Goal: Information Seeking & Learning: Learn about a topic

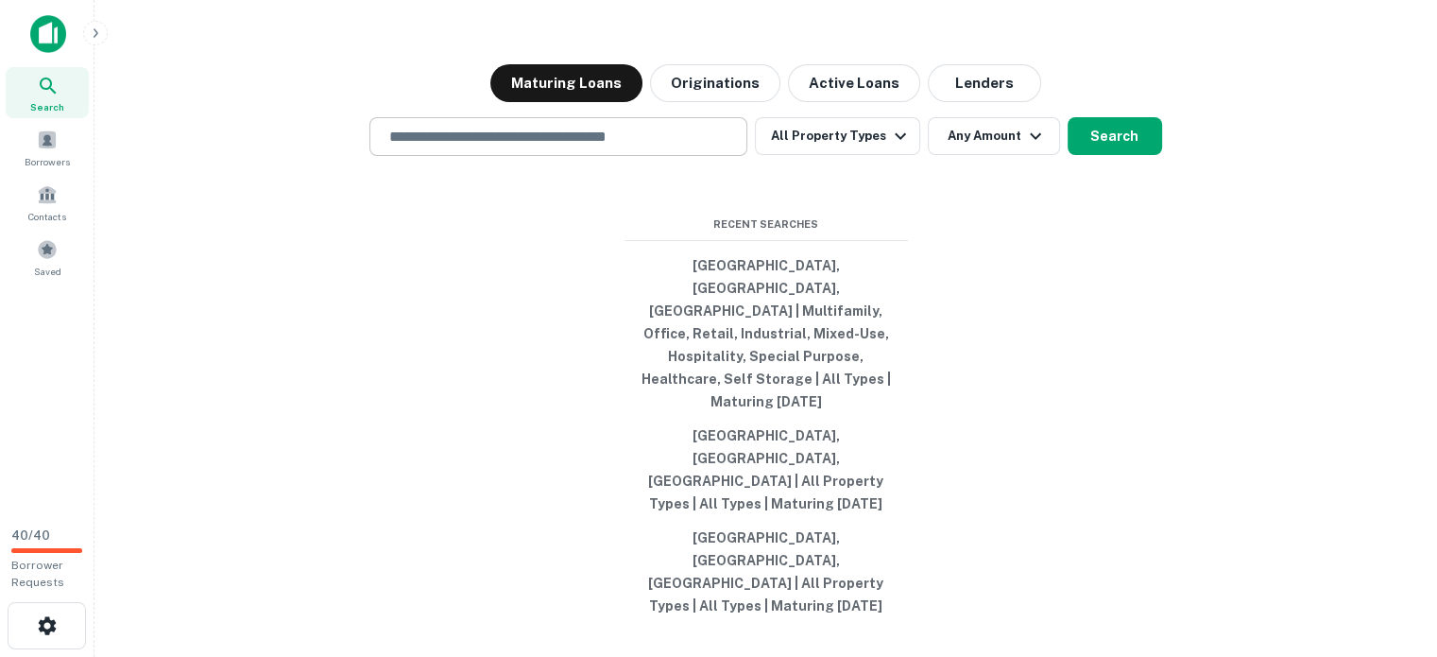
click at [378, 126] on input "text" at bounding box center [558, 137] width 361 height 22
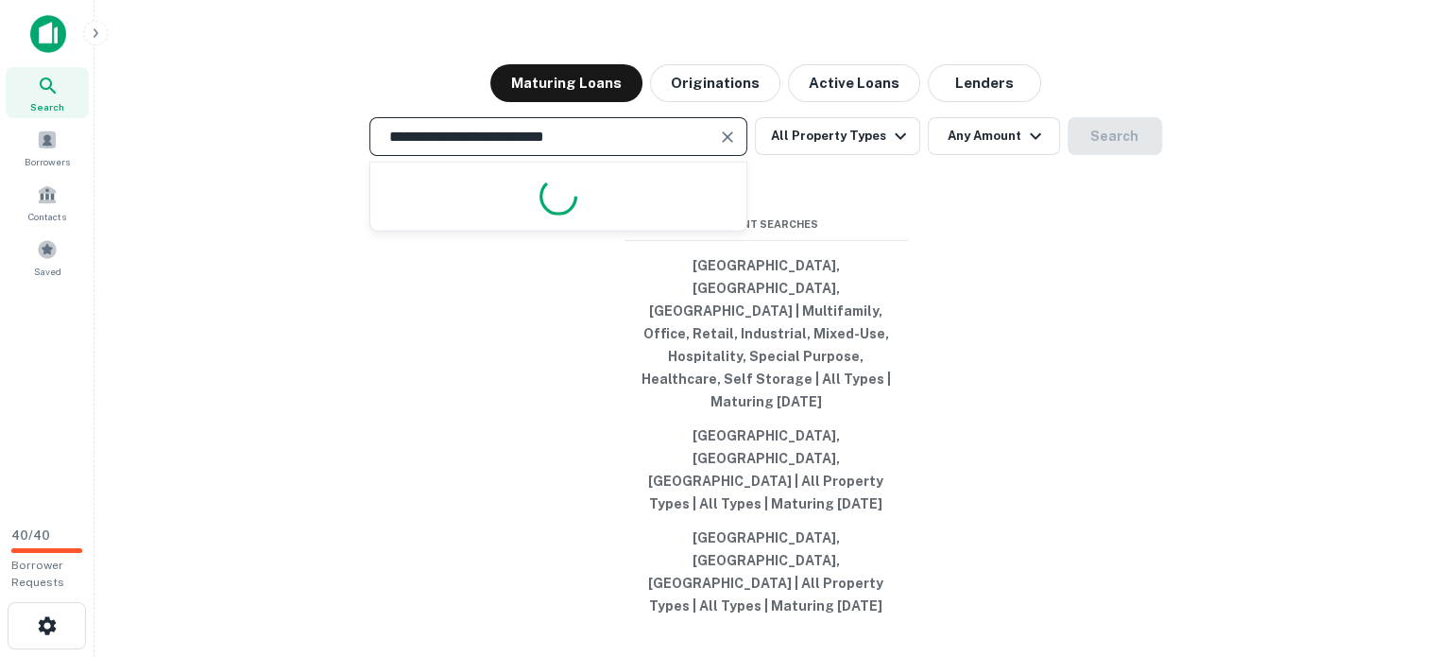
type input "**********"
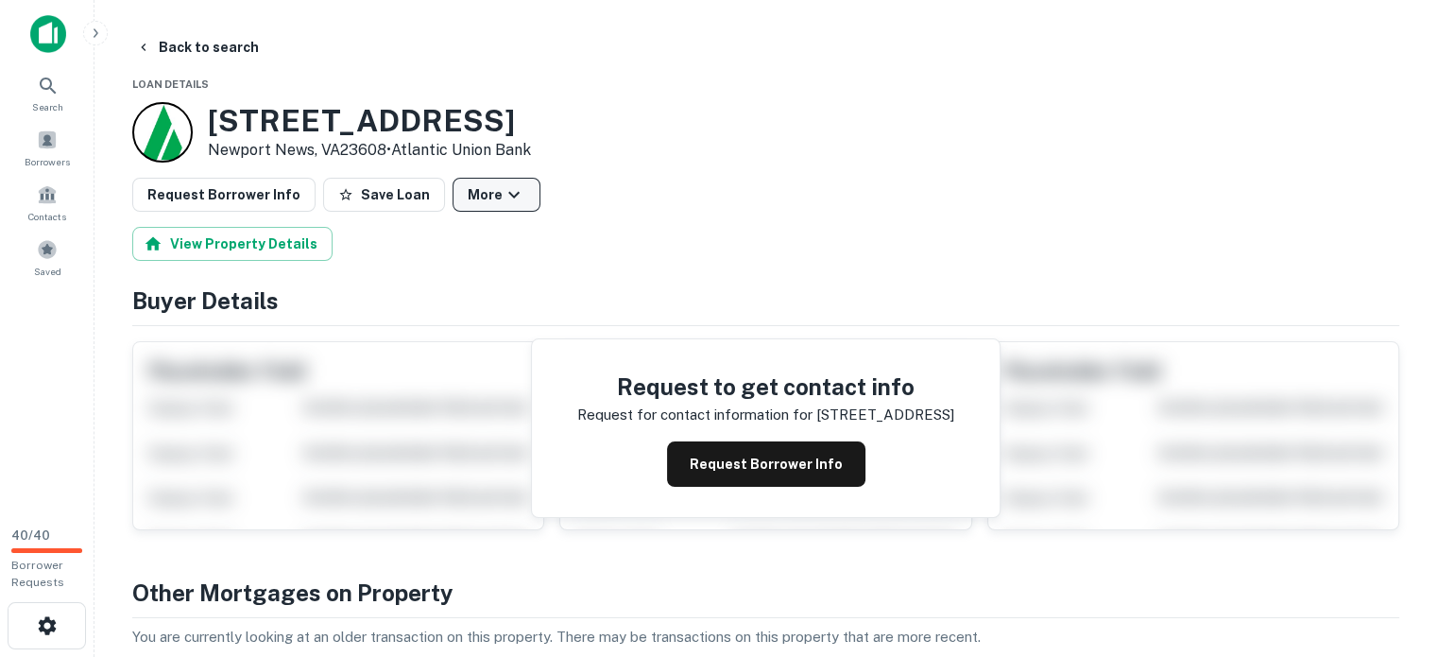
click at [525, 206] on icon "button" at bounding box center [514, 194] width 23 height 23
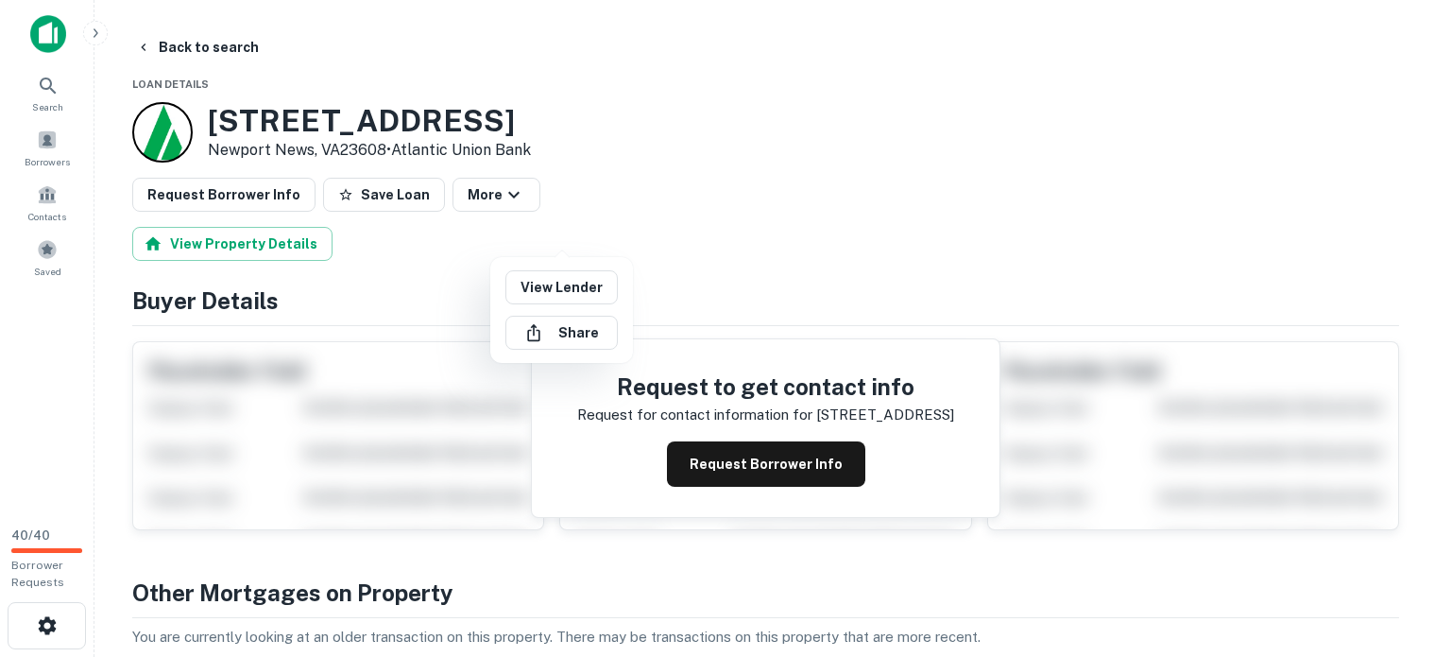
click at [604, 214] on div at bounding box center [725, 328] width 1451 height 657
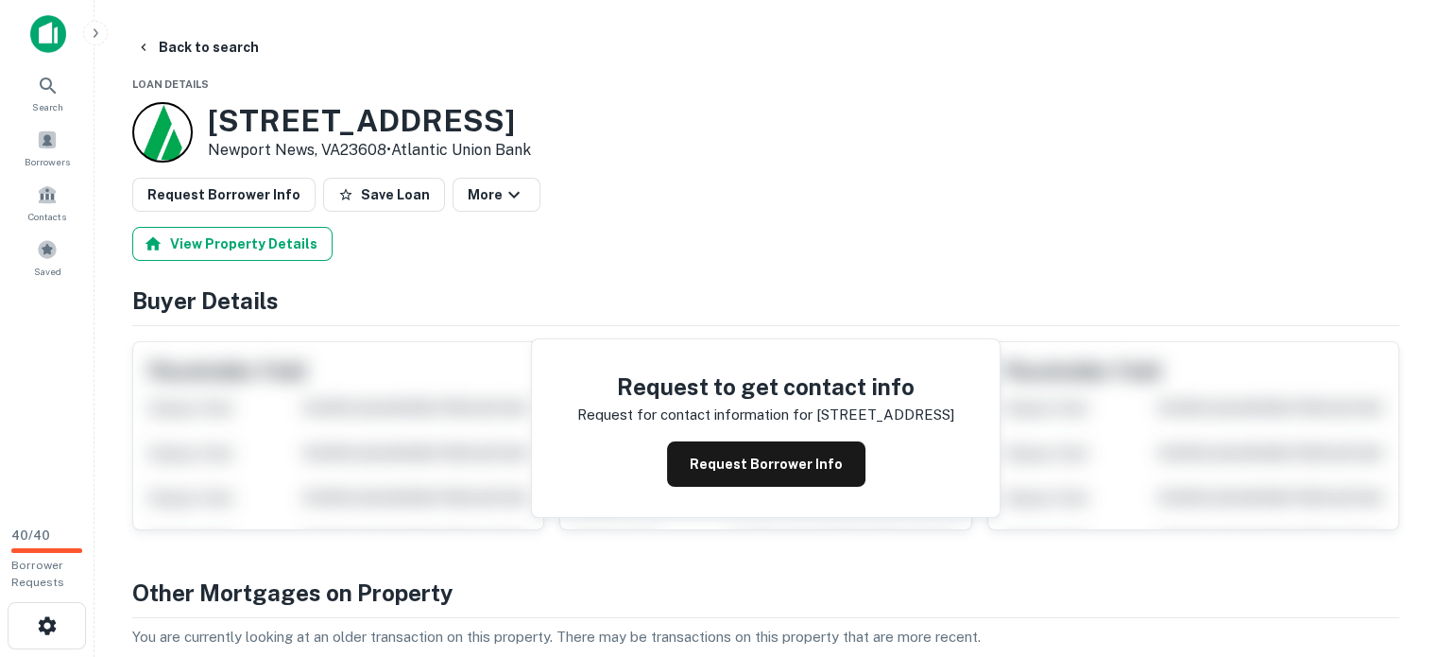
click at [257, 261] on button "View Property Details" at bounding box center [232, 244] width 200 height 34
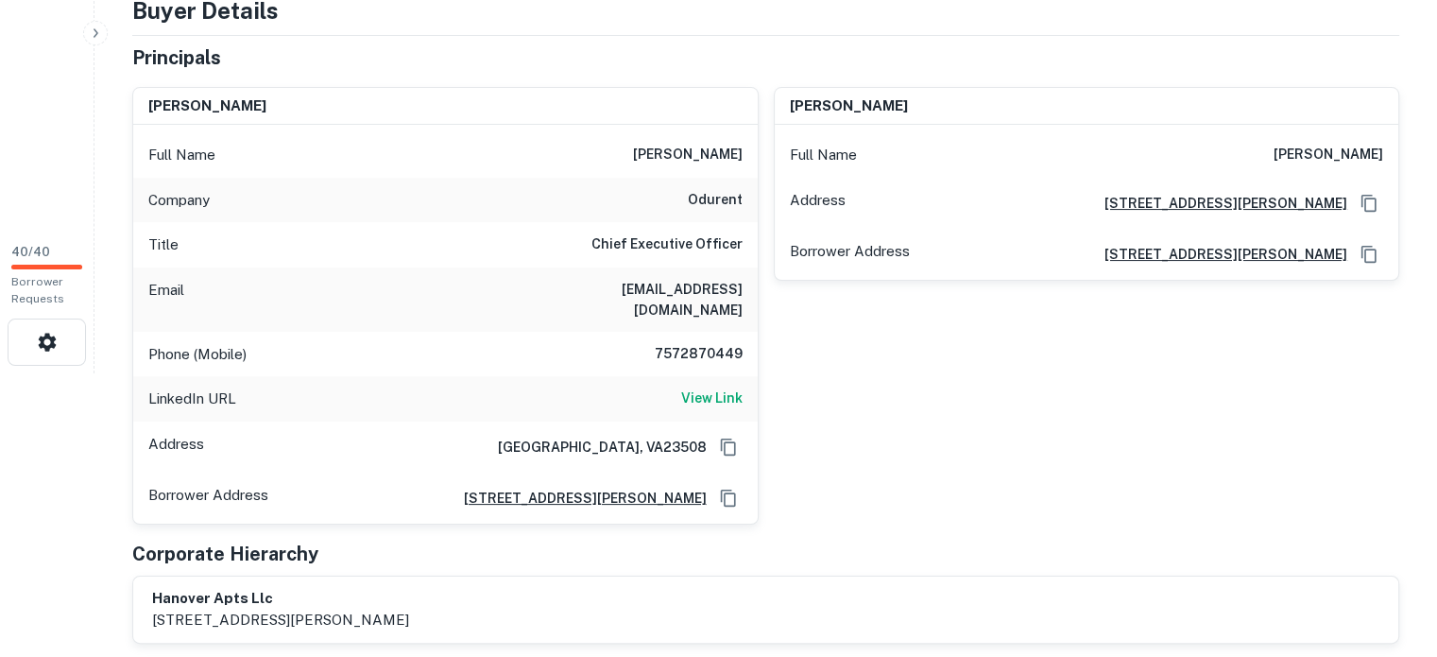
scroll to position [378, 0]
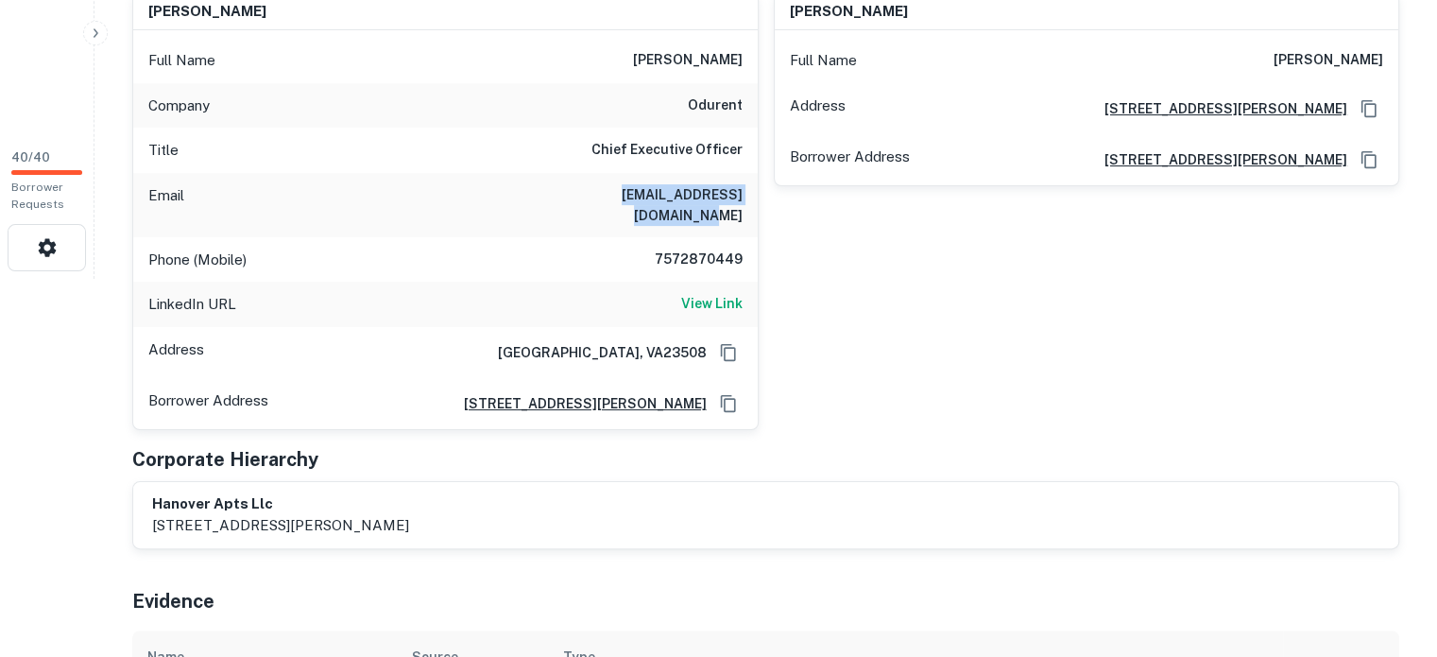
drag, startPoint x: 518, startPoint y: 288, endPoint x: 748, endPoint y: 307, distance: 231.3
click at [749, 237] on div "Email thanospolizos@odurent.com" at bounding box center [445, 205] width 624 height 64
copy h6 "thanospolizos@odurent.com"
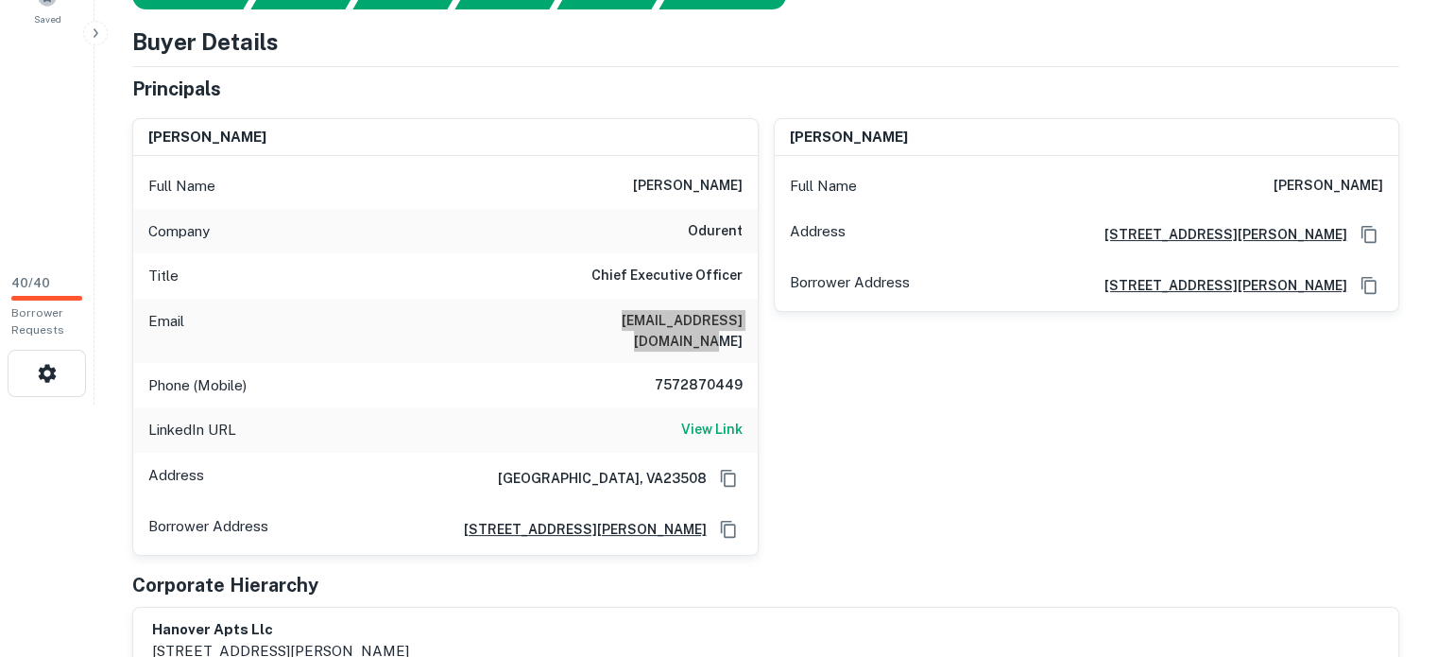
scroll to position [0, 0]
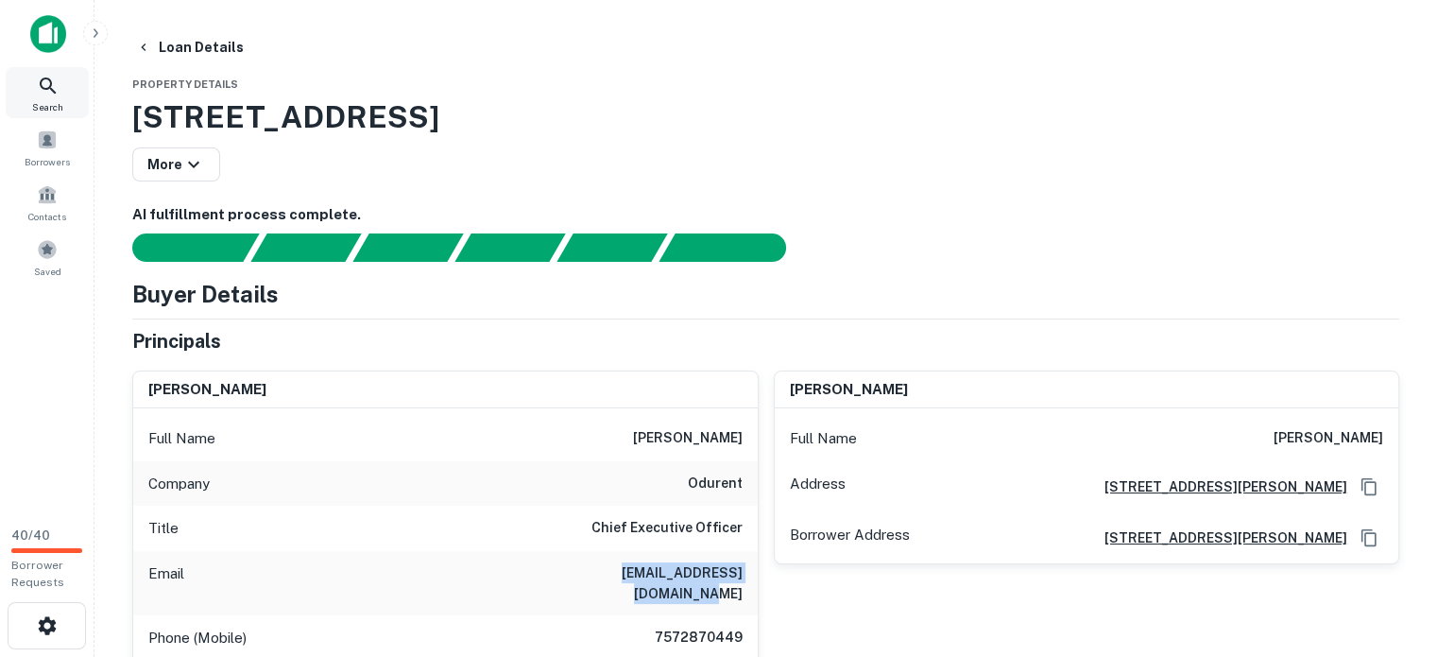
click at [44, 82] on icon at bounding box center [48, 86] width 23 height 23
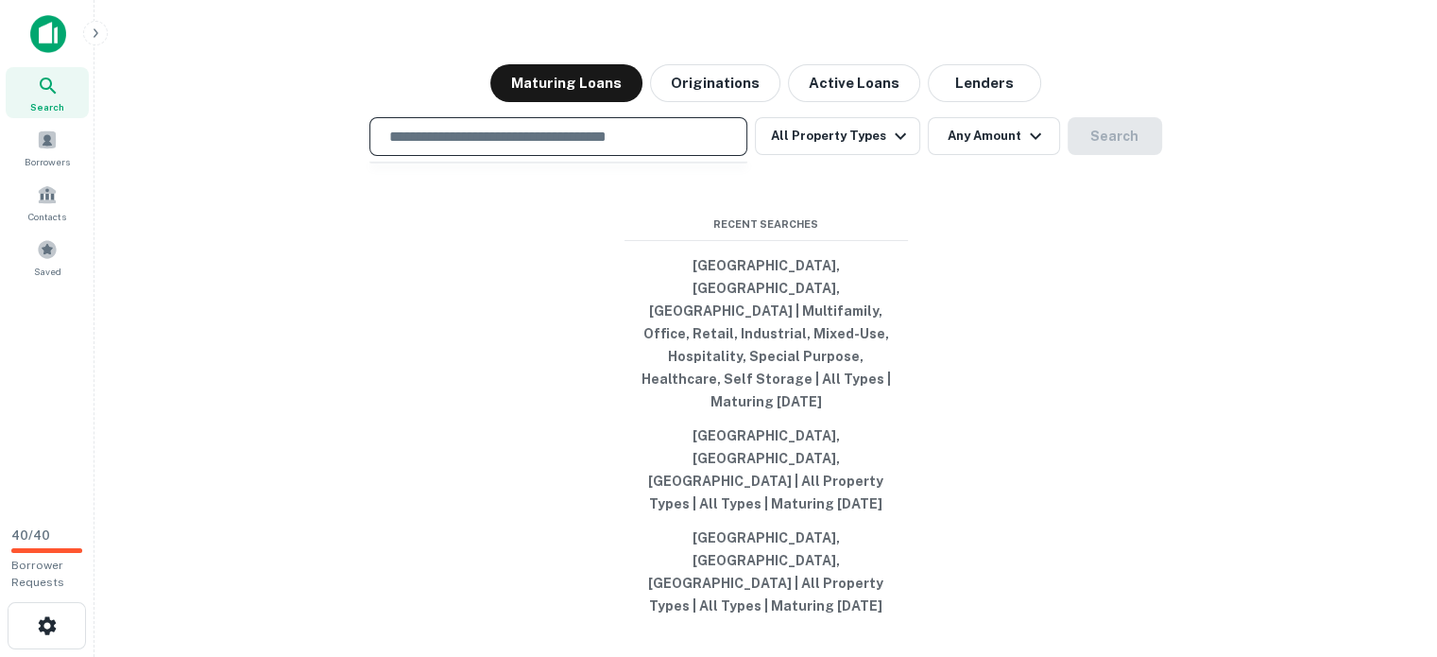
click at [378, 126] on input "text" at bounding box center [558, 137] width 361 height 22
paste input "**********"
type input "**********"
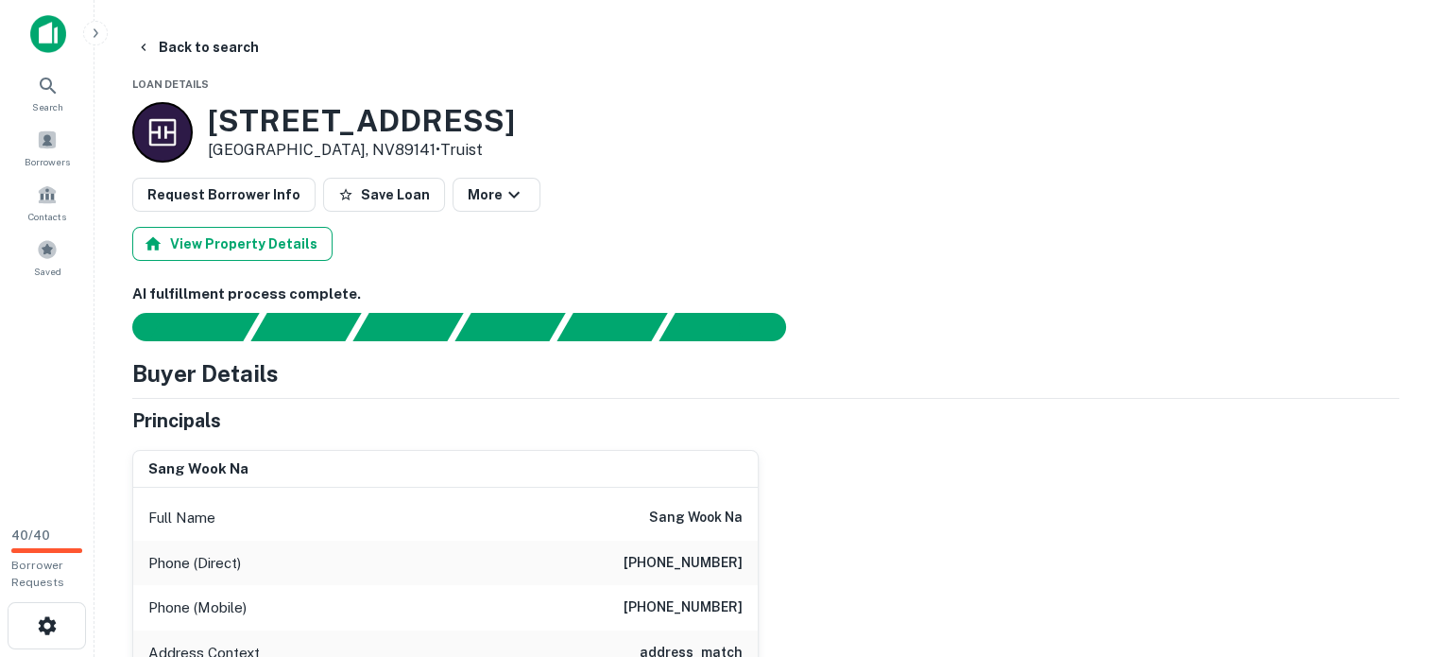
click at [290, 261] on button "View Property Details" at bounding box center [232, 244] width 200 height 34
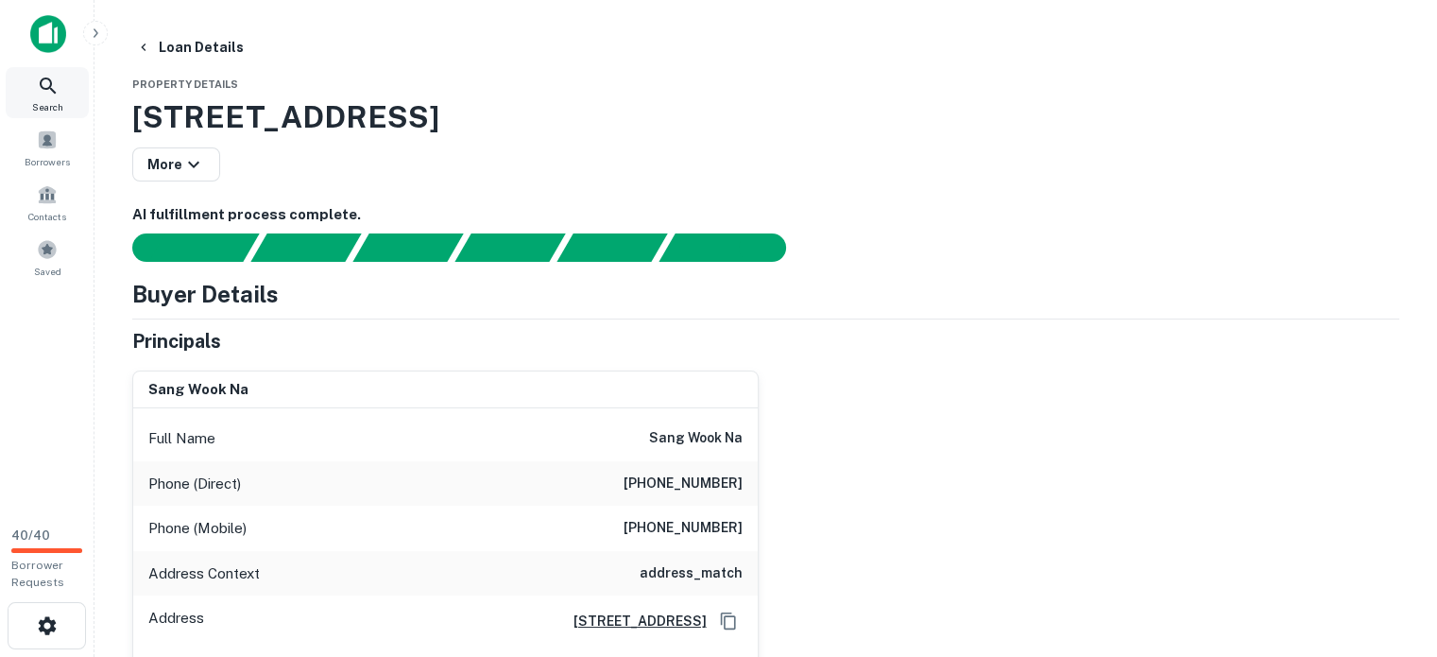
click at [46, 81] on icon at bounding box center [48, 86] width 23 height 23
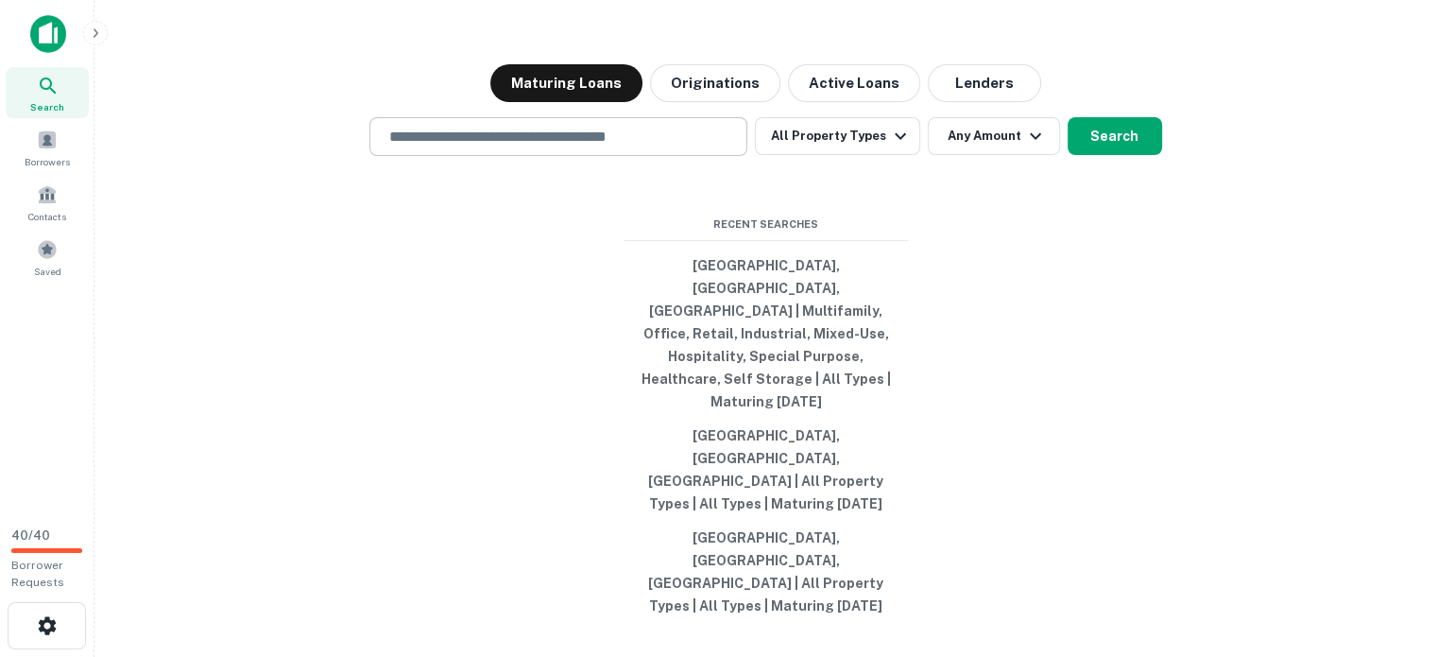
click at [378, 126] on input "text" at bounding box center [558, 137] width 361 height 22
paste input "**********"
type input "**********"
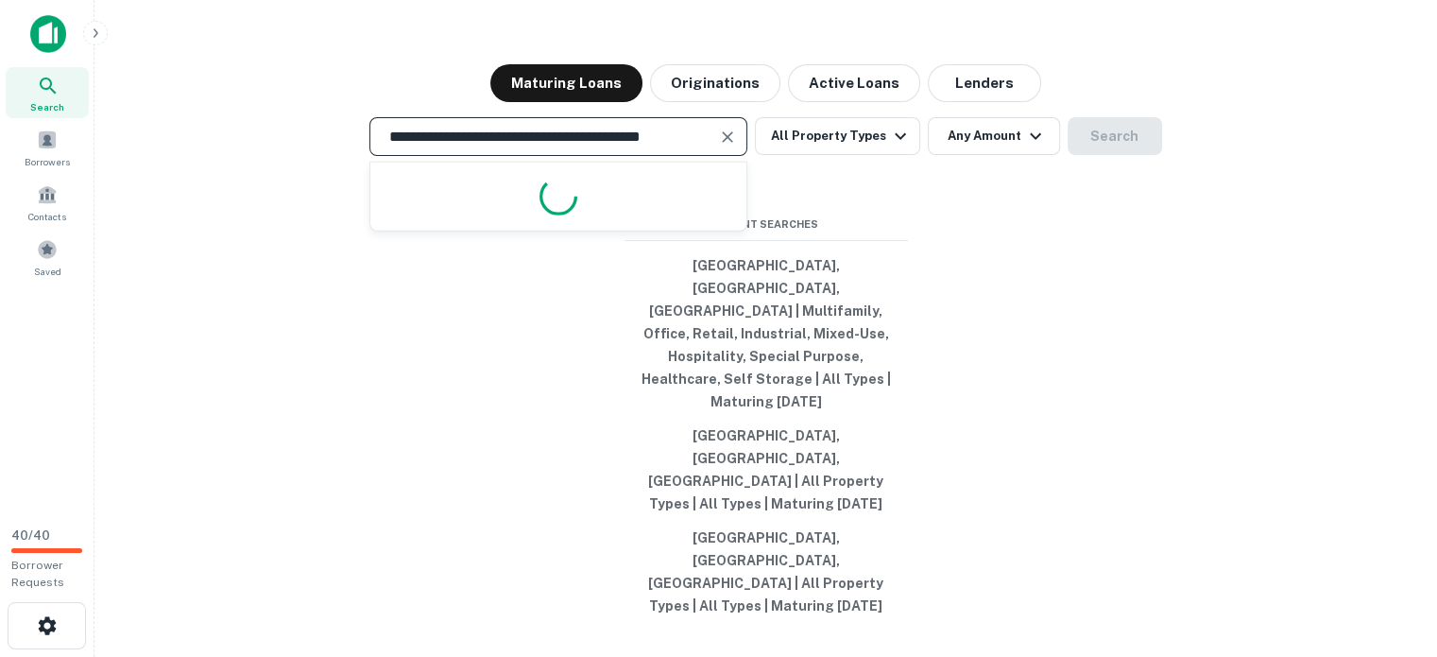
scroll to position [0, 109]
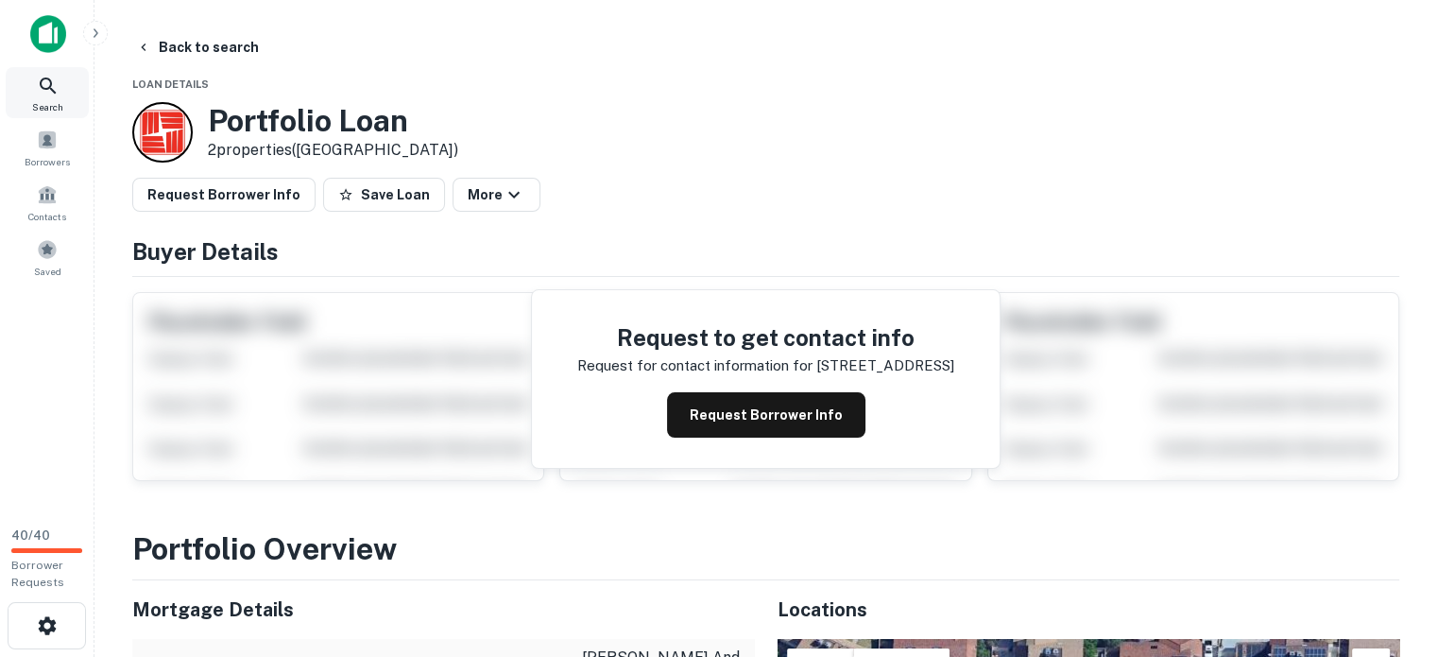
click at [44, 78] on icon at bounding box center [48, 86] width 23 height 23
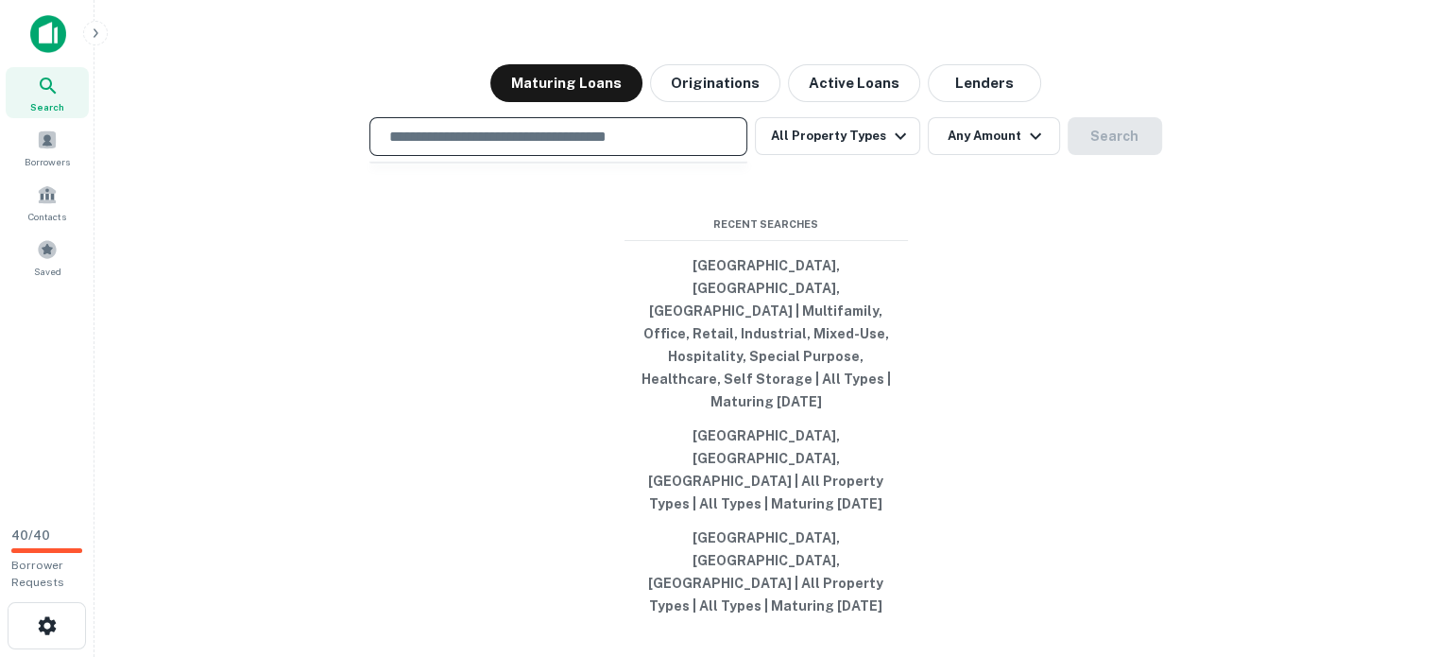
click at [394, 126] on input "text" at bounding box center [558, 137] width 361 height 22
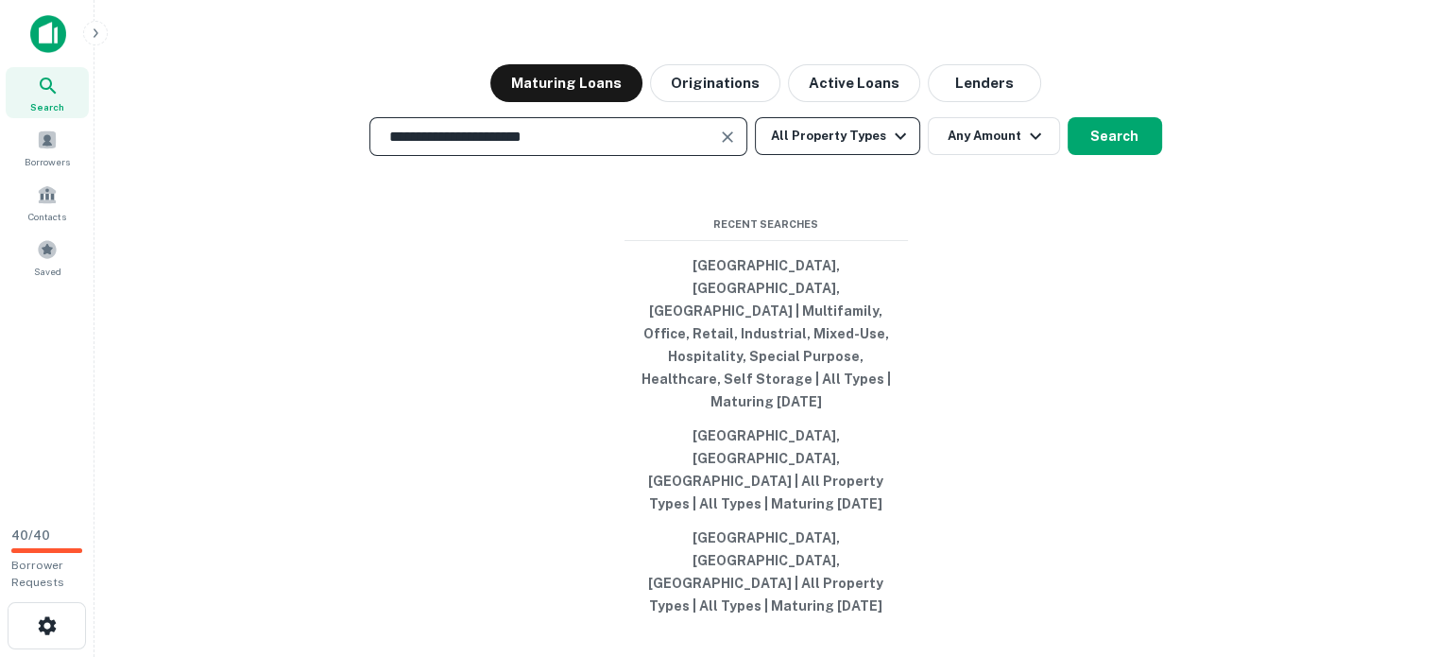
type input "**********"
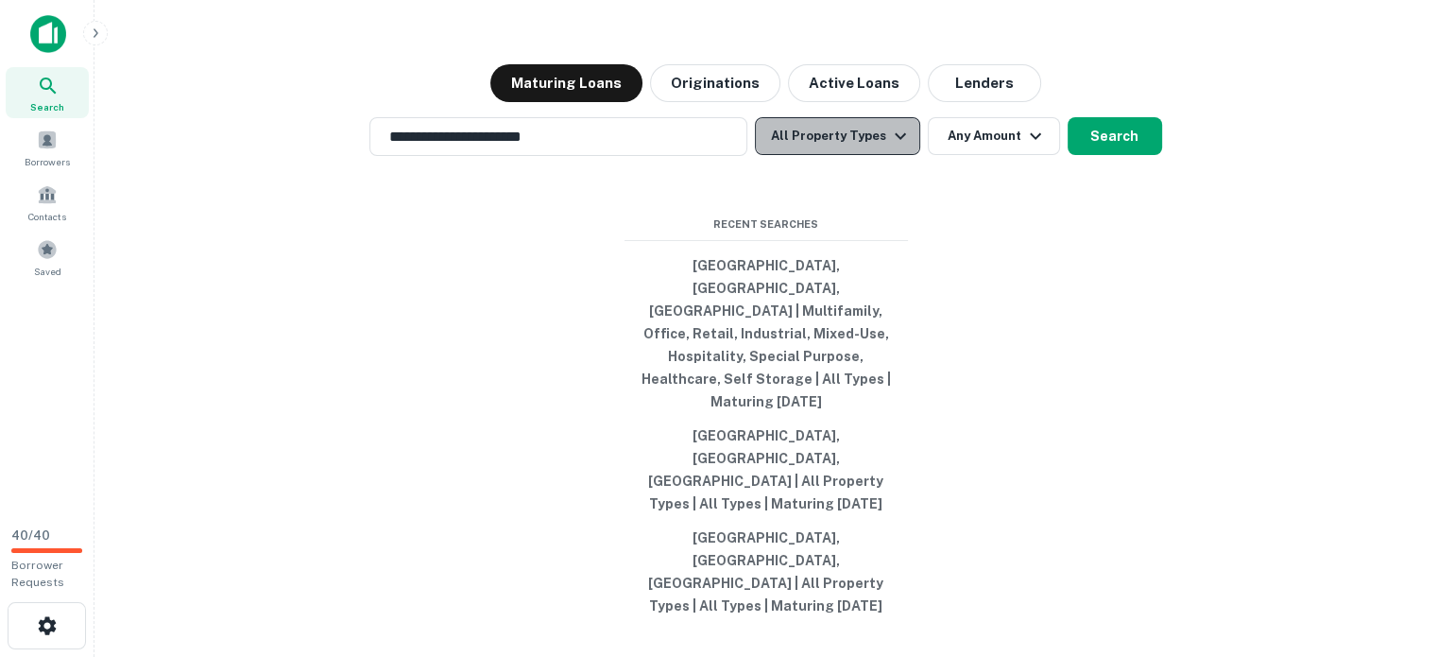
click at [912, 125] on icon "button" at bounding box center [900, 136] width 23 height 23
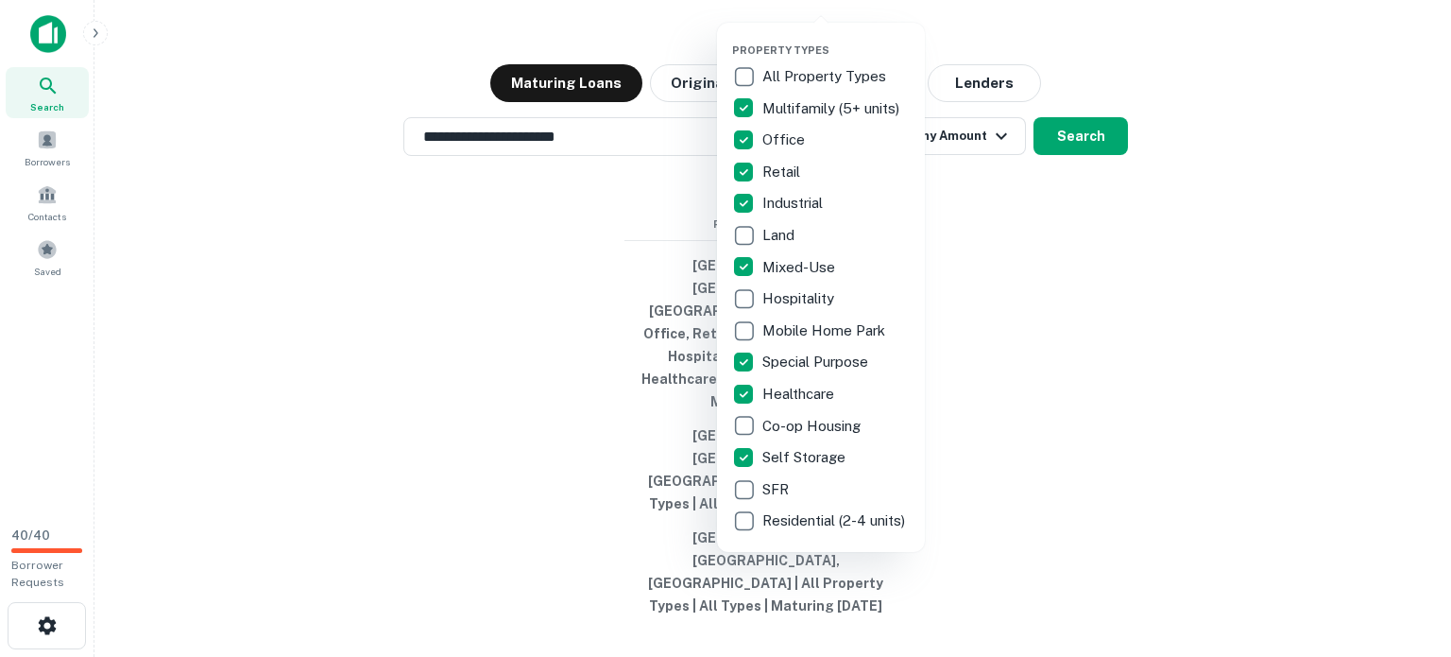
click at [1031, 101] on div at bounding box center [725, 328] width 1451 height 657
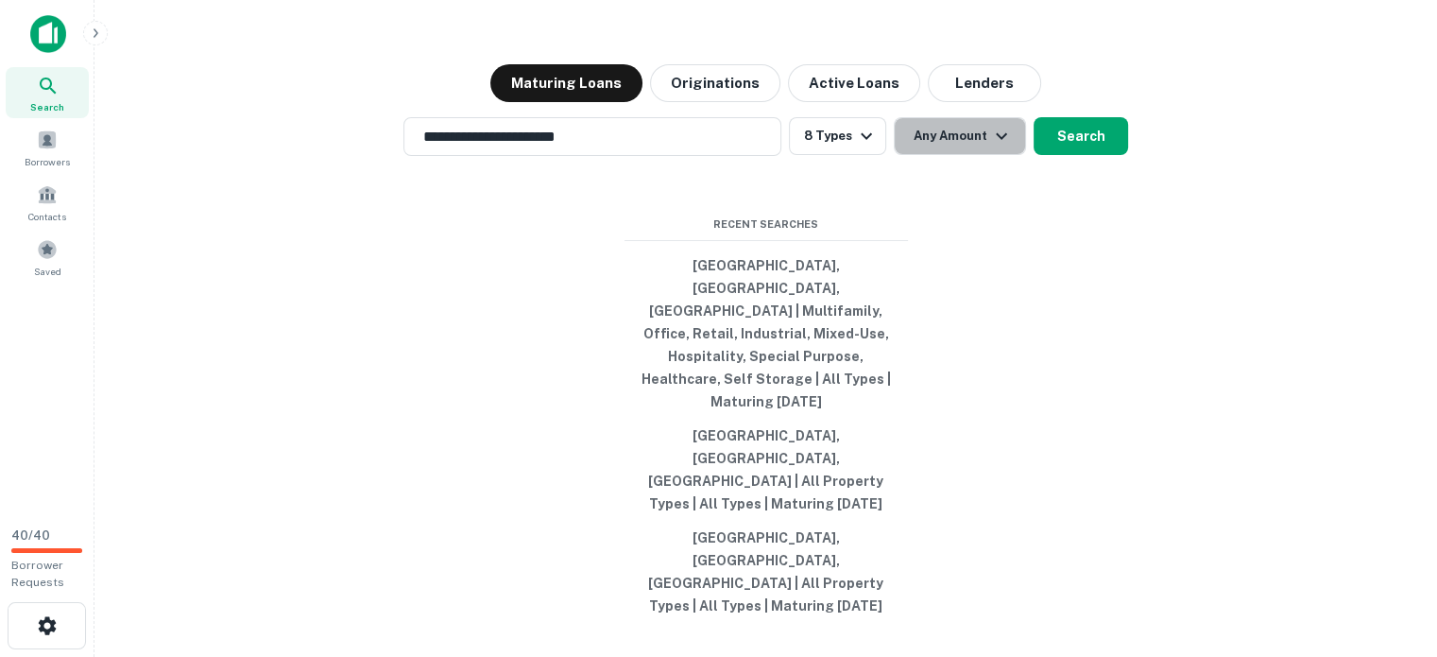
click at [1013, 125] on icon "button" at bounding box center [1001, 136] width 23 height 23
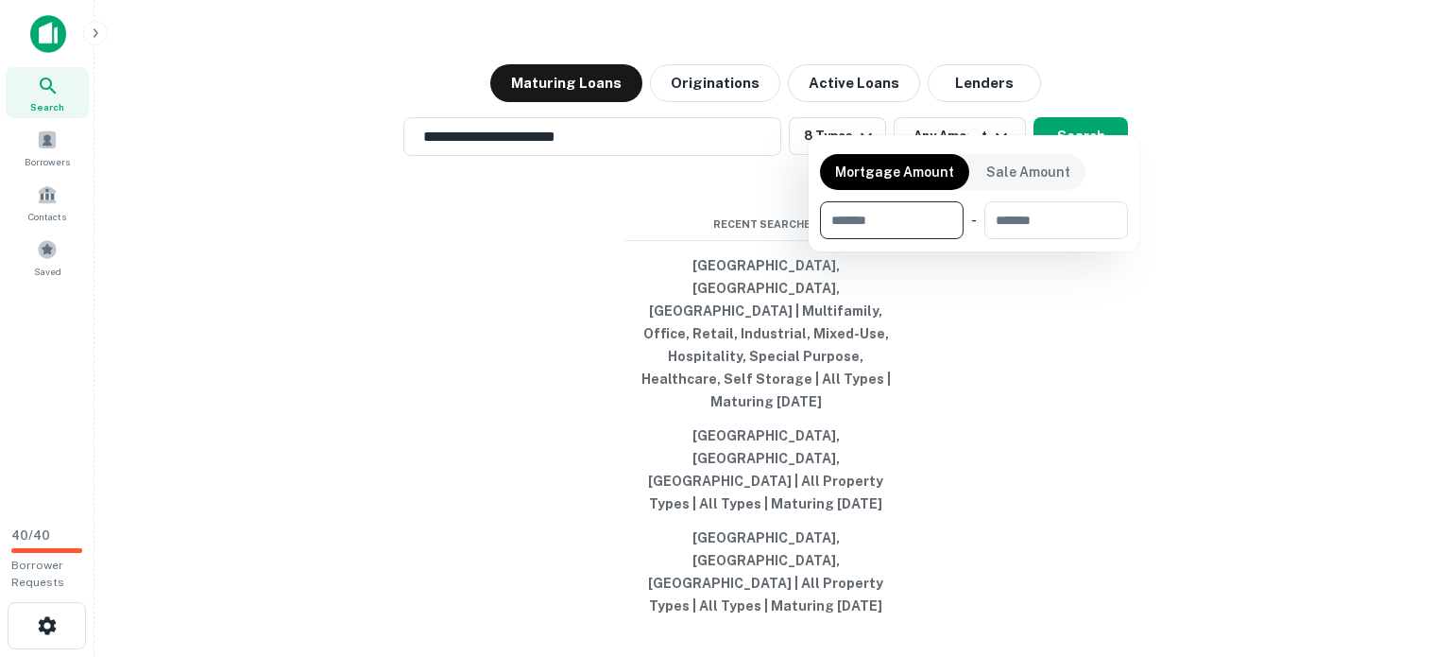
click at [867, 239] on input "number" at bounding box center [885, 220] width 130 height 38
type input "*******"
click at [1118, 103] on div at bounding box center [725, 328] width 1451 height 657
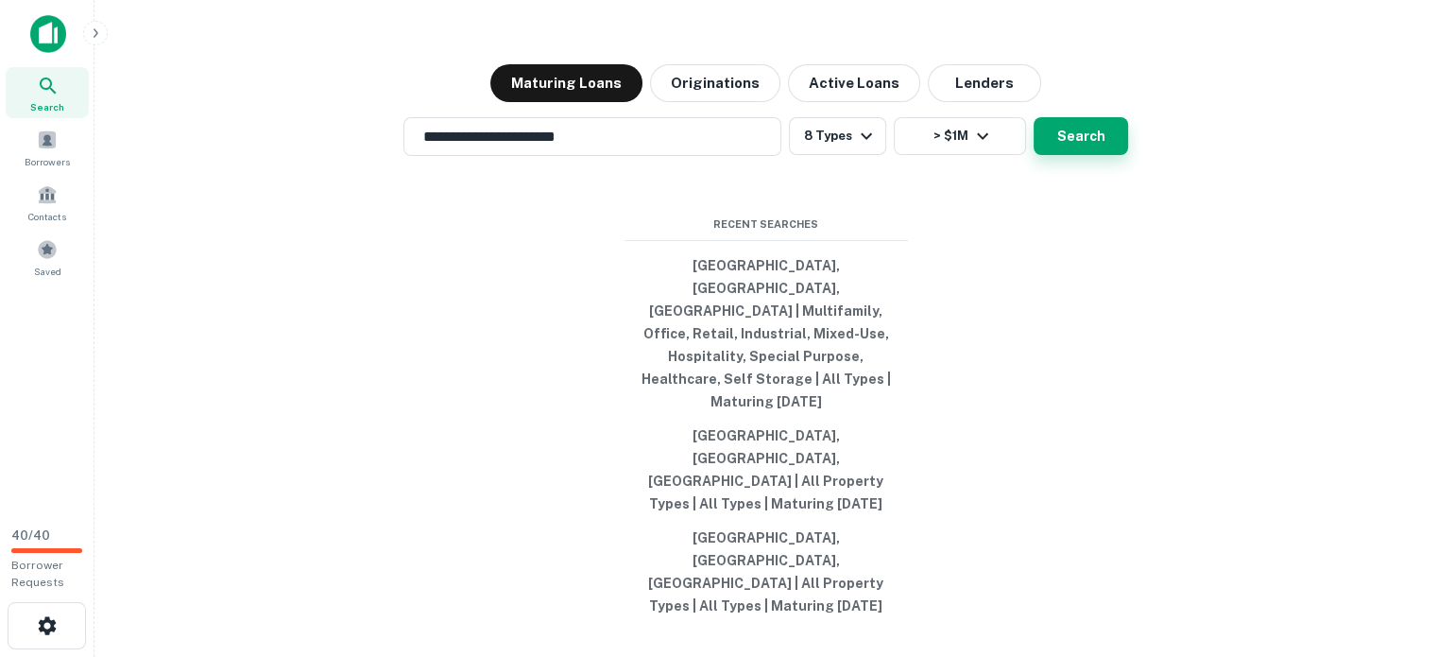
click at [1098, 117] on button "Search" at bounding box center [1080, 136] width 94 height 38
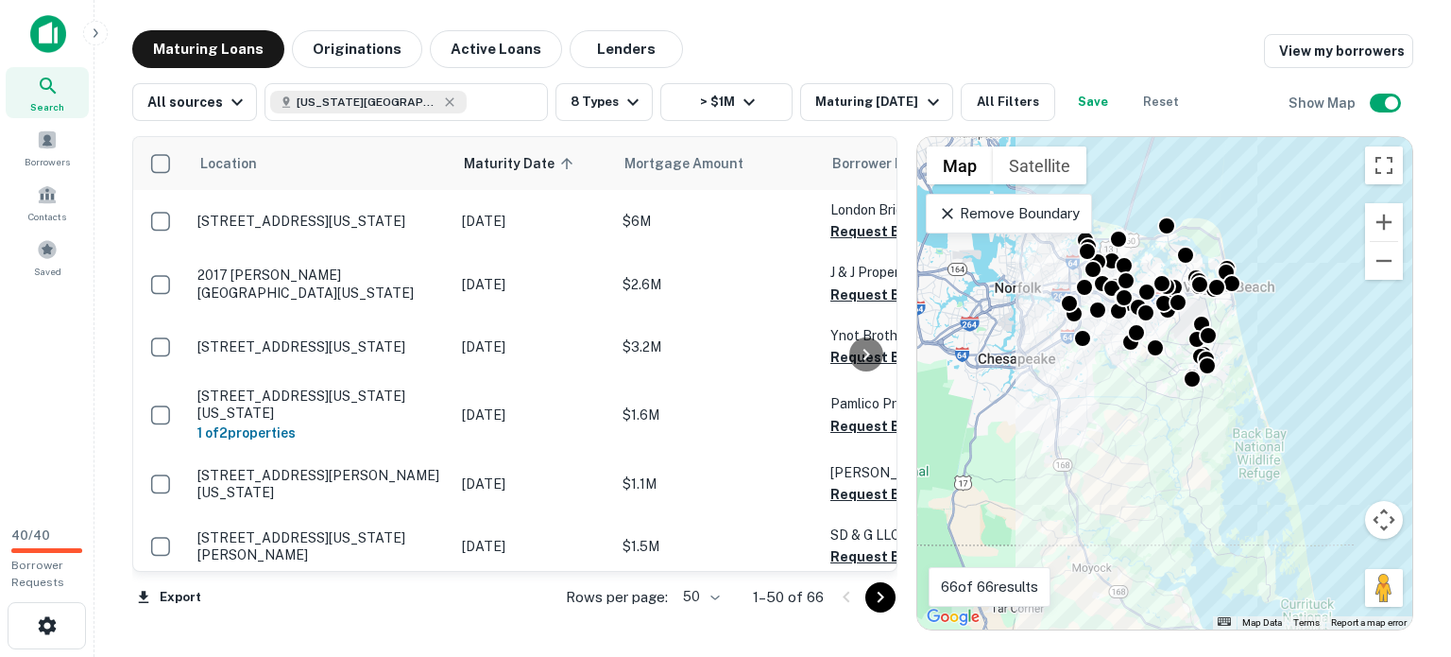
drag, startPoint x: 1269, startPoint y: 521, endPoint x: 1284, endPoint y: 536, distance: 20.7
click at [1277, 526] on div "To activate drag with keyboard, press Alt + Enter. Once in keyboard drag state,…" at bounding box center [1164, 383] width 495 height 492
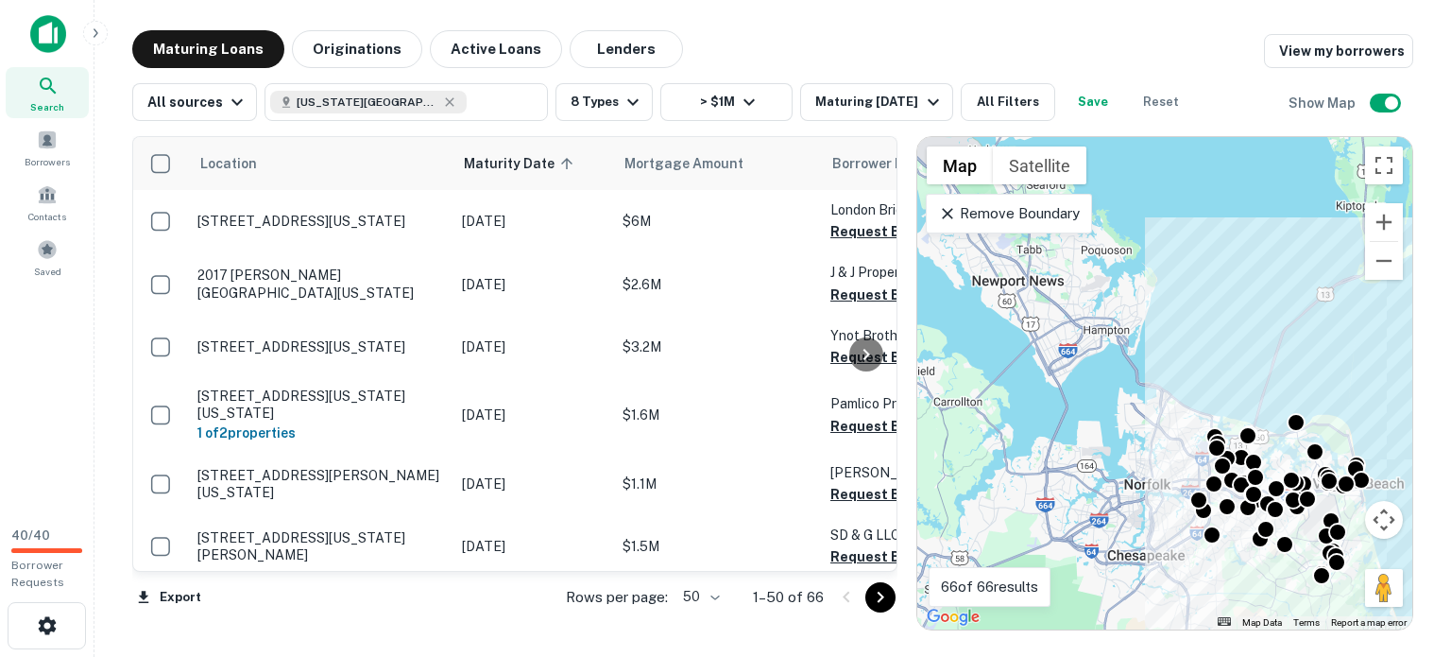
drag, startPoint x: 1298, startPoint y: 532, endPoint x: 1391, endPoint y: 701, distance: 192.8
click at [1391, 656] on html "Search Borrowers Contacts Saved 40 / 40 Borrower Requests Maturing Loans Origin…" at bounding box center [725, 328] width 1451 height 657
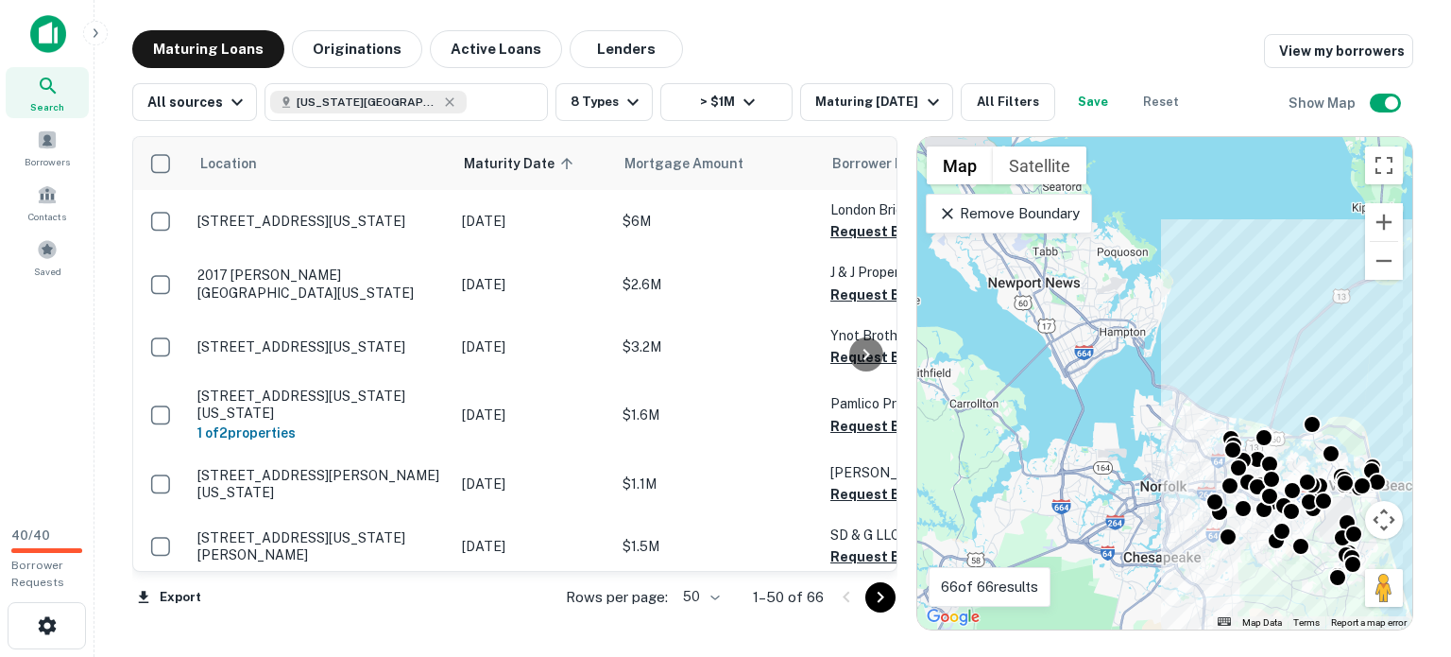
drag, startPoint x: 1190, startPoint y: 409, endPoint x: 1210, endPoint y: 409, distance: 19.8
click at [1210, 409] on div "To activate drag with keyboard, press Alt + Enter. Once in keyboard drag state,…" at bounding box center [1164, 383] width 495 height 492
click at [1380, 280] on button "Zoom out" at bounding box center [1384, 261] width 38 height 38
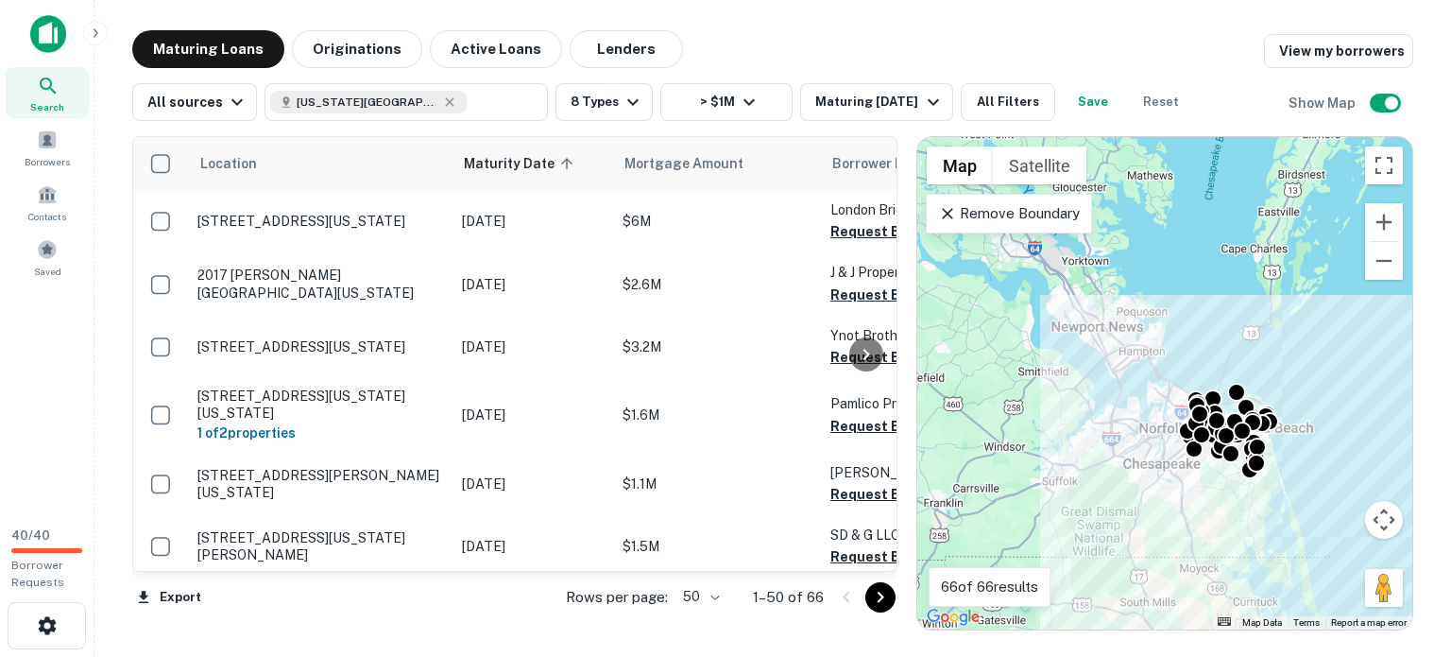
click at [1357, 418] on div "To activate drag with keyboard, press Alt + Enter. Once in keyboard drag state,…" at bounding box center [1164, 383] width 495 height 492
click at [1029, 225] on p "Remove Boundary" at bounding box center [1008, 213] width 141 height 23
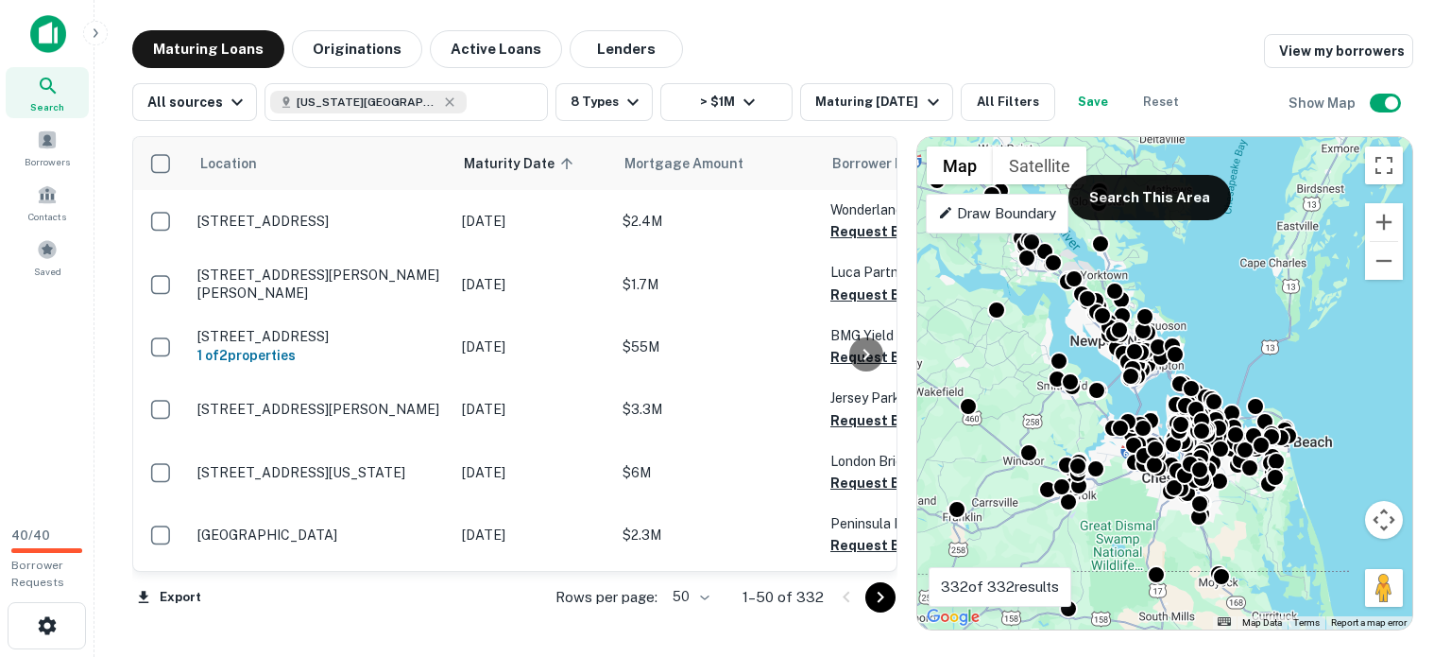
drag, startPoint x: 1344, startPoint y: 451, endPoint x: 1365, endPoint y: 466, distance: 25.7
click at [1365, 466] on div "To activate drag with keyboard, press Alt + Enter. Once in keyboard drag state,…" at bounding box center [1164, 383] width 495 height 492
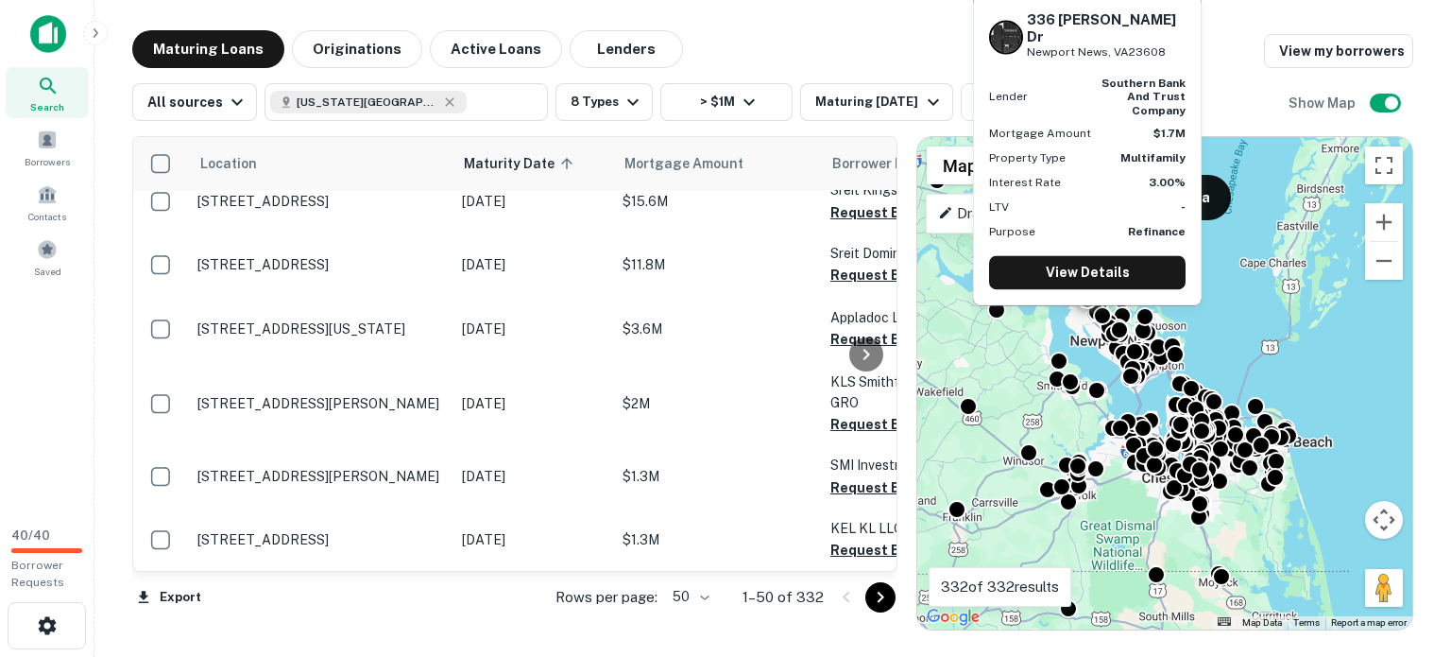
scroll to position [6298, 0]
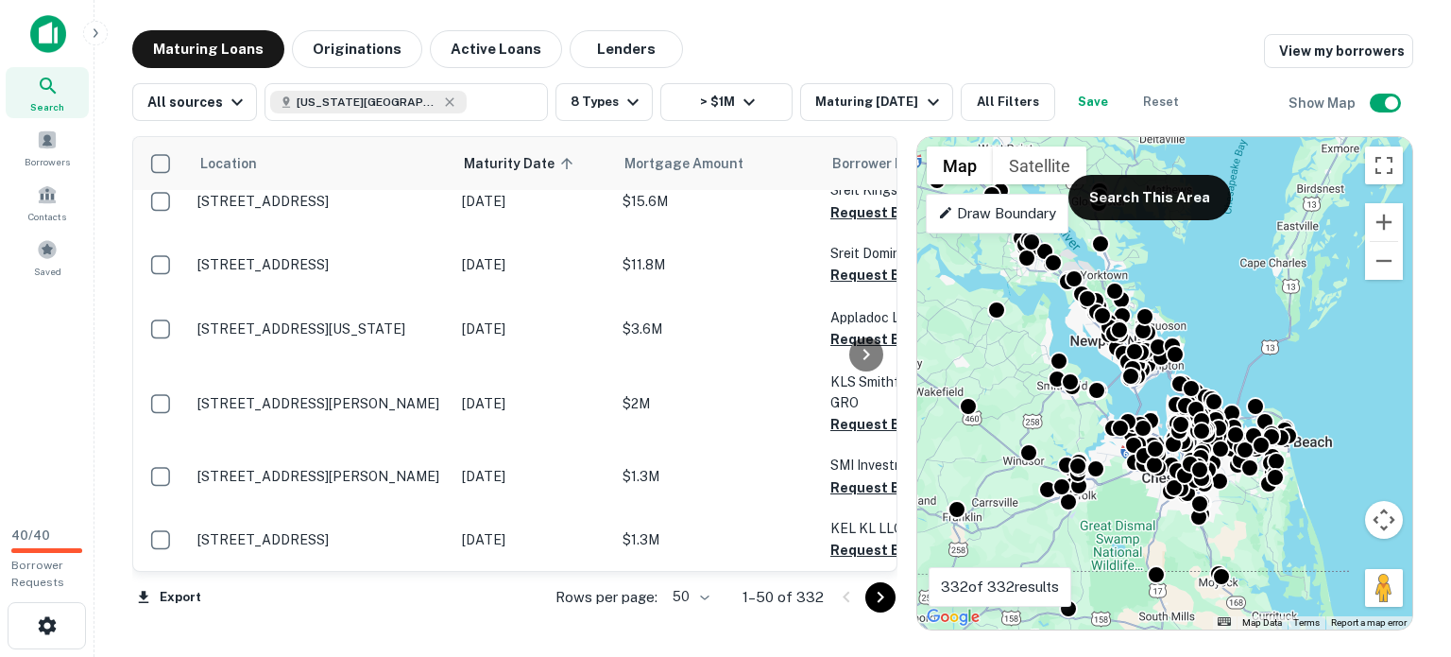
click at [872, 600] on icon "Go to next page" at bounding box center [880, 597] width 23 height 23
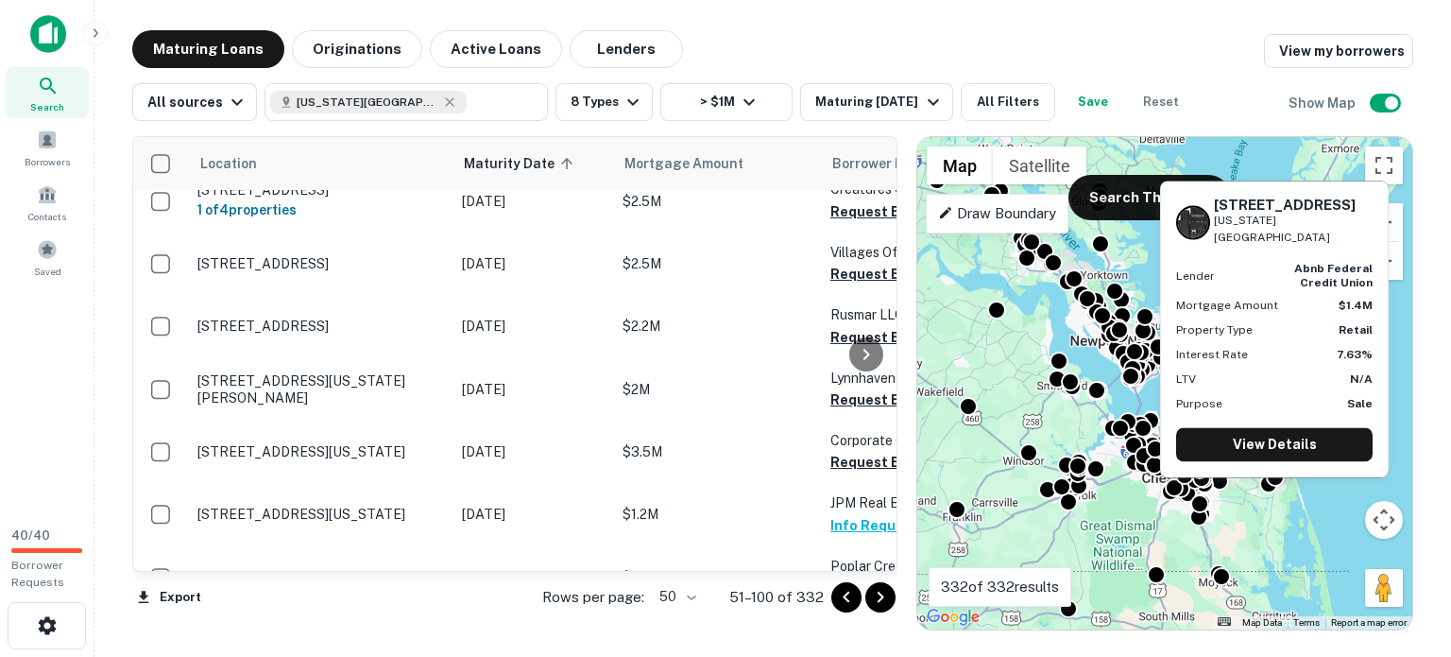
scroll to position [661, 0]
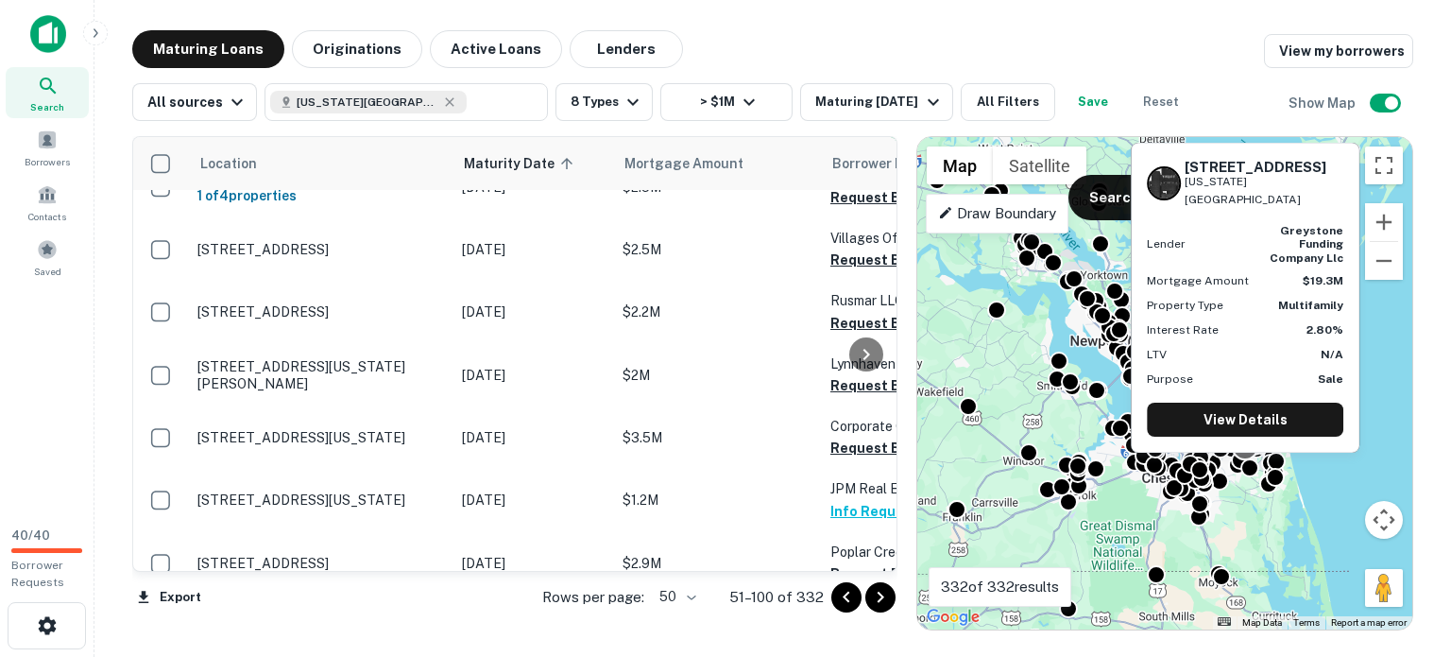
click at [1242, 460] on div at bounding box center [1245, 446] width 27 height 27
click at [1244, 445] on div at bounding box center [1253, 435] width 19 height 19
click at [1220, 406] on link "View Details" at bounding box center [1245, 419] width 196 height 34
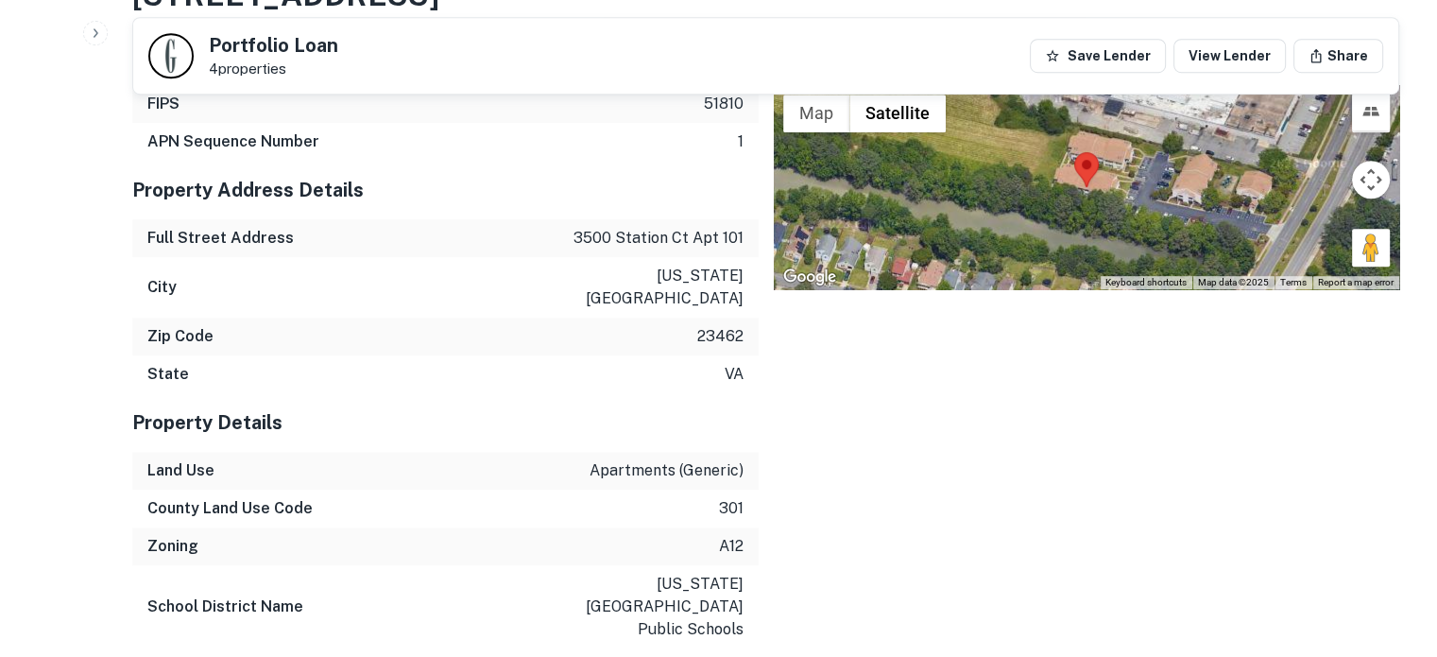
scroll to position [1228, 0]
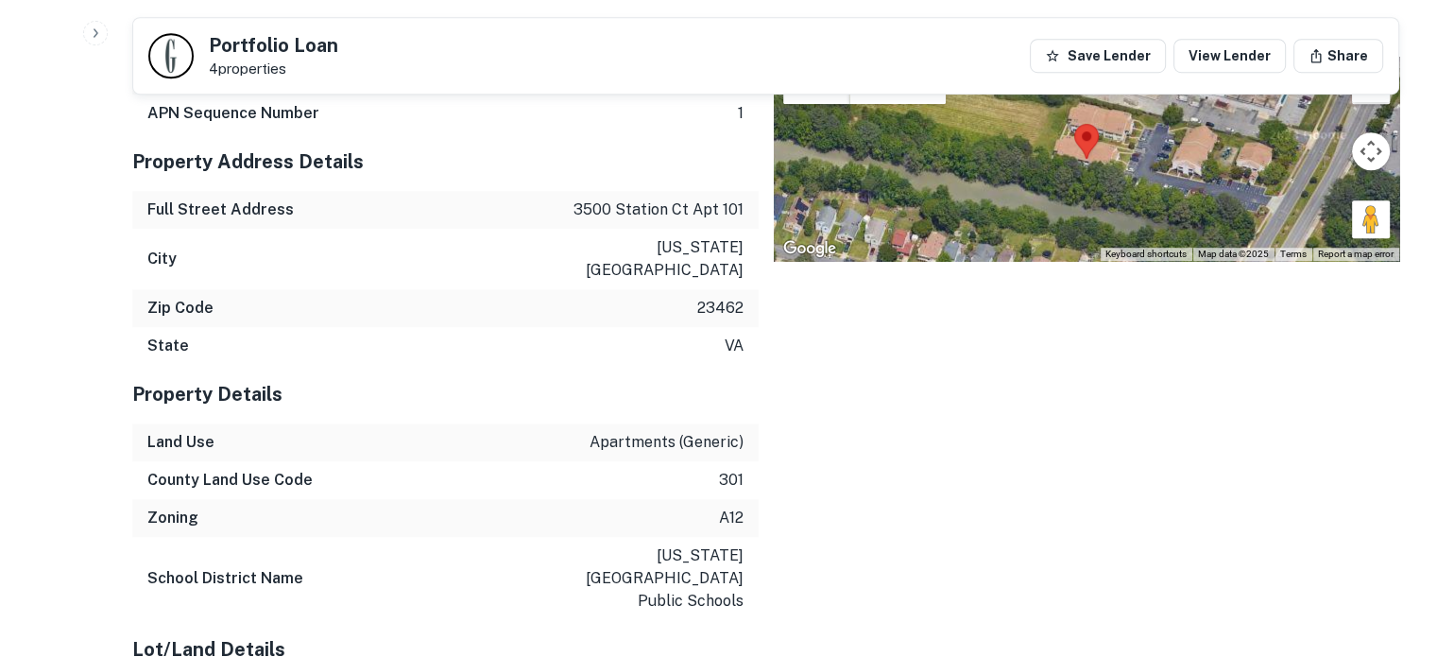
click at [1372, 170] on button "Map camera controls" at bounding box center [1371, 151] width 38 height 38
click at [805, 104] on button "Map" at bounding box center [816, 85] width 66 height 38
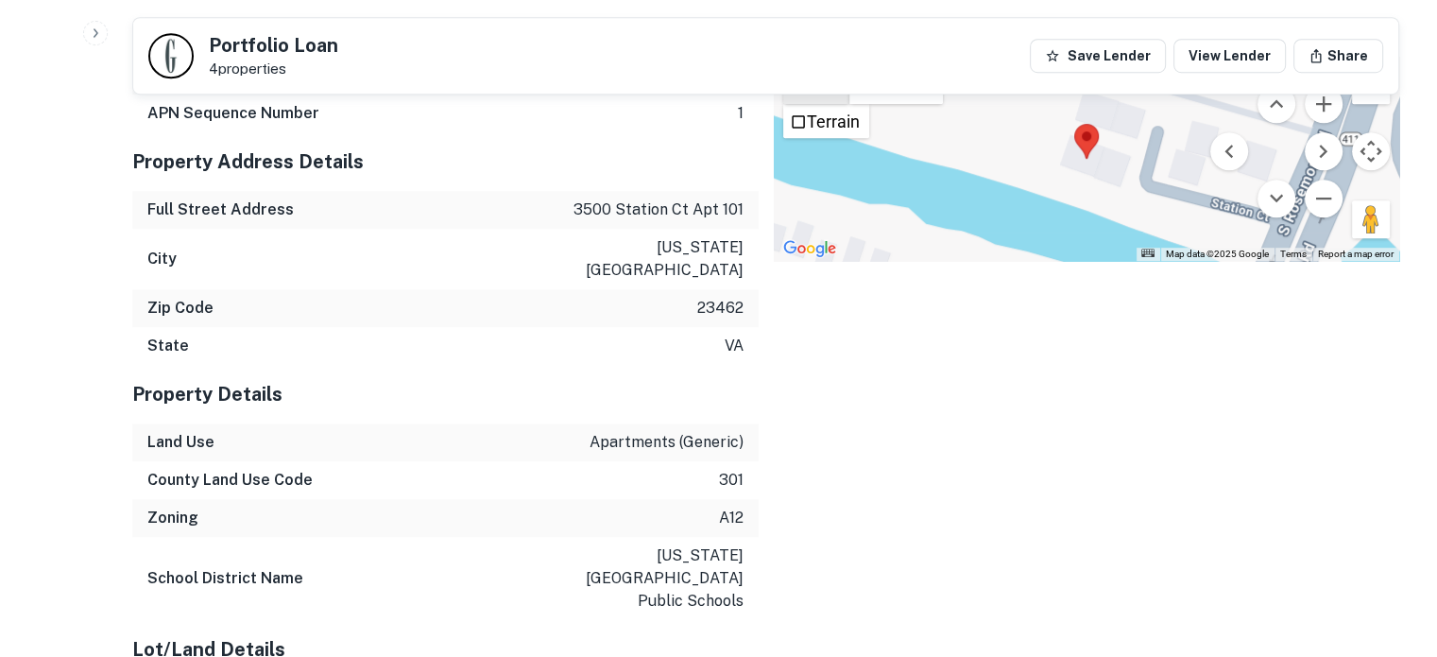
click at [815, 104] on button "Map" at bounding box center [816, 85] width 66 height 38
click at [900, 104] on button "Satellite" at bounding box center [896, 85] width 94 height 38
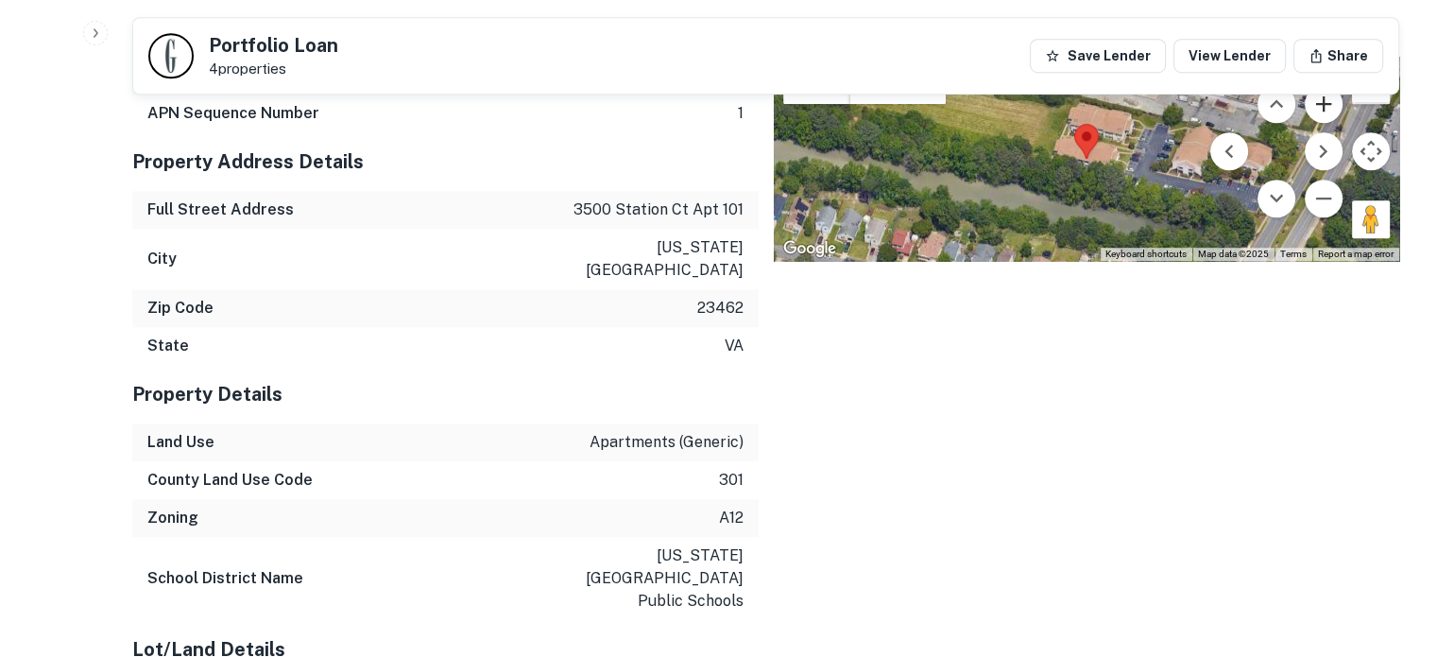
click at [1321, 123] on button "Zoom in" at bounding box center [1324, 104] width 38 height 38
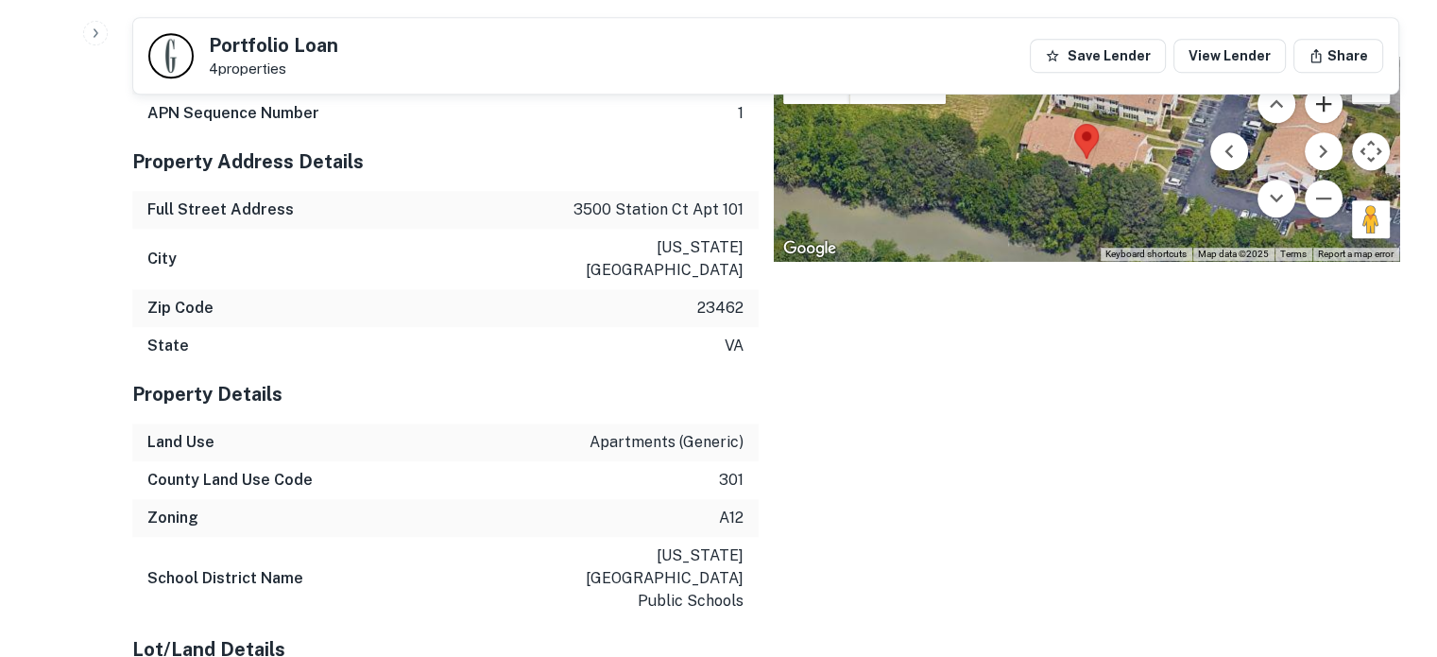
click at [1321, 123] on button "Zoom in" at bounding box center [1324, 104] width 38 height 38
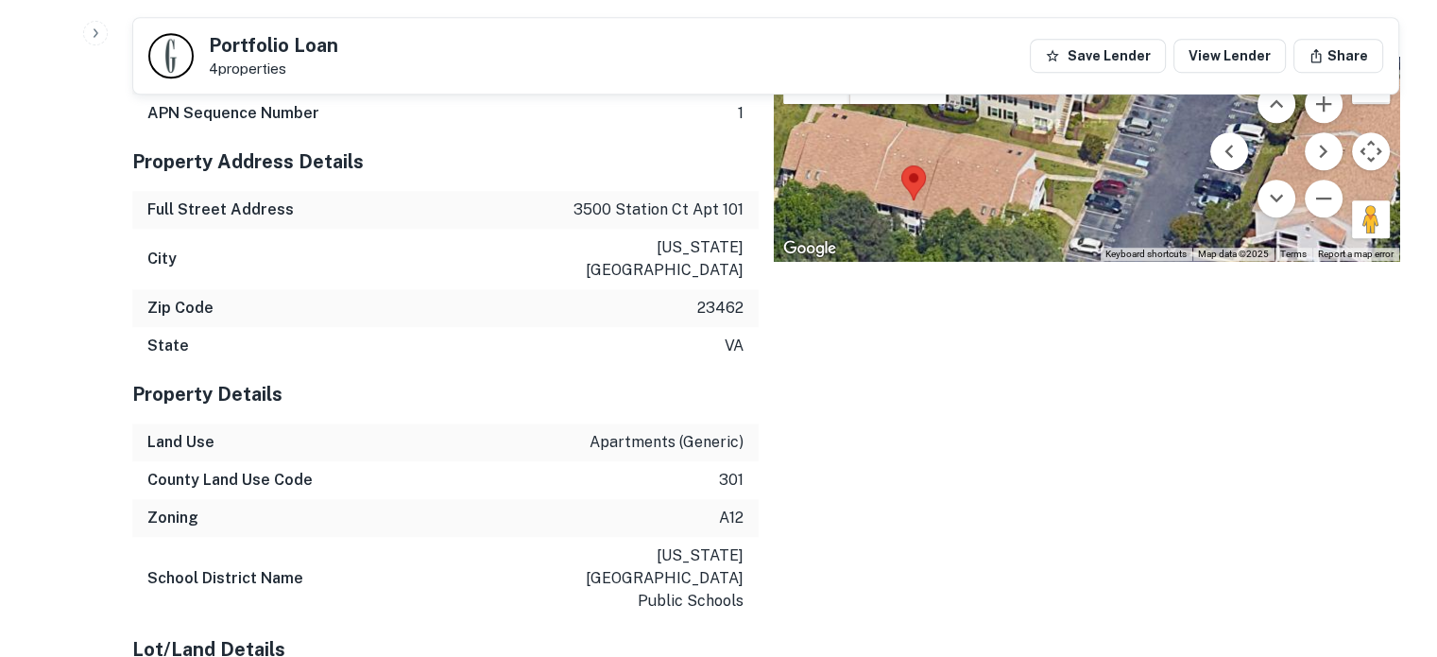
drag, startPoint x: 1152, startPoint y: 377, endPoint x: 978, endPoint y: 420, distance: 179.2
click at [978, 261] on div at bounding box center [1087, 159] width 626 height 204
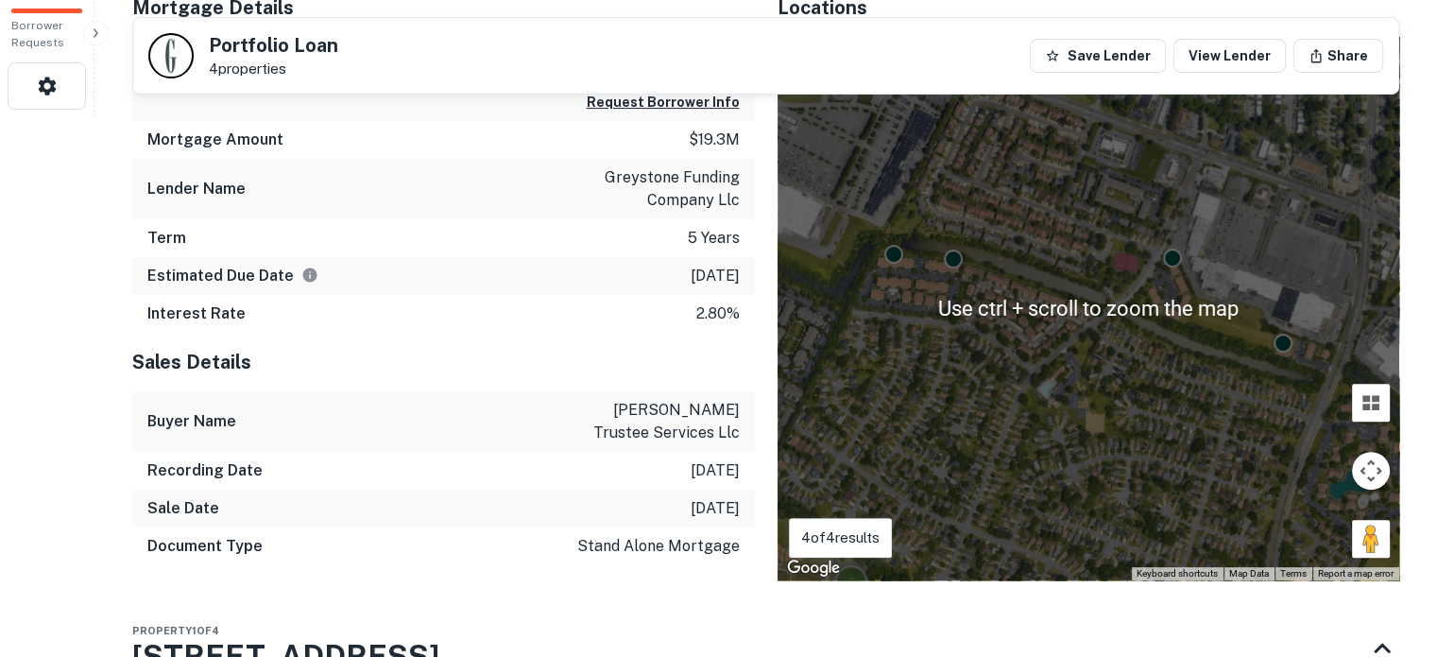
scroll to position [445, 0]
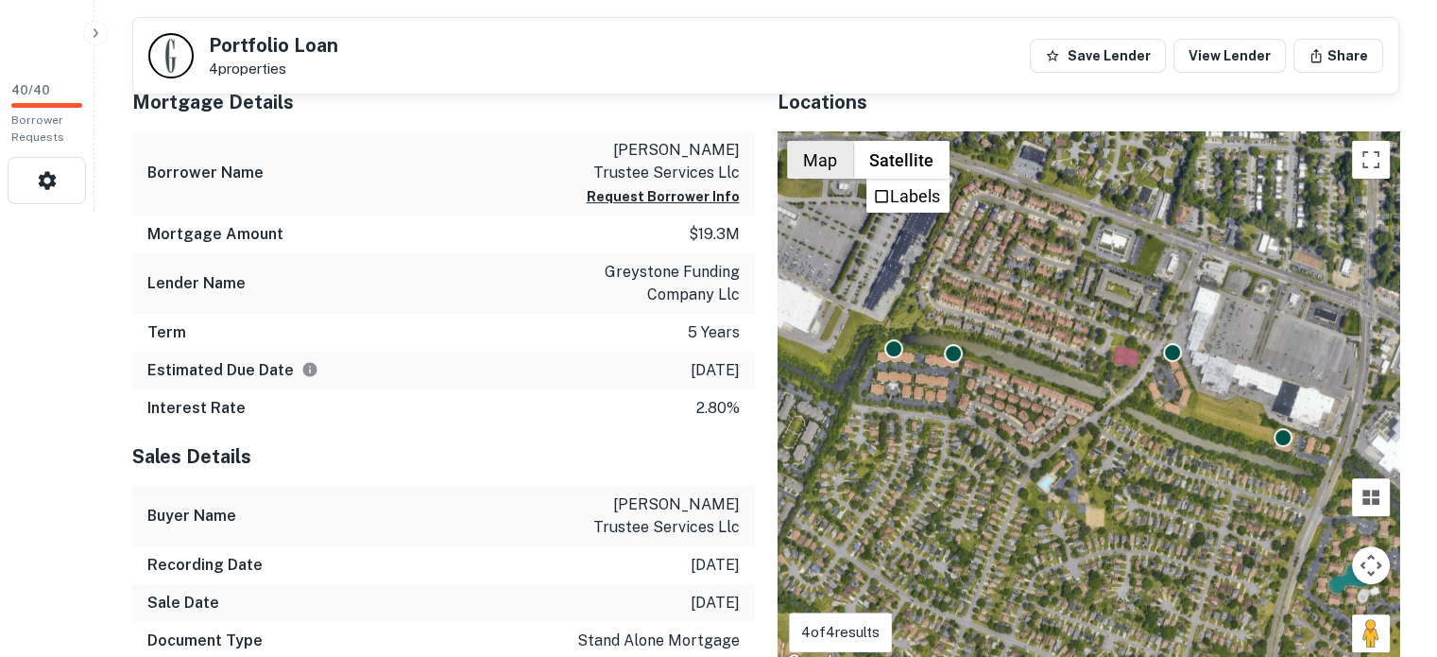
click at [828, 179] on button "Map" at bounding box center [820, 160] width 66 height 38
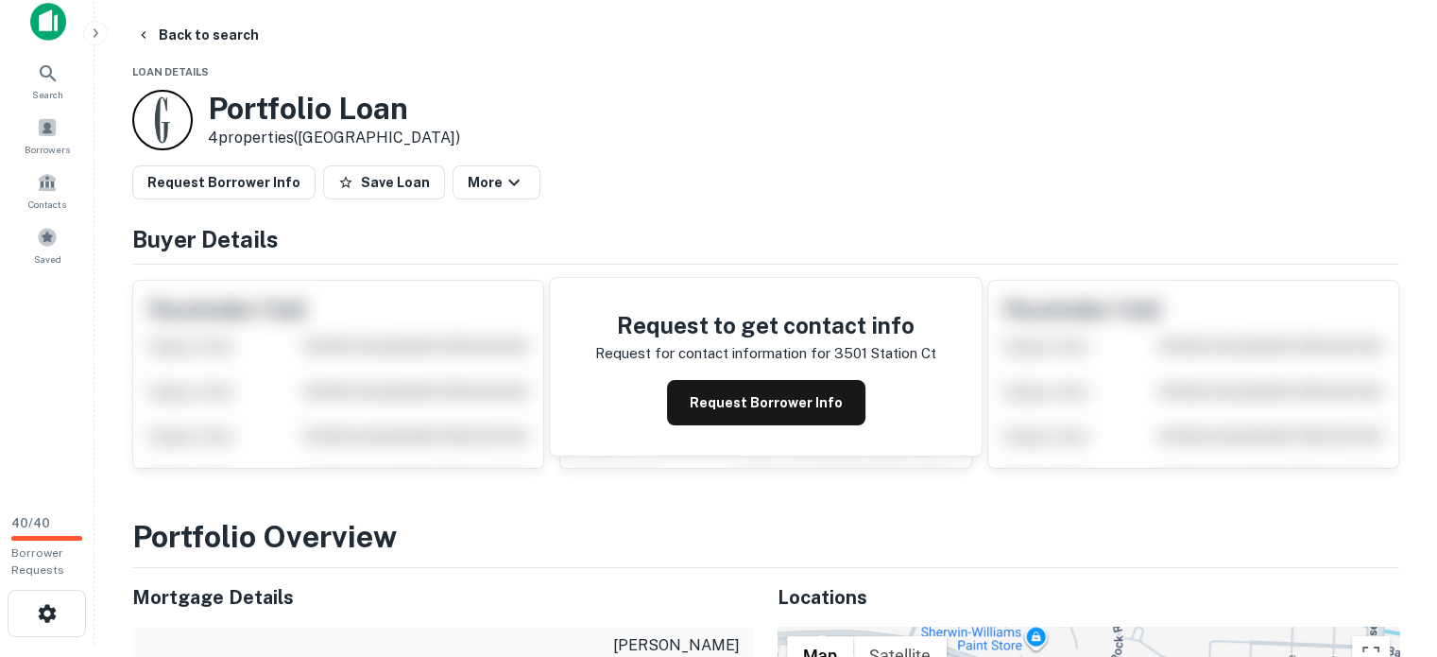
scroll to position [0, 0]
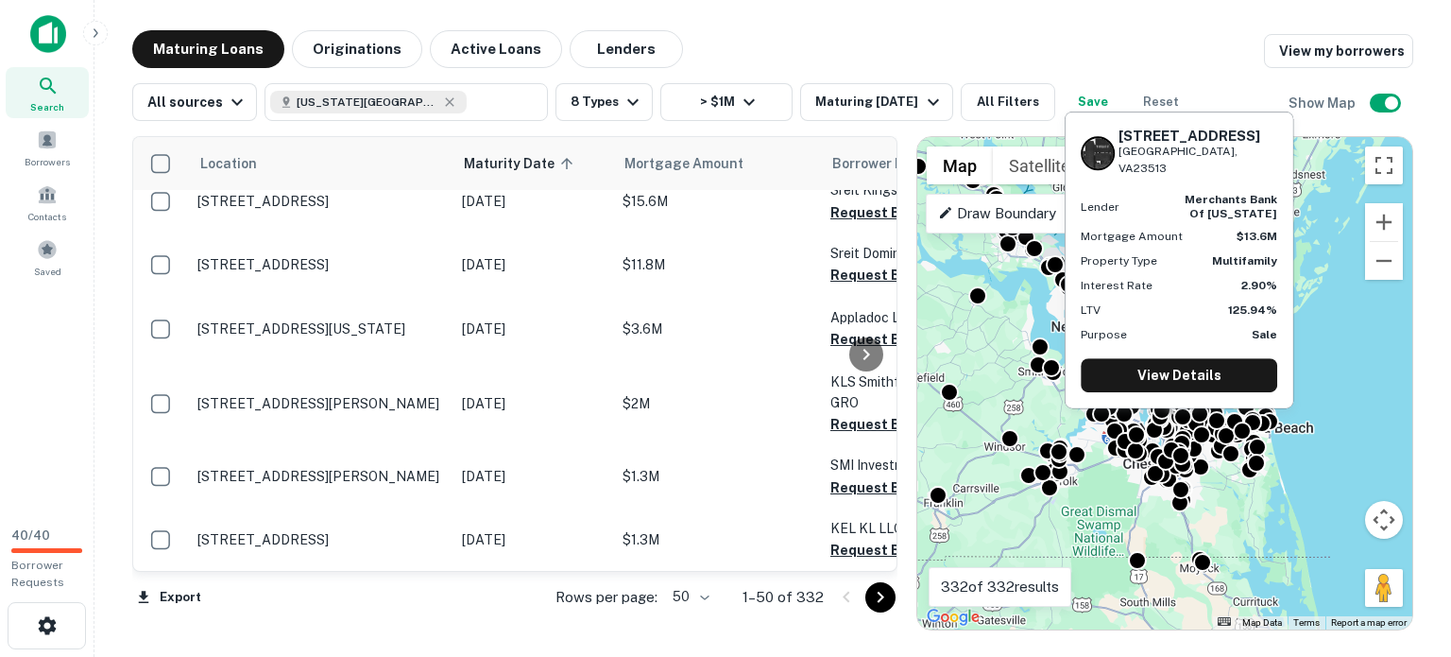
scroll to position [6298, 0]
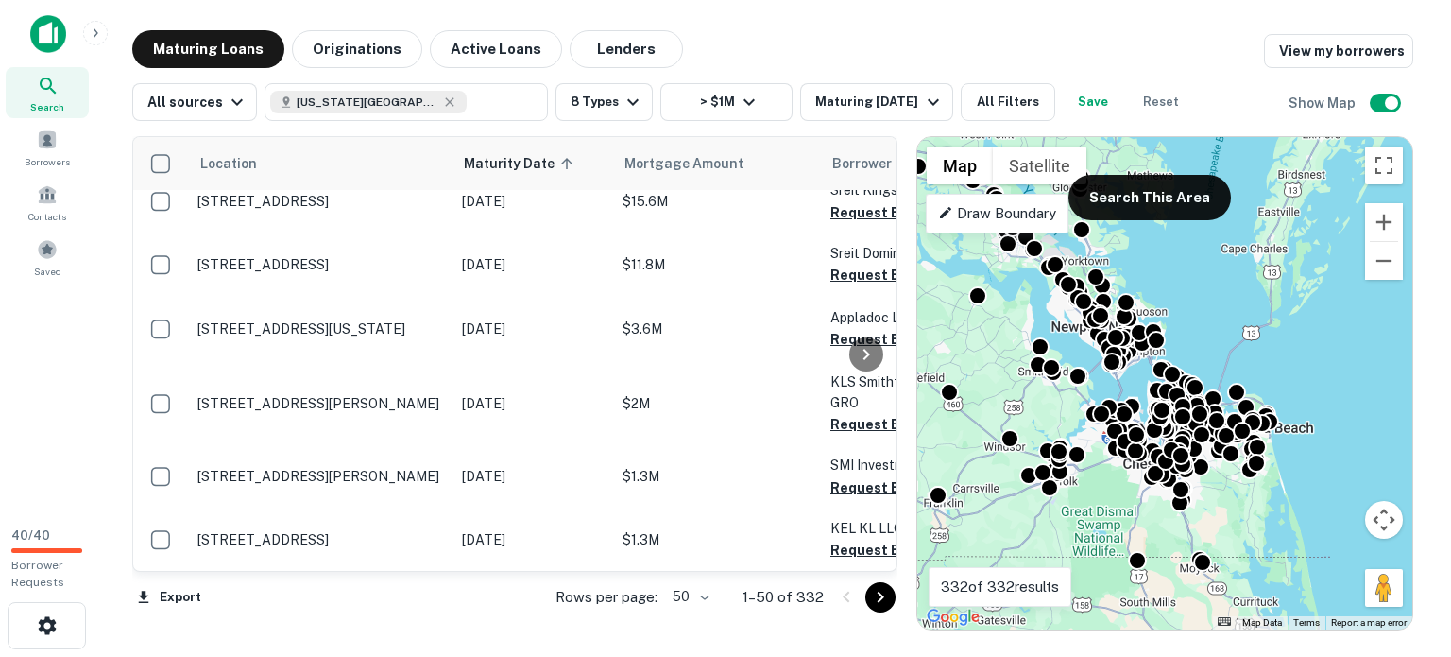
click at [871, 596] on icon "Go to next page" at bounding box center [880, 597] width 23 height 23
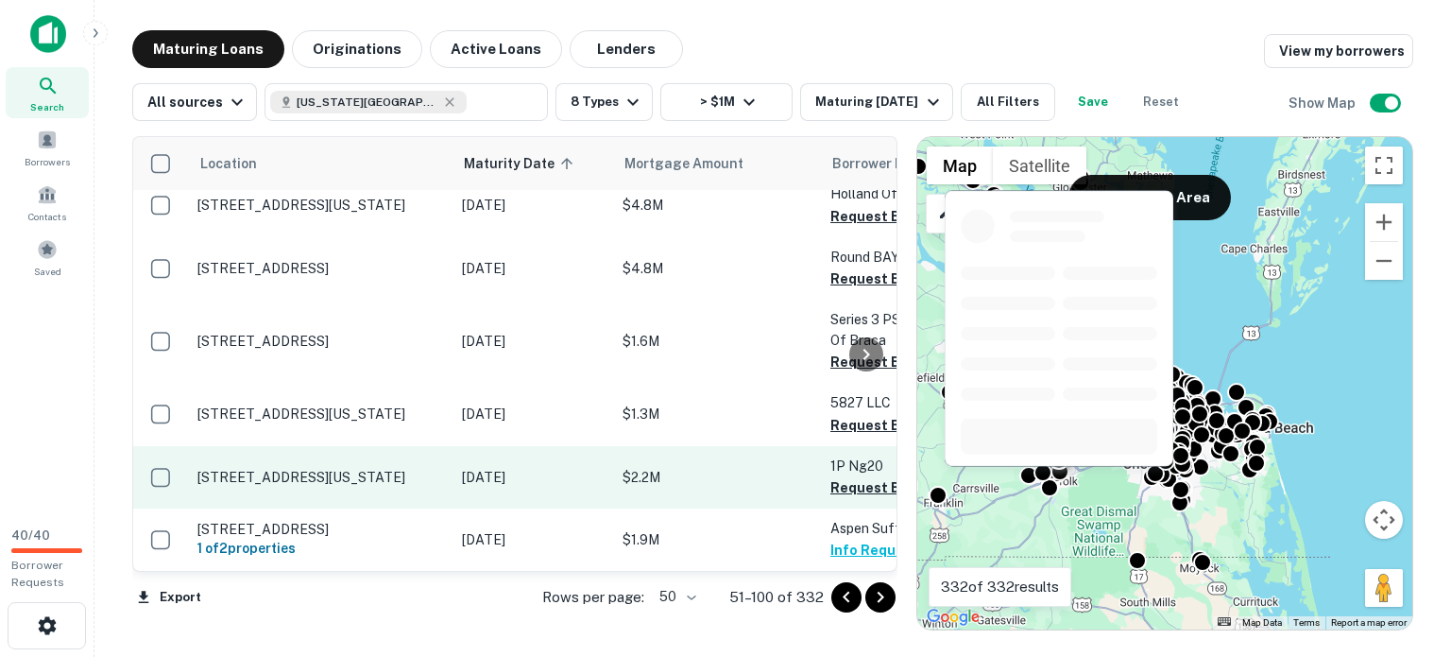
scroll to position [6025, 0]
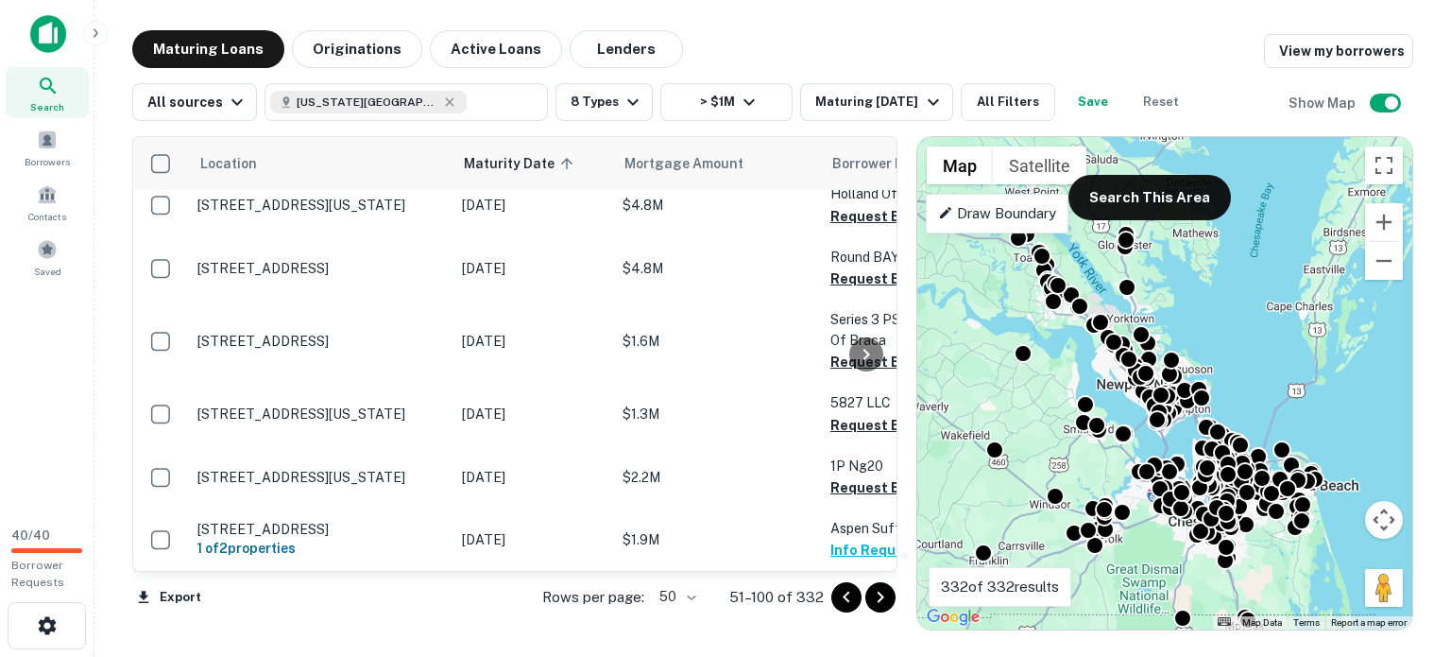
drag, startPoint x: 1304, startPoint y: 364, endPoint x: 1348, endPoint y: 422, distance: 73.5
click at [1349, 423] on div "To activate drag with keyboard, press Alt + Enter. Once in keyboard drag state,…" at bounding box center [1164, 383] width 495 height 492
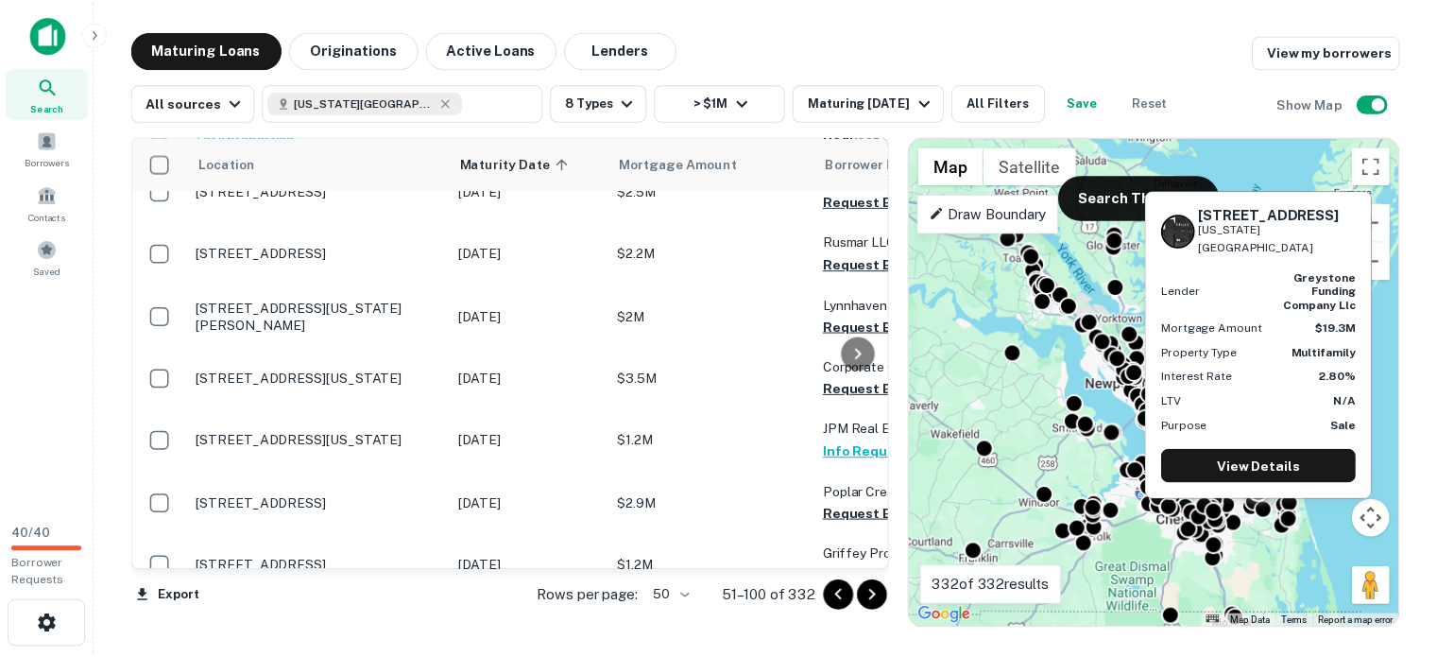
scroll to position [735, 0]
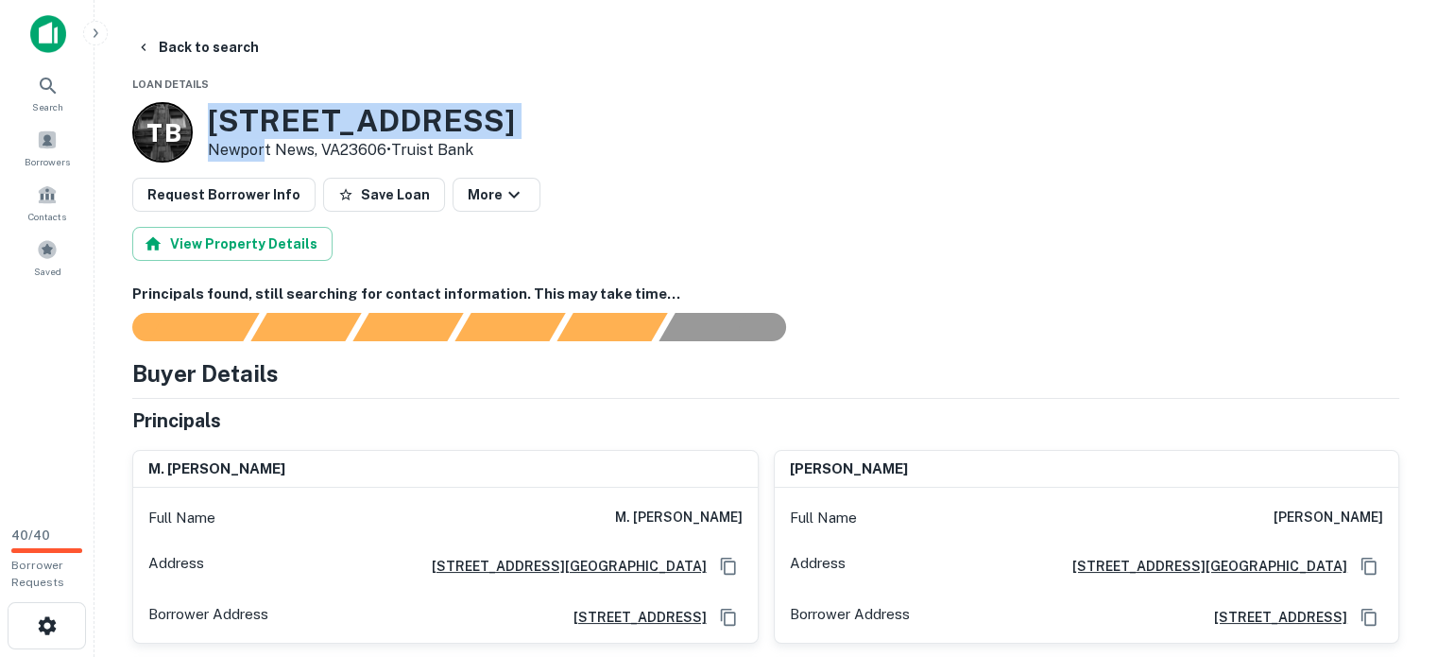
drag, startPoint x: 209, startPoint y: 134, endPoint x: 364, endPoint y: 173, distance: 159.7
click at [278, 162] on div "860 Omni Blvd Newport News, VA23606 • Truist Bank" at bounding box center [361, 132] width 307 height 59
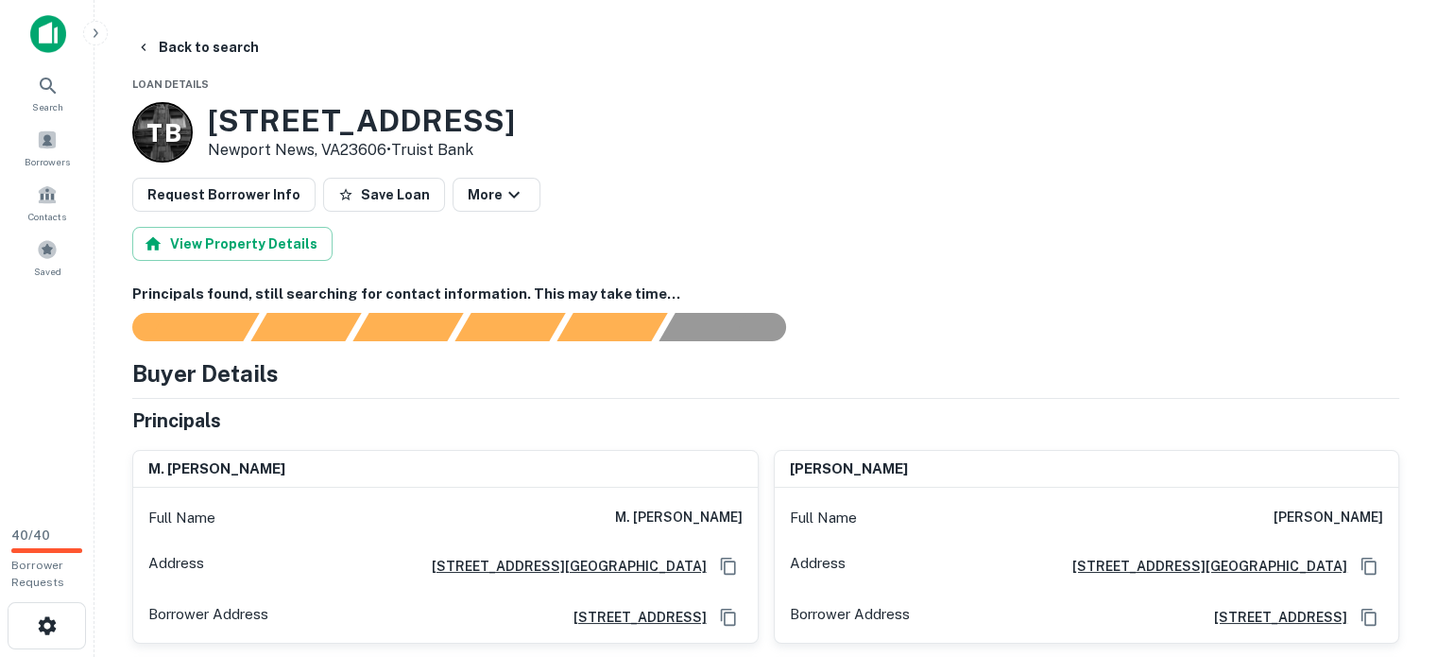
click at [727, 162] on div "T B 860 Omni Blvd Newport News, VA23606 • Truist Bank" at bounding box center [765, 132] width 1267 height 60
click at [289, 261] on button "View Property Details" at bounding box center [232, 244] width 200 height 34
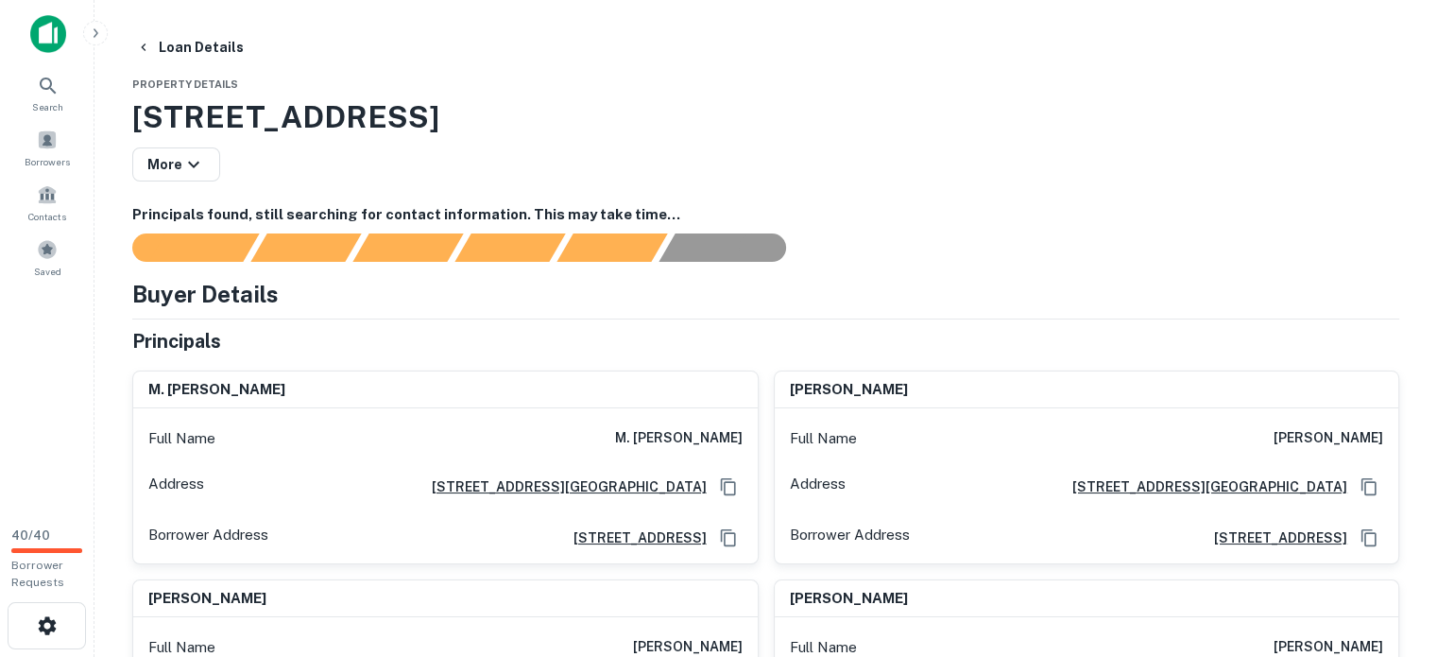
drag, startPoint x: 136, startPoint y: 138, endPoint x: 896, endPoint y: 119, distance: 759.7
click at [896, 119] on h3 "860 Omni Blvd, Newport News, VA, 23606" at bounding box center [765, 116] width 1267 height 45
copy h3 "860 Omni Blvd, Newport News, VA, 23606"
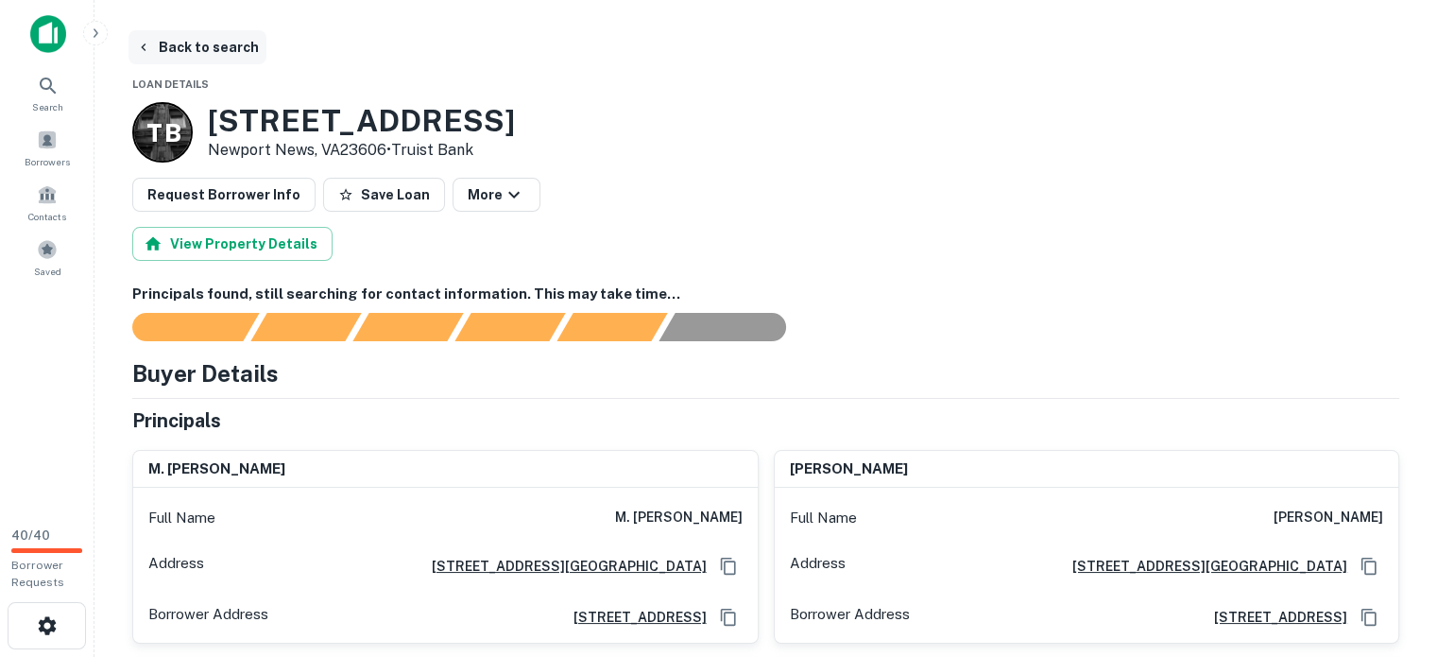
click at [193, 44] on button "Back to search" at bounding box center [197, 47] width 138 height 34
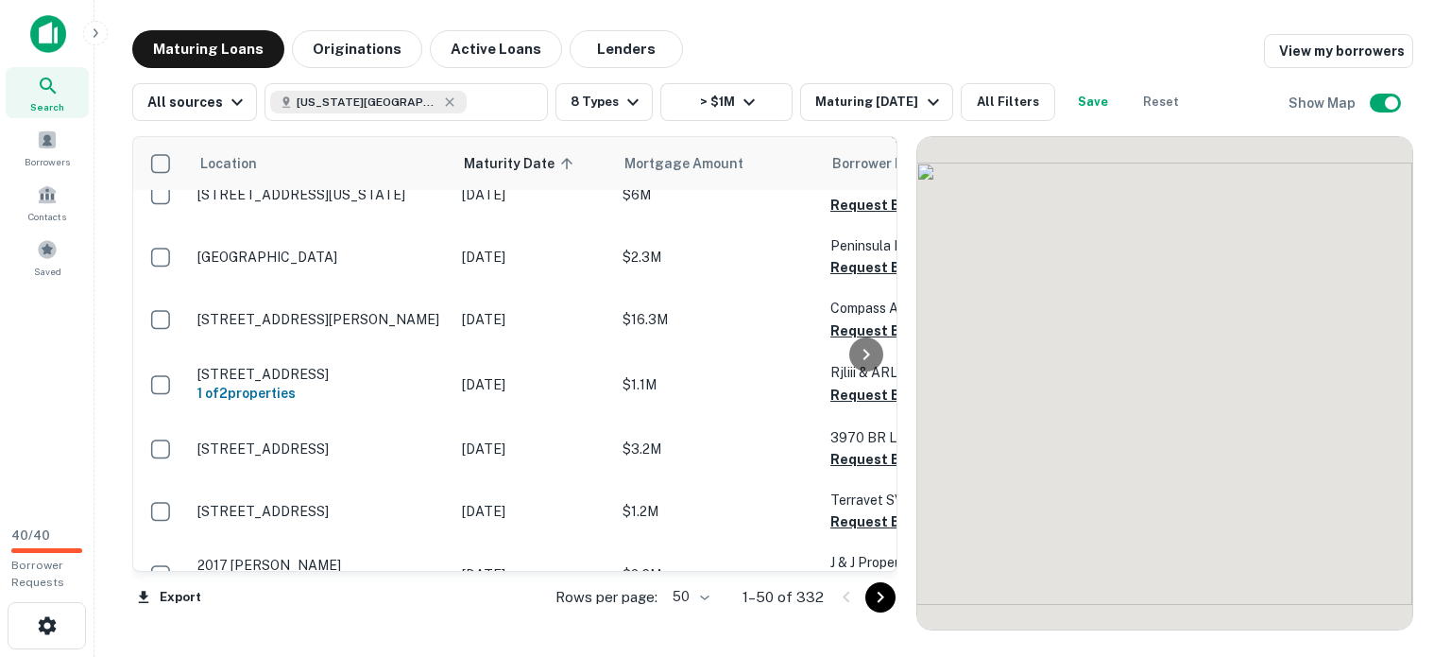
scroll to position [735, 0]
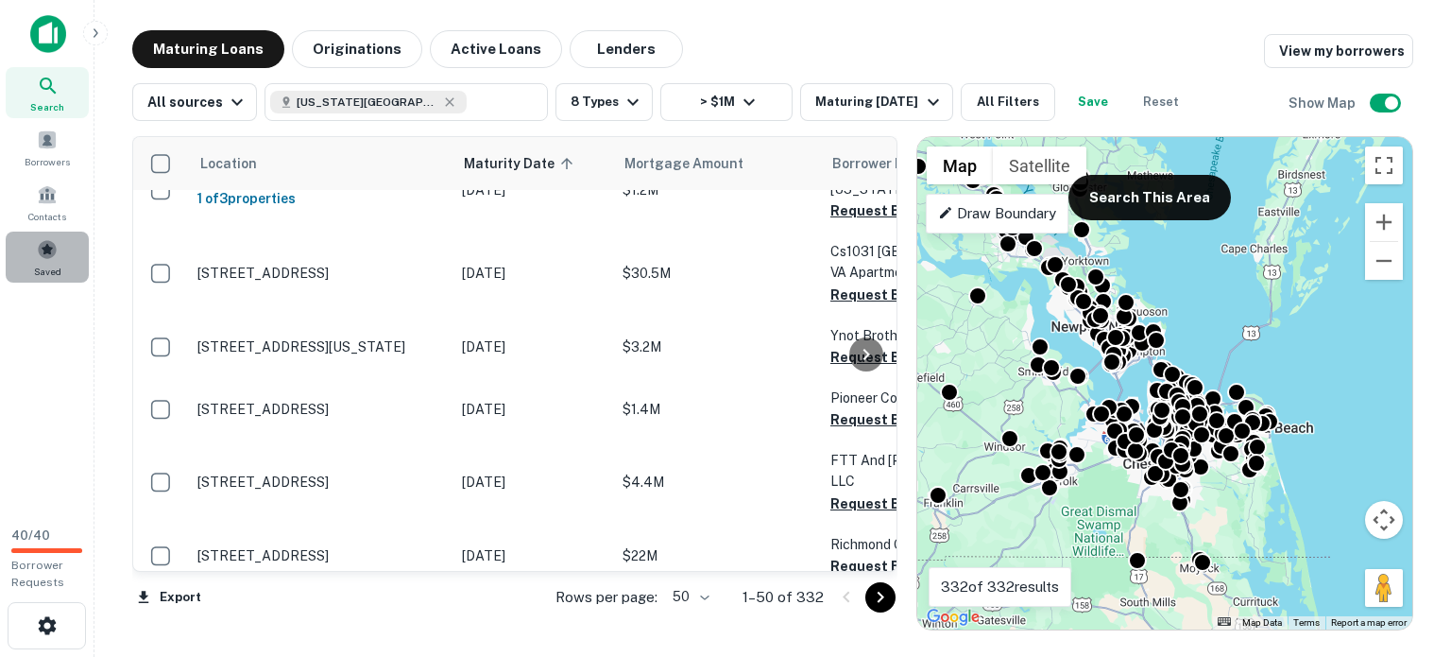
click at [44, 250] on span at bounding box center [47, 249] width 21 height 21
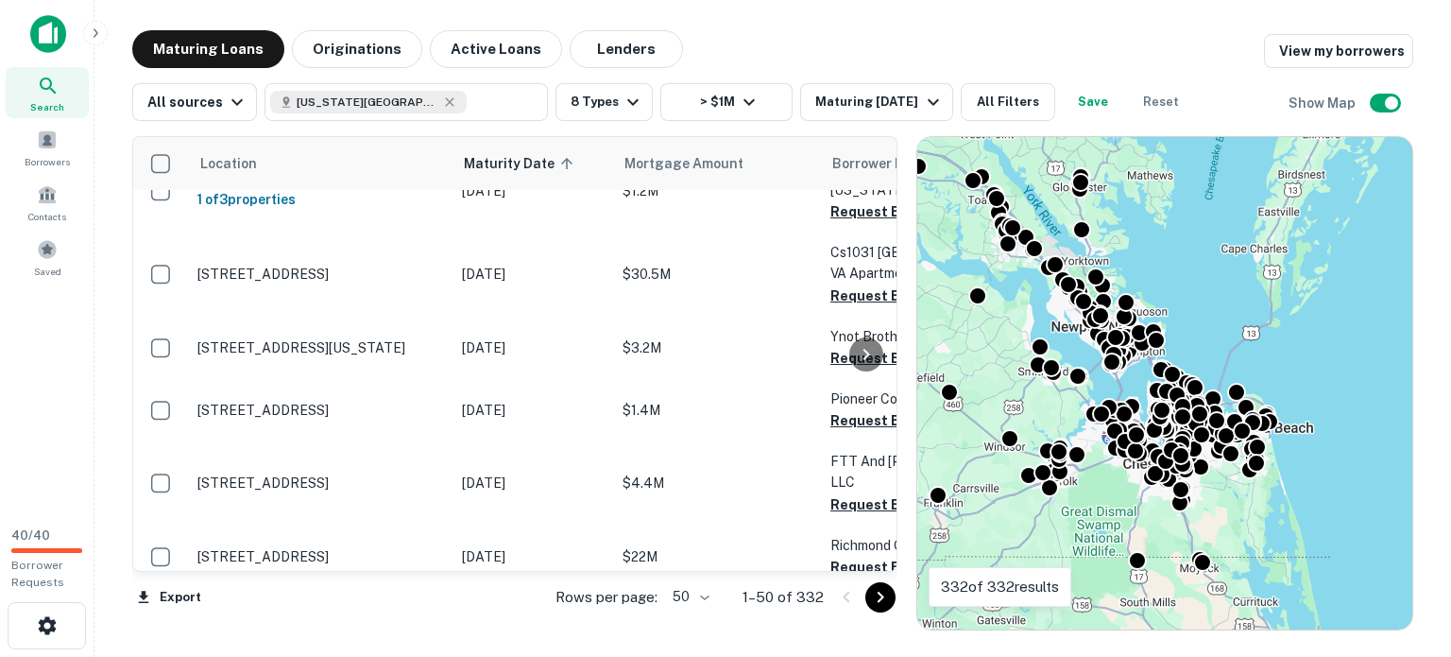
scroll to position [735, 0]
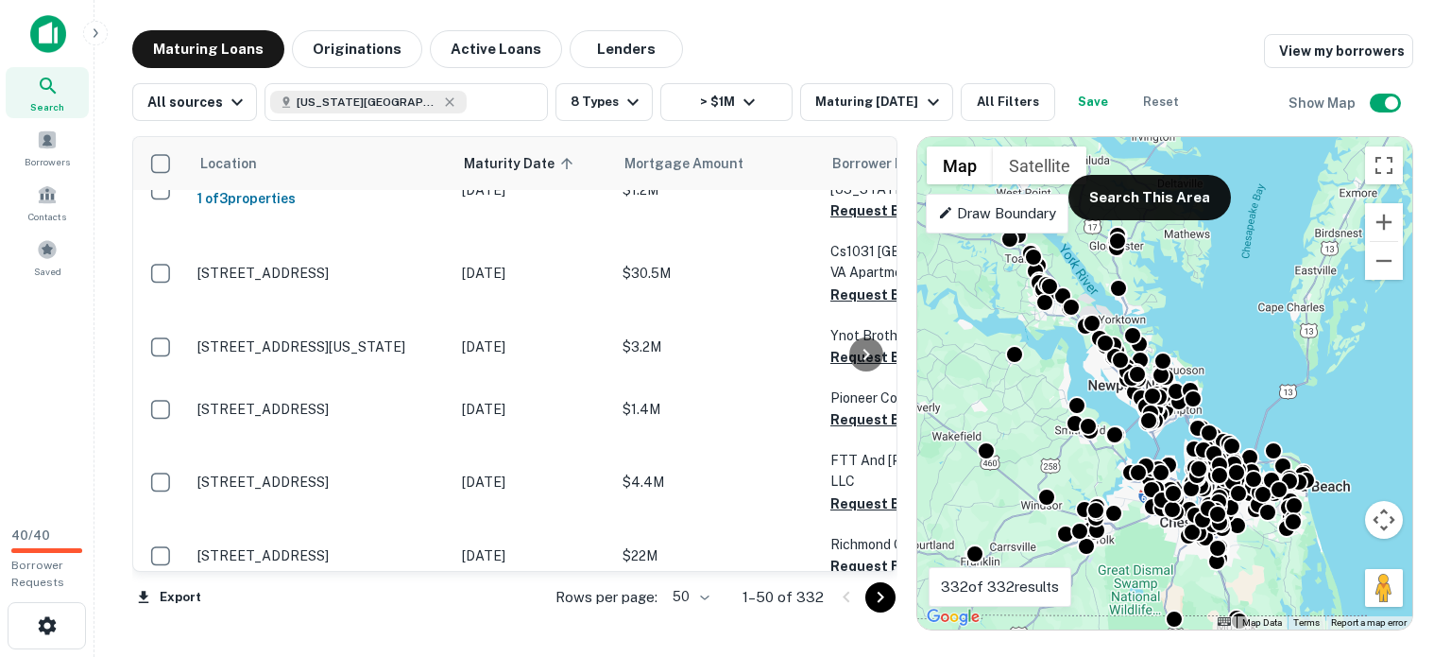
drag, startPoint x: 1312, startPoint y: 396, endPoint x: 1345, endPoint y: 452, distance: 65.6
click at [1348, 453] on div "To activate drag with keyboard, press Alt + Enter. Once in keyboard drag state,…" at bounding box center [1164, 383] width 495 height 492
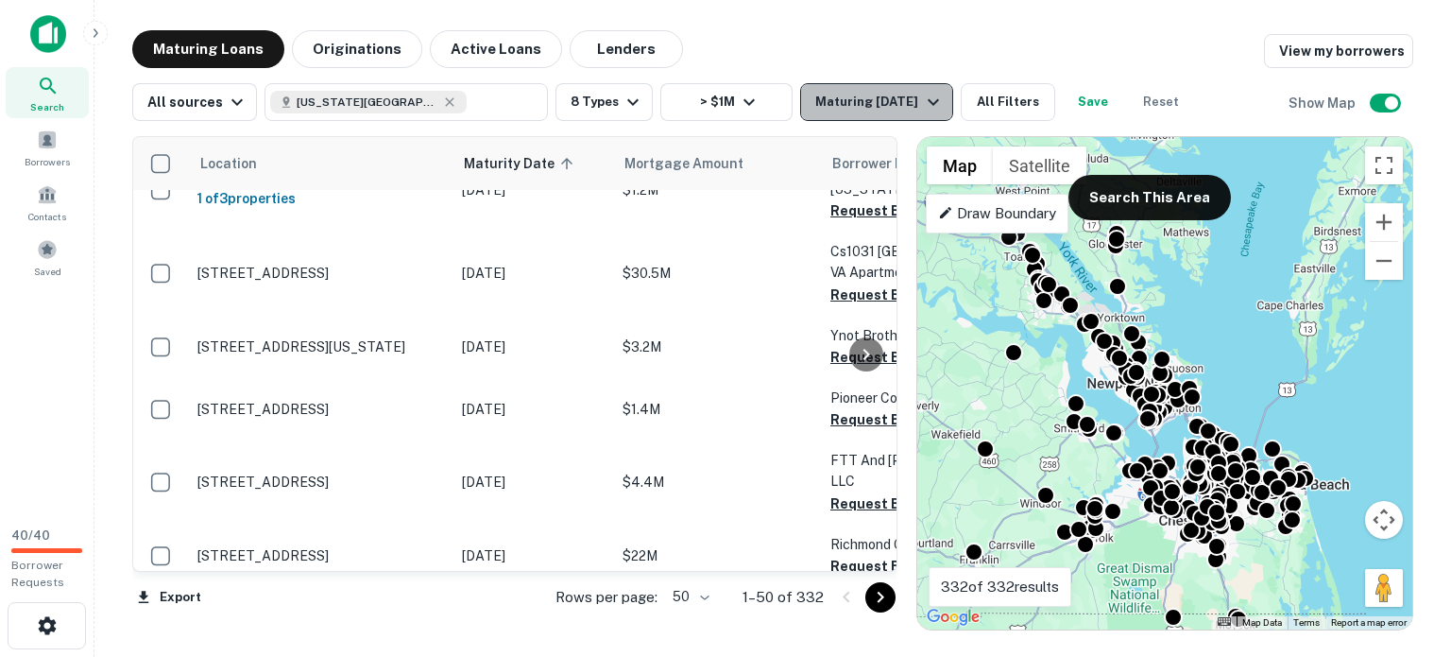
click at [945, 101] on icon "button" at bounding box center [933, 102] width 23 height 23
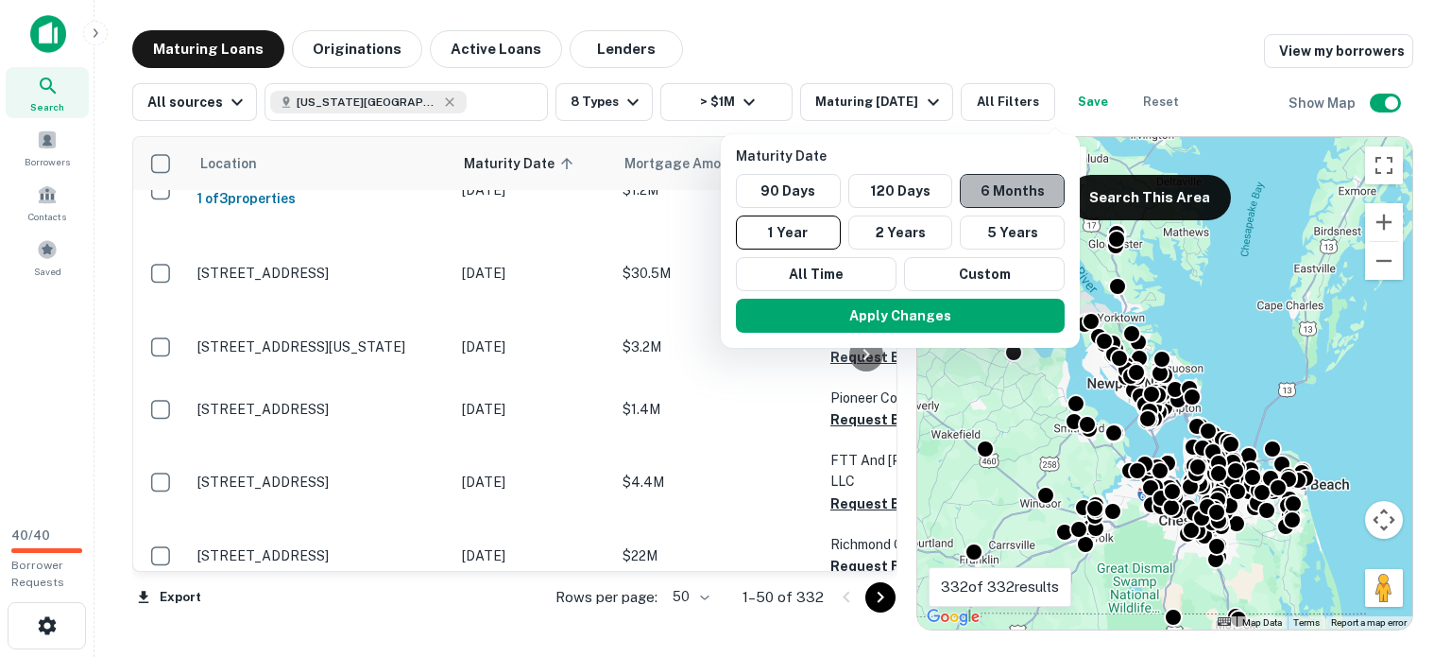
click at [1015, 200] on button "6 Months" at bounding box center [1012, 191] width 105 height 34
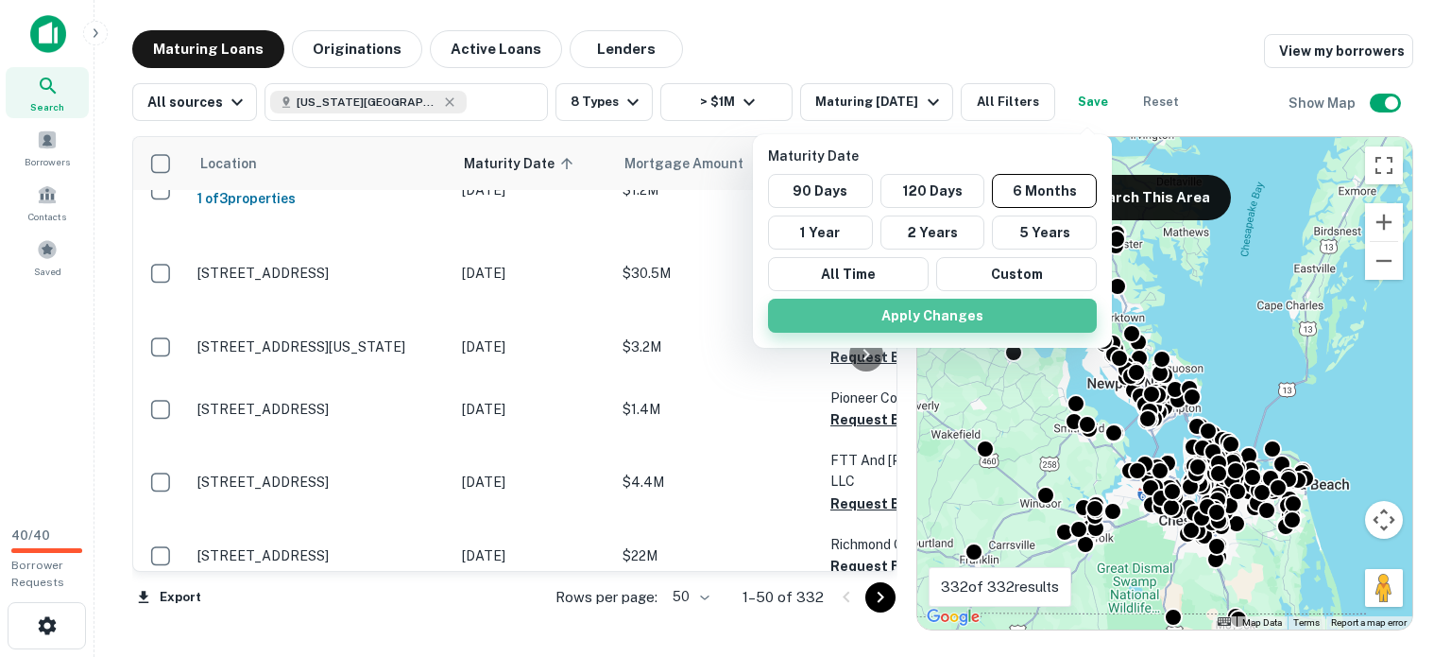
click at [951, 333] on button "Apply Changes" at bounding box center [932, 316] width 329 height 34
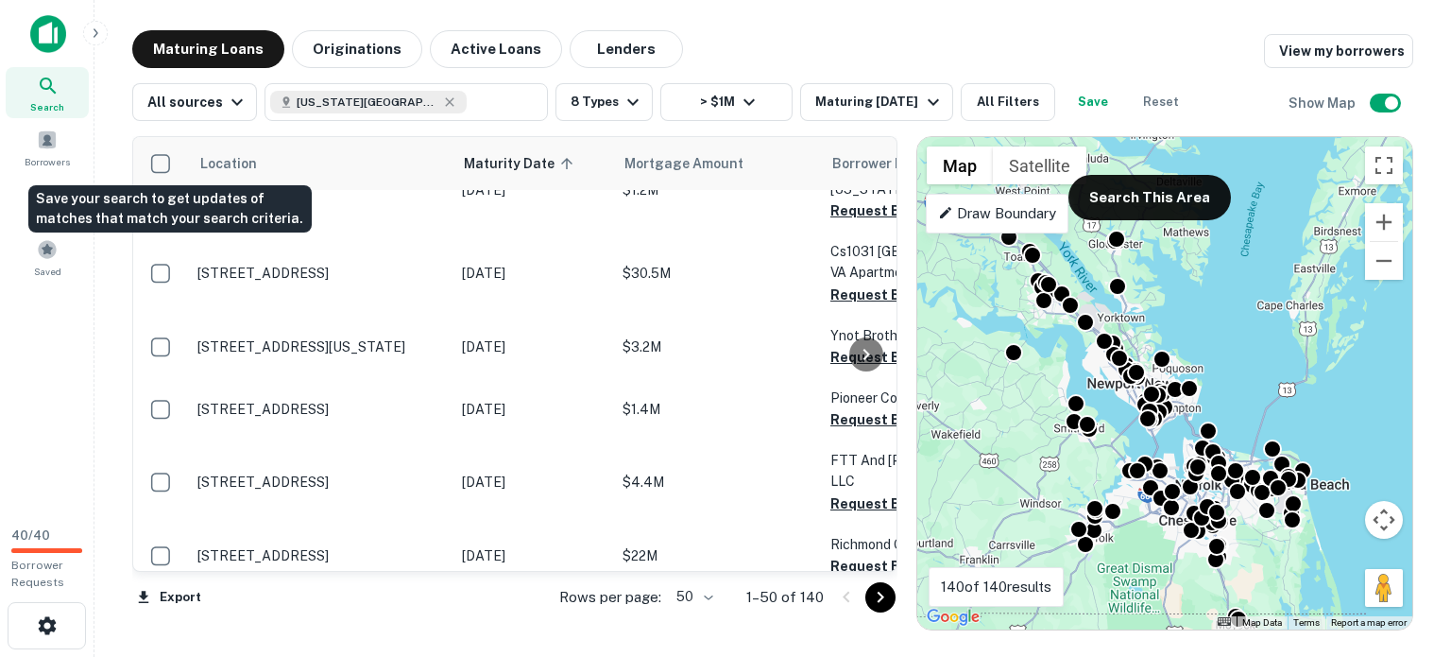
click at [1063, 121] on button "Save" at bounding box center [1093, 102] width 60 height 38
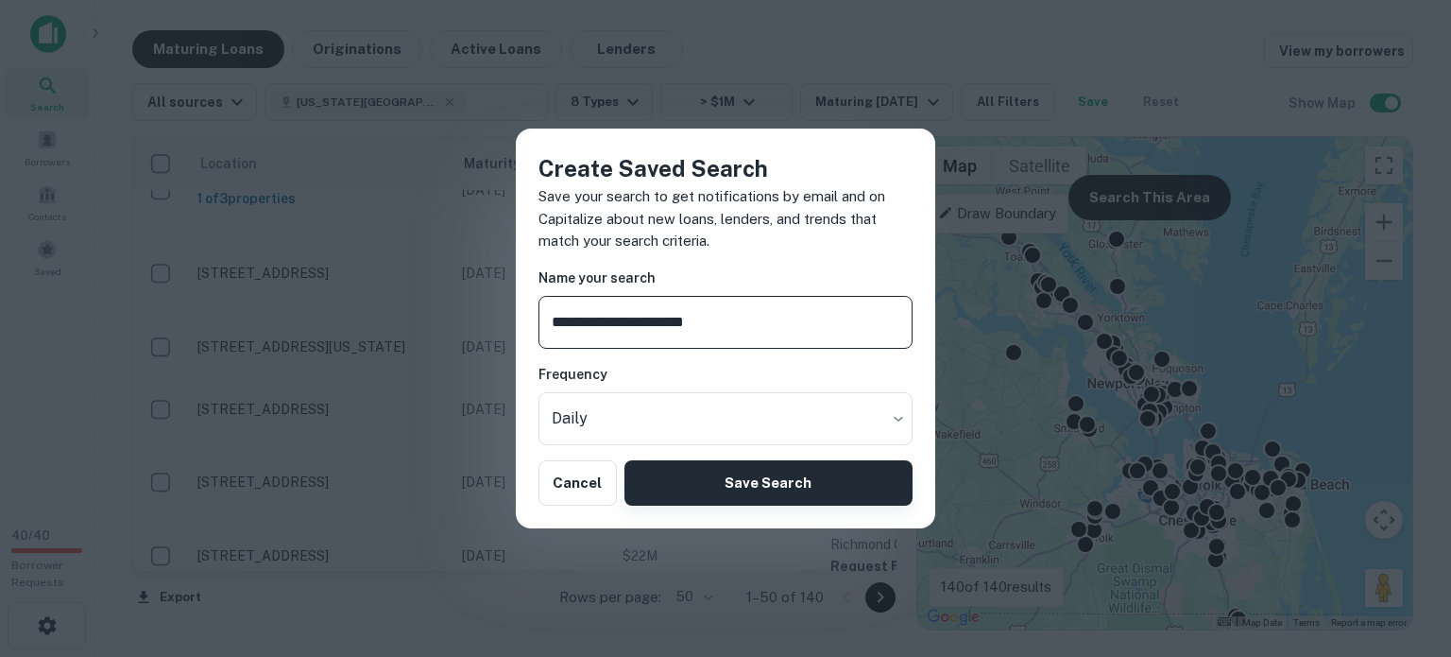
type input "**********"
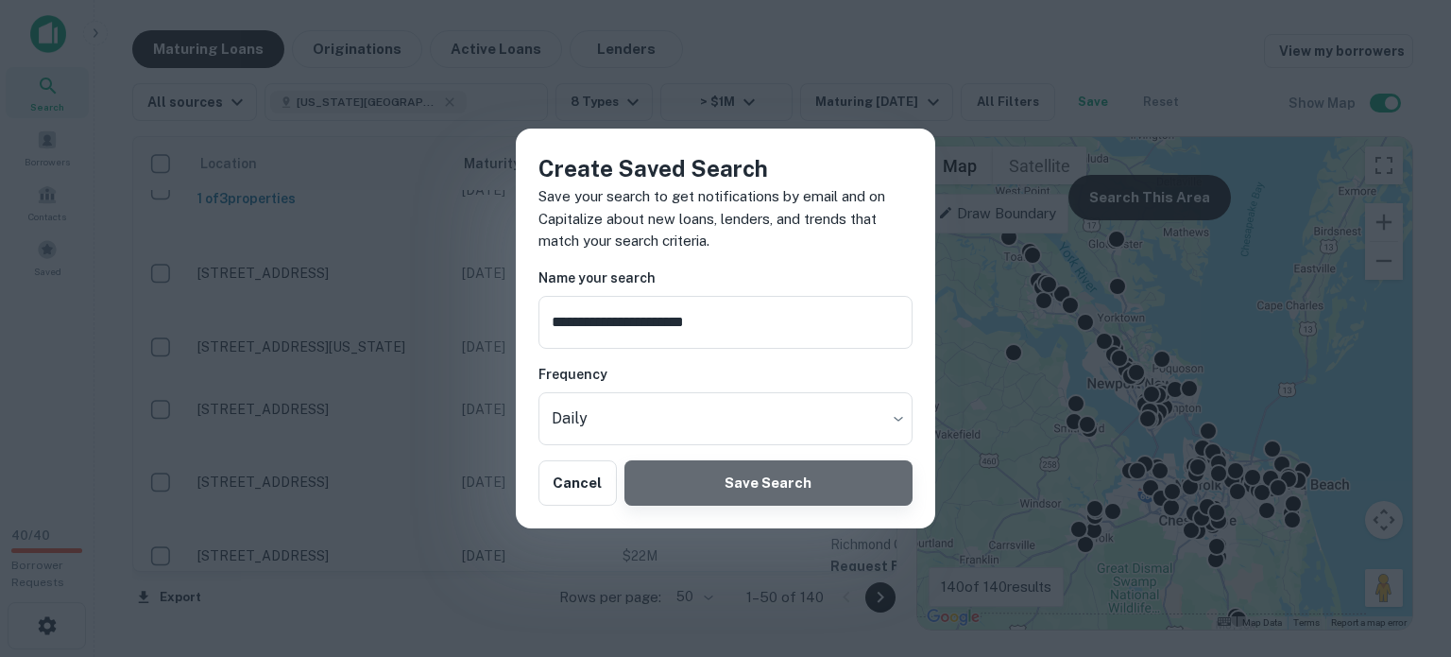
click at [792, 505] on button "Save Search" at bounding box center [768, 482] width 288 height 45
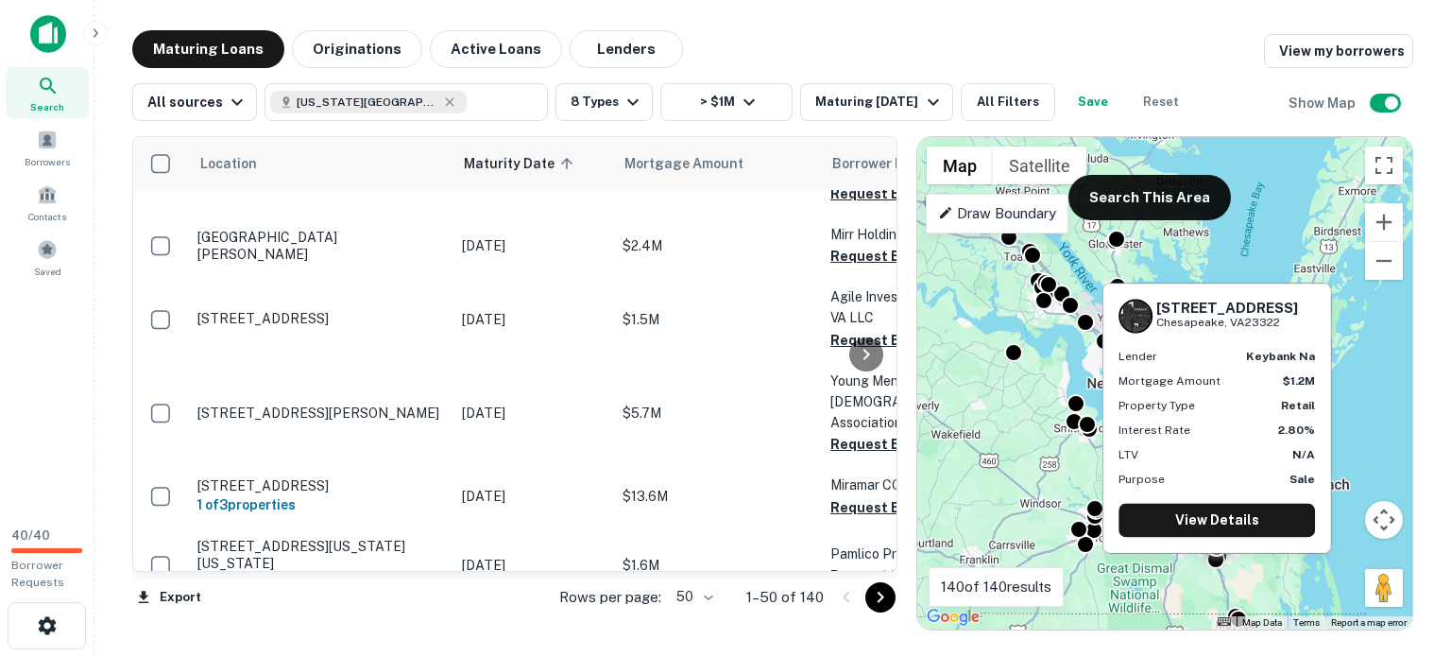
scroll to position [1680, 0]
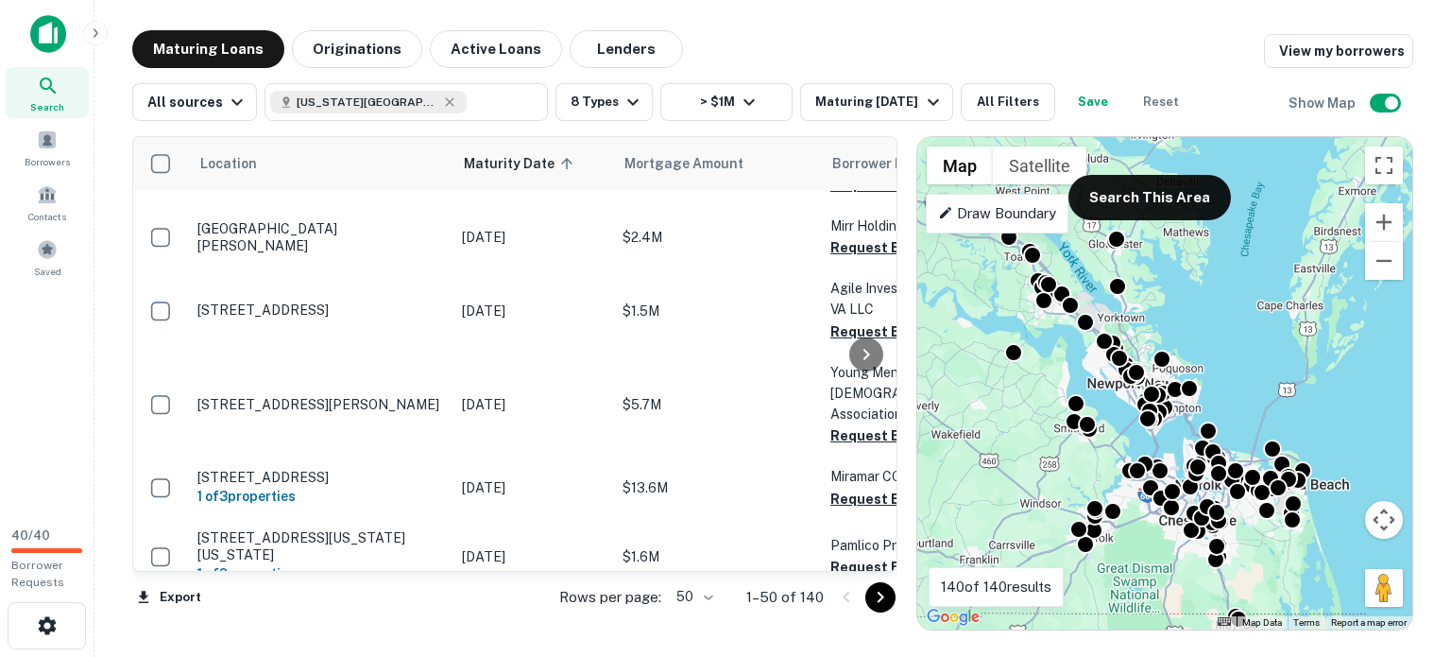
click at [888, 602] on icon "Go to next page" at bounding box center [880, 597] width 23 height 23
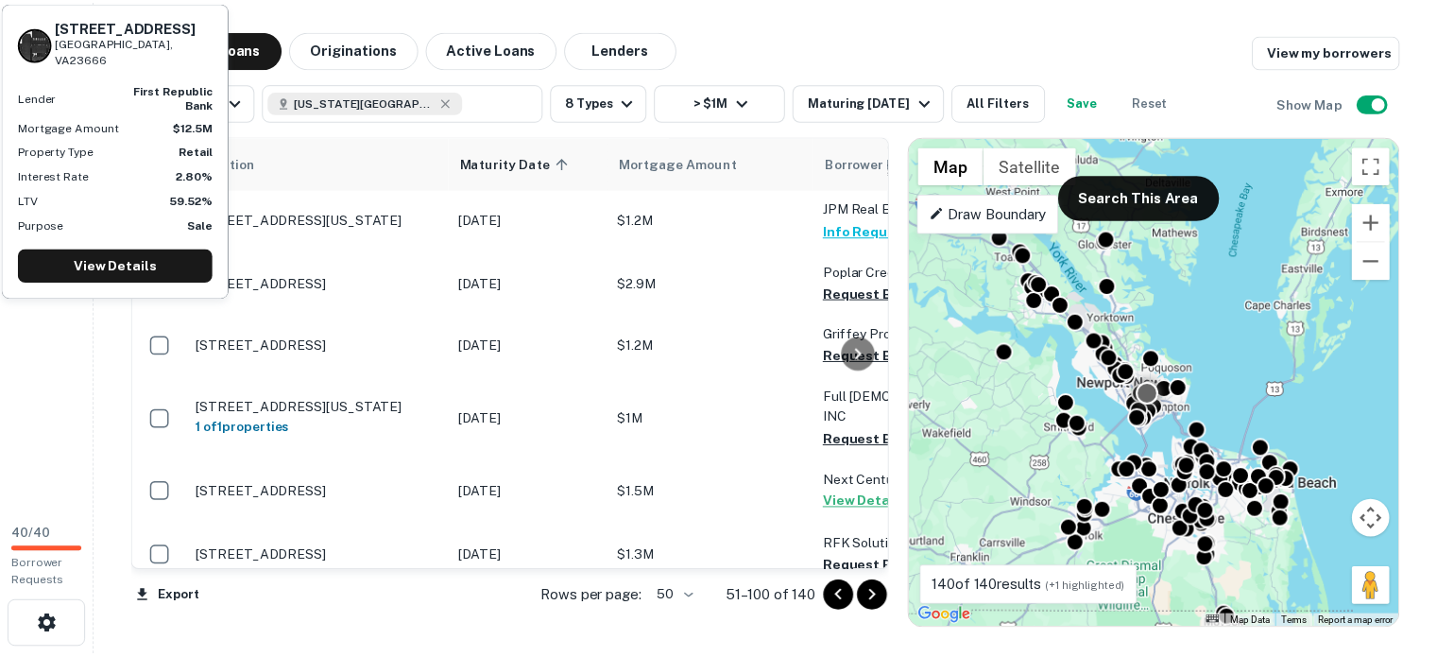
scroll to position [945, 0]
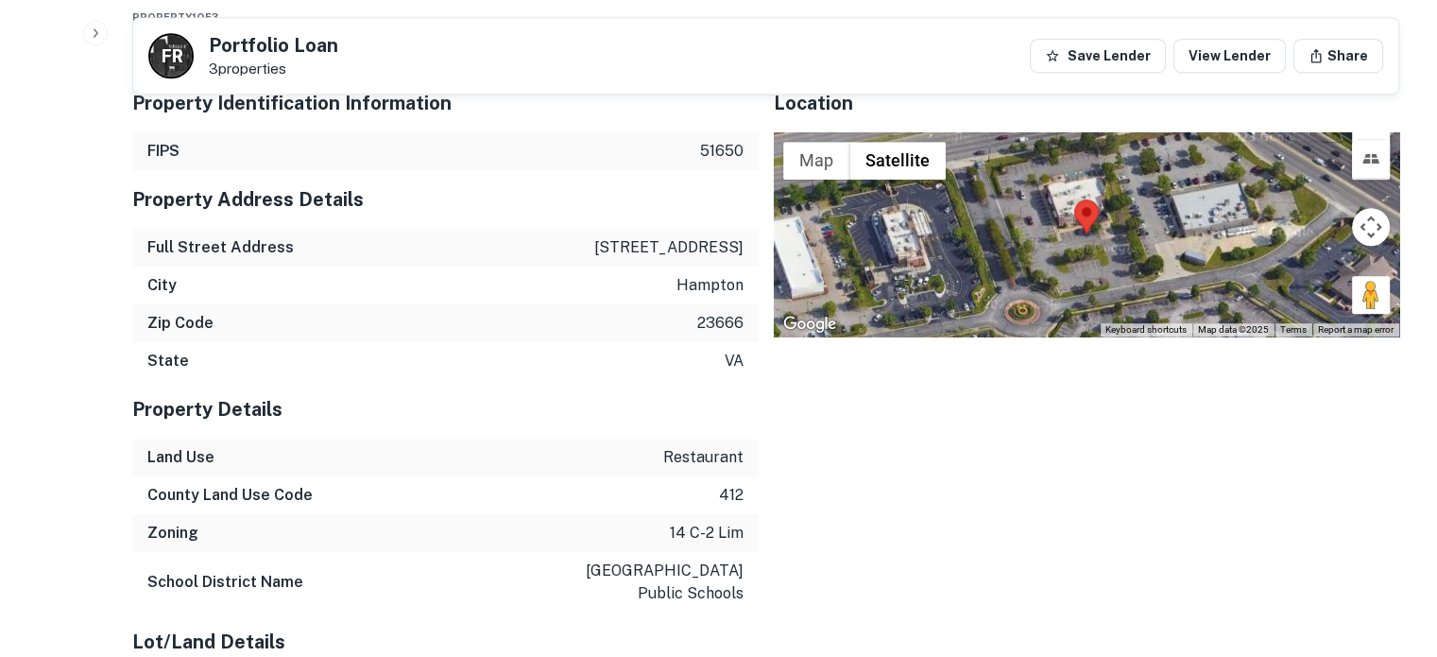
scroll to position [1511, 0]
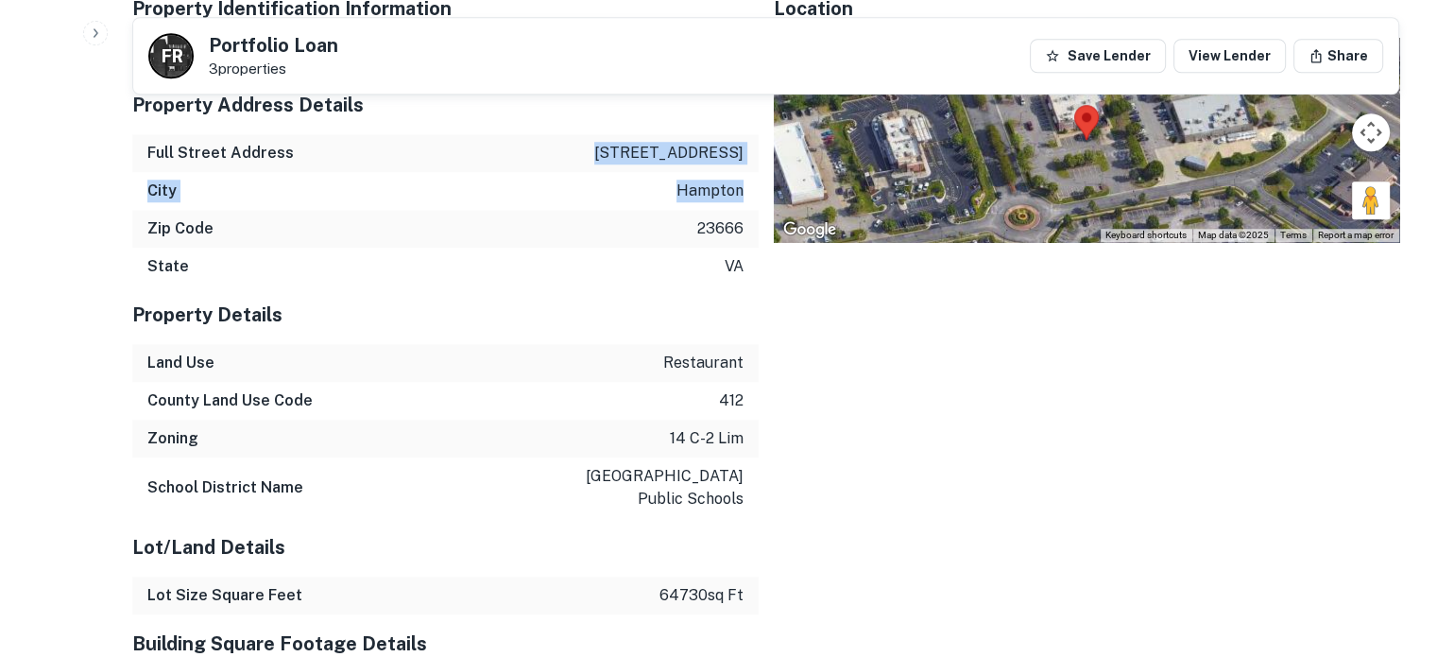
drag, startPoint x: 585, startPoint y: 418, endPoint x: 742, endPoint y: 488, distance: 172.9
click at [744, 285] on div "Property Address Details Full Street Address 108 market place dr City hampton Z…" at bounding box center [445, 181] width 626 height 210
copy div "108 market place dr City hampton"
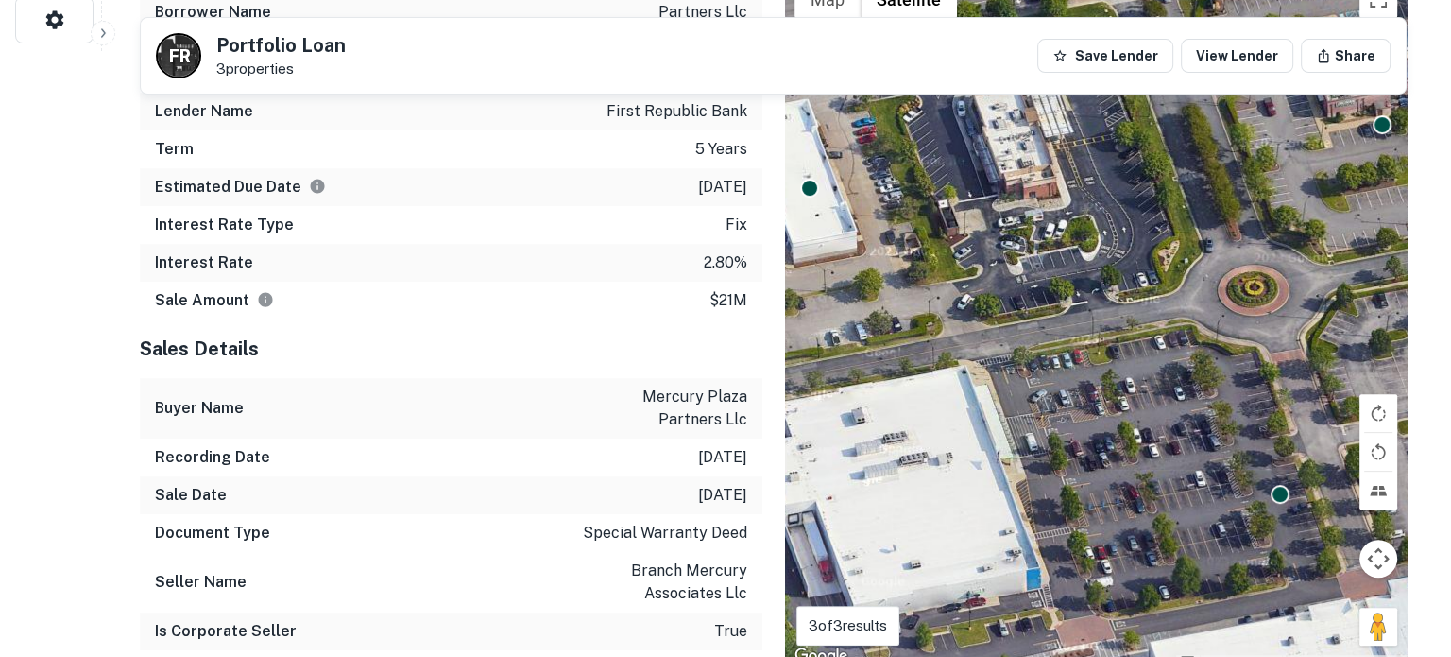
scroll to position [0, 0]
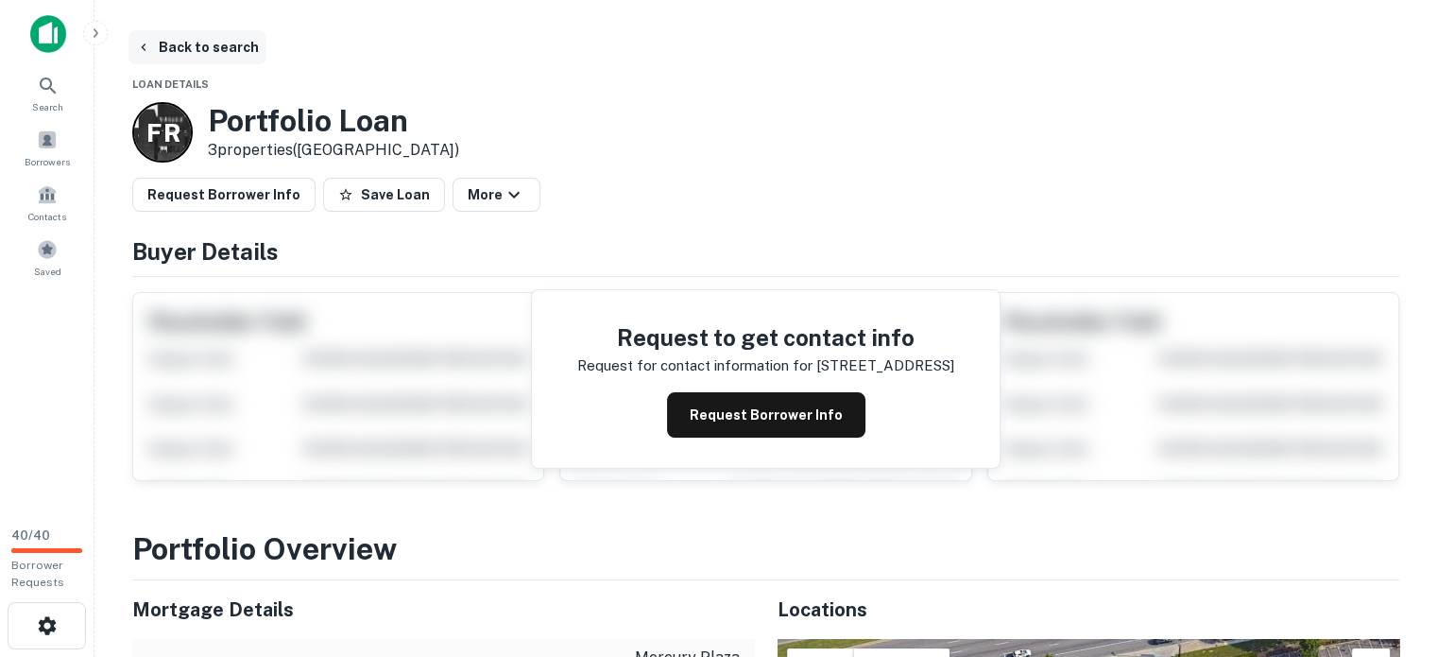
click at [196, 44] on button "Back to search" at bounding box center [197, 47] width 138 height 34
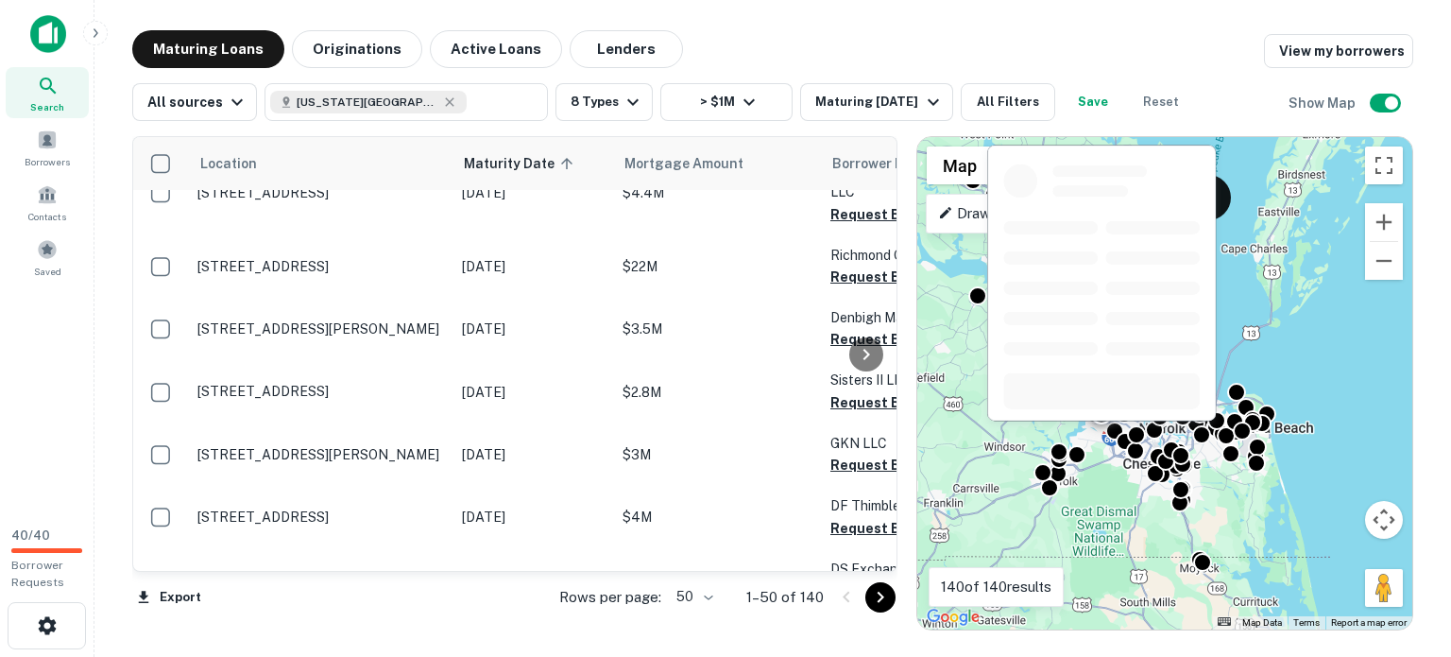
scroll to position [1134, 0]
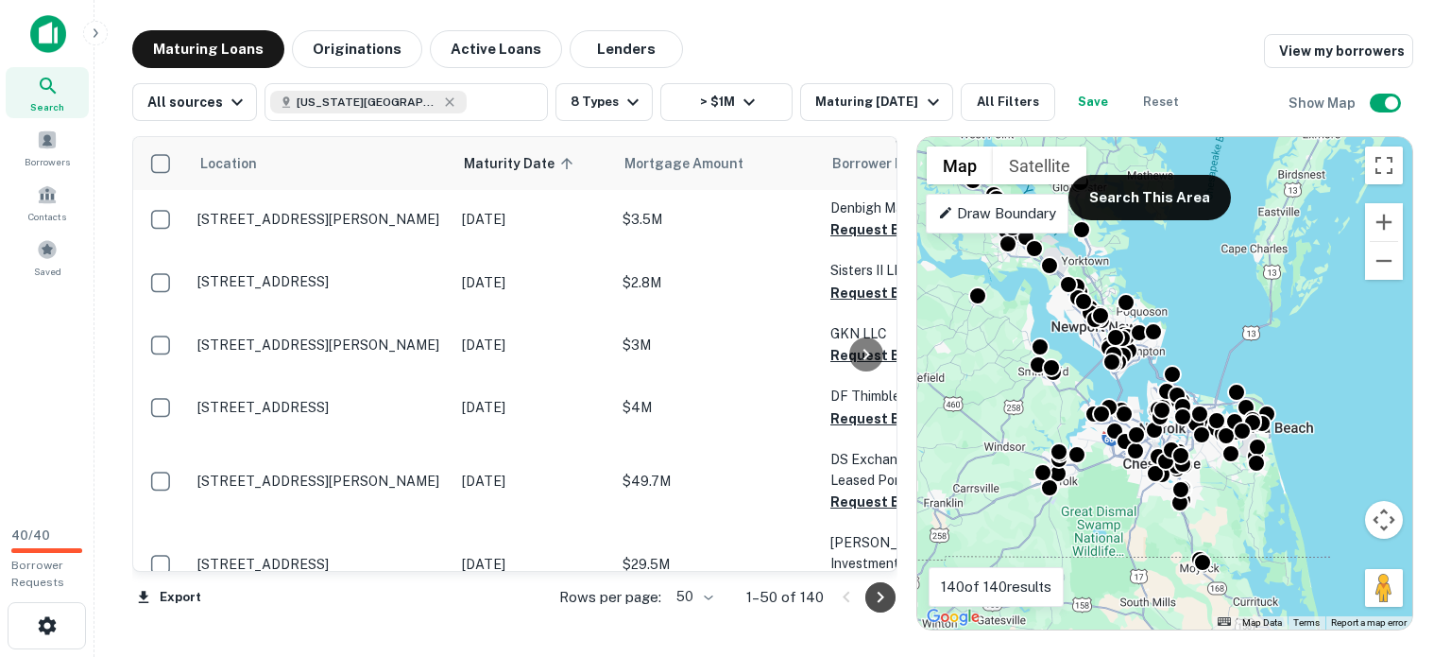
click at [873, 599] on icon "Go to next page" at bounding box center [880, 597] width 23 height 23
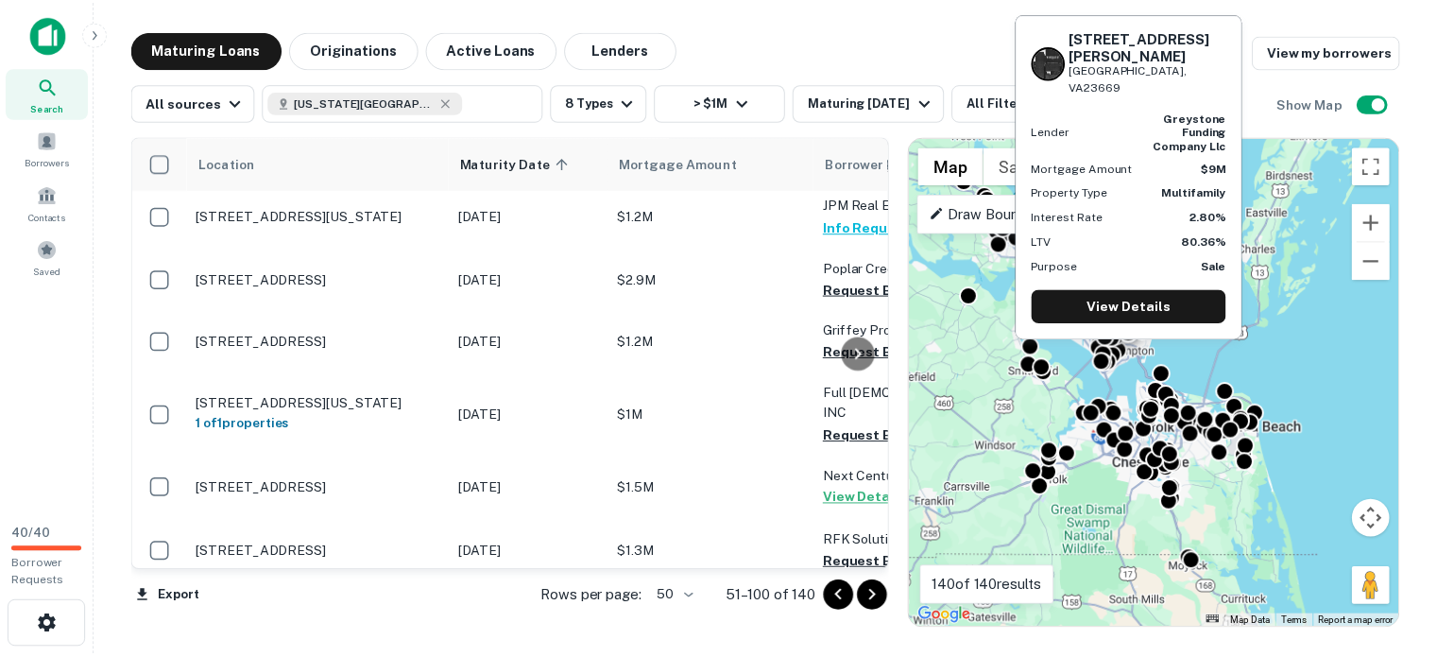
scroll to position [1039, 0]
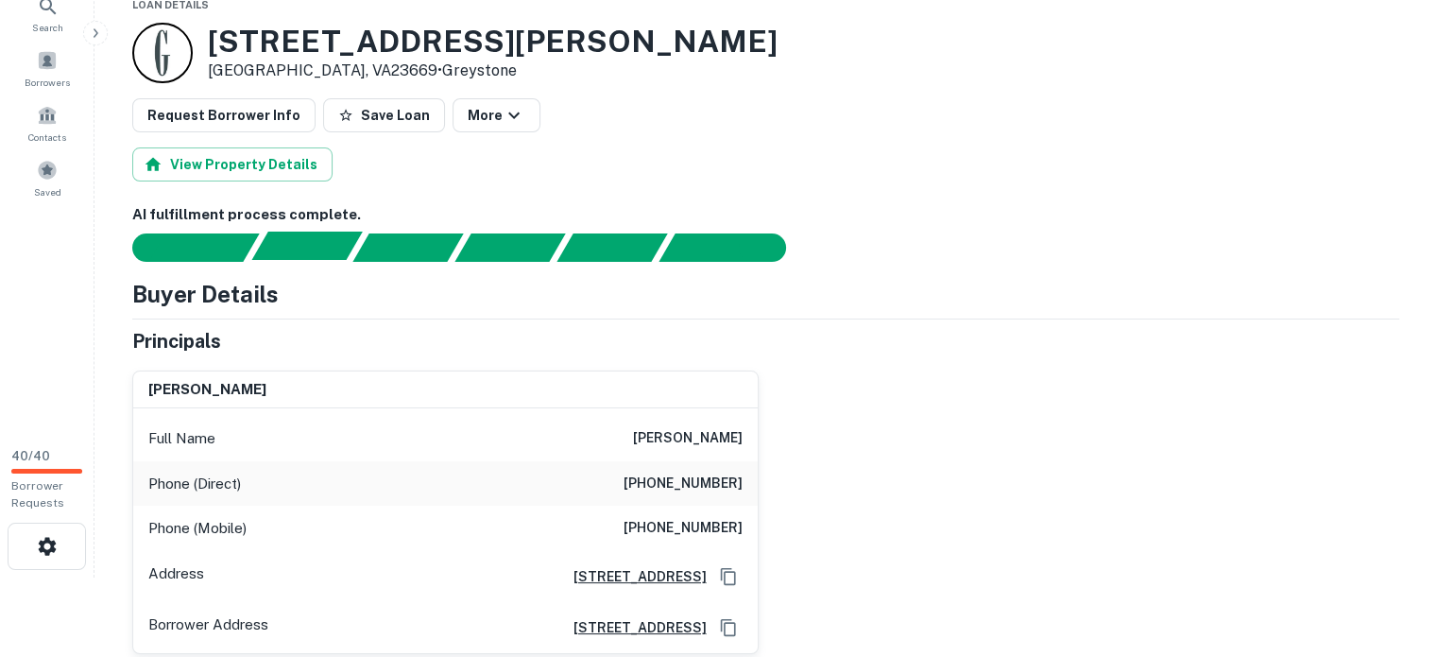
scroll to position [94, 0]
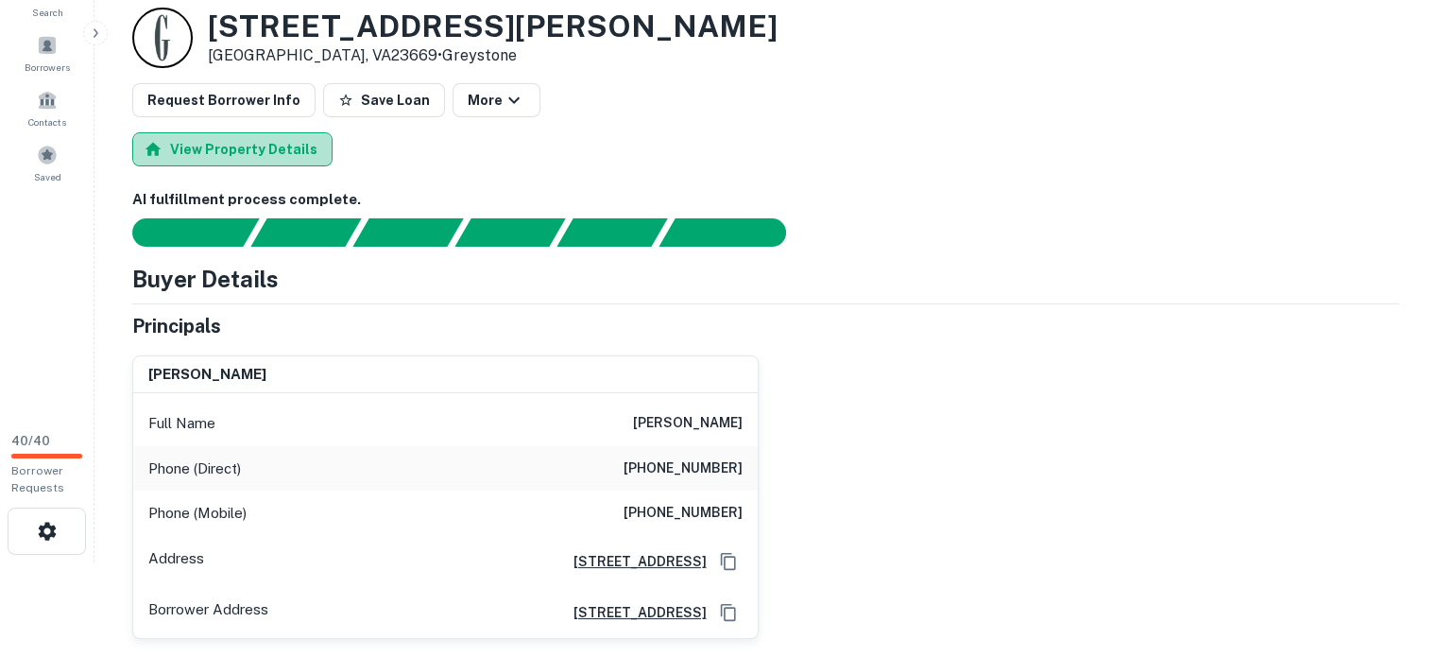
click at [234, 166] on button "View Property Details" at bounding box center [232, 149] width 200 height 34
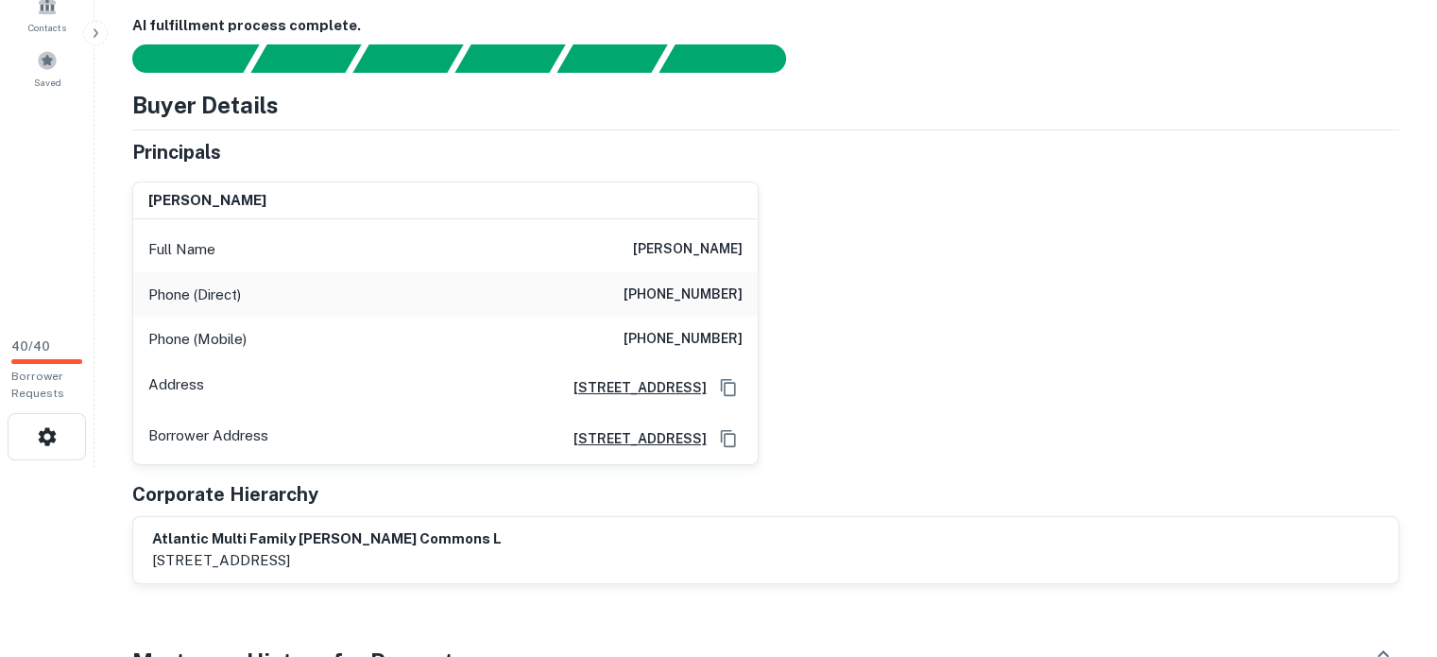
scroll to position [94, 0]
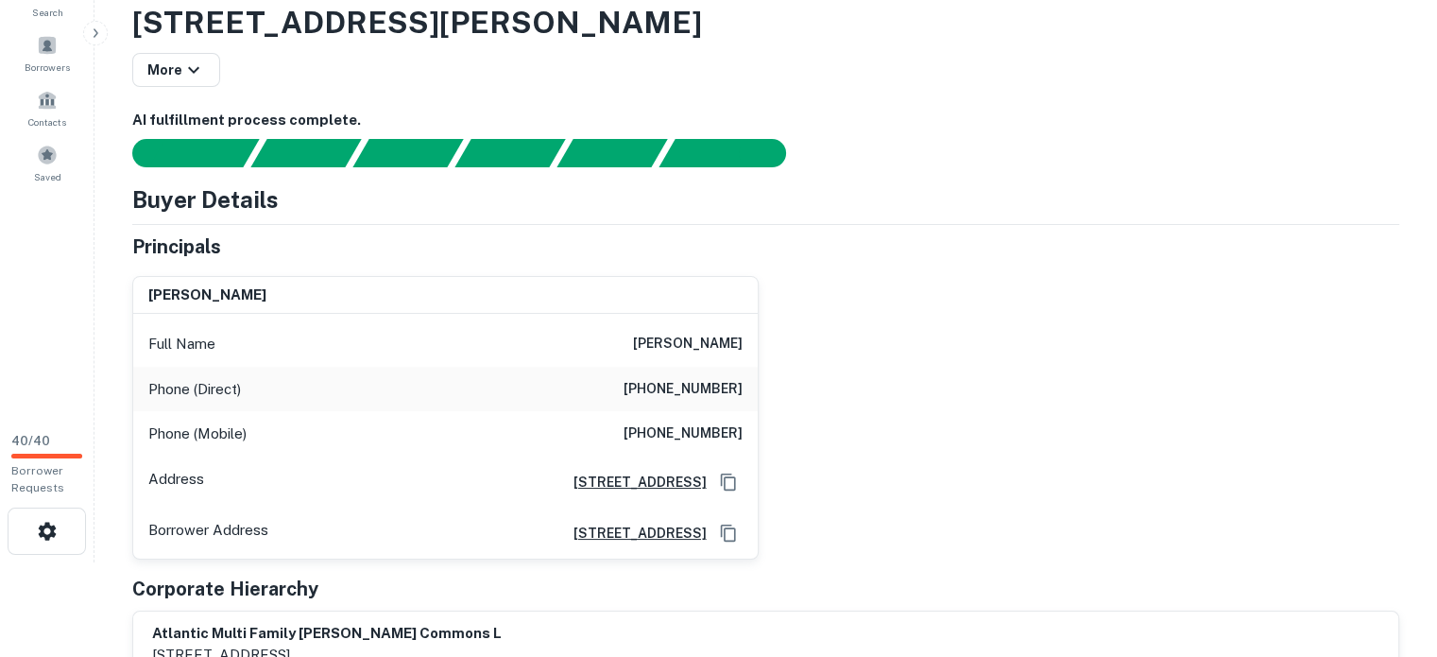
drag, startPoint x: 136, startPoint y: 41, endPoint x: 856, endPoint y: 51, distance: 719.9
click at [854, 45] on h3 "232 W Gilbert St, Hampton, VA, 23669" at bounding box center [765, 22] width 1267 height 45
copy h3 "232 W Gilbert St, Hampton, VA, 23669"
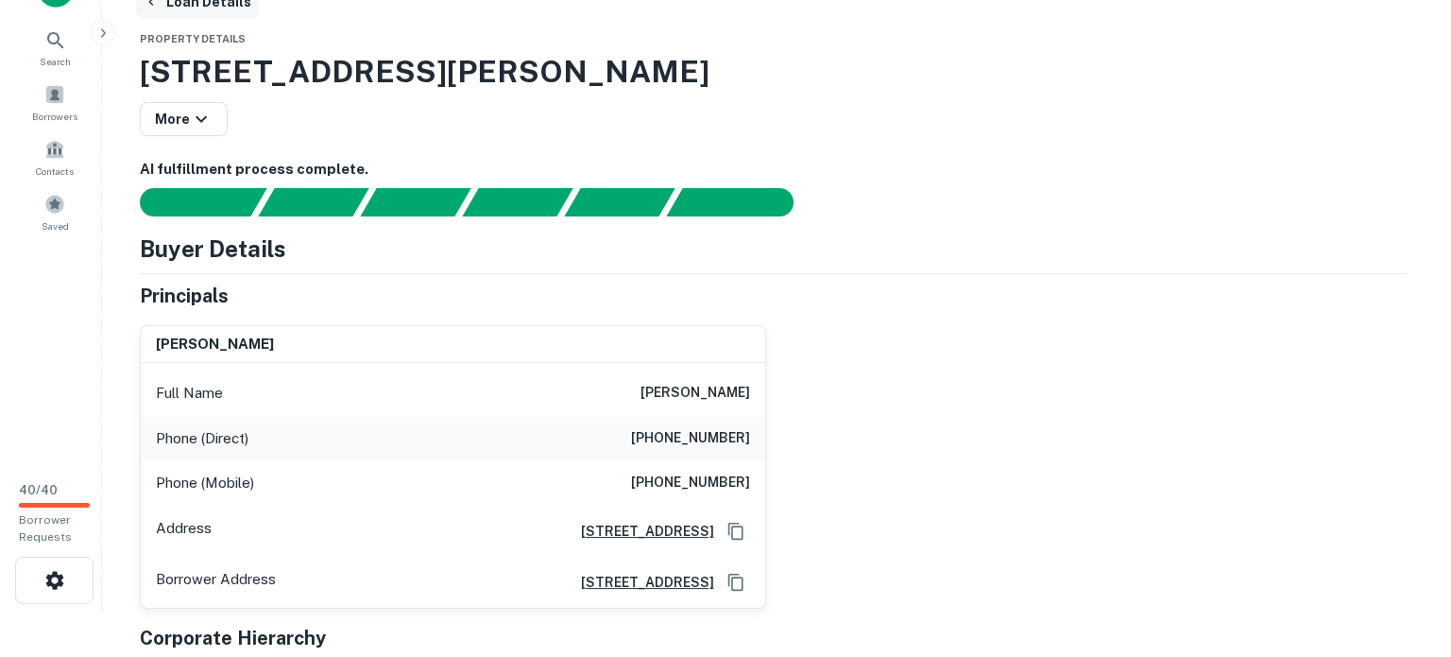
scroll to position [0, 0]
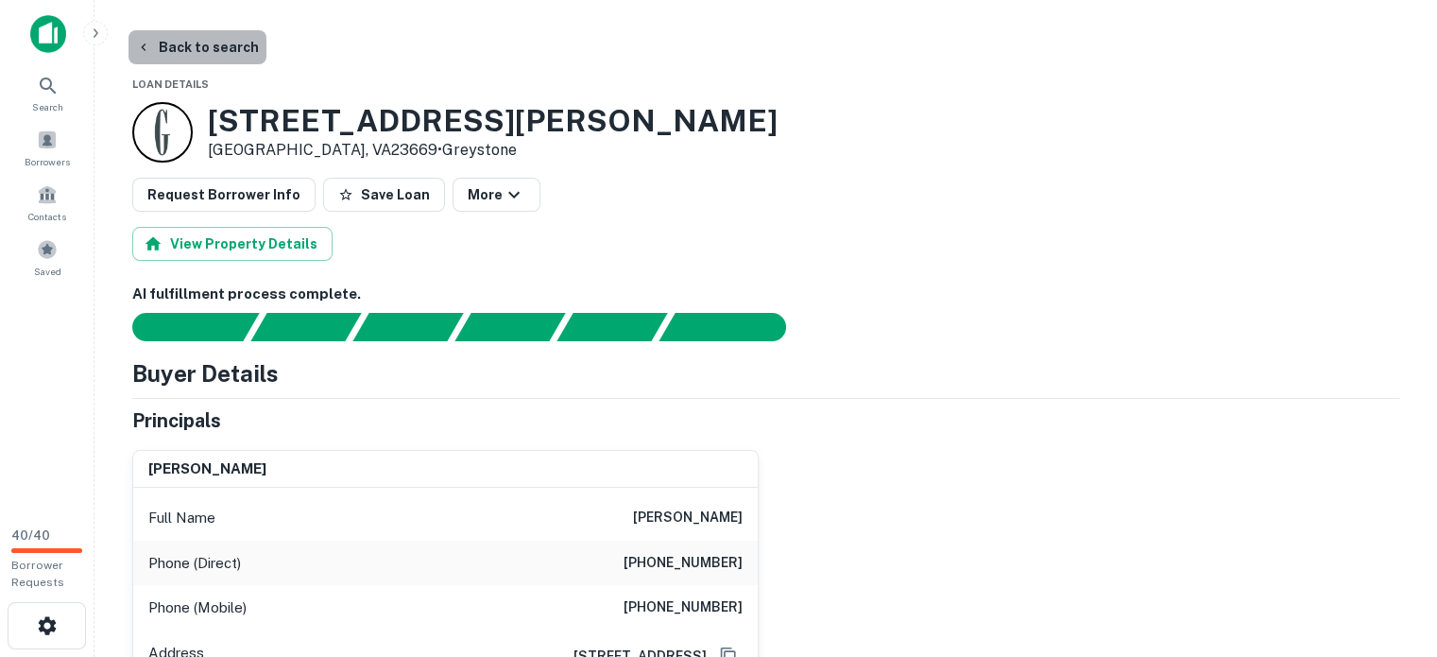
click at [197, 44] on button "Back to search" at bounding box center [197, 47] width 138 height 34
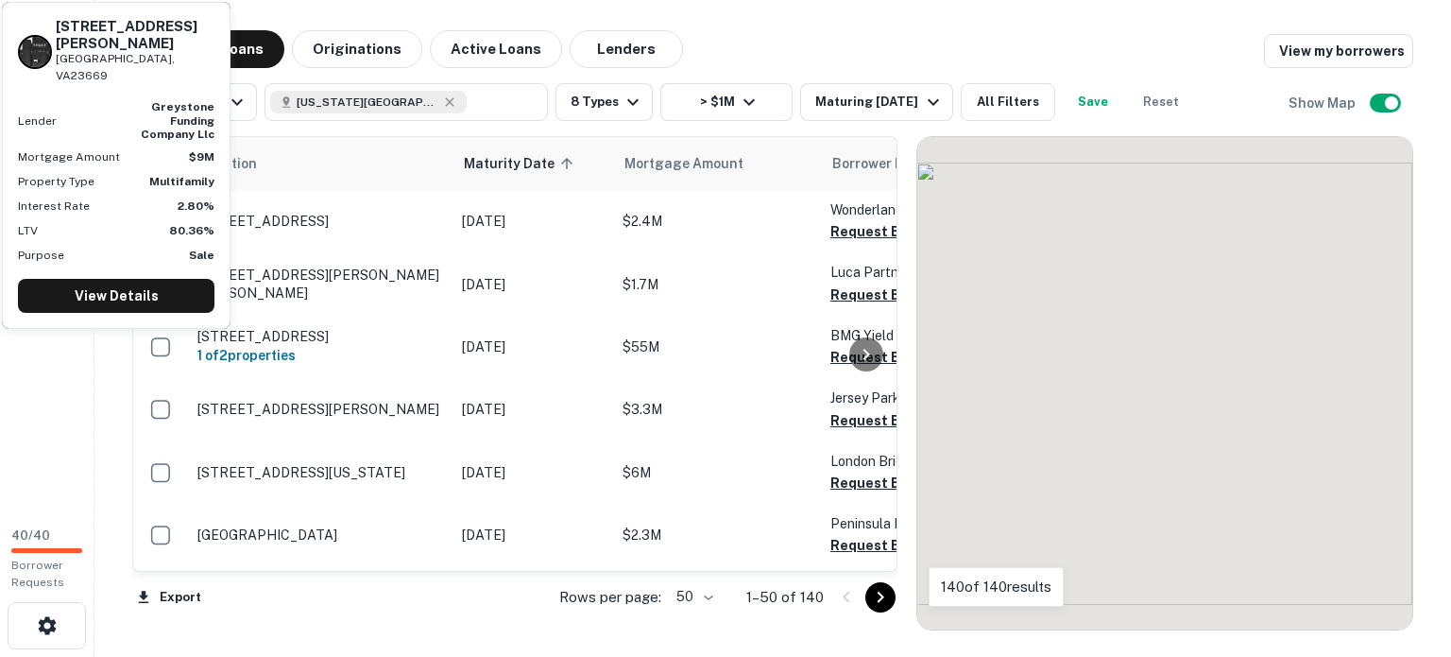
scroll to position [1039, 0]
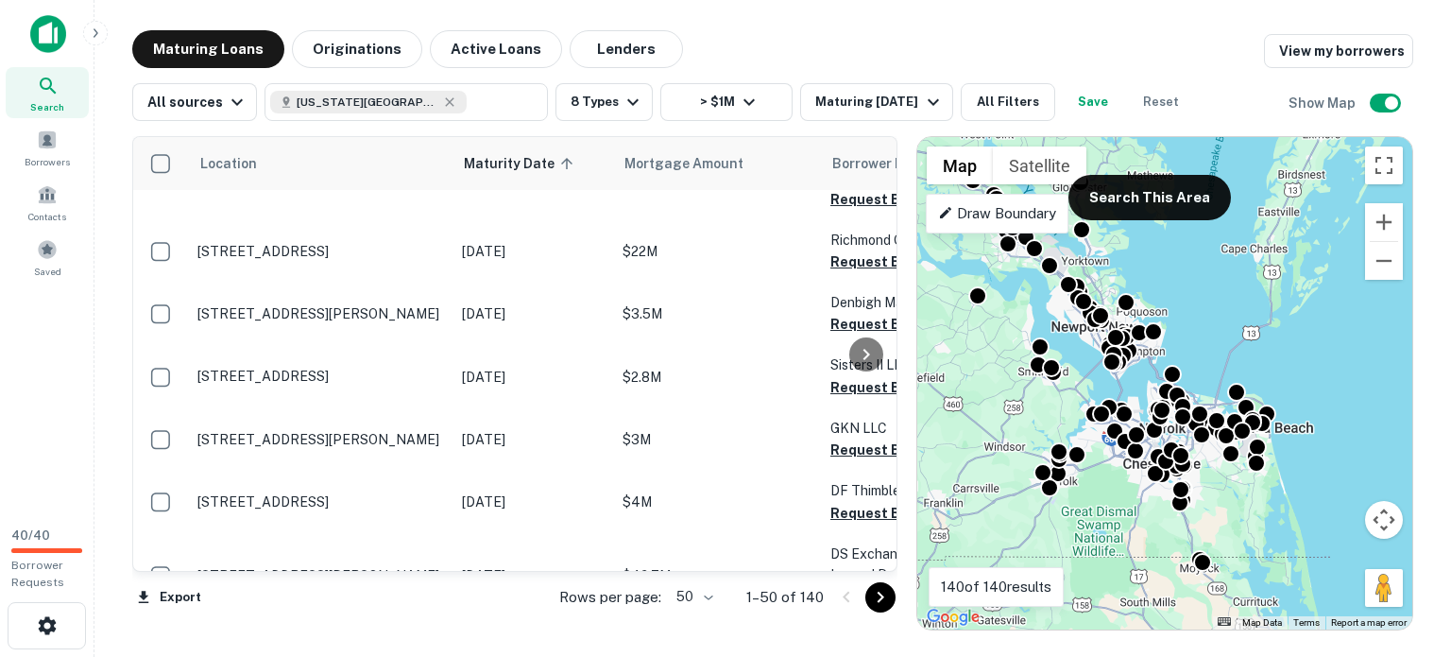
click at [872, 599] on icon "Go to next page" at bounding box center [880, 597] width 23 height 23
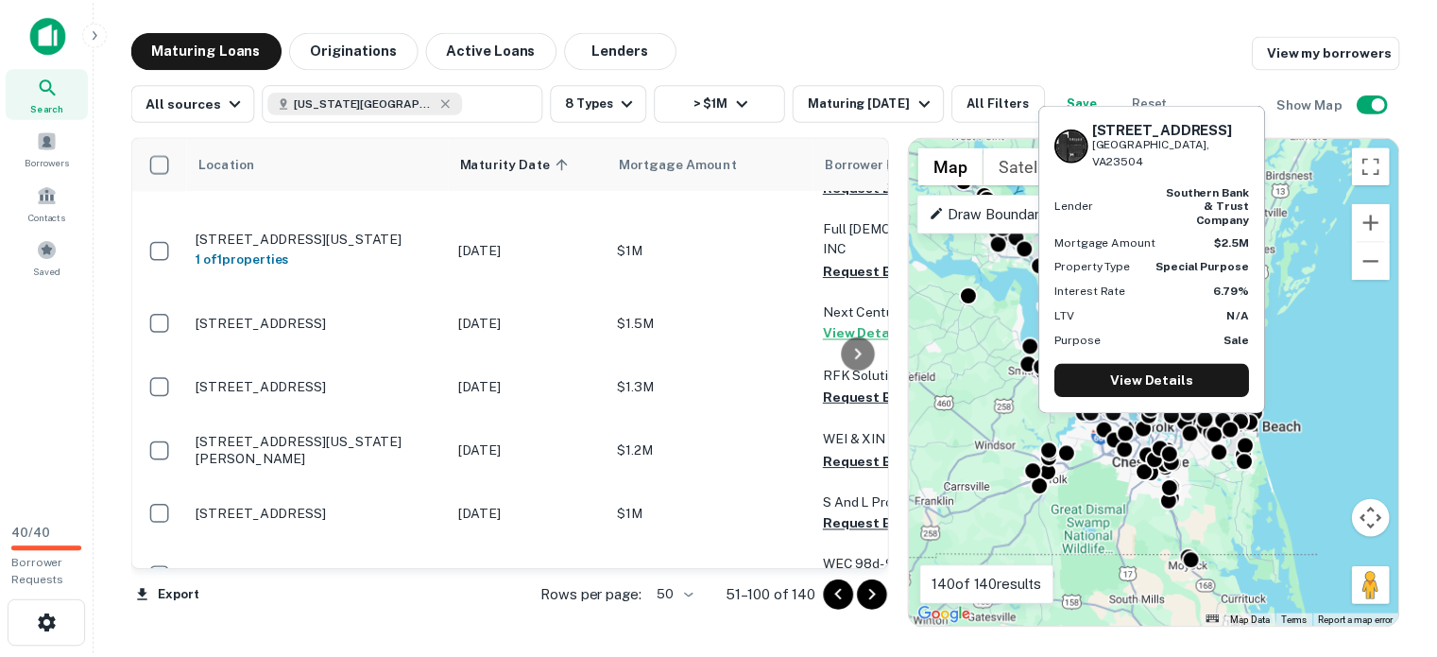
scroll to position [1134, 0]
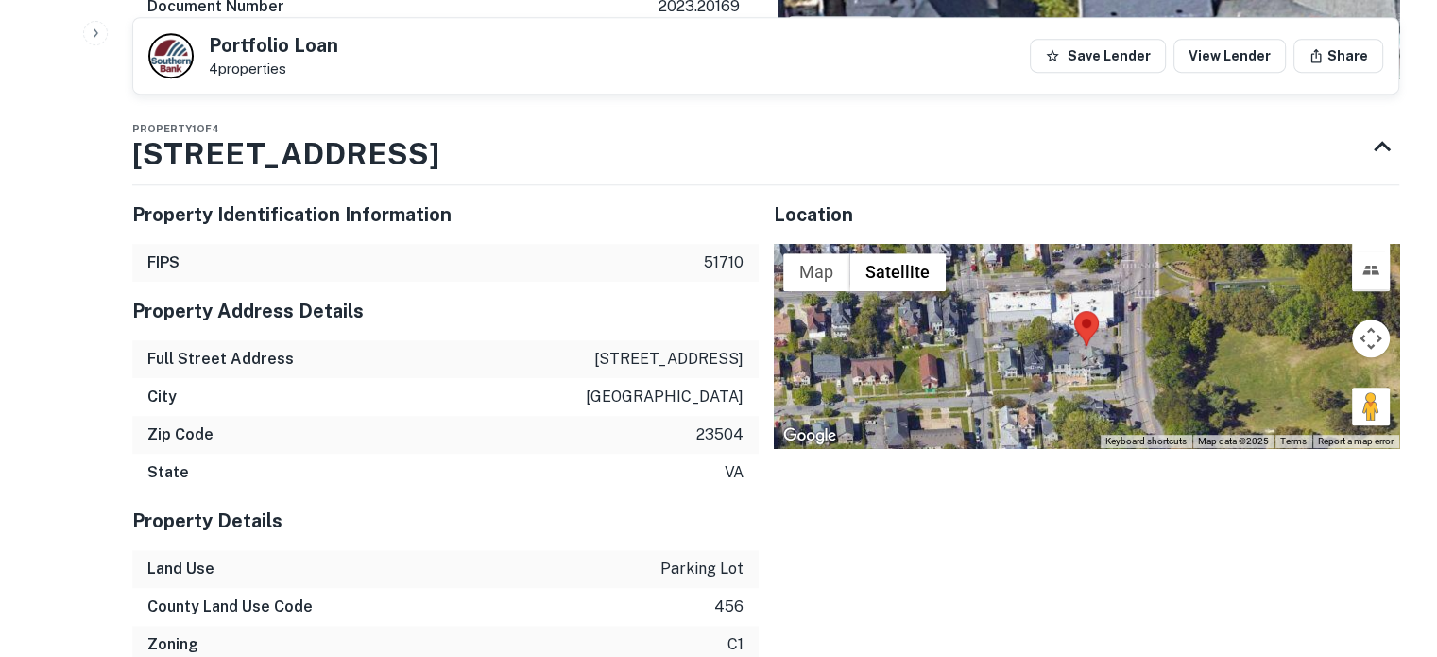
scroll to position [1009, 0]
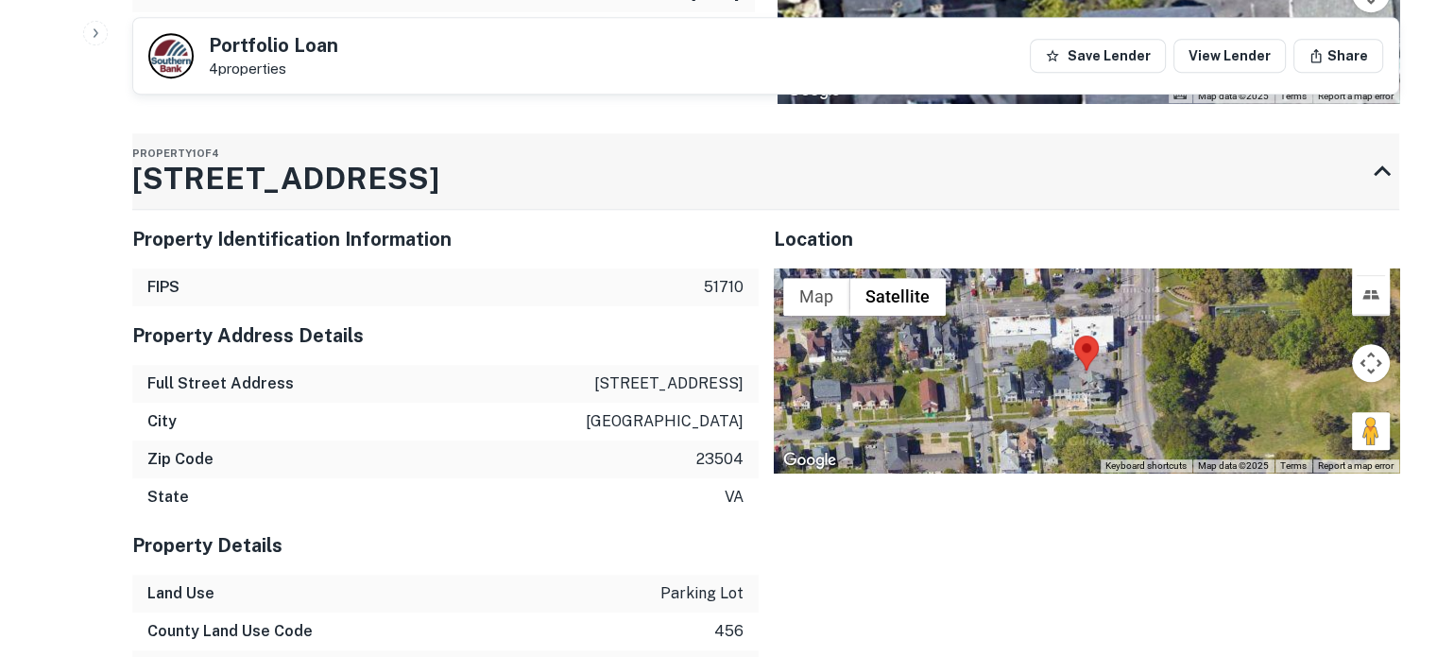
drag, startPoint x: 128, startPoint y: 346, endPoint x: 370, endPoint y: 340, distance: 241.9
click at [370, 340] on div "Back to search Portfolio Loan 4 properties Save Lender View Lender Share Buyer …" at bounding box center [766, 188] width 1312 height 2335
drag, startPoint x: 438, startPoint y: 338, endPoint x: 387, endPoint y: 332, distance: 51.4
click at [387, 209] on div "Property 1 of 4 3407 Granby St" at bounding box center [748, 171] width 1233 height 76
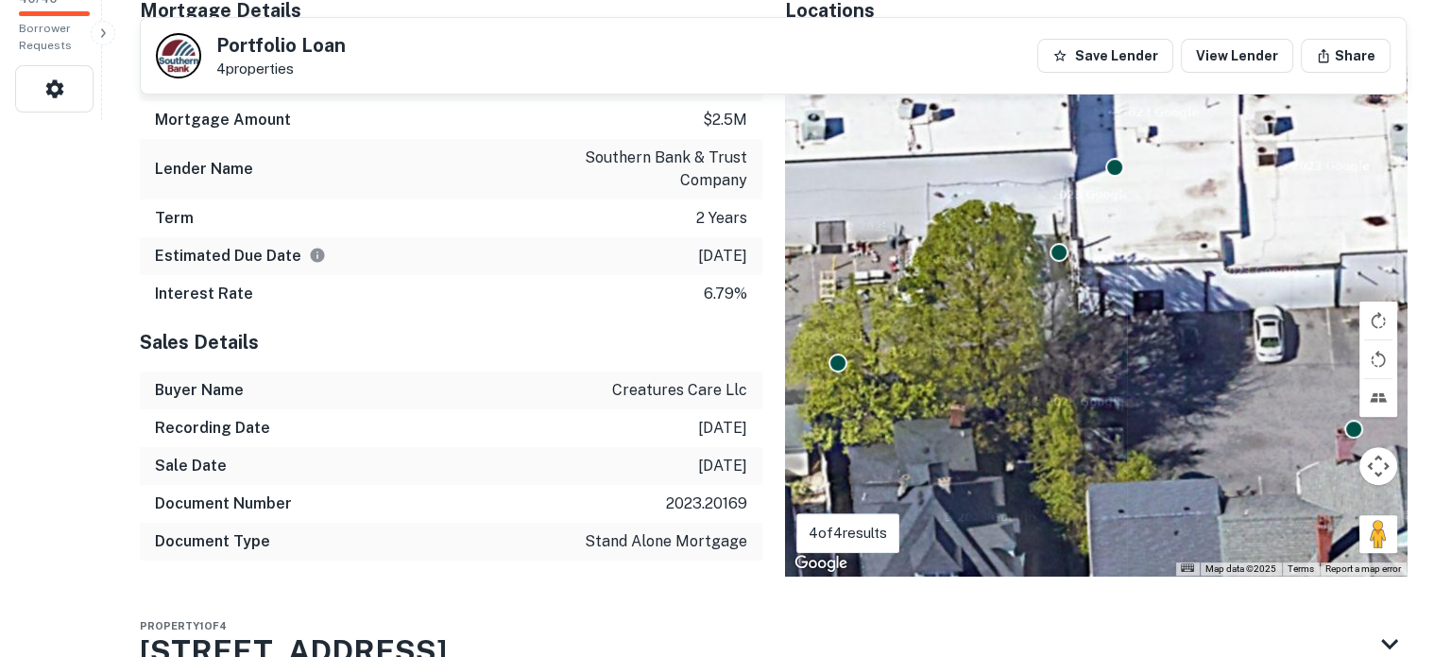
scroll to position [0, 0]
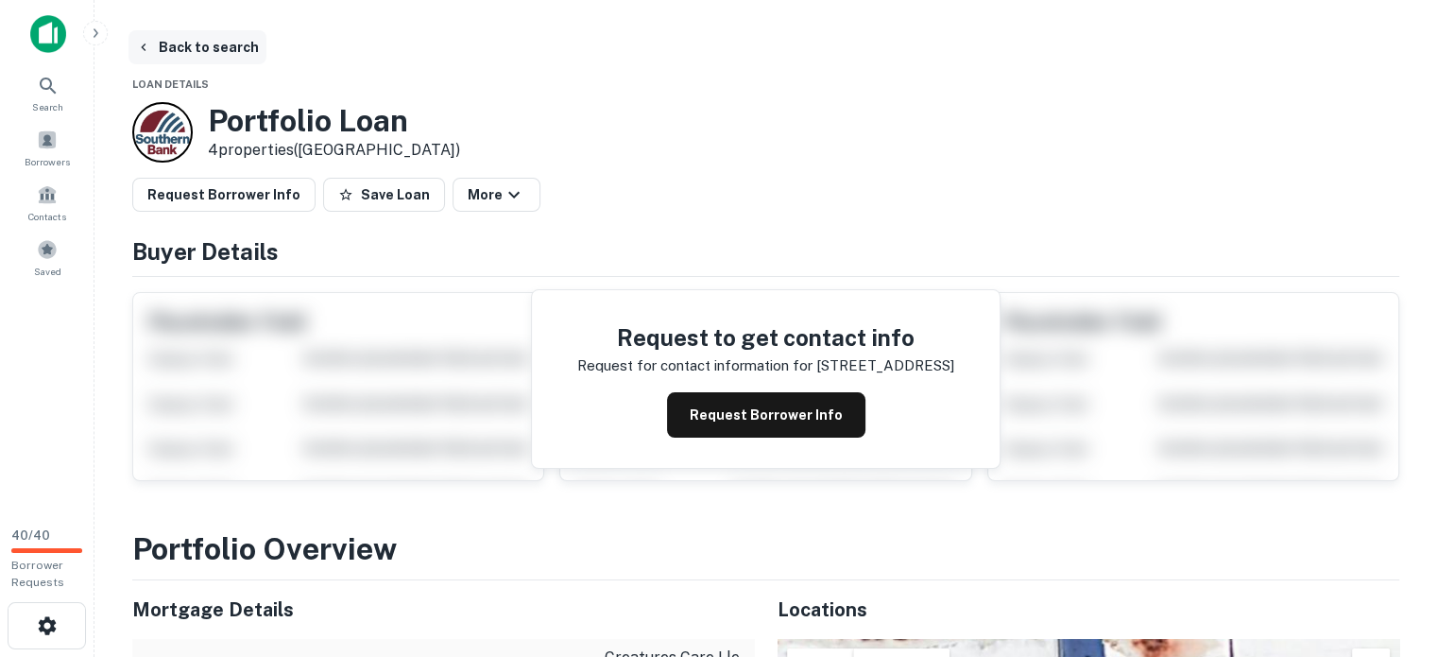
click at [211, 47] on button "Back to search" at bounding box center [197, 47] width 138 height 34
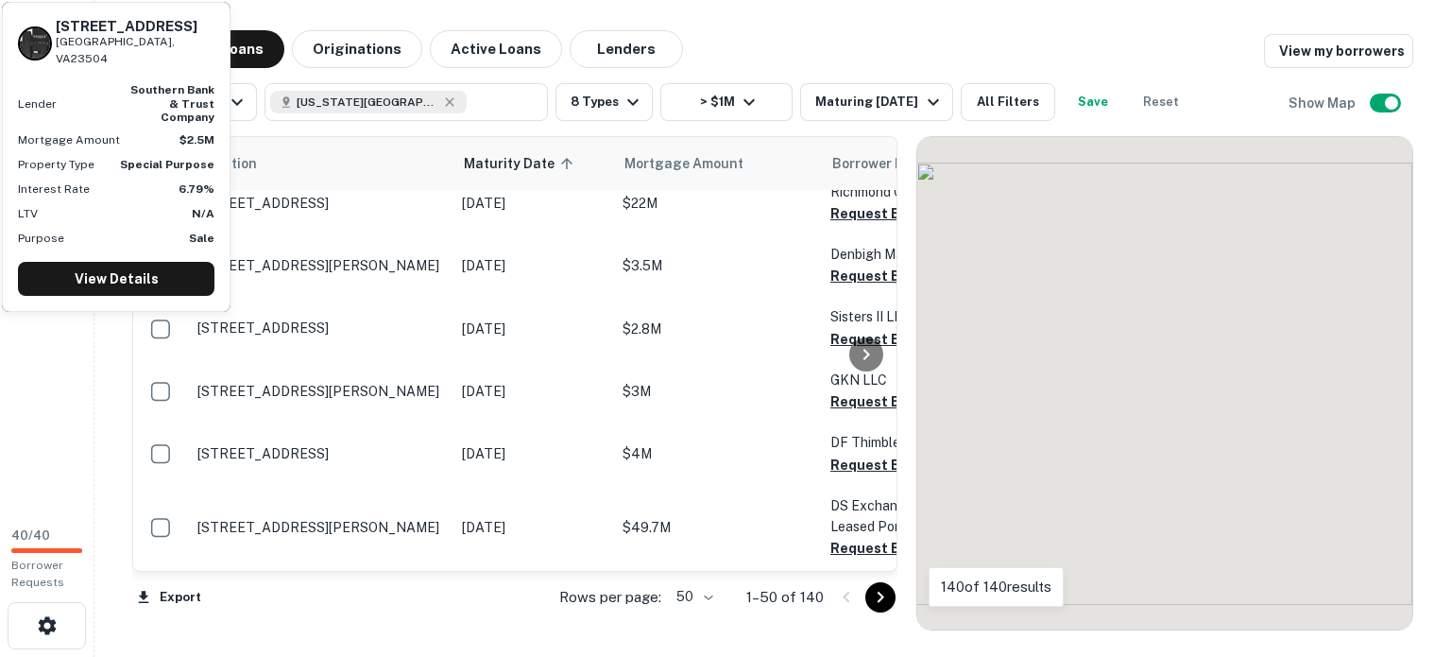
scroll to position [1134, 0]
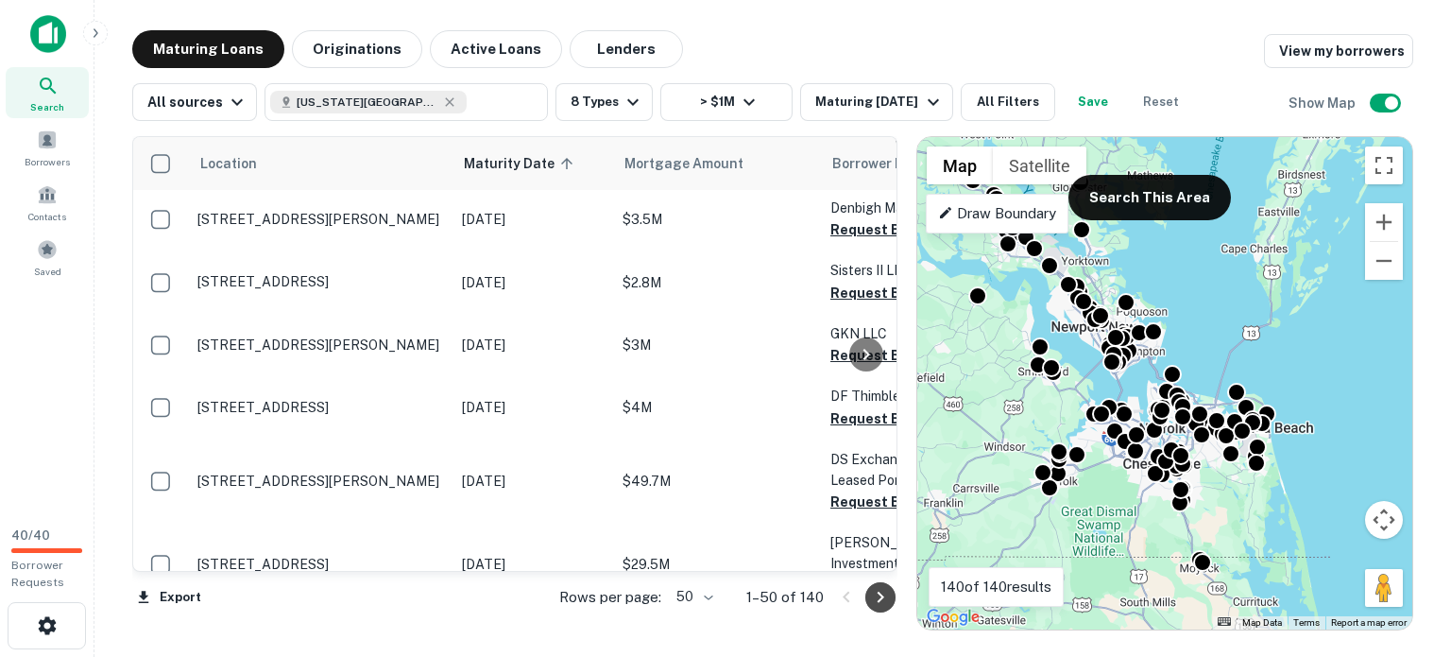
click at [879, 603] on icon "Go to next page" at bounding box center [880, 596] width 7 height 11
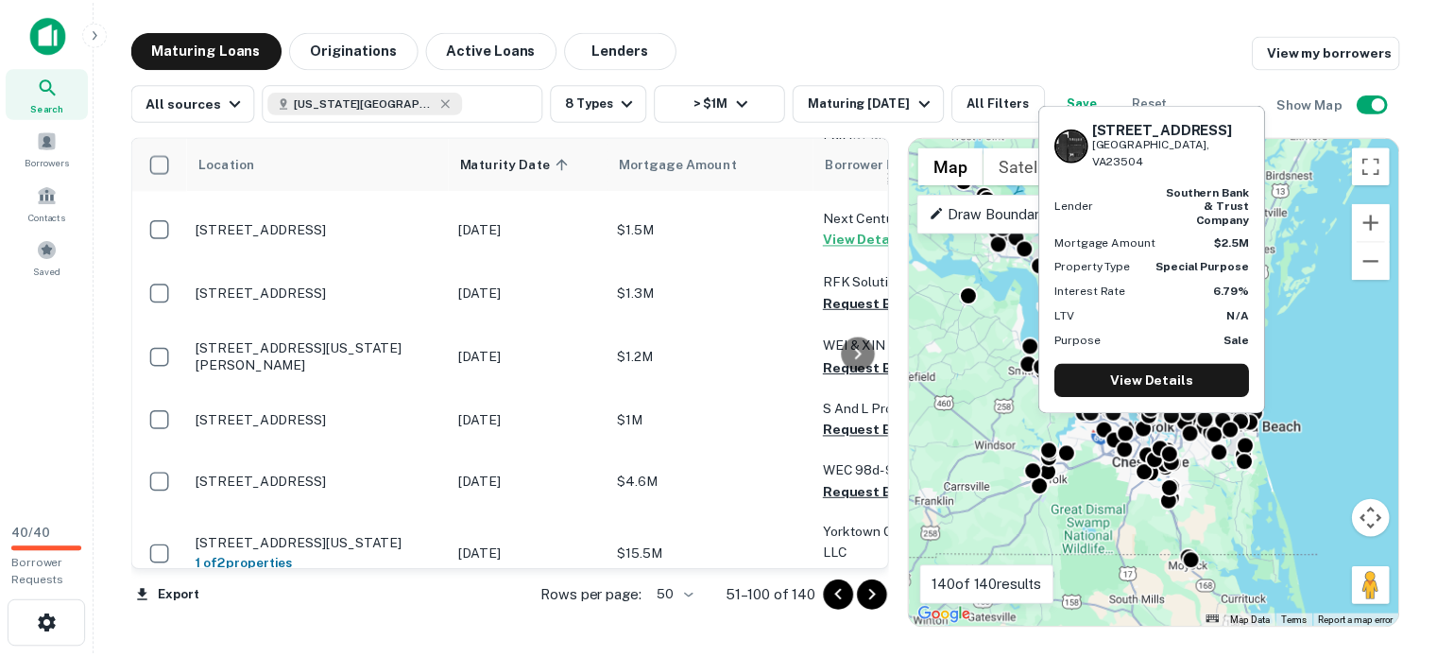
scroll to position [1228, 0]
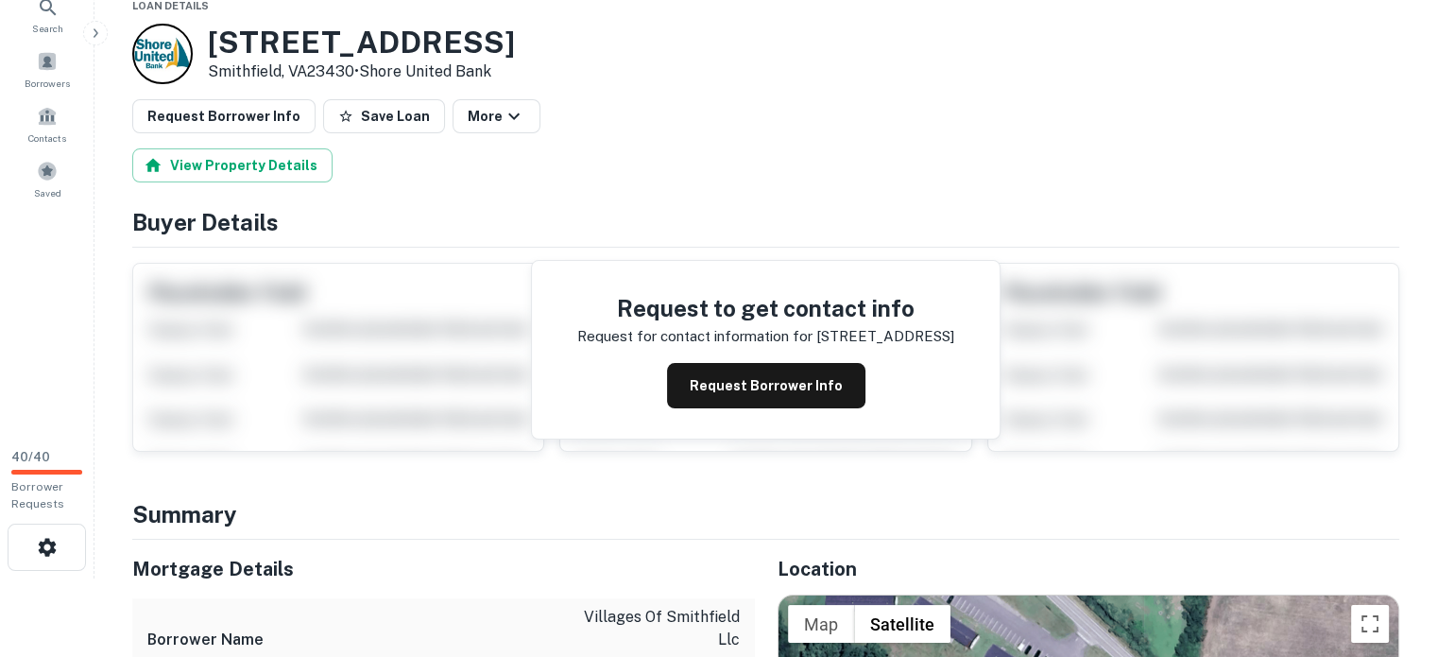
scroll to position [94, 0]
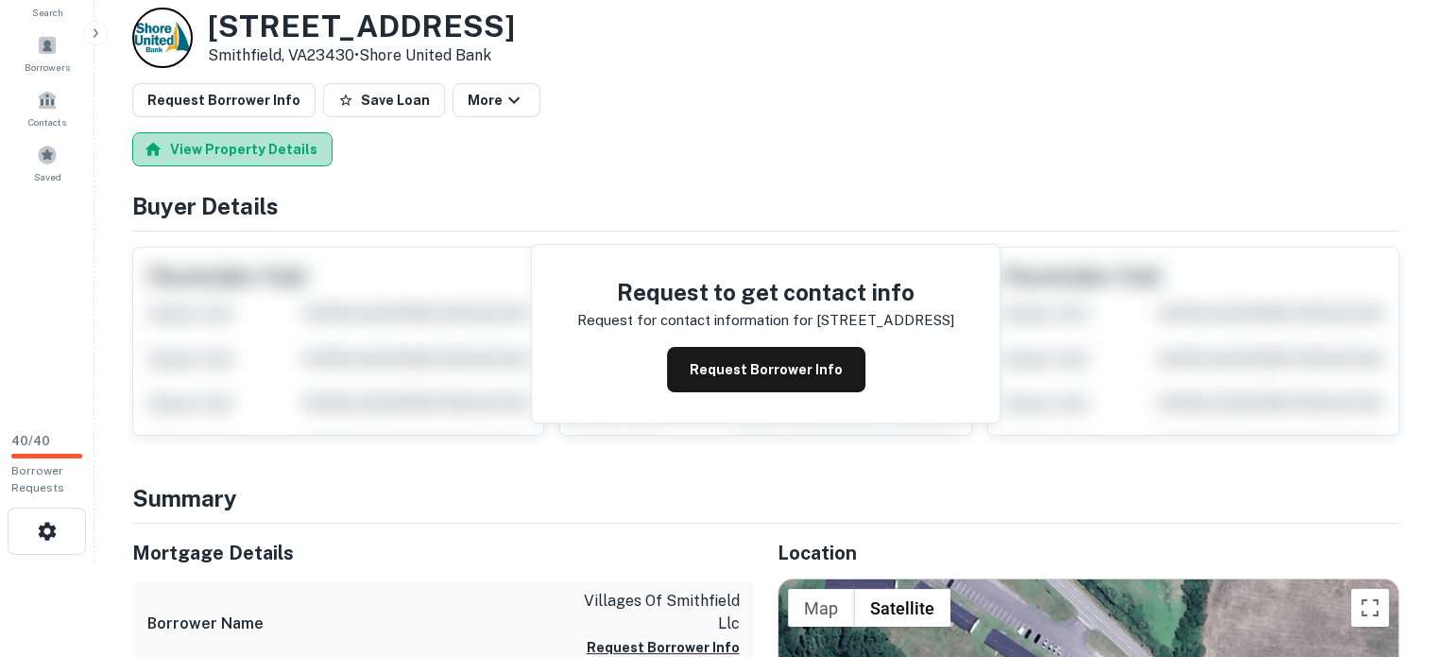
click at [291, 166] on button "View Property Details" at bounding box center [232, 149] width 200 height 34
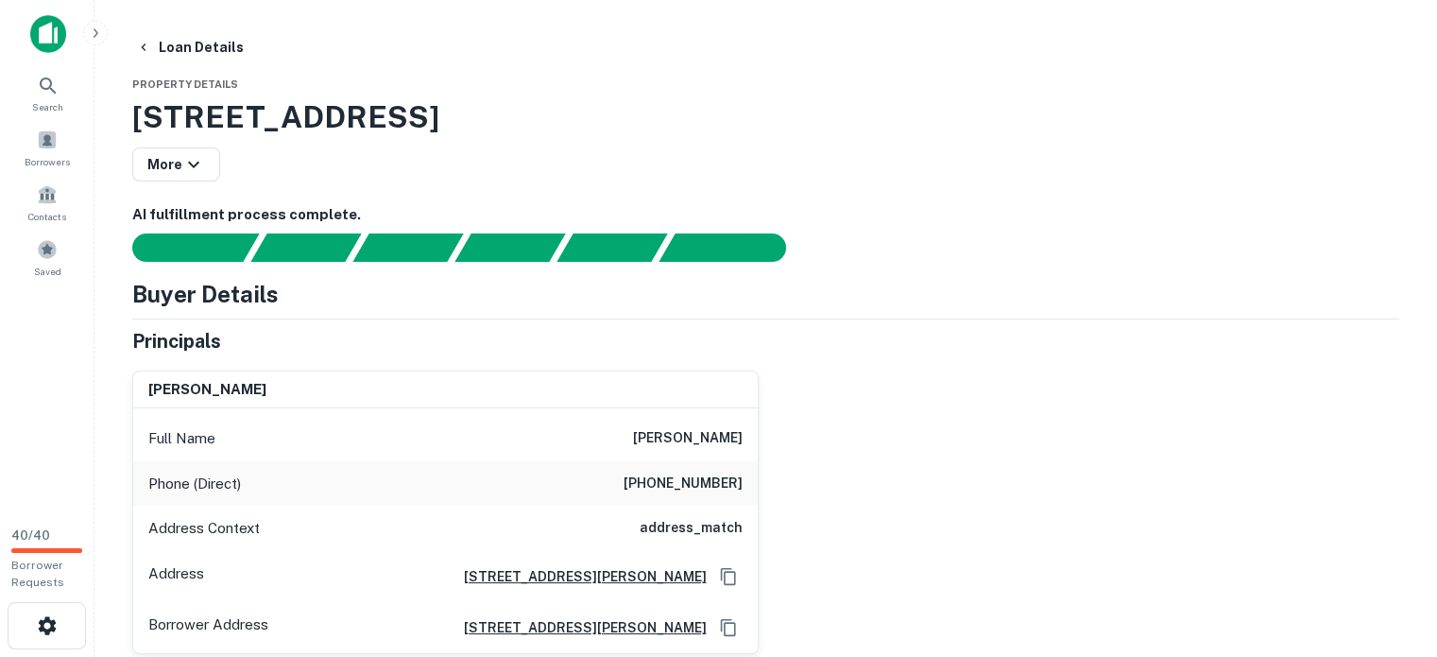
drag, startPoint x: 136, startPoint y: 136, endPoint x: 1047, endPoint y: 107, distance: 911.1
drag, startPoint x: 1020, startPoint y: 133, endPoint x: 138, endPoint y: 120, distance: 882.4
click at [138, 120] on h3 "8860 Smithfield Apts Ln, Smithfield, VA, 23430" at bounding box center [765, 116] width 1267 height 45
copy h3 "8860 Smithfield Apts Ln, Smithfield, VA, 23430"
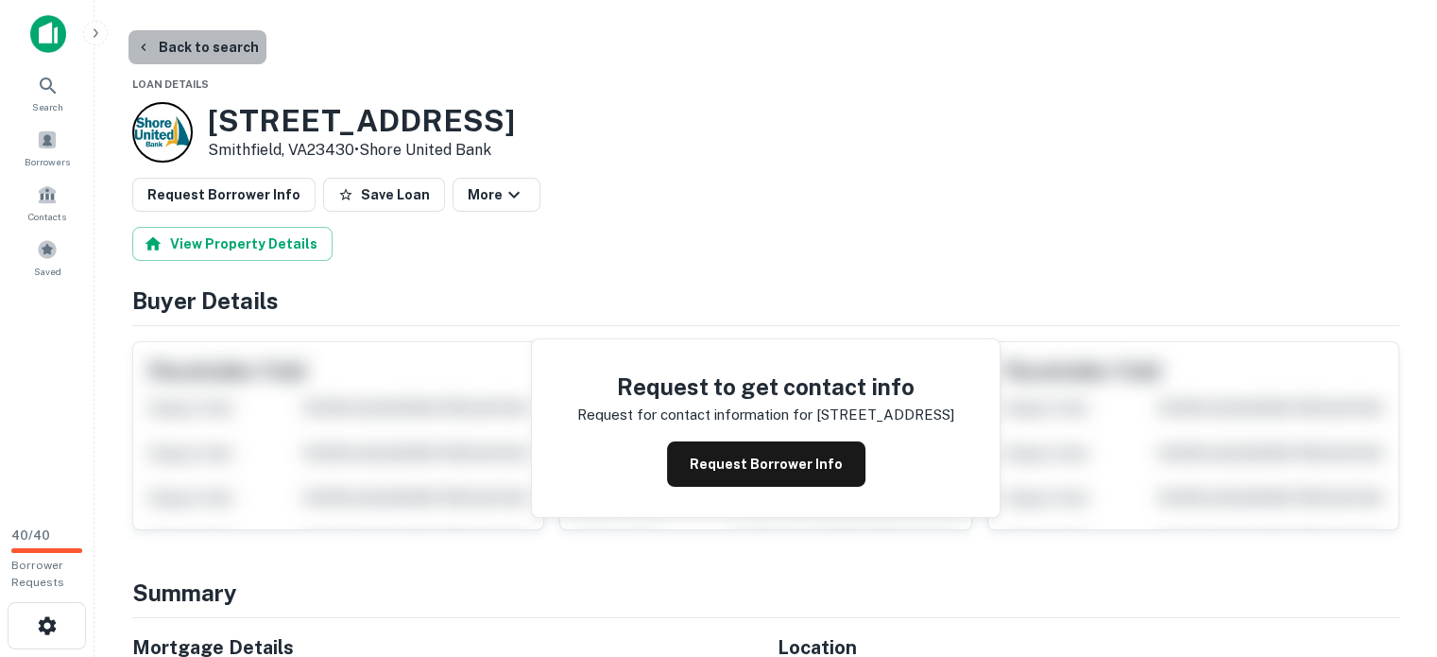
click at [187, 44] on button "Back to search" at bounding box center [197, 47] width 138 height 34
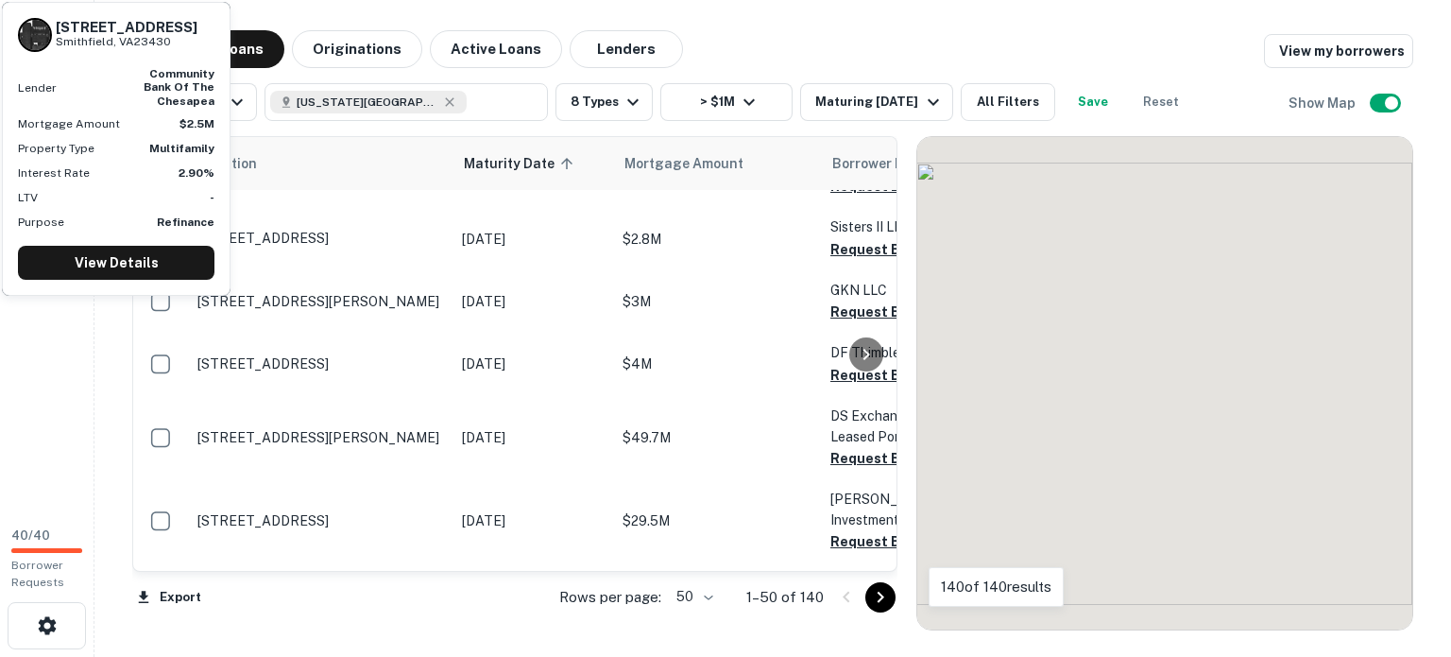
scroll to position [1228, 0]
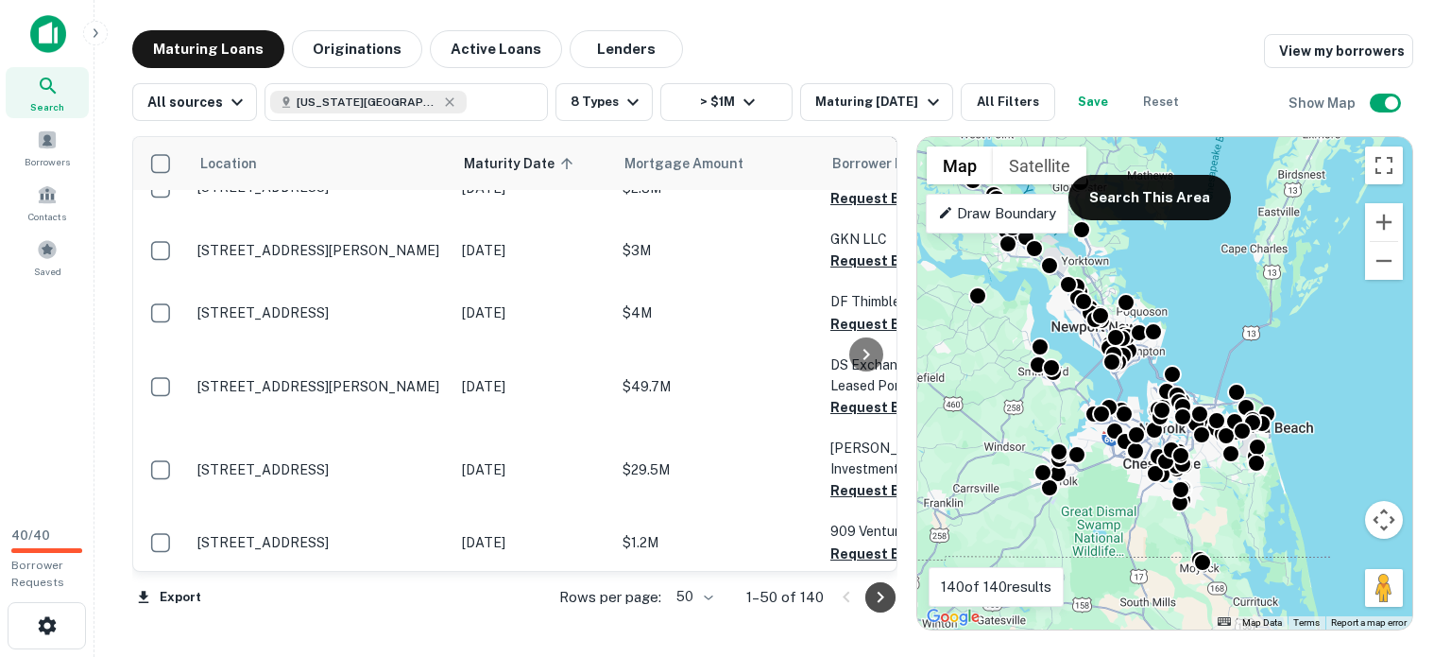
click at [870, 592] on icon "Go to next page" at bounding box center [880, 597] width 23 height 23
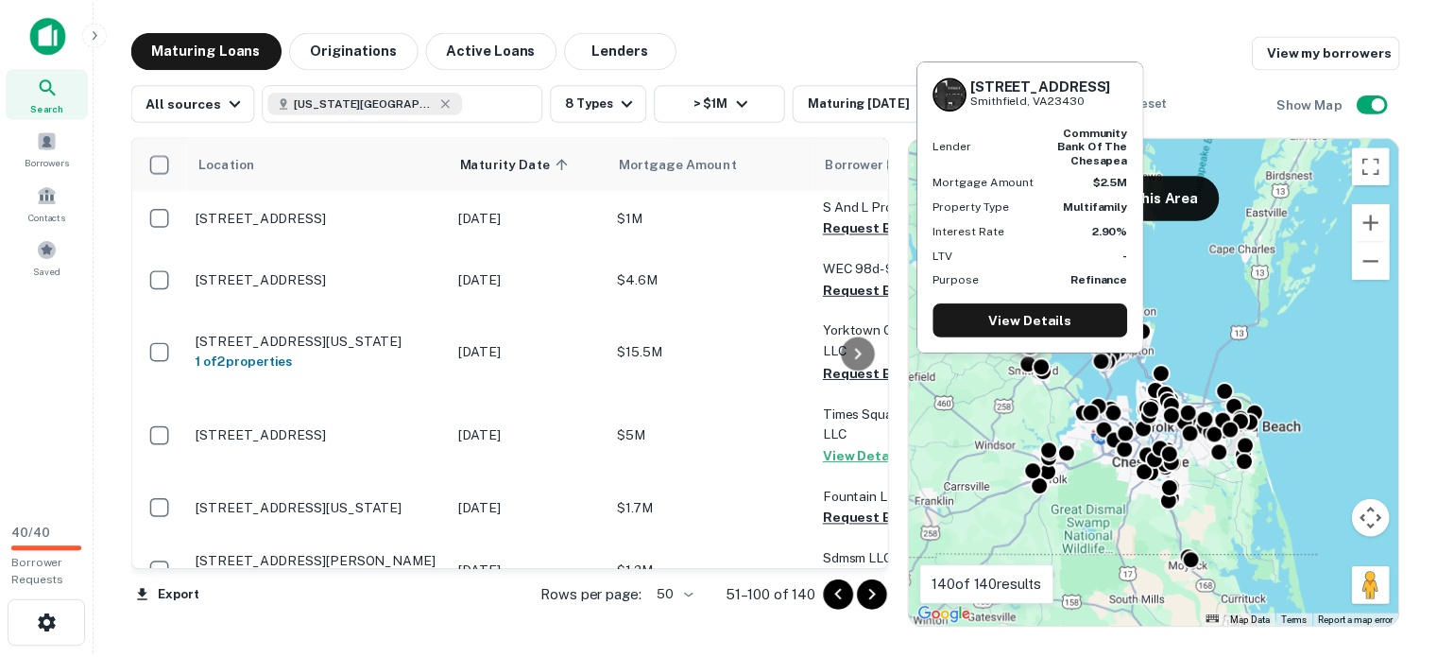
scroll to position [1417, 0]
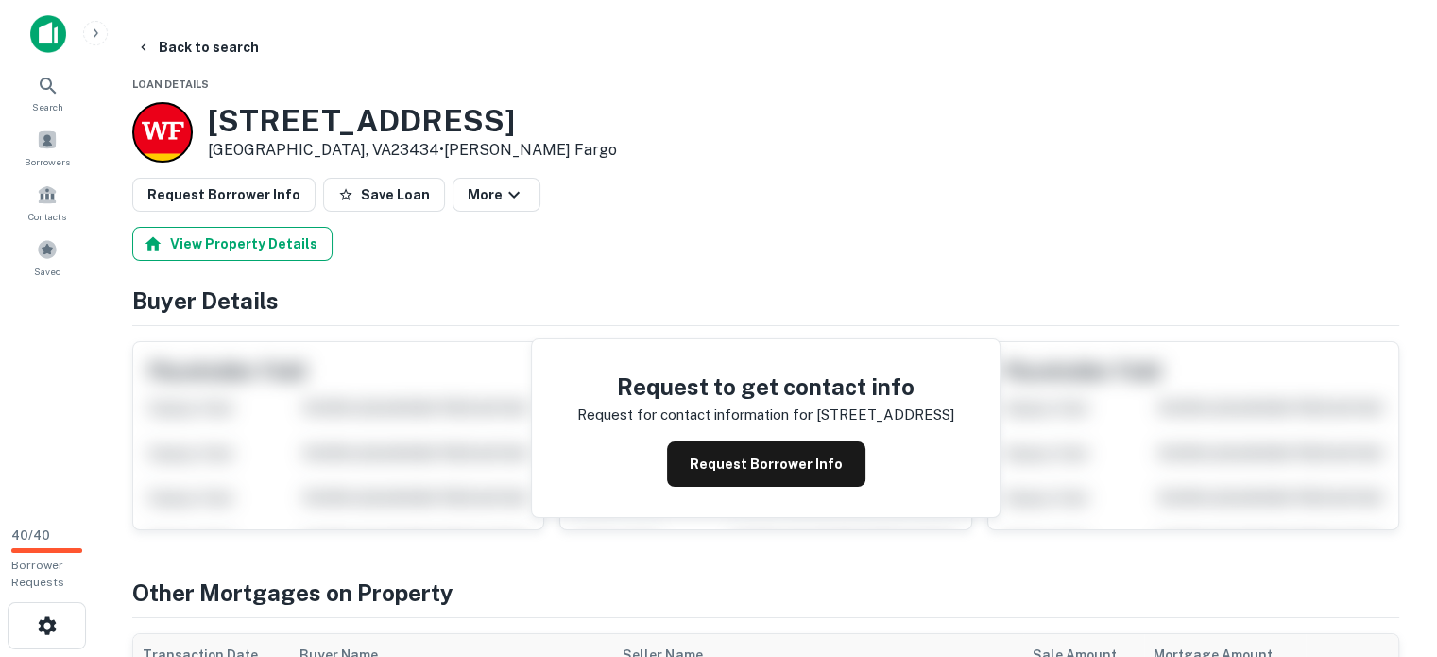
click at [282, 261] on button "View Property Details" at bounding box center [232, 244] width 200 height 34
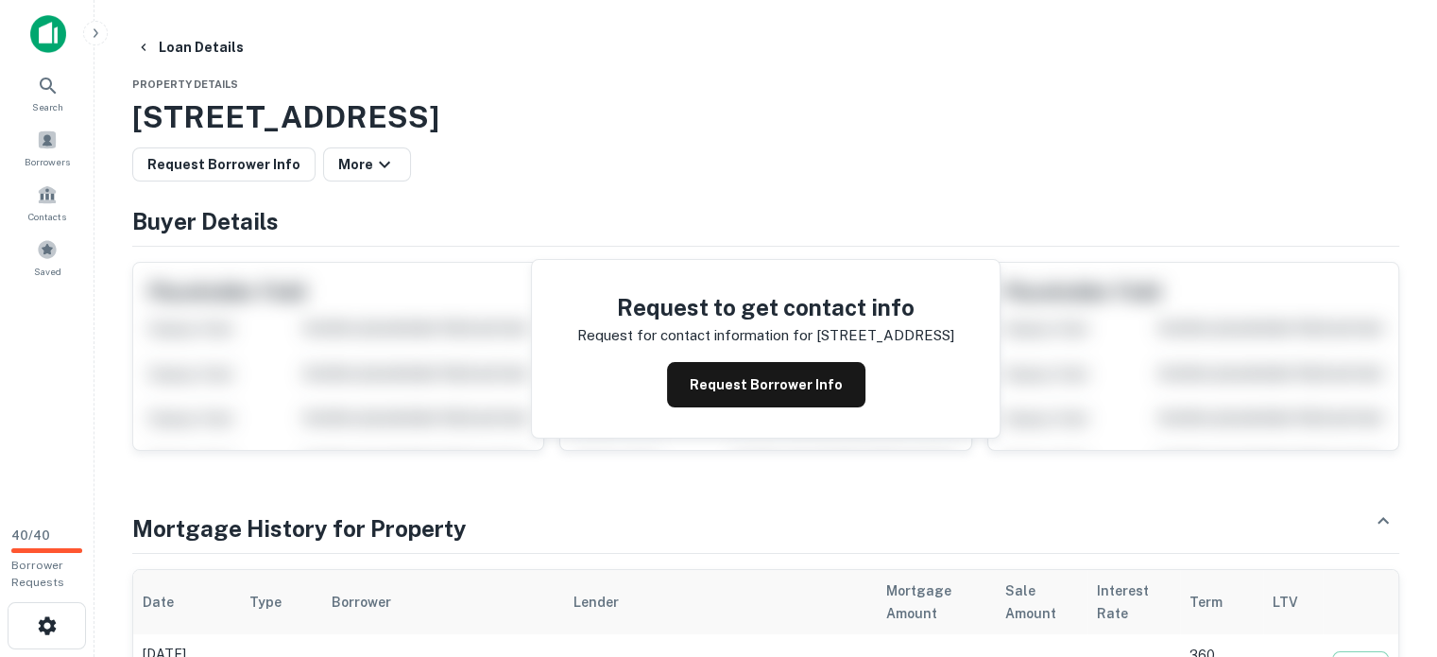
drag, startPoint x: 135, startPoint y: 135, endPoint x: 832, endPoint y: 146, distance: 697.2
click at [832, 140] on h3 "148 Burnetts Way, Suffolk, VA, 23434" at bounding box center [765, 116] width 1267 height 45
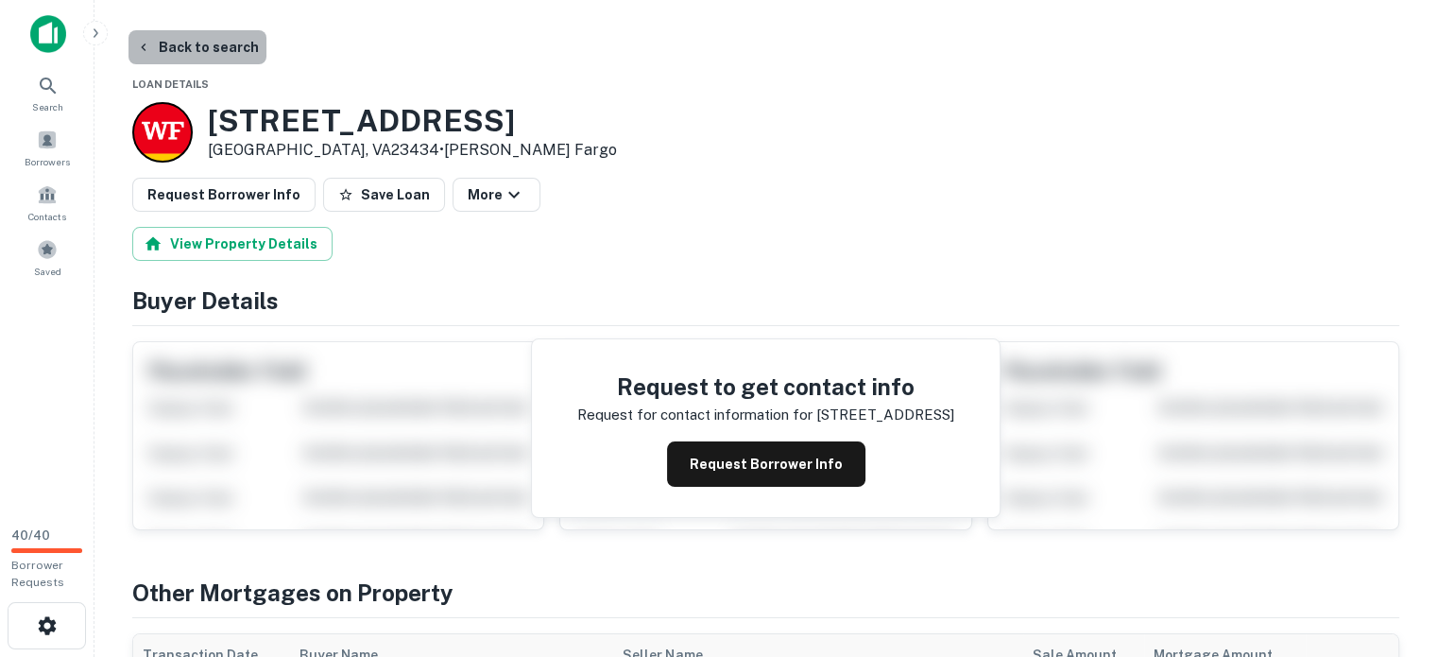
click at [206, 44] on button "Back to search" at bounding box center [197, 47] width 138 height 34
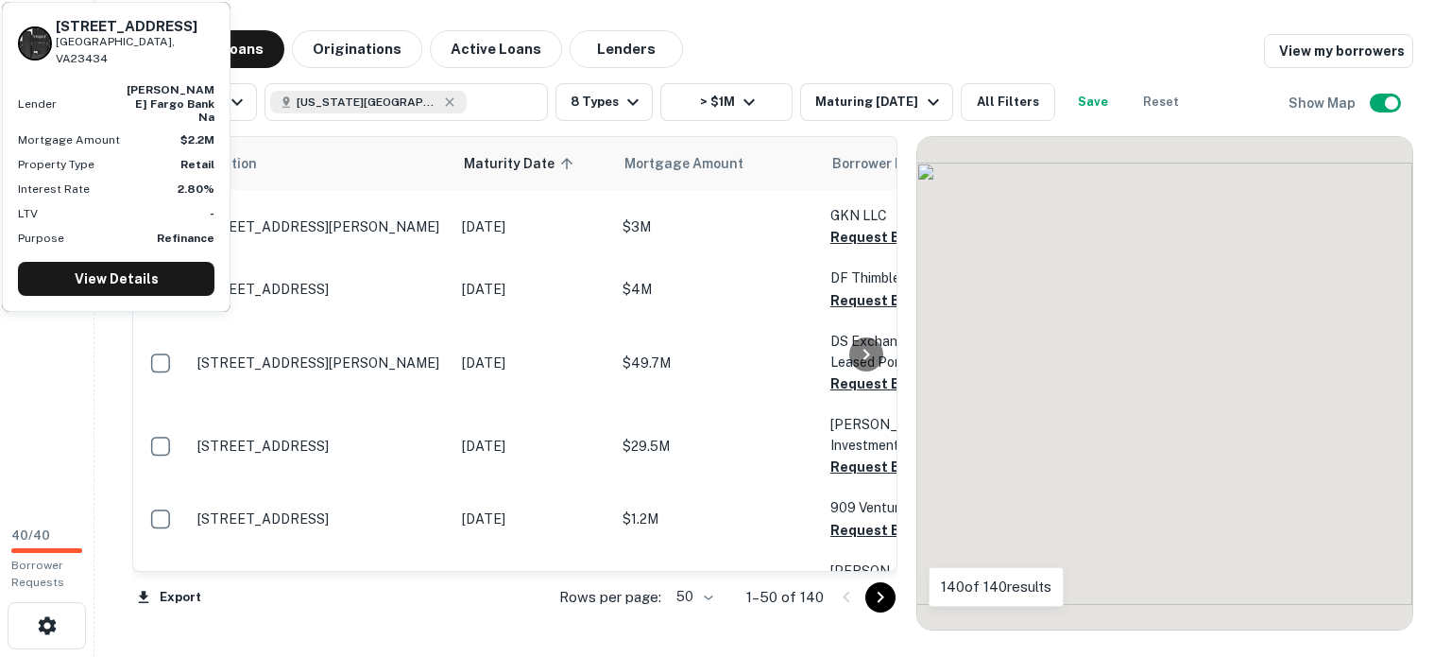
scroll to position [1417, 0]
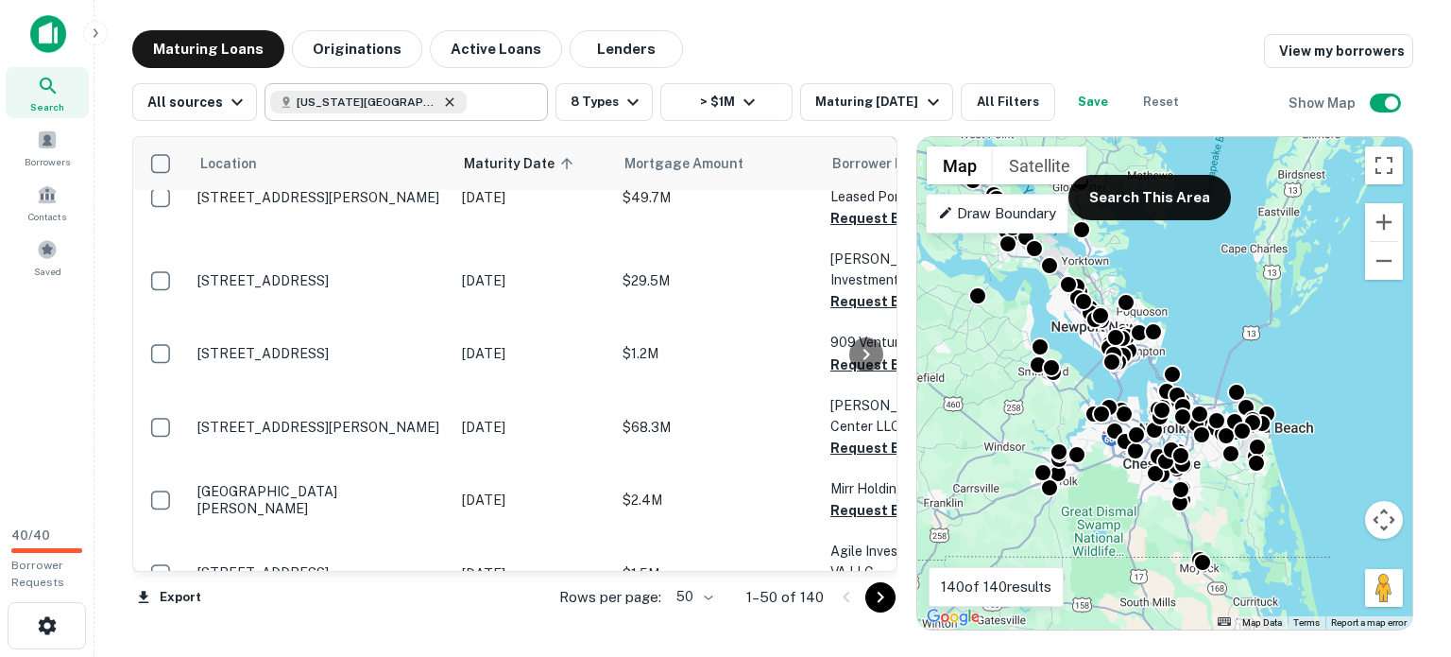
click at [457, 108] on icon at bounding box center [449, 101] width 15 height 15
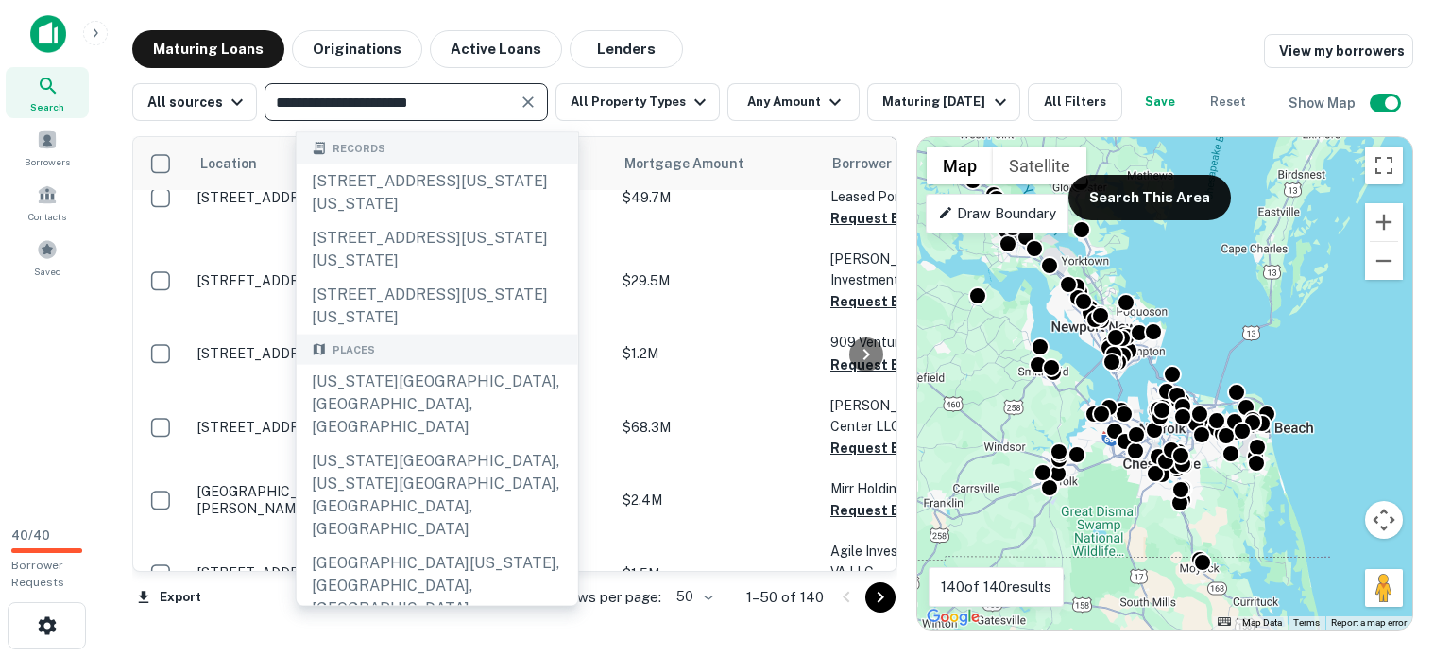
click at [307, 107] on input "**********" at bounding box center [390, 102] width 241 height 26
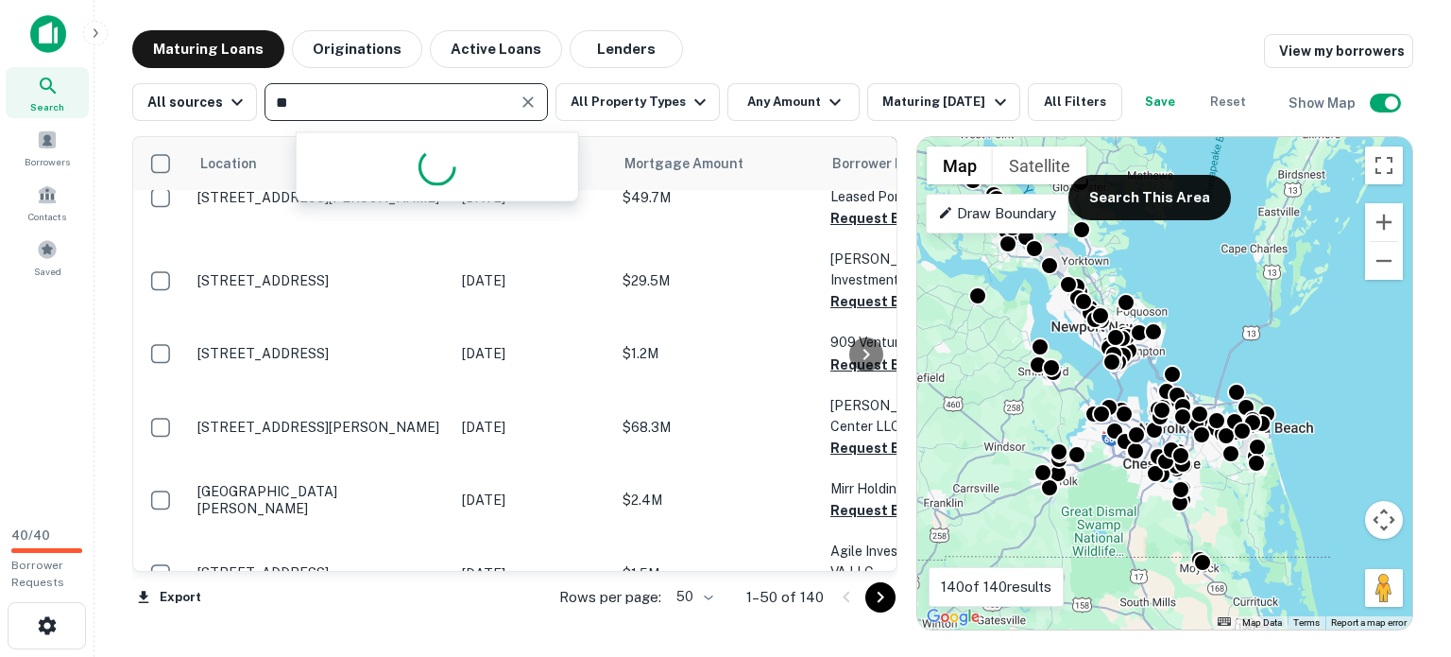
type input "*"
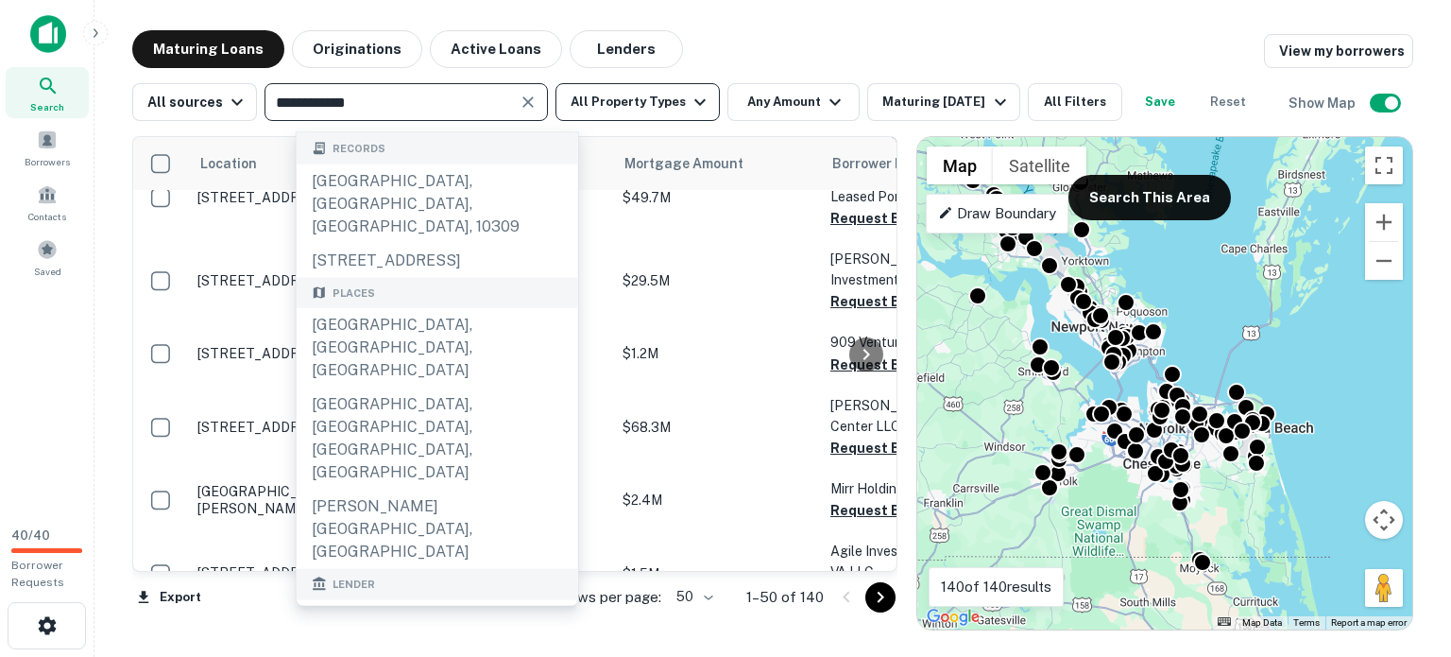
type input "**********"
click at [711, 97] on icon "button" at bounding box center [700, 102] width 23 height 23
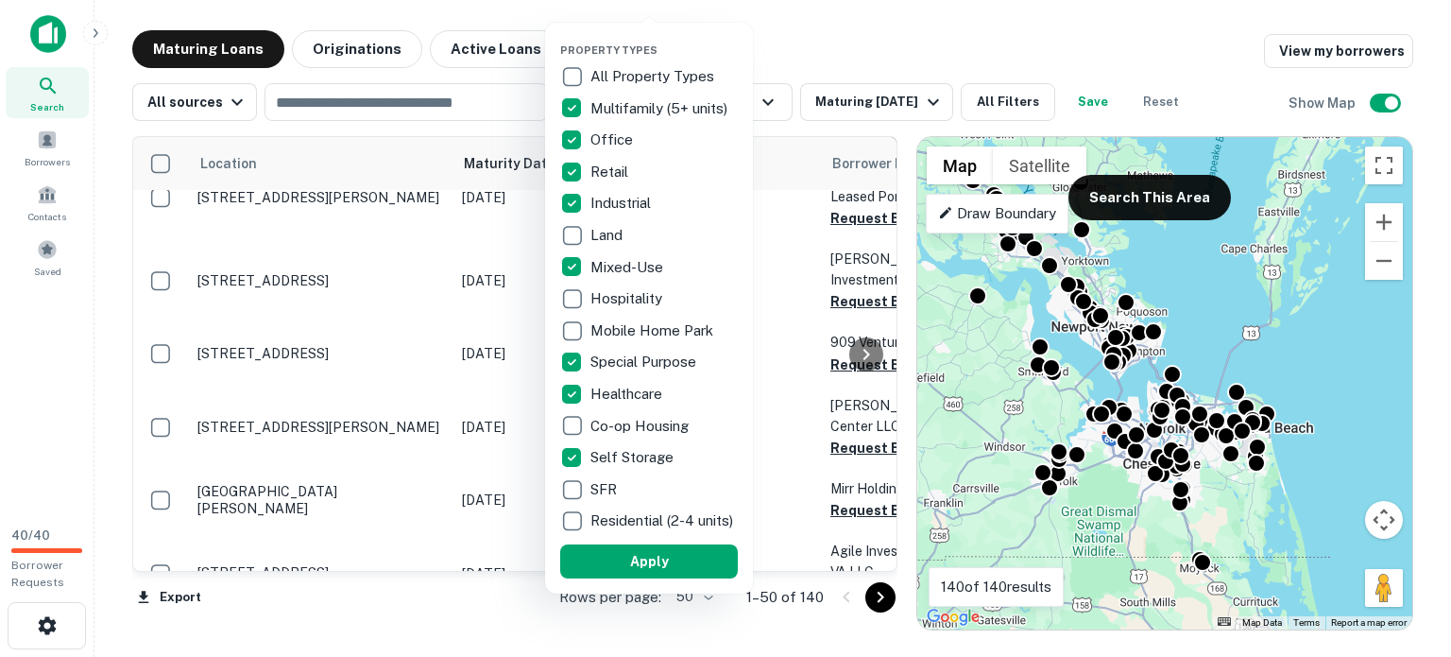
click at [797, 21] on div at bounding box center [725, 328] width 1451 height 657
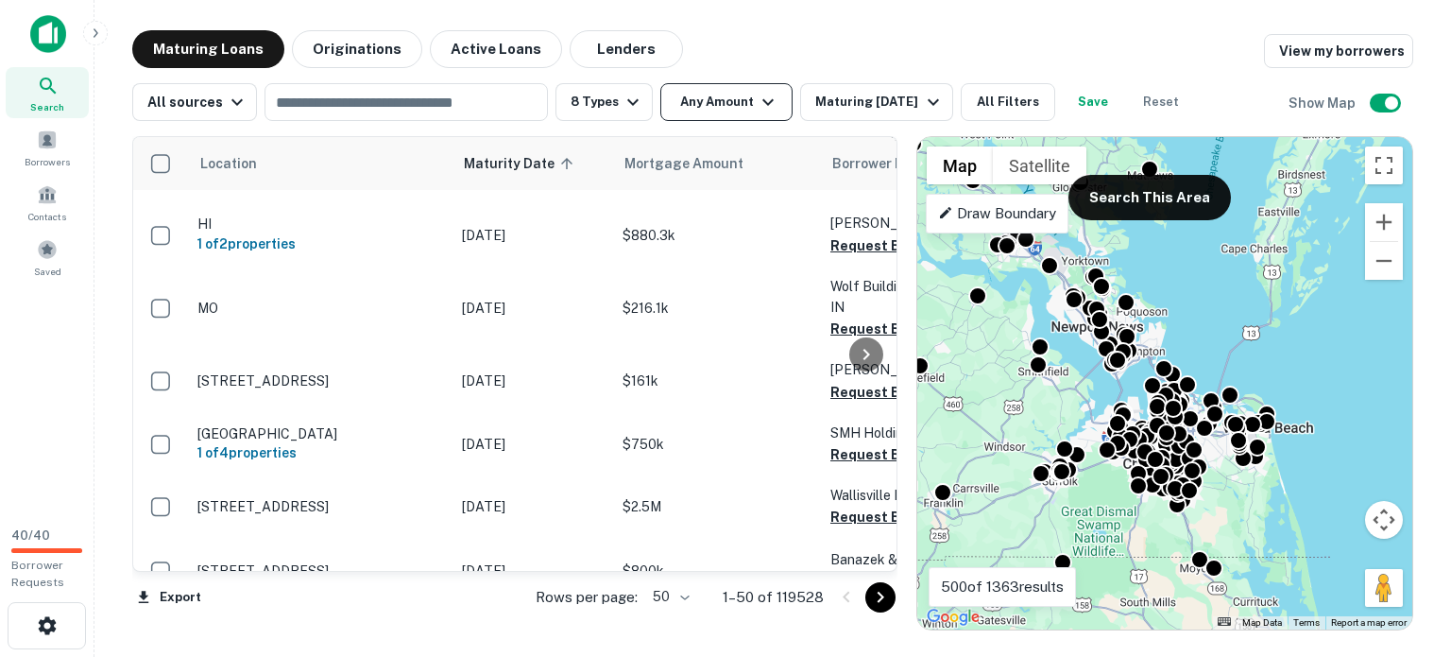
click at [779, 103] on icon "button" at bounding box center [768, 102] width 23 height 23
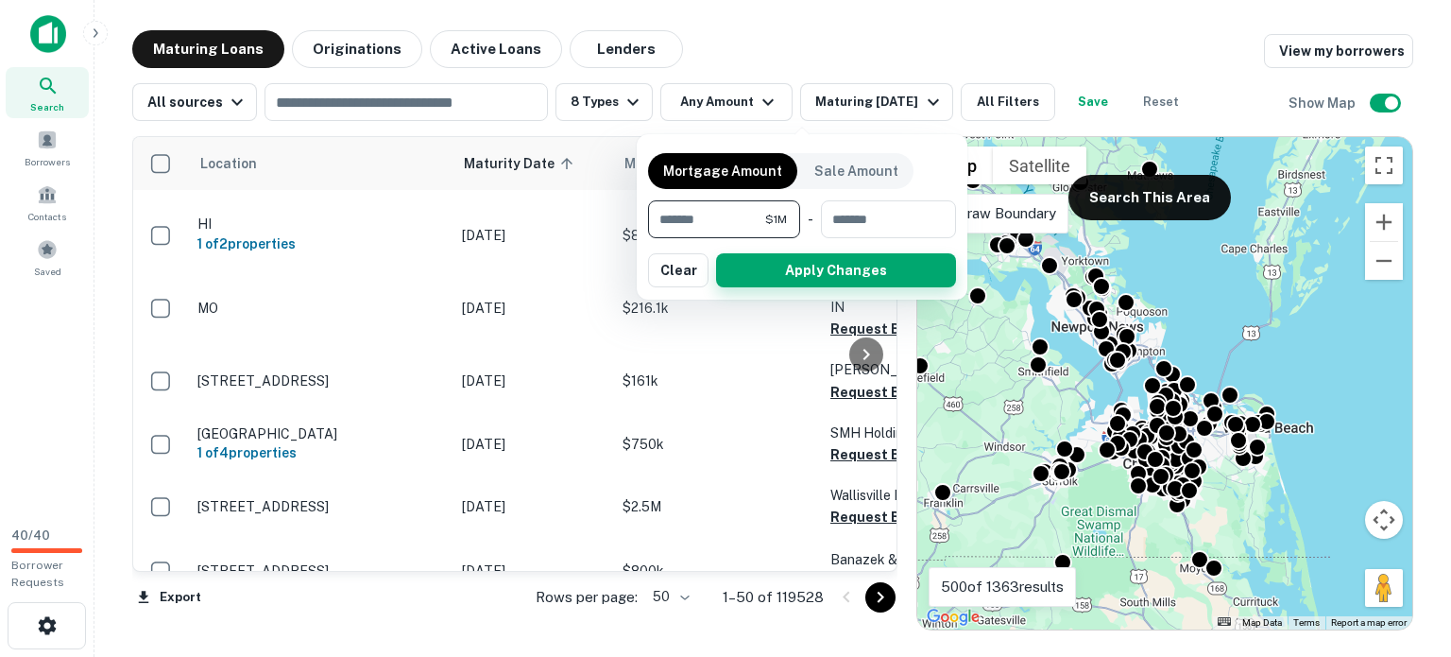
type input "*******"
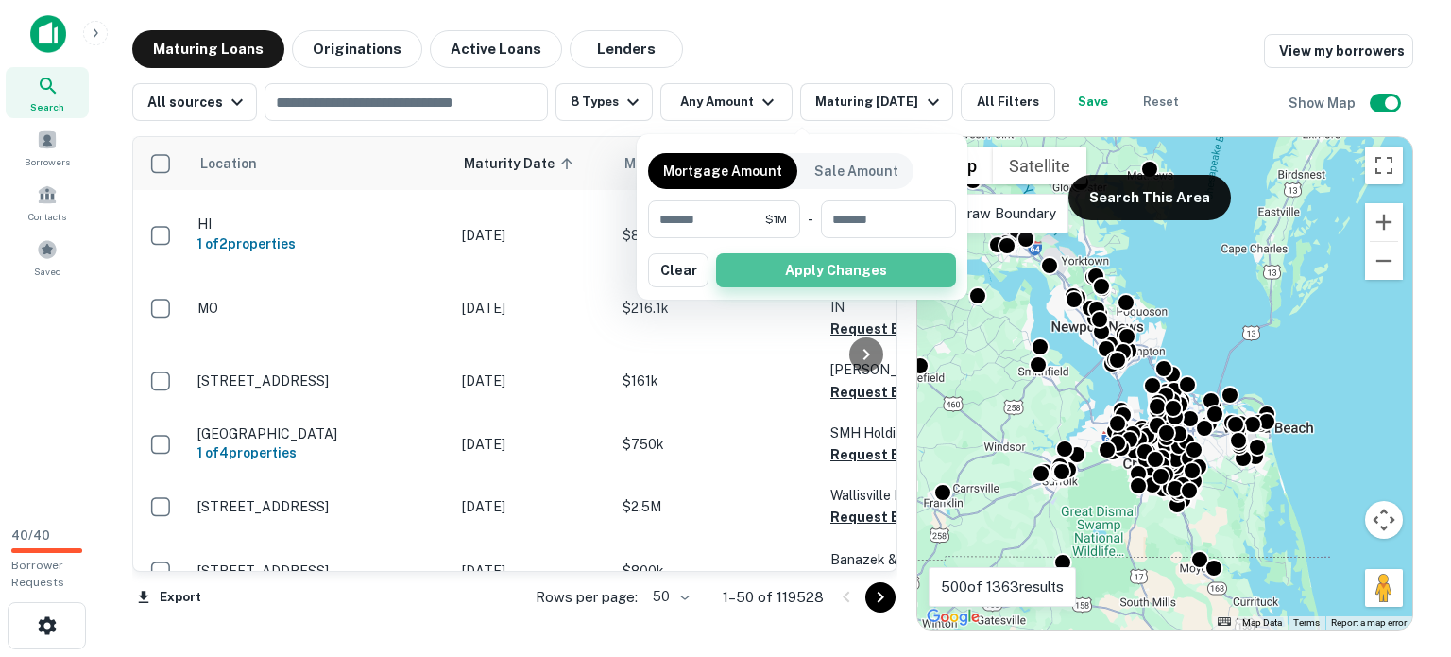
click at [858, 287] on button "Apply Changes" at bounding box center [836, 270] width 240 height 34
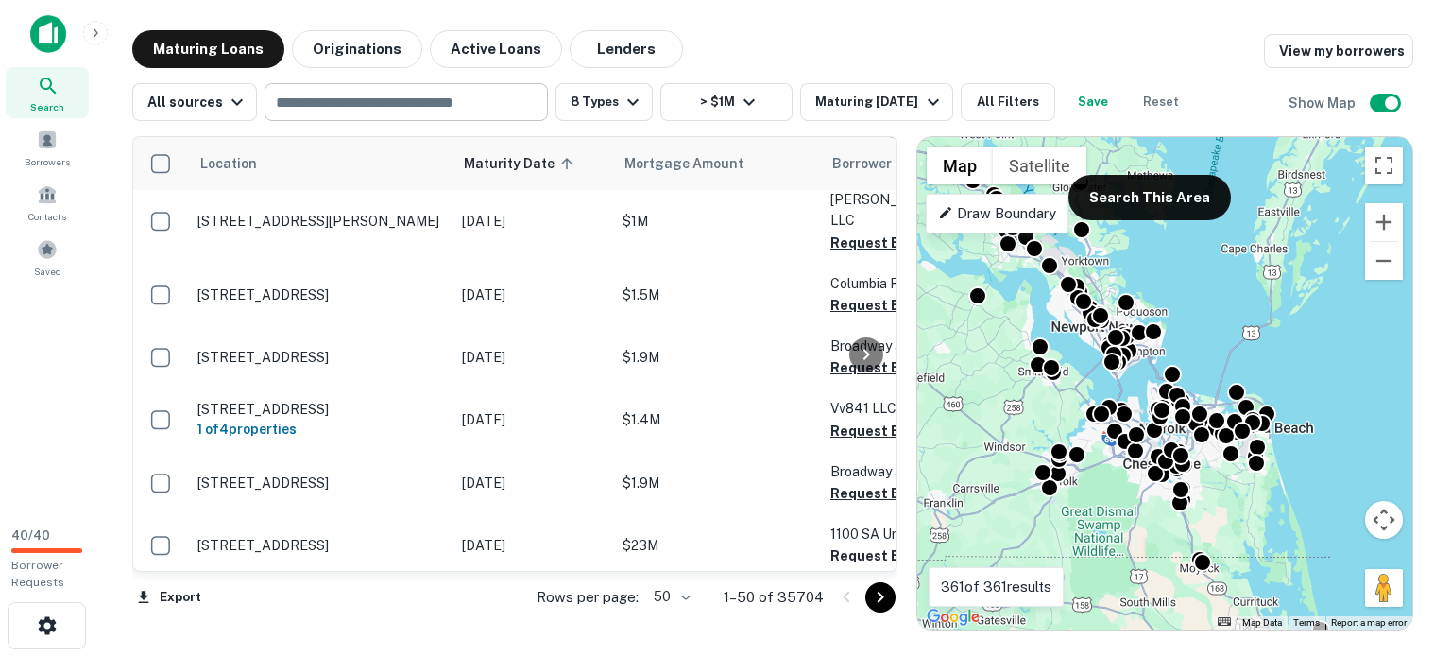
click at [361, 99] on input "text" at bounding box center [404, 102] width 269 height 26
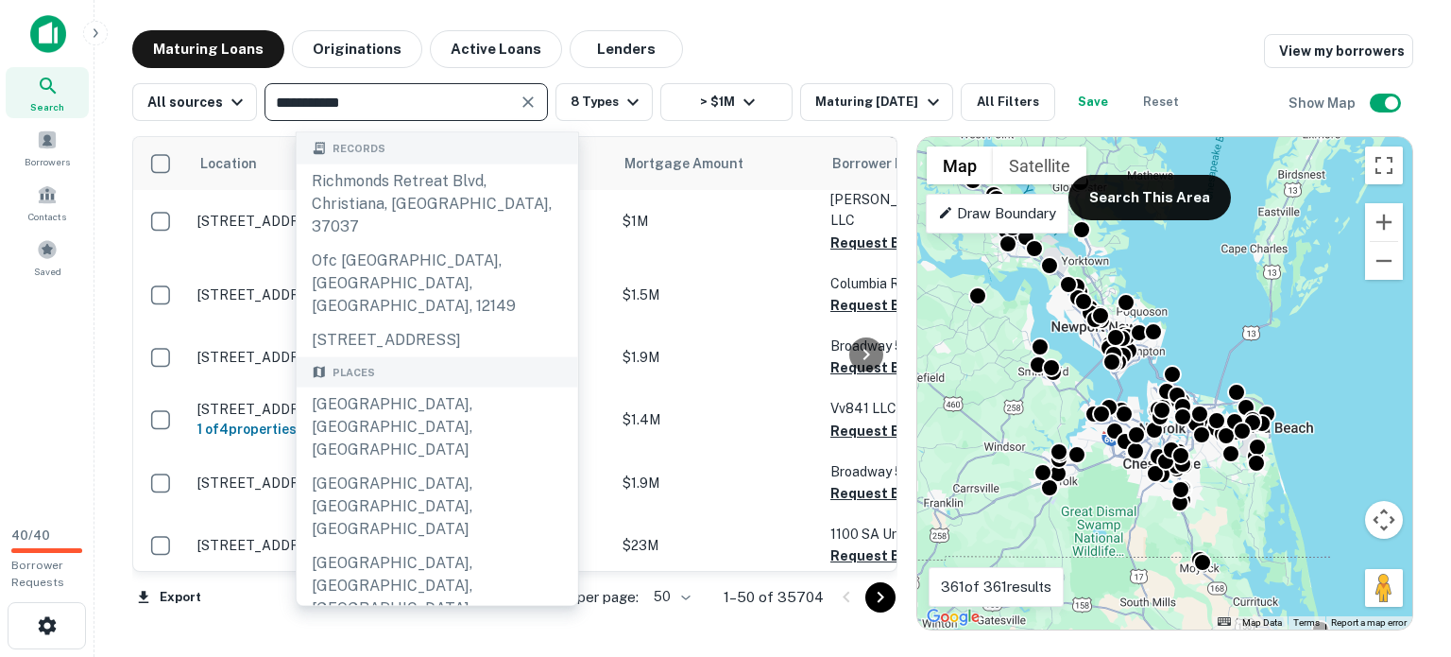
type input "**********"
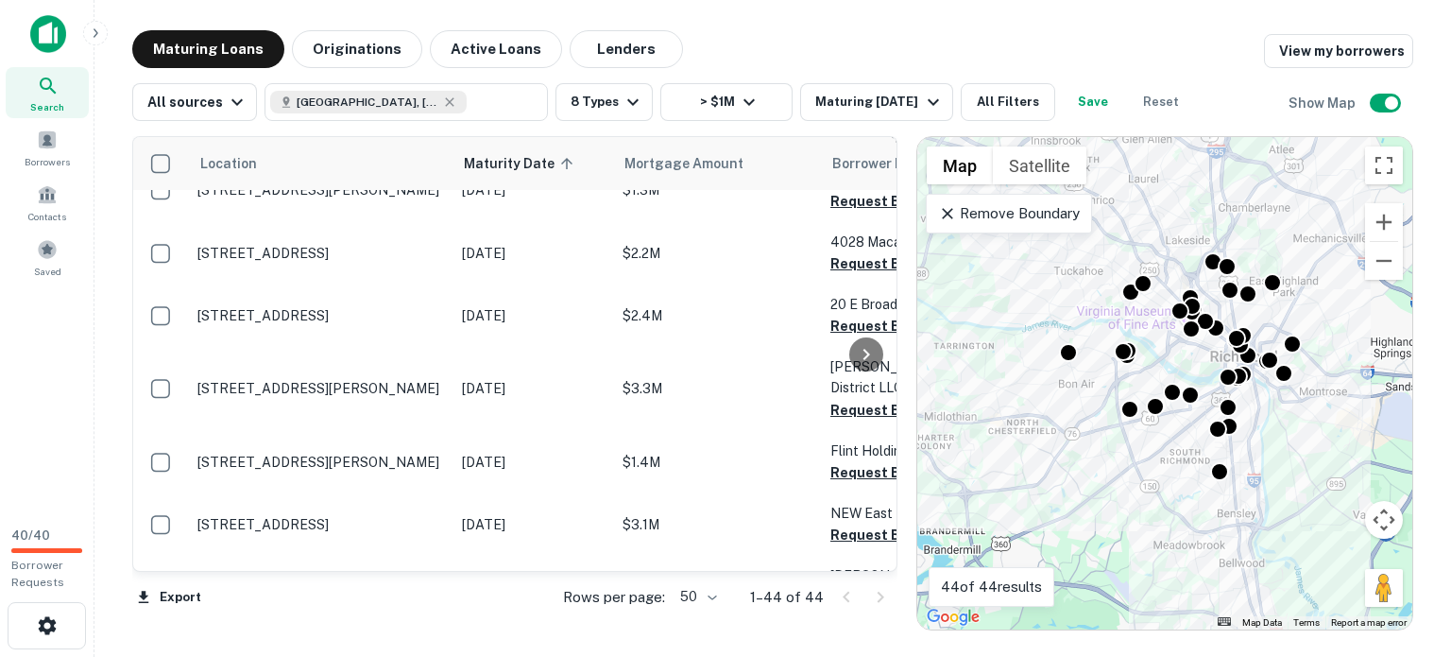
click at [1019, 225] on p "Remove Boundary" at bounding box center [1008, 213] width 141 height 23
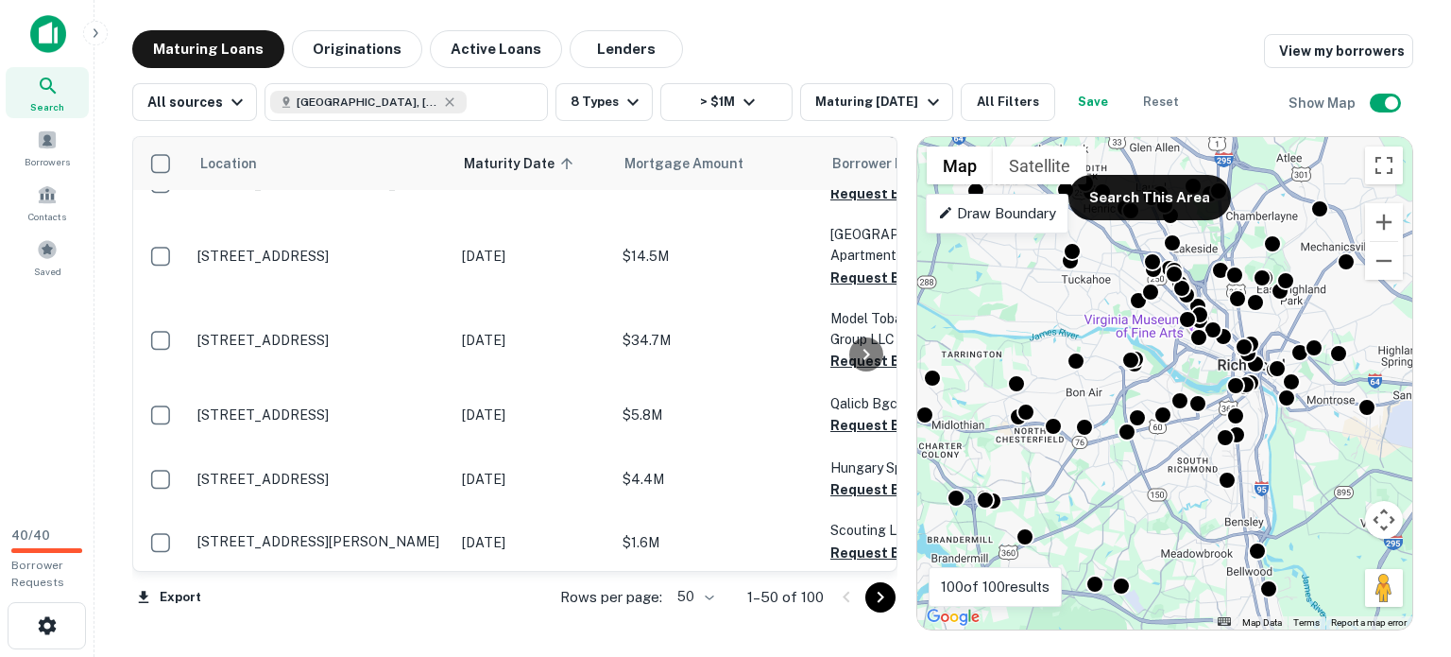
drag, startPoint x: 1173, startPoint y: 537, endPoint x: 1181, endPoint y: 547, distance: 12.8
click at [1181, 547] on div "To activate drag with keyboard, press Alt + Enter. Once in keyboard drag state,…" at bounding box center [1164, 383] width 495 height 492
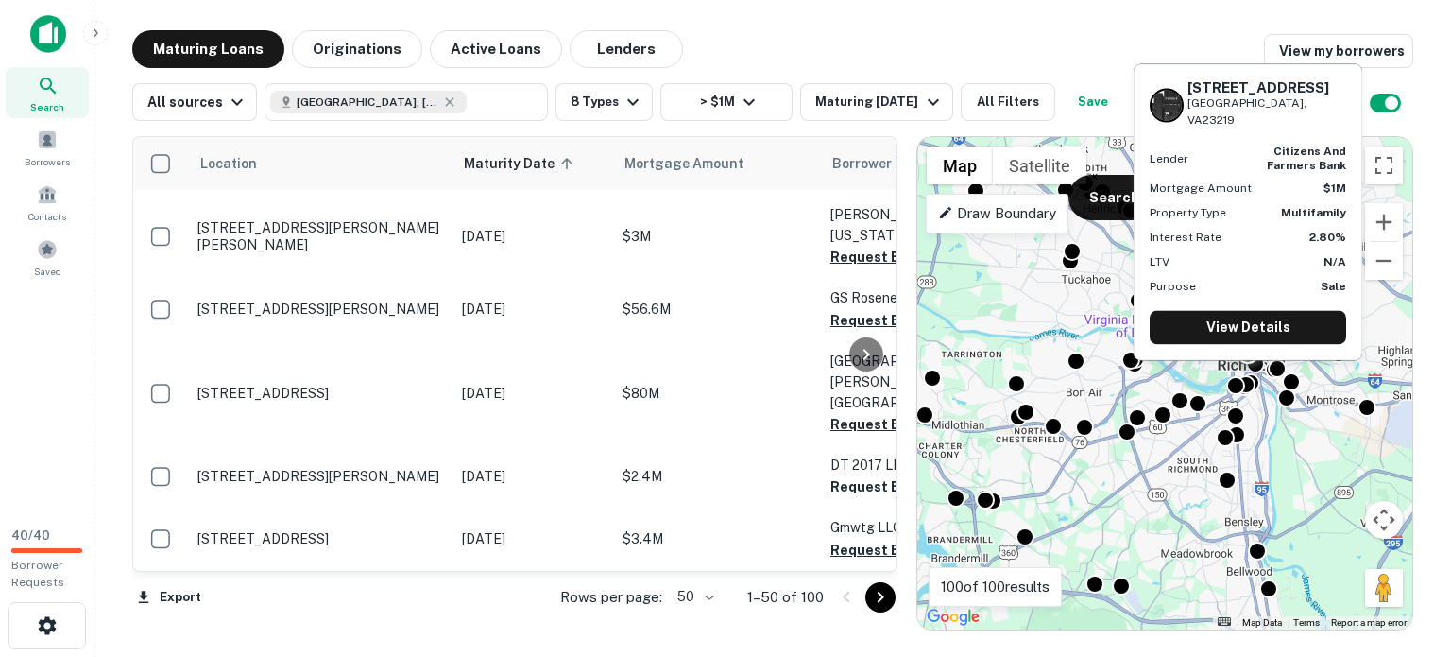
scroll to position [4251, 0]
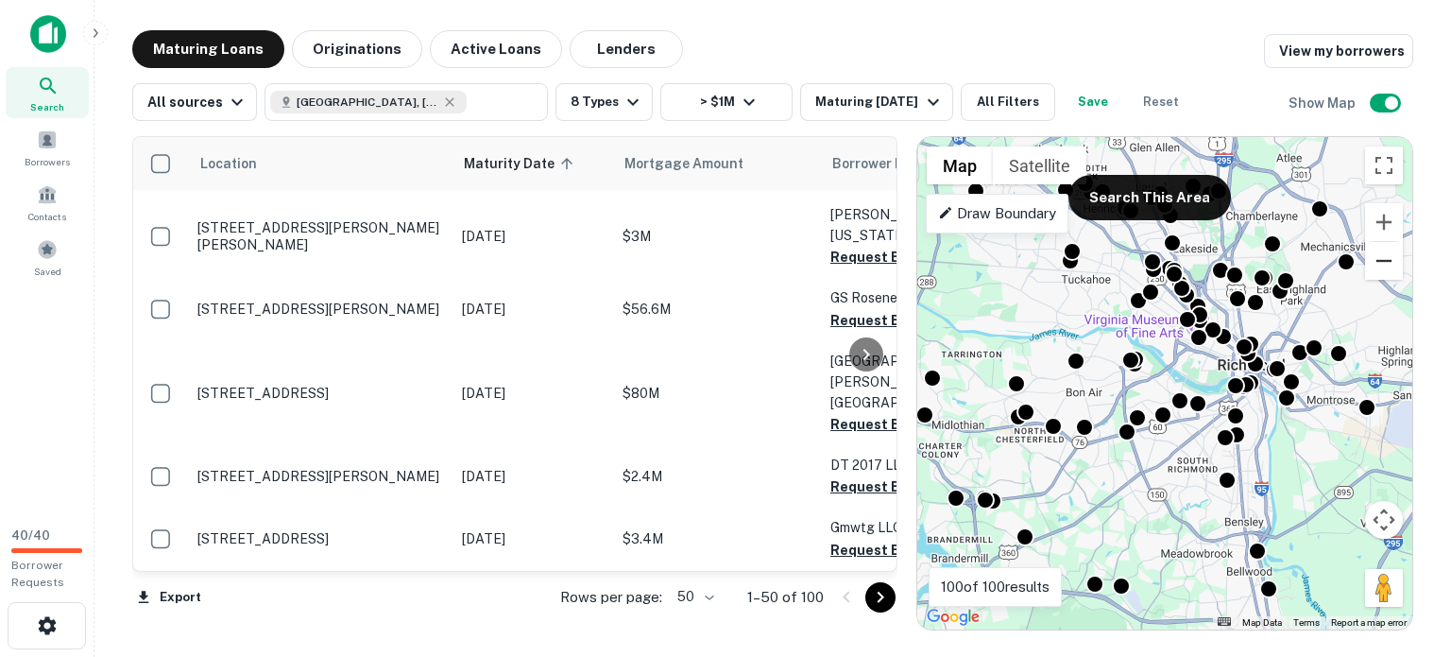
click at [1388, 280] on button "Zoom out" at bounding box center [1384, 261] width 38 height 38
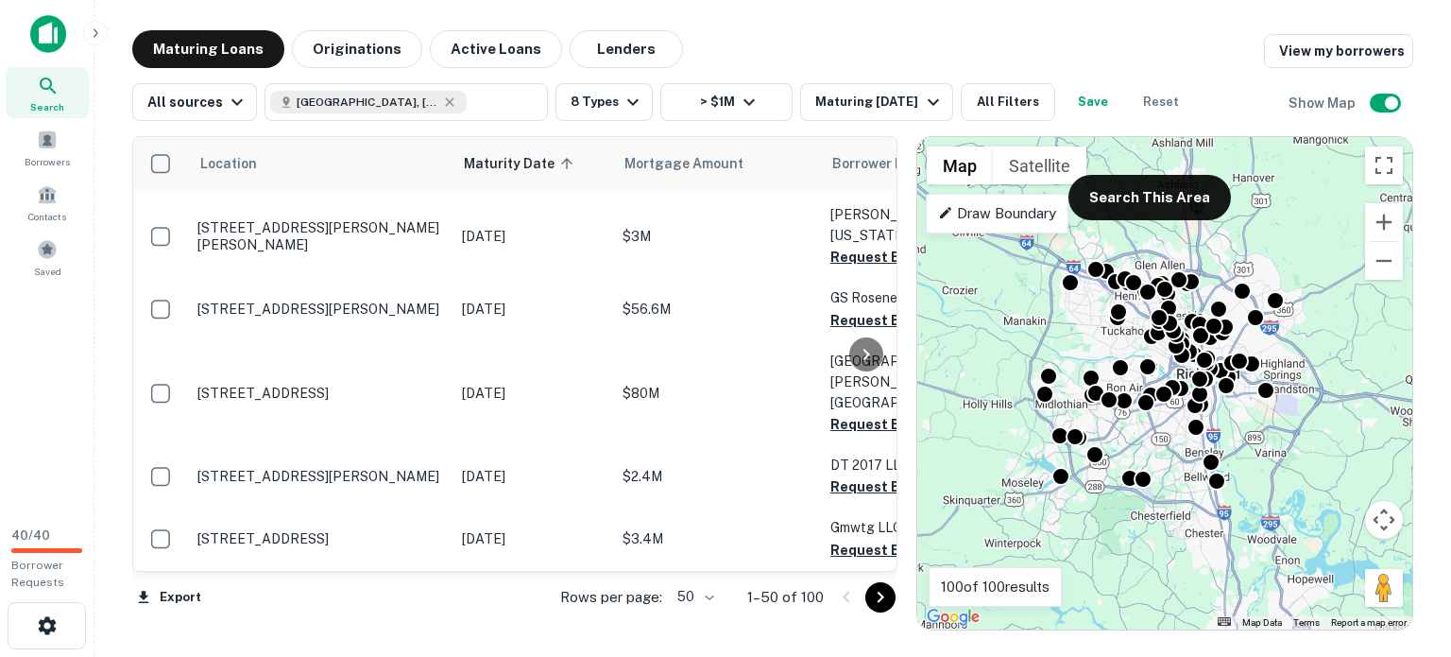
click at [926, 121] on div "All sources Richmond, VA, USA ​ 8 Types > $1M Maturing In 6 Months All Filters …" at bounding box center [661, 102] width 1059 height 38
click at [1384, 241] on button "Zoom in" at bounding box center [1384, 222] width 38 height 38
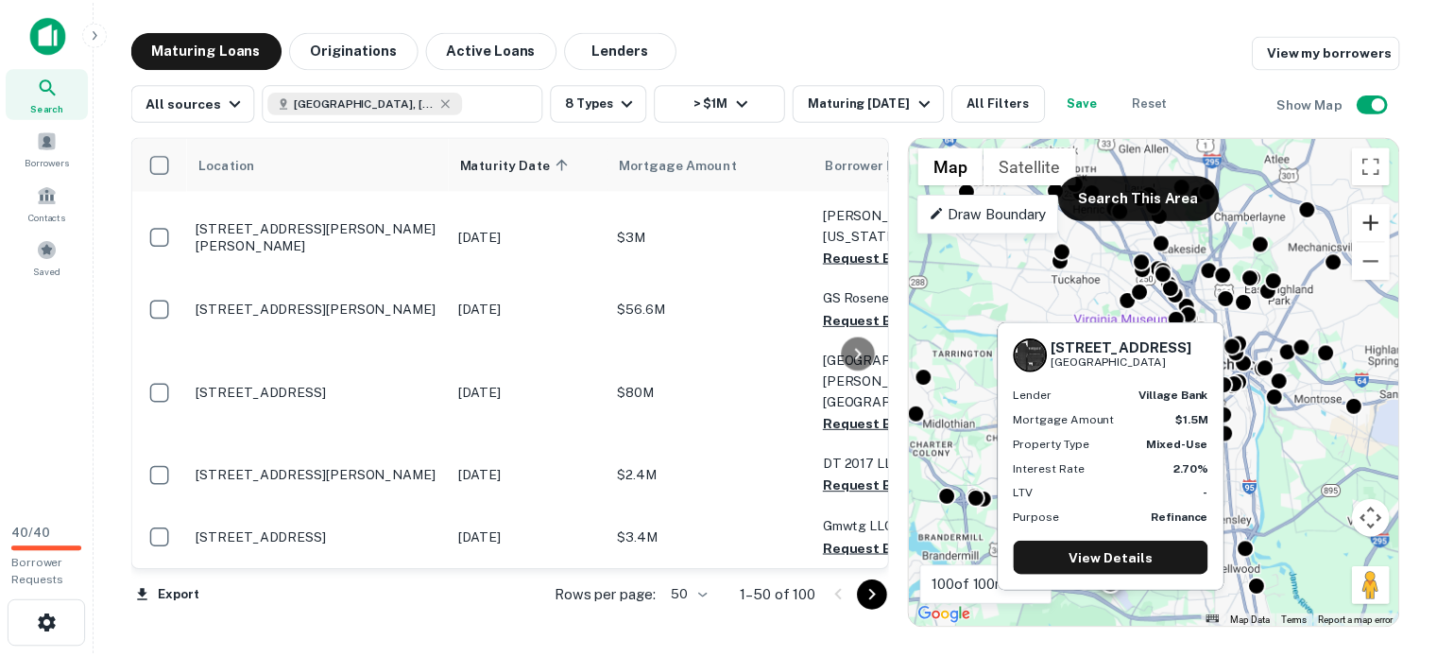
scroll to position [4629, 0]
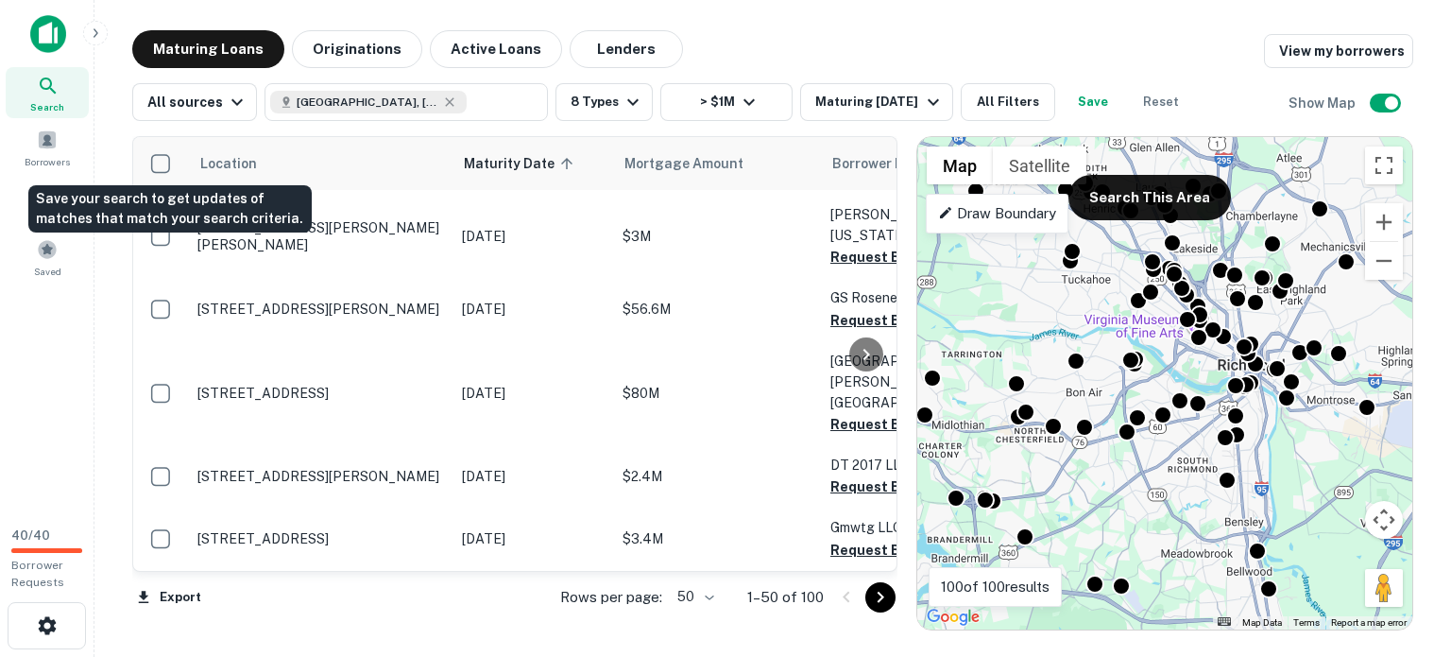
click at [1063, 121] on button "Save" at bounding box center [1093, 102] width 60 height 38
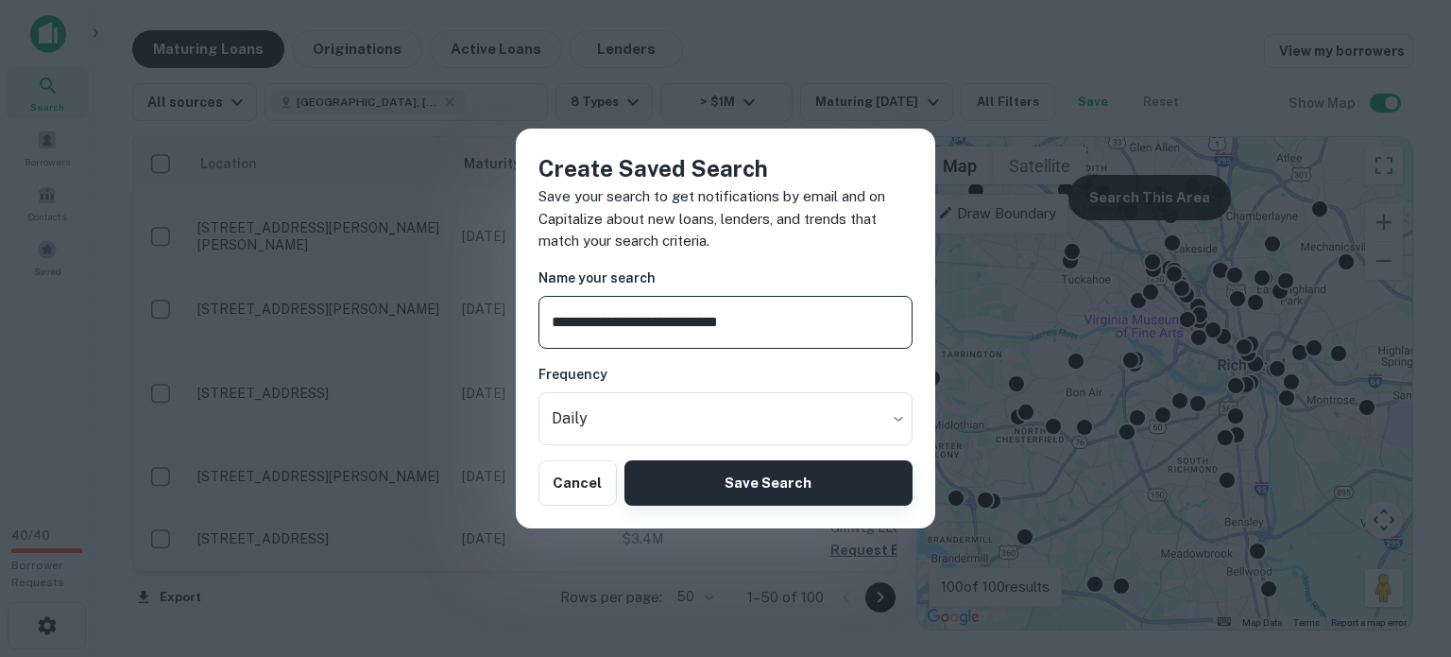
type input "**********"
click at [800, 505] on button "Save Search" at bounding box center [768, 482] width 288 height 45
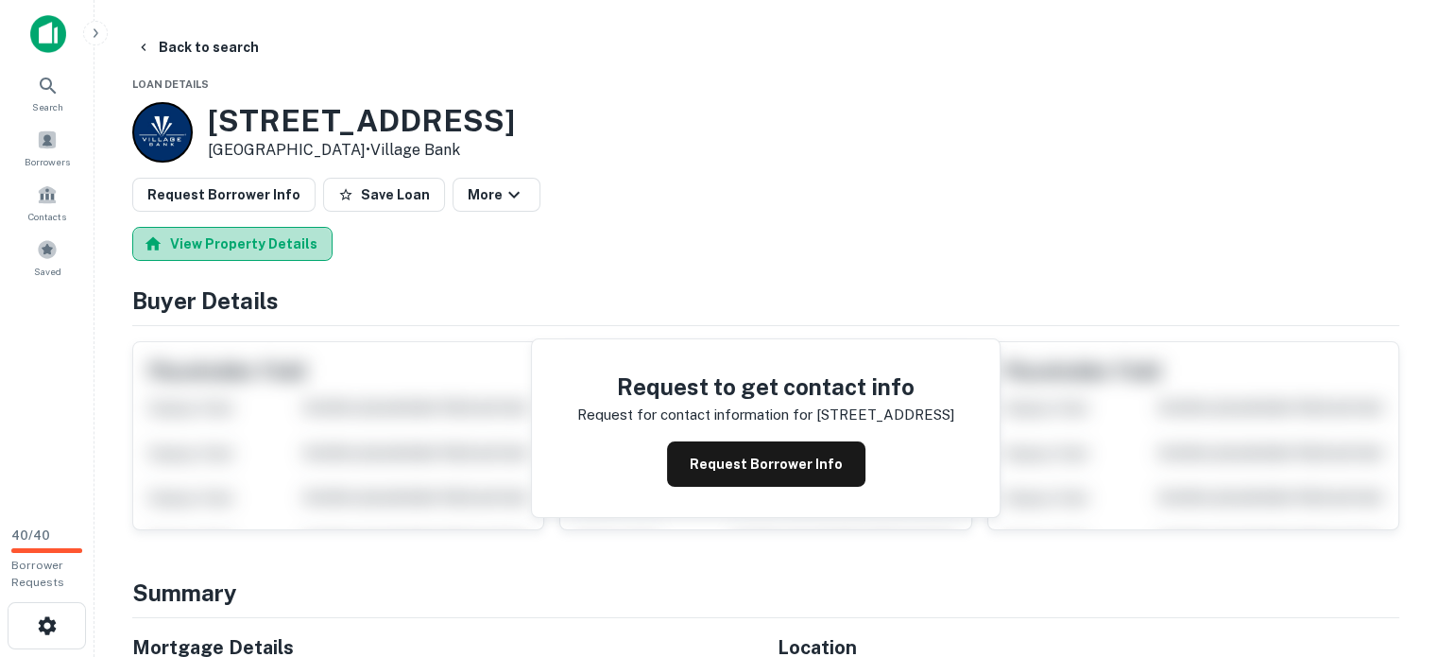
click at [273, 261] on button "View Property Details" at bounding box center [232, 244] width 200 height 34
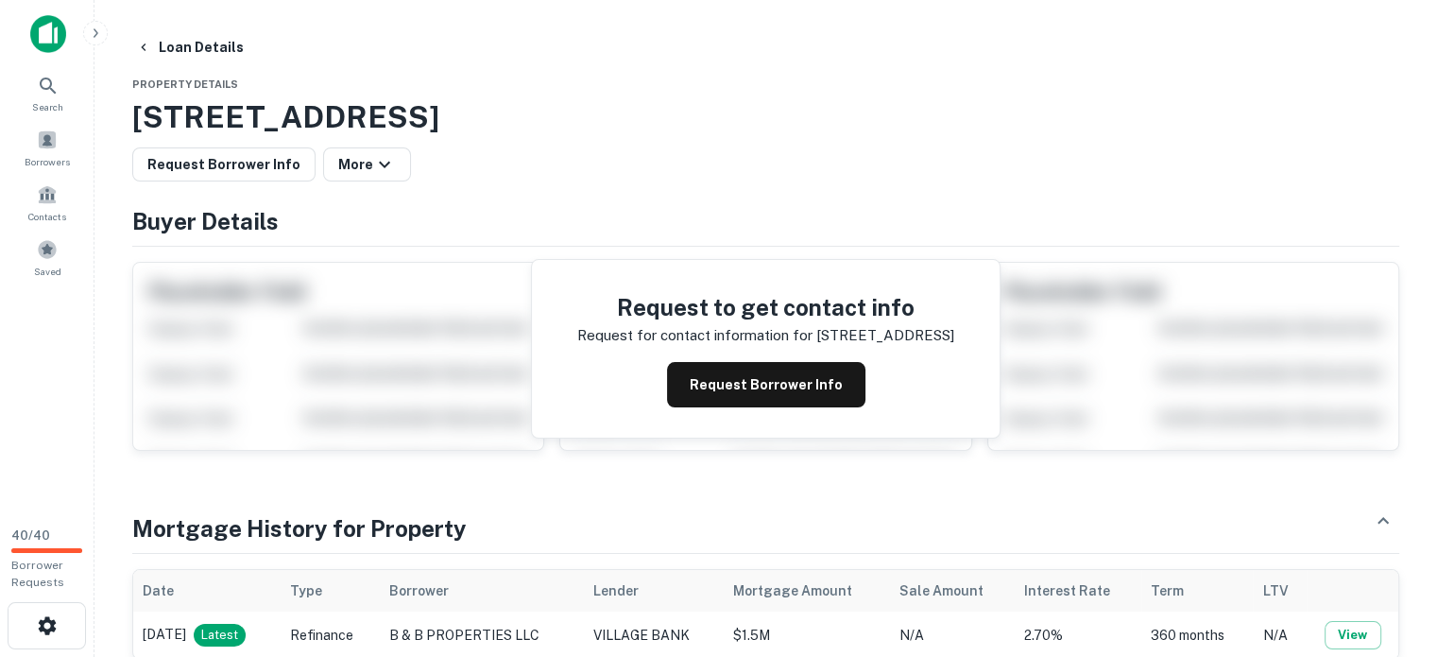
drag, startPoint x: 121, startPoint y: 127, endPoint x: 1078, endPoint y: 129, distance: 956.9
copy h3 "8020 Whitepine Rd, North Chesterfield, VA, 23237"
click at [219, 43] on button "Loan Details" at bounding box center [189, 47] width 123 height 34
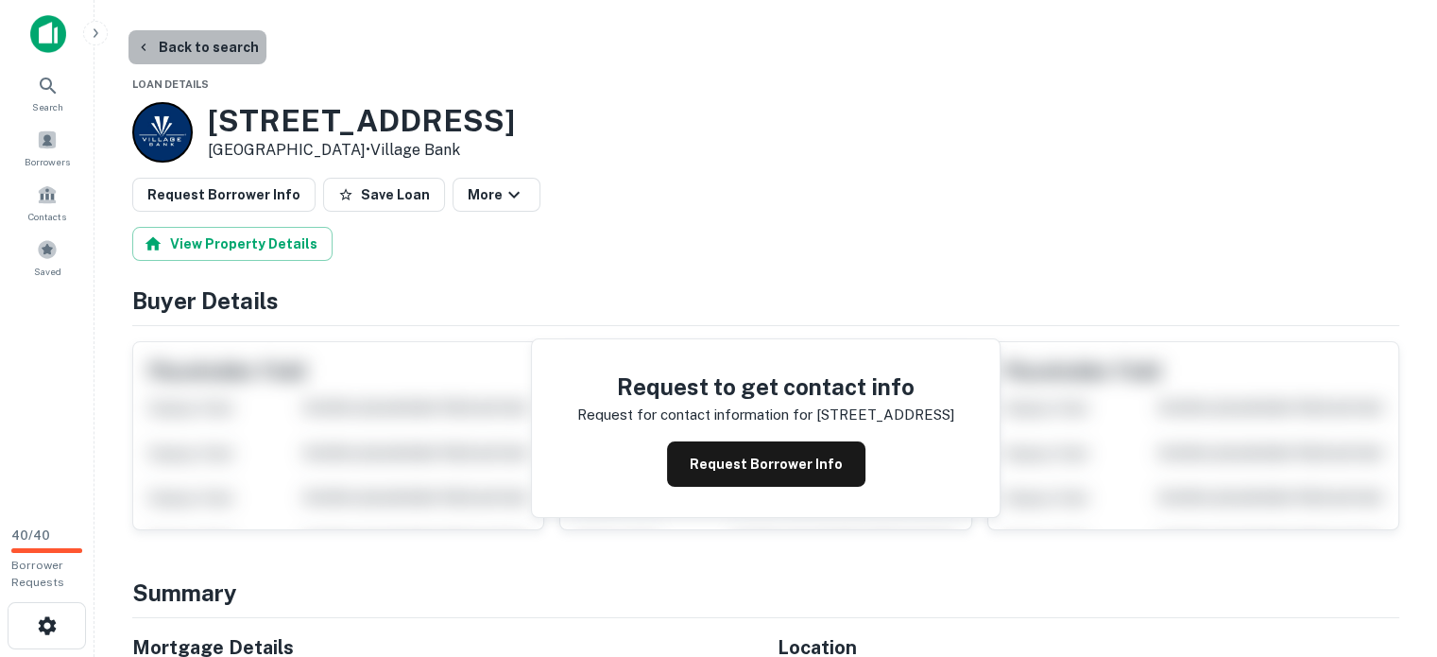
click at [195, 44] on button "Back to search" at bounding box center [197, 47] width 138 height 34
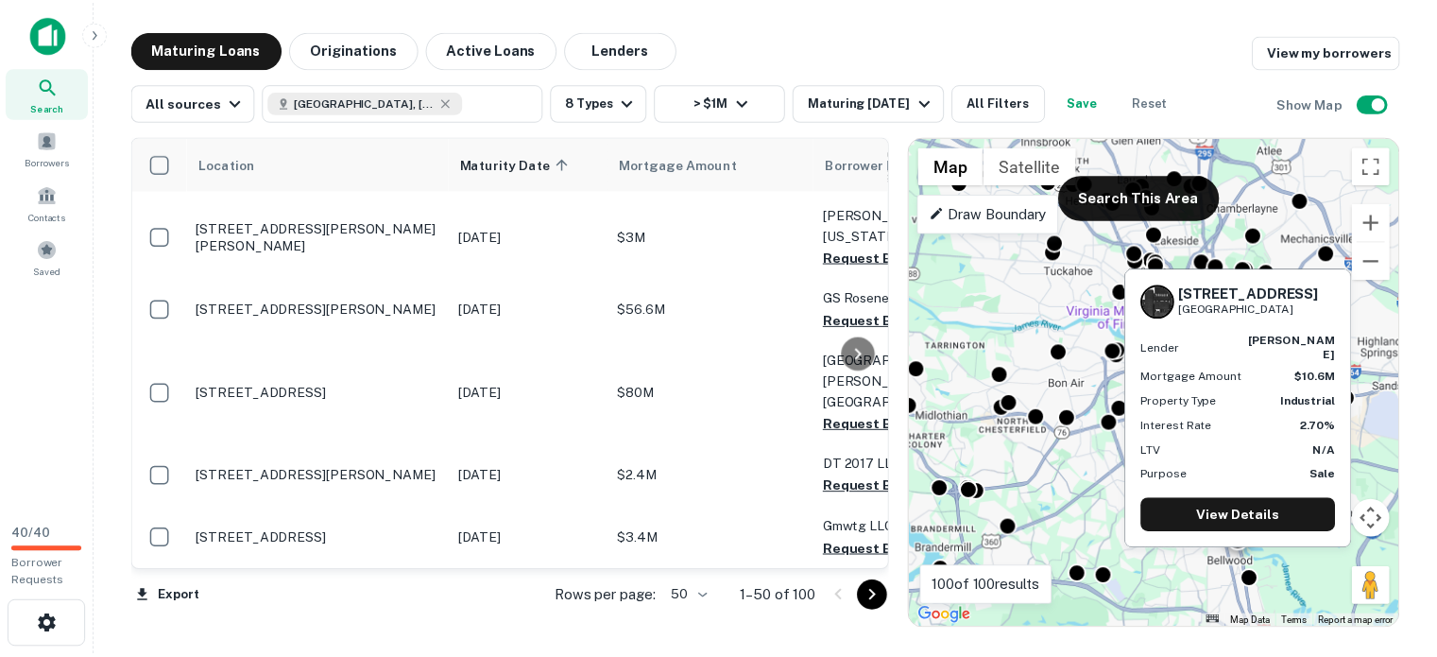
scroll to position [4811, 0]
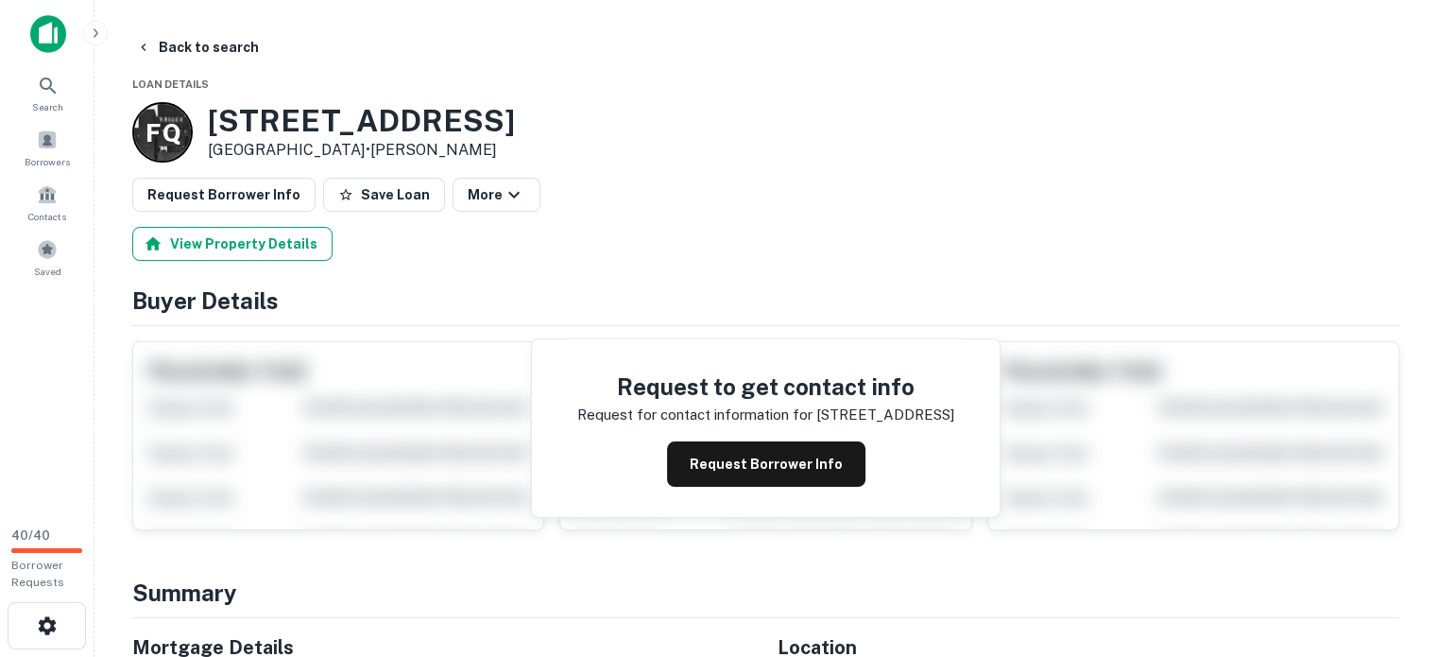
click at [298, 261] on button "View Property Details" at bounding box center [232, 244] width 200 height 34
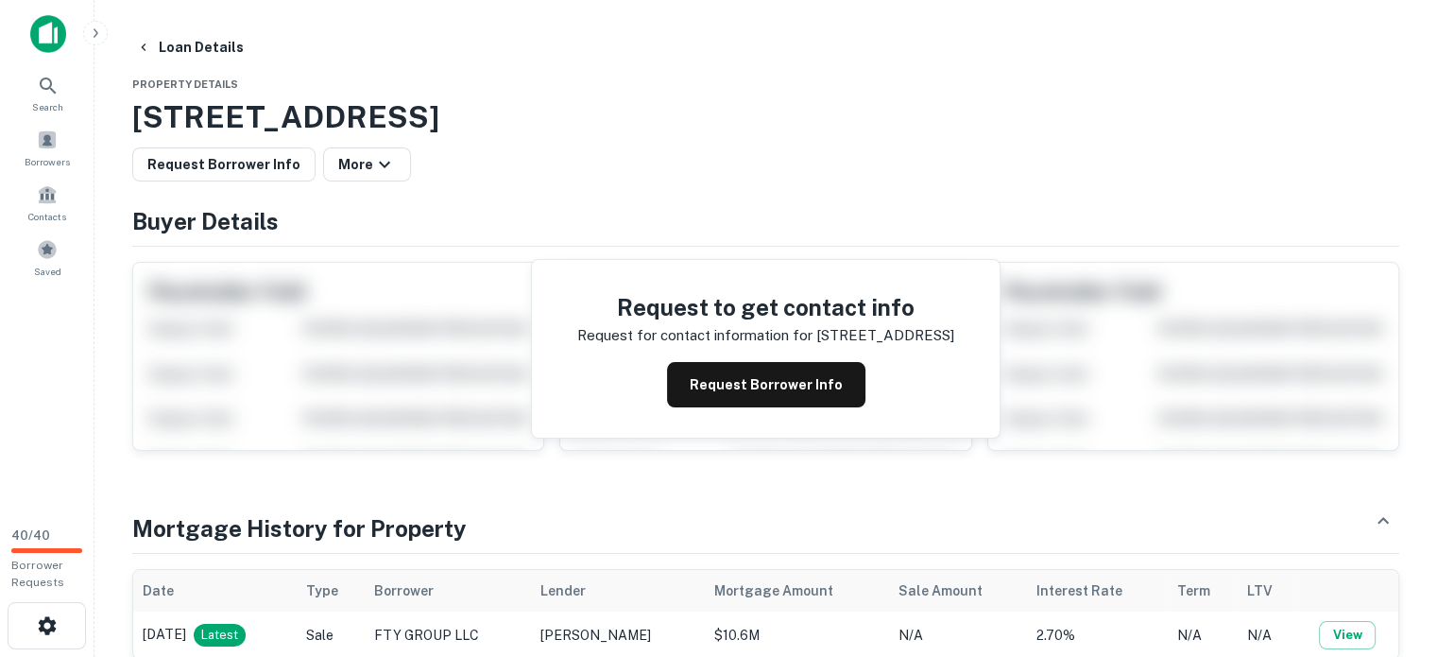
drag, startPoint x: 136, startPoint y: 130, endPoint x: 1030, endPoint y: 126, distance: 893.7
click at [1030, 126] on h3 "2400 Elliham Ave, North Chesterfield, VA, 23237" at bounding box center [765, 116] width 1267 height 45
copy h3 "2400 Elliham Ave, North Chesterfield, VA, 23237"
click at [396, 176] on icon "button" at bounding box center [384, 164] width 23 height 23
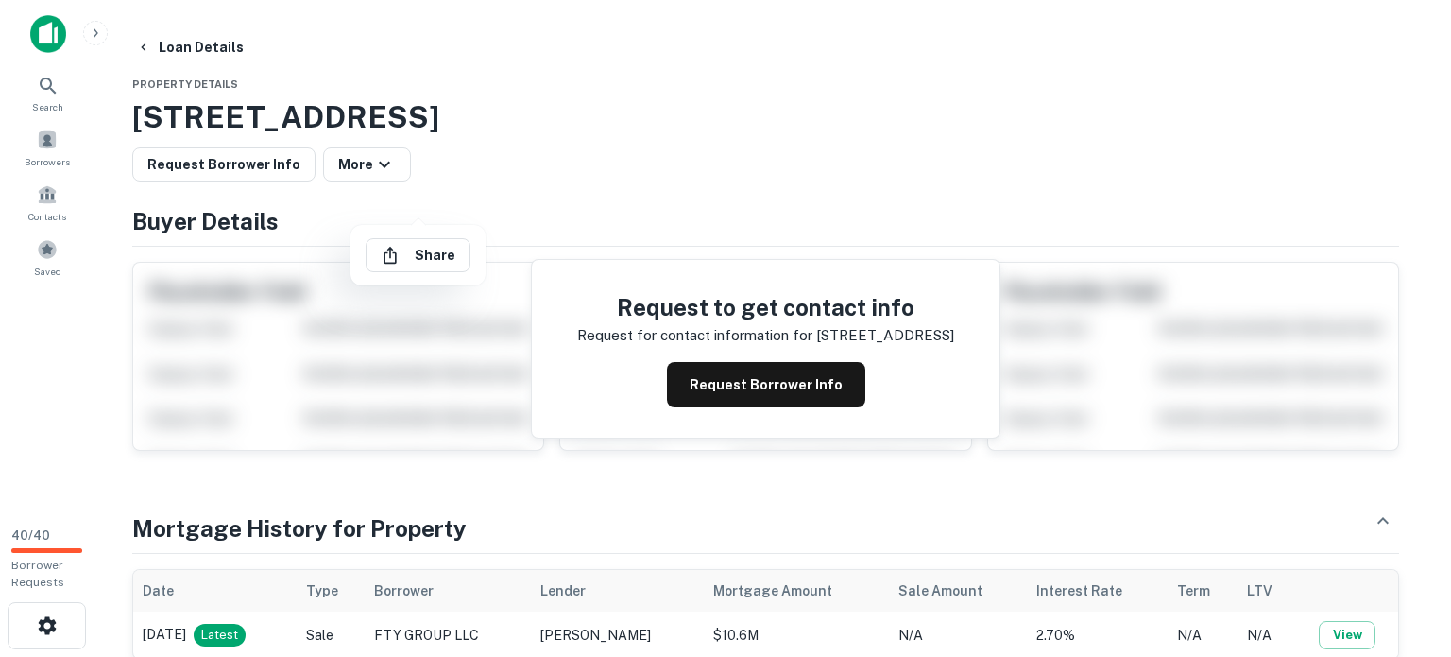
click at [445, 186] on div at bounding box center [725, 328] width 1451 height 657
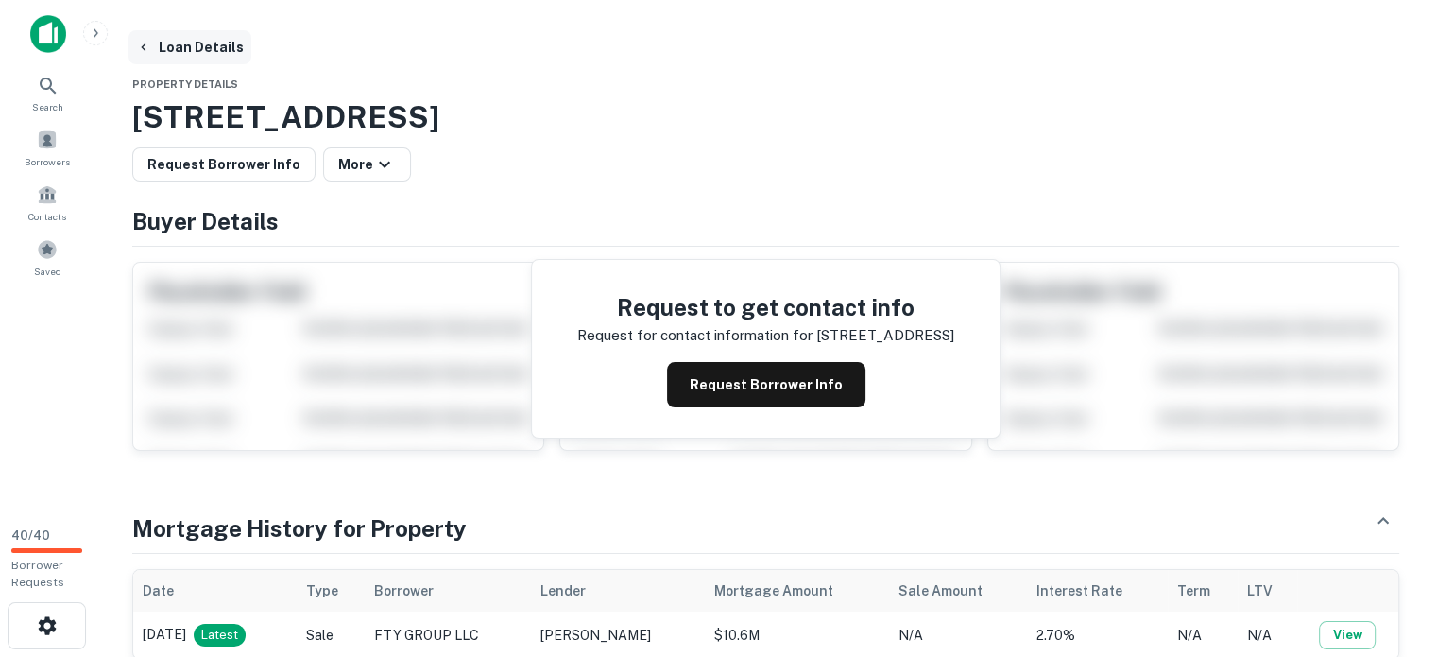
click at [213, 45] on button "Loan Details" at bounding box center [189, 47] width 123 height 34
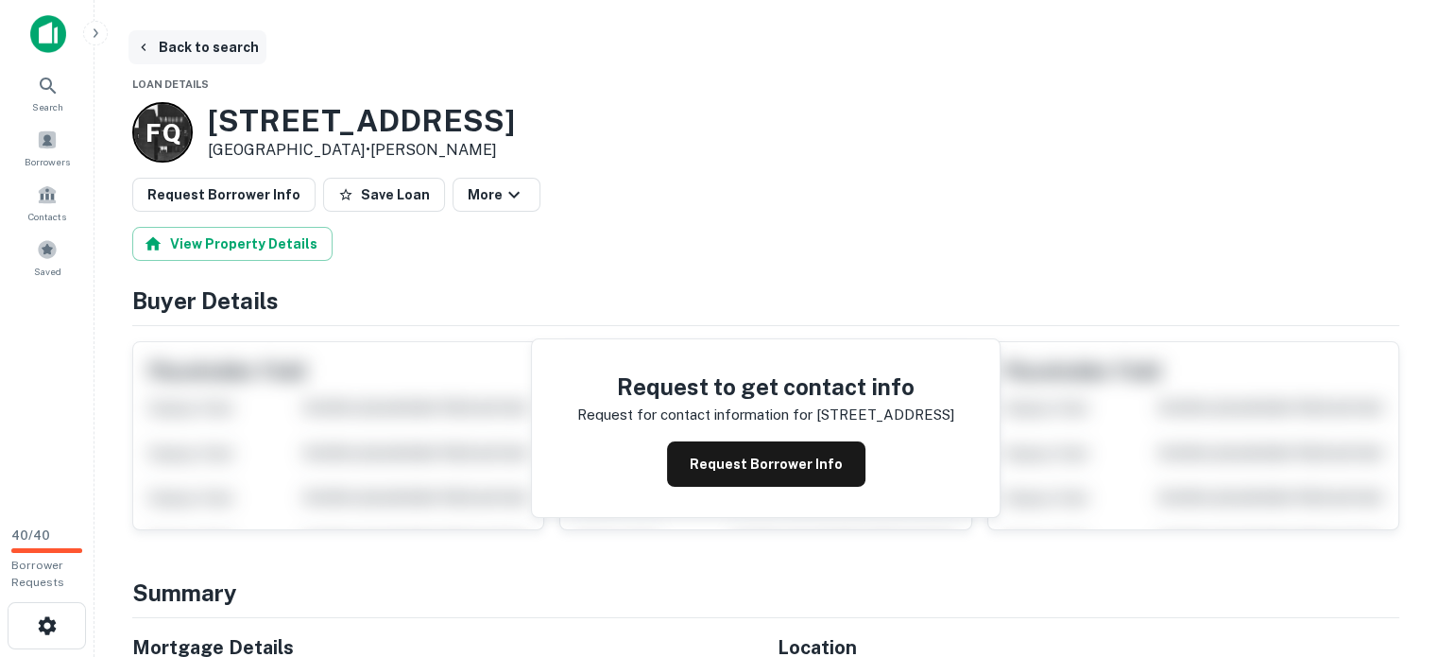
click at [213, 44] on button "Back to search" at bounding box center [197, 47] width 138 height 34
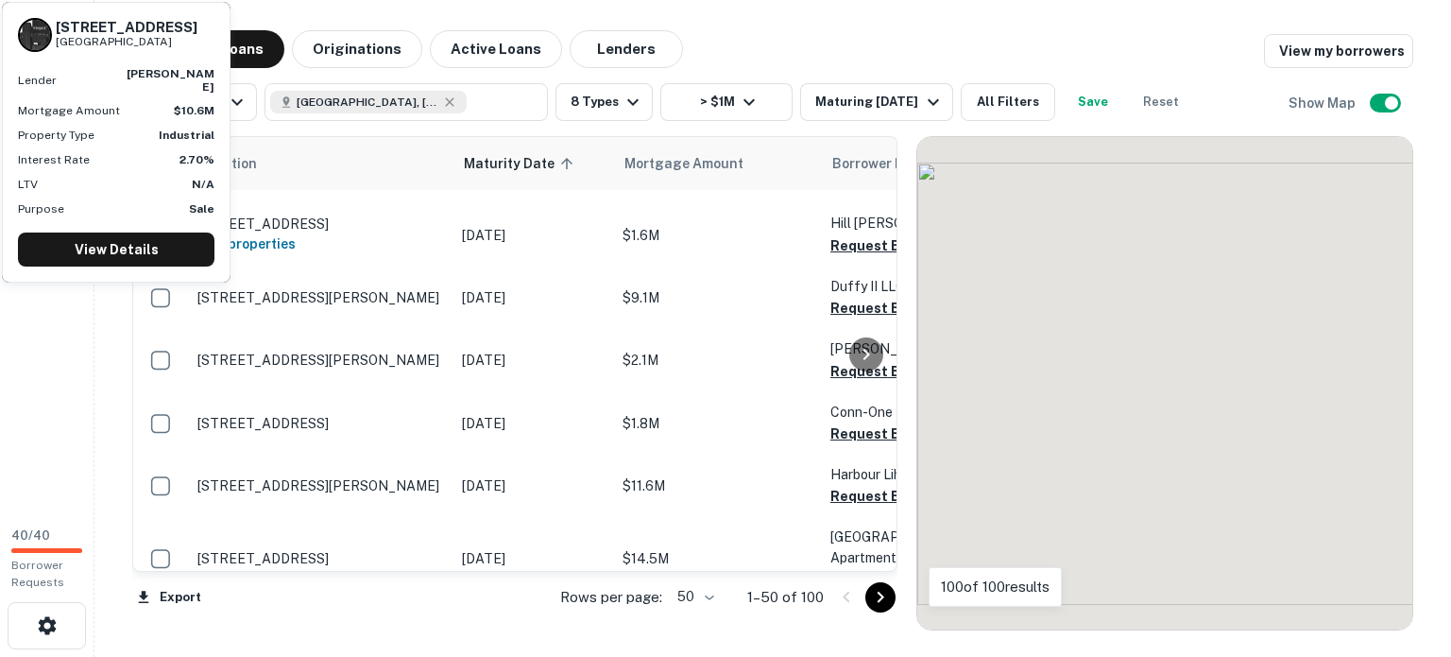
scroll to position [4811, 0]
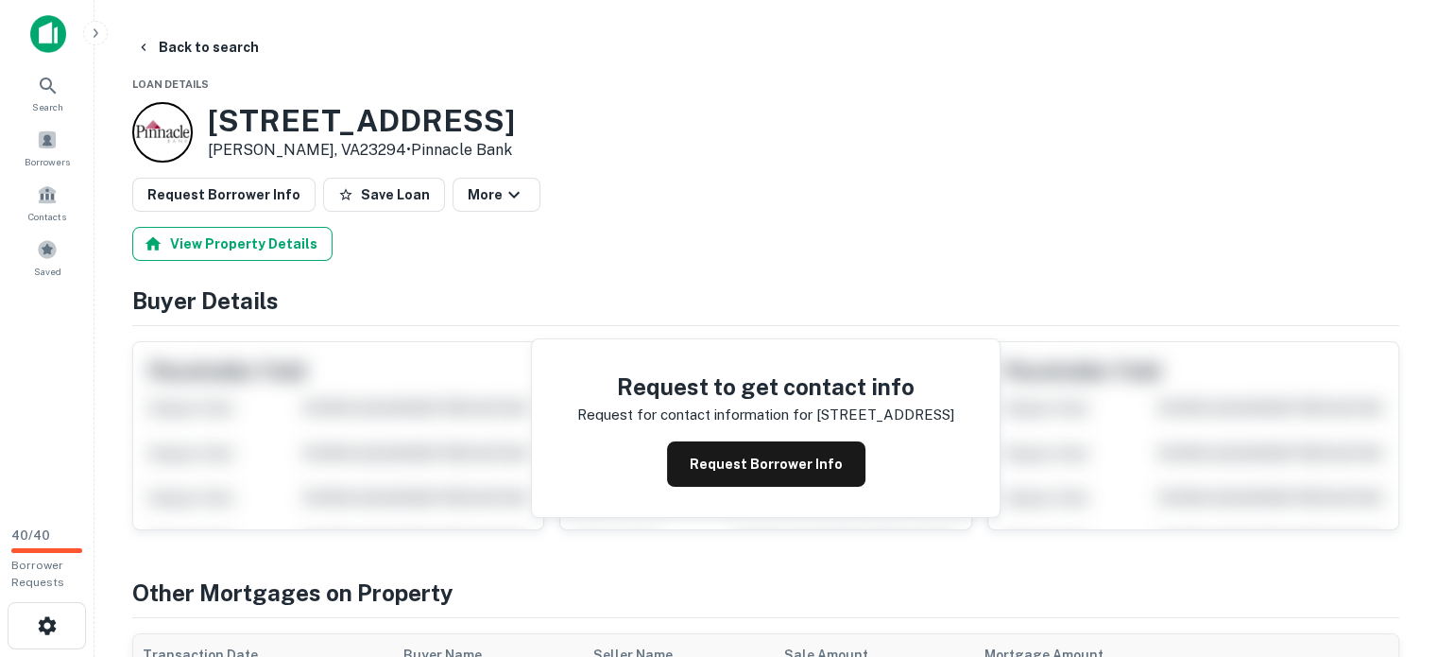
click at [308, 261] on button "View Property Details" at bounding box center [232, 244] width 200 height 34
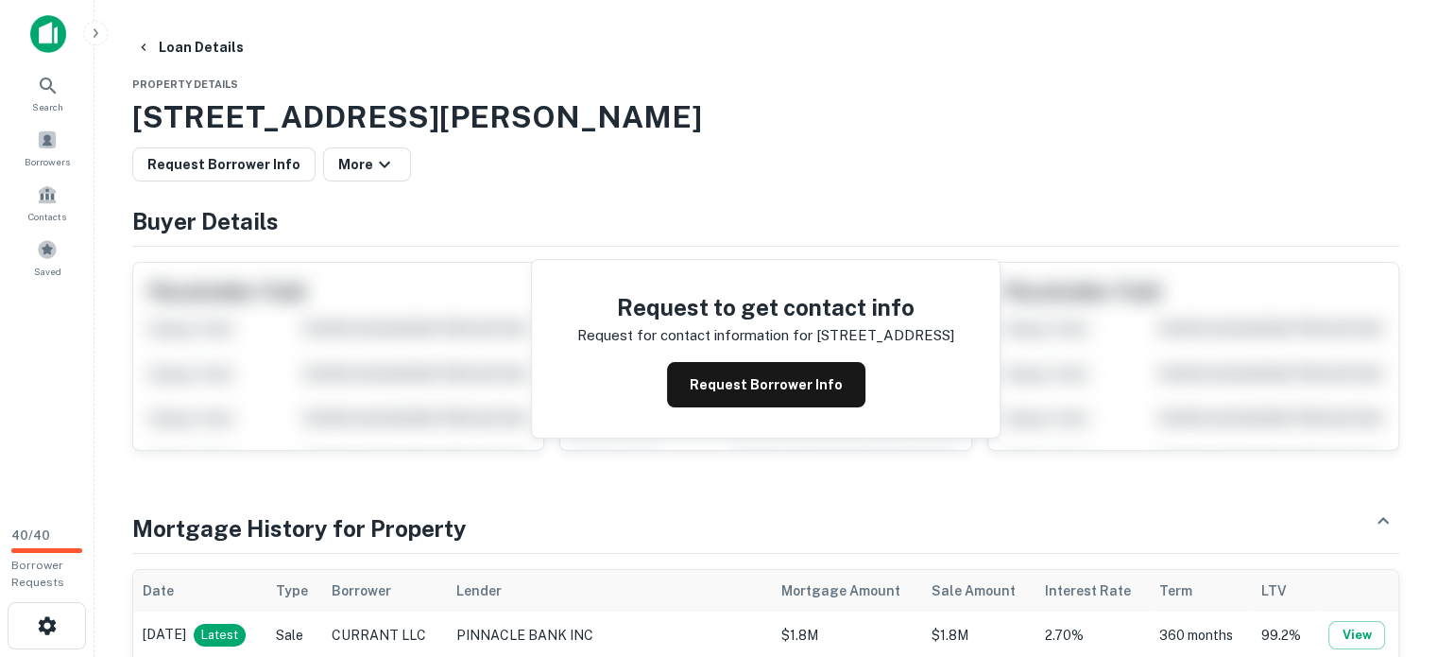
drag, startPoint x: 135, startPoint y: 128, endPoint x: 811, endPoint y: 150, distance: 676.7
click at [811, 140] on h3 "8006 W Broad St, Henrico, VA, 23294" at bounding box center [765, 116] width 1267 height 45
copy h3 "8006 W Broad St, Henrico, VA, 23294"
click at [199, 40] on button "Loan Details" at bounding box center [189, 47] width 123 height 34
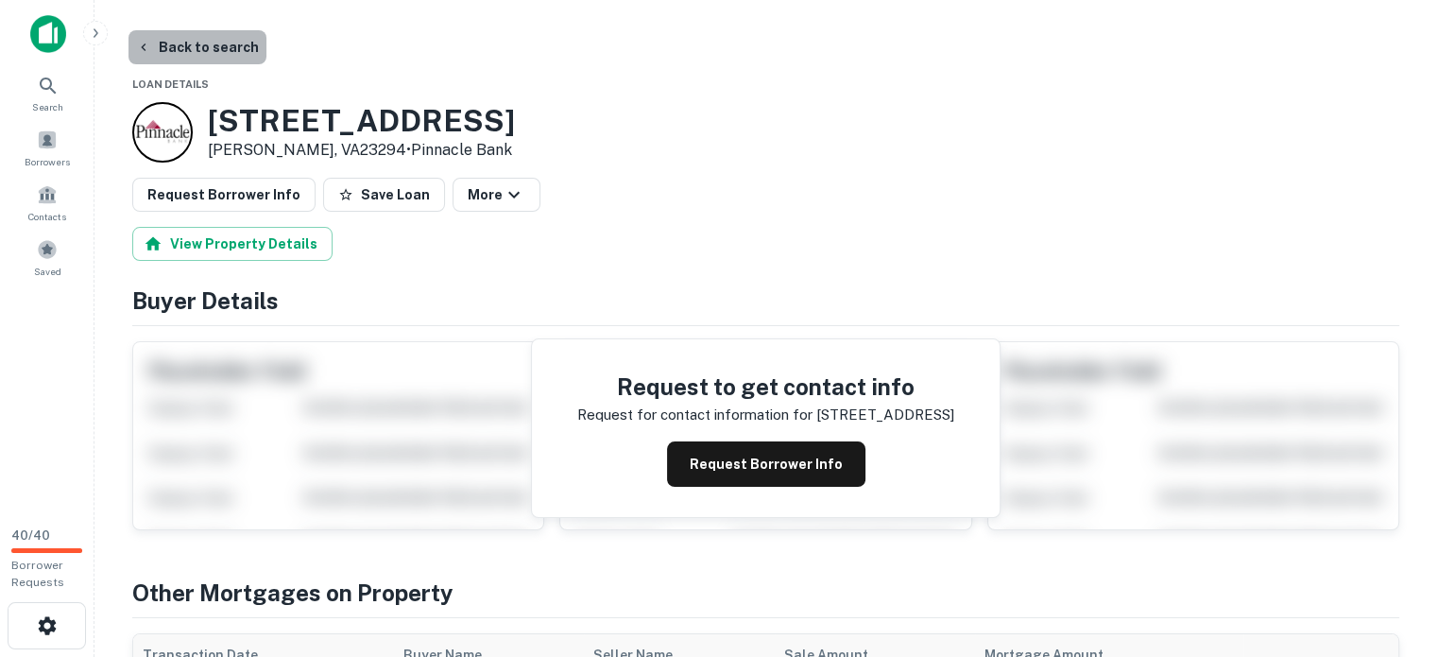
click at [196, 46] on button "Back to search" at bounding box center [197, 47] width 138 height 34
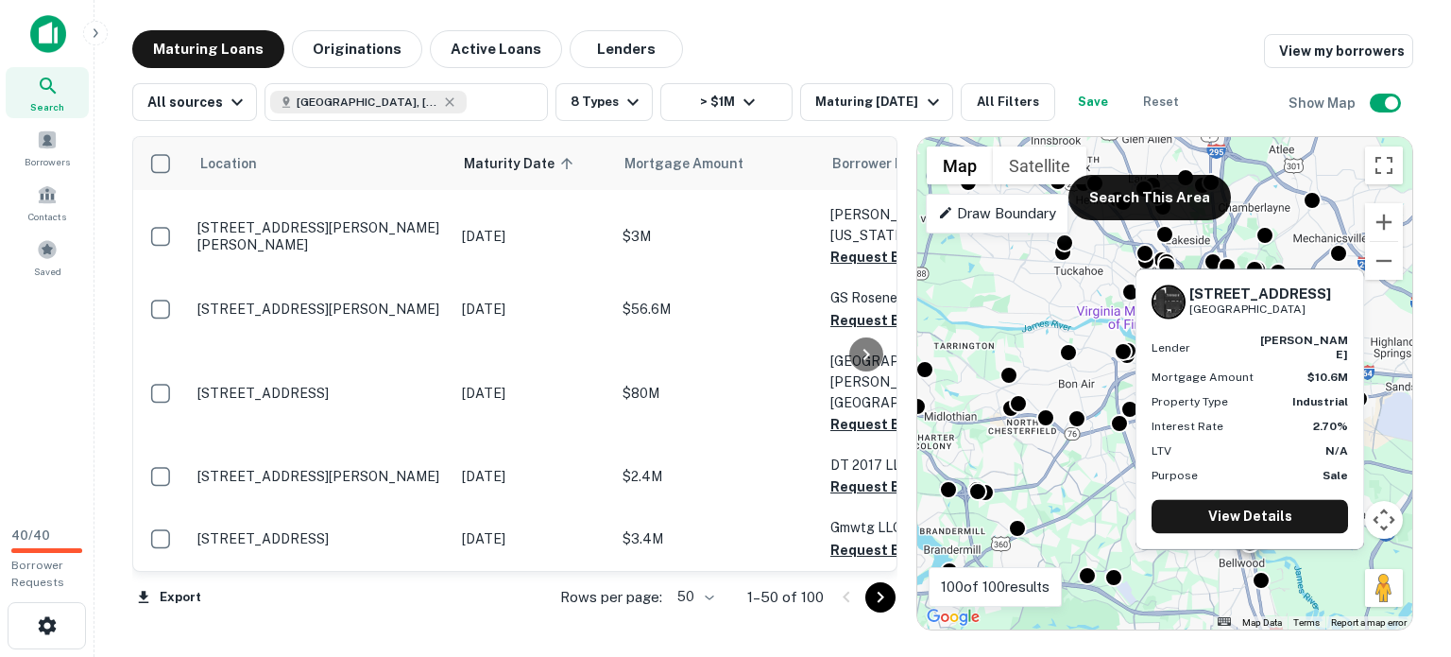
scroll to position [4528, 0]
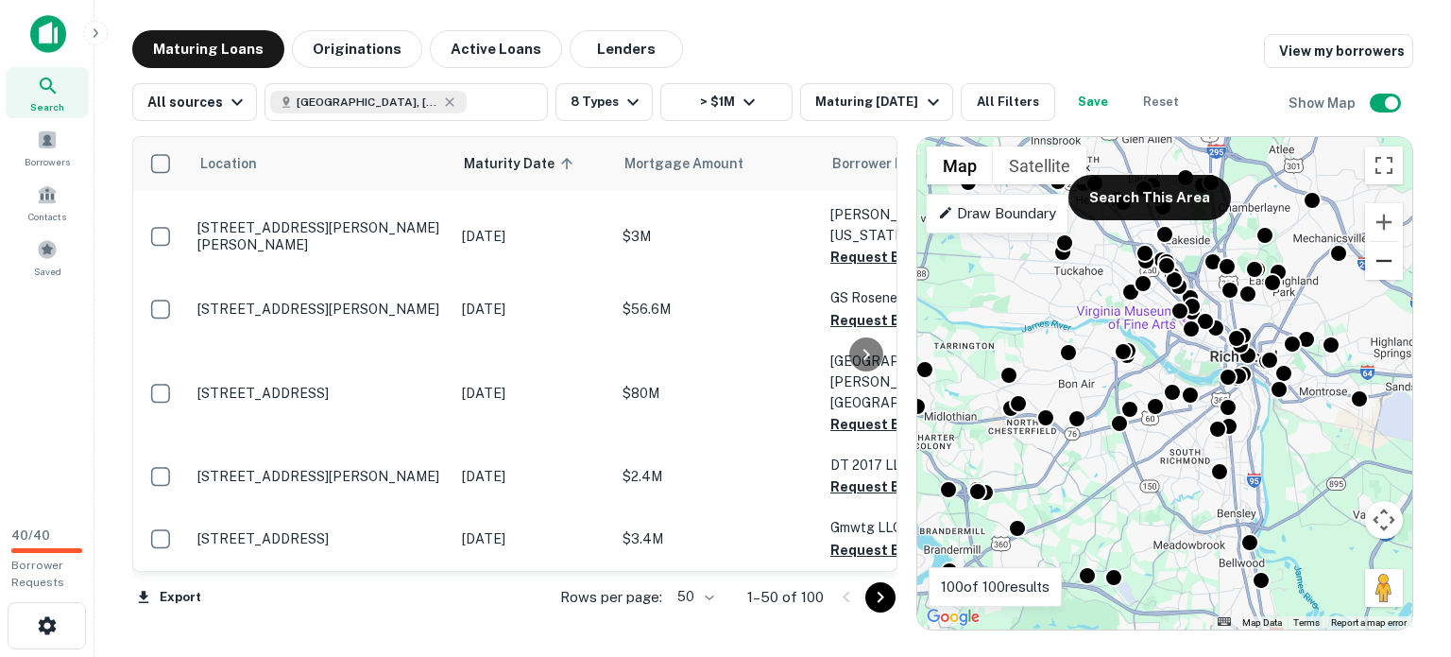
click at [1380, 280] on button "Zoom out" at bounding box center [1384, 261] width 38 height 38
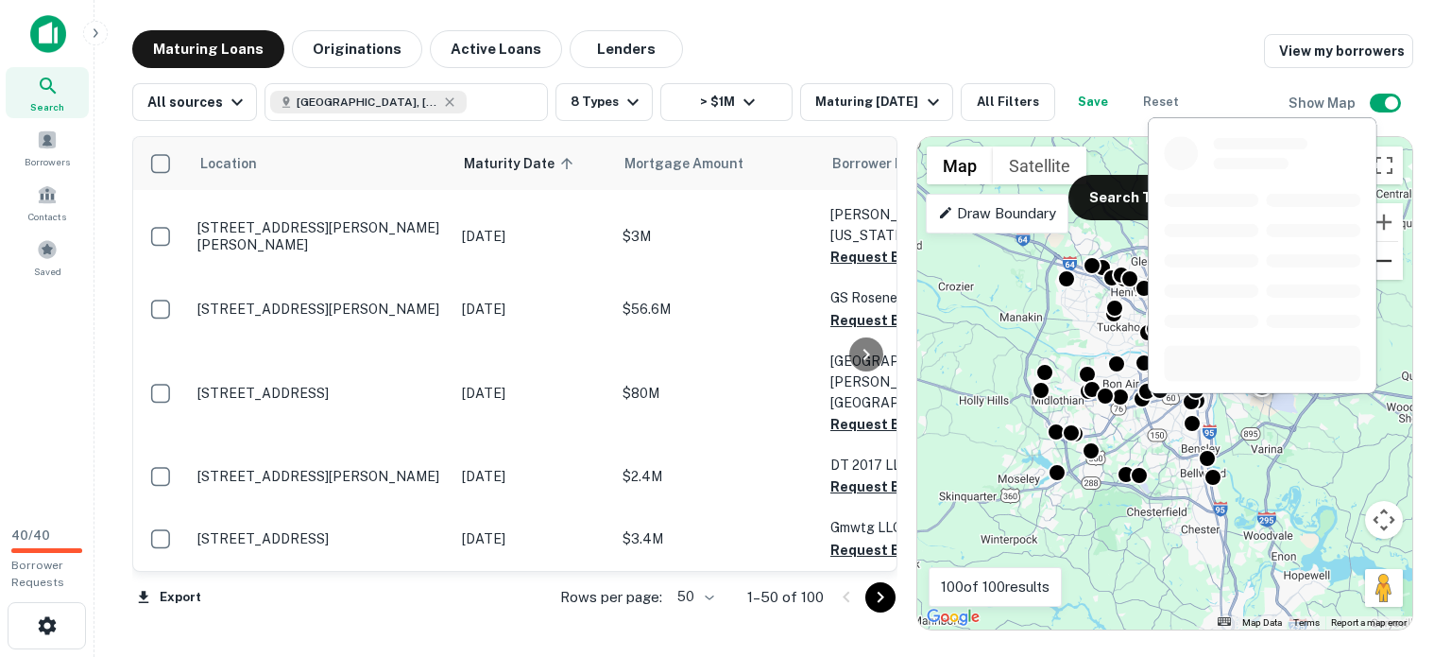
scroll to position [5000, 0]
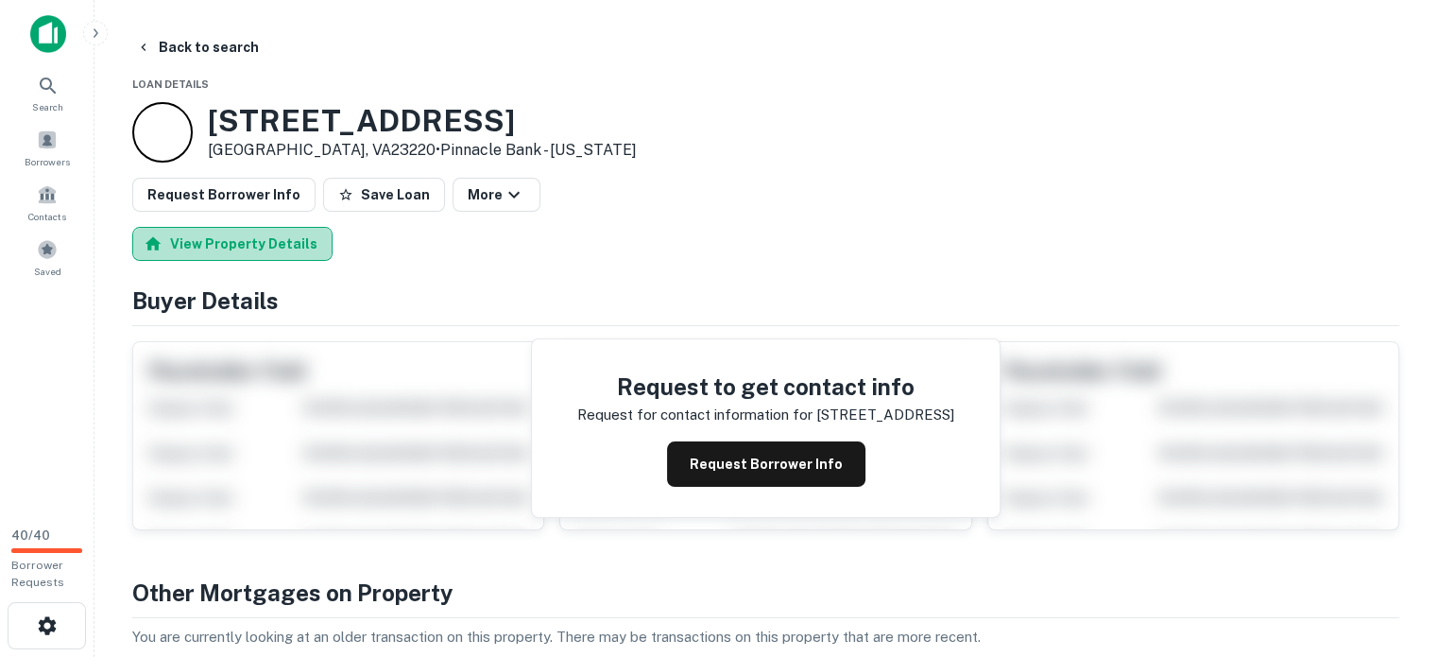
click at [269, 261] on button "View Property Details" at bounding box center [232, 244] width 200 height 34
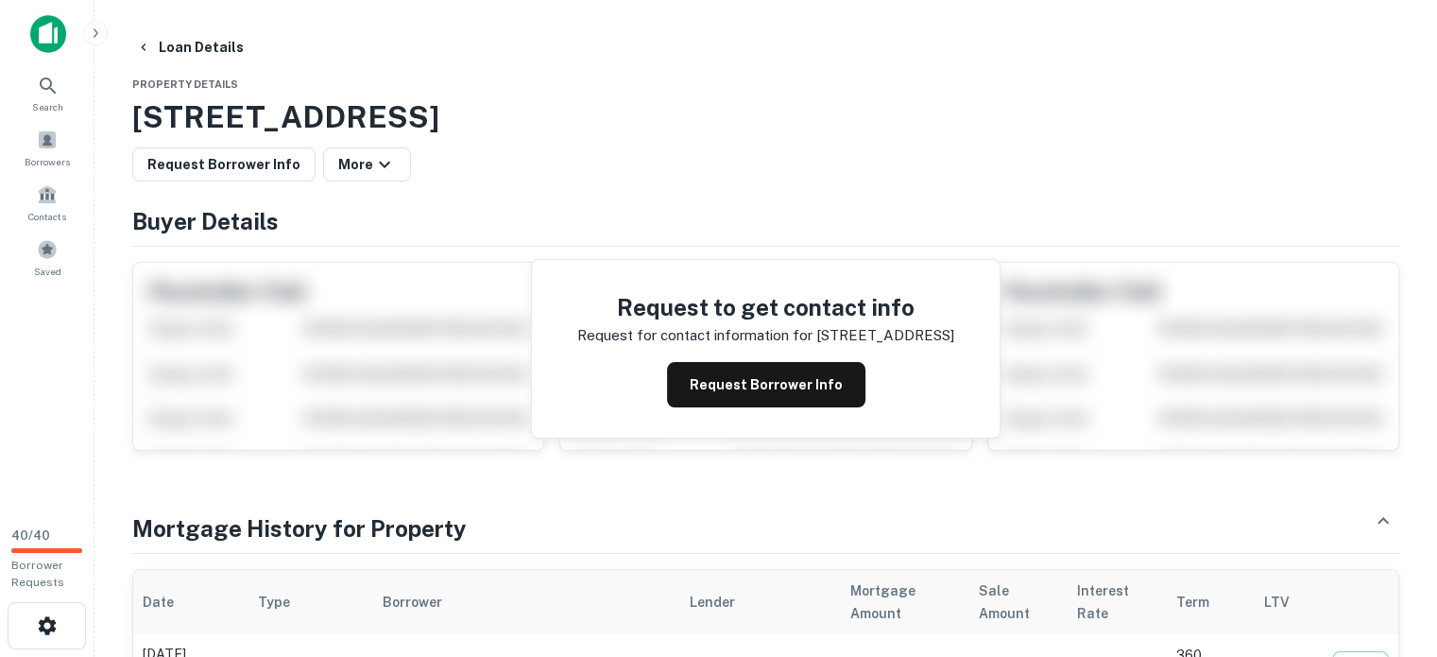
drag, startPoint x: 133, startPoint y: 138, endPoint x: 920, endPoint y: 118, distance: 787.1
click at [920, 118] on h3 "2025 Monument Ave, Richmond, VA, 23220" at bounding box center [765, 116] width 1267 height 45
copy h3 "2025 Monument Ave, Richmond, VA, 23220"
click at [195, 41] on button "Loan Details" at bounding box center [189, 47] width 123 height 34
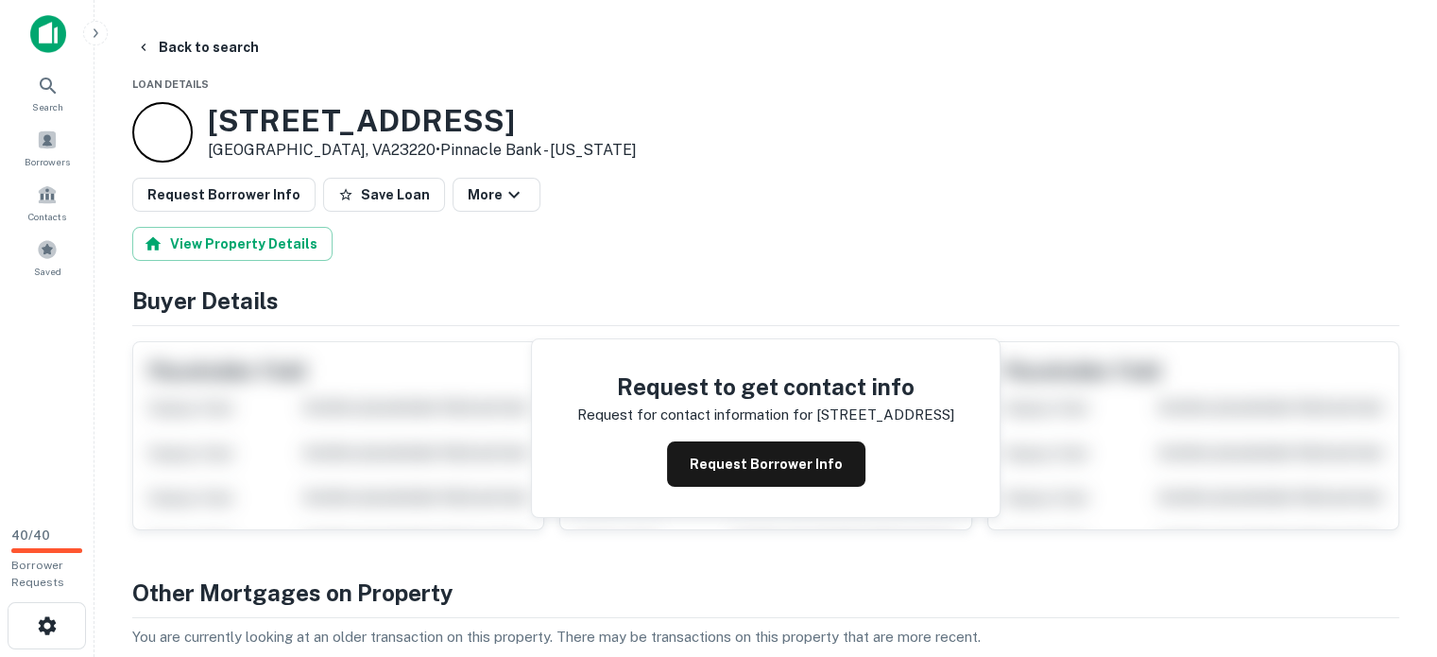
click at [195, 41] on button "Back to search" at bounding box center [197, 47] width 138 height 34
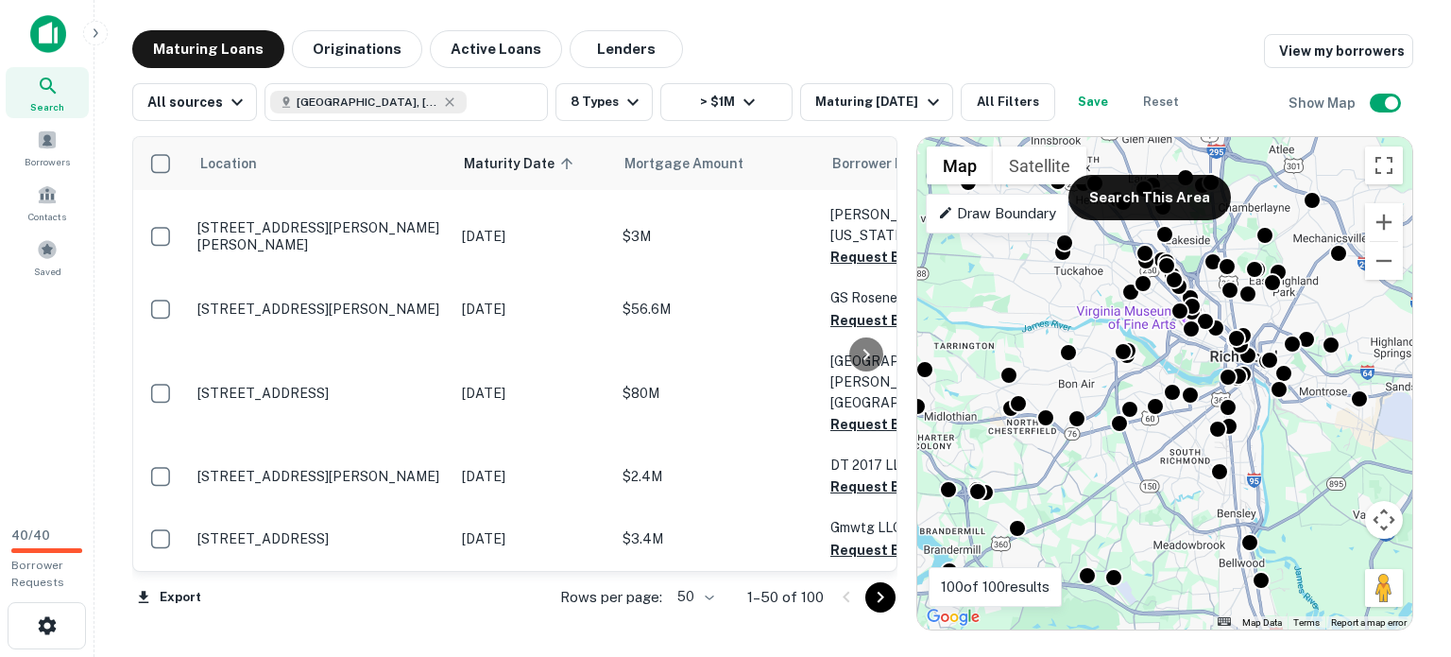
scroll to position [5132, 0]
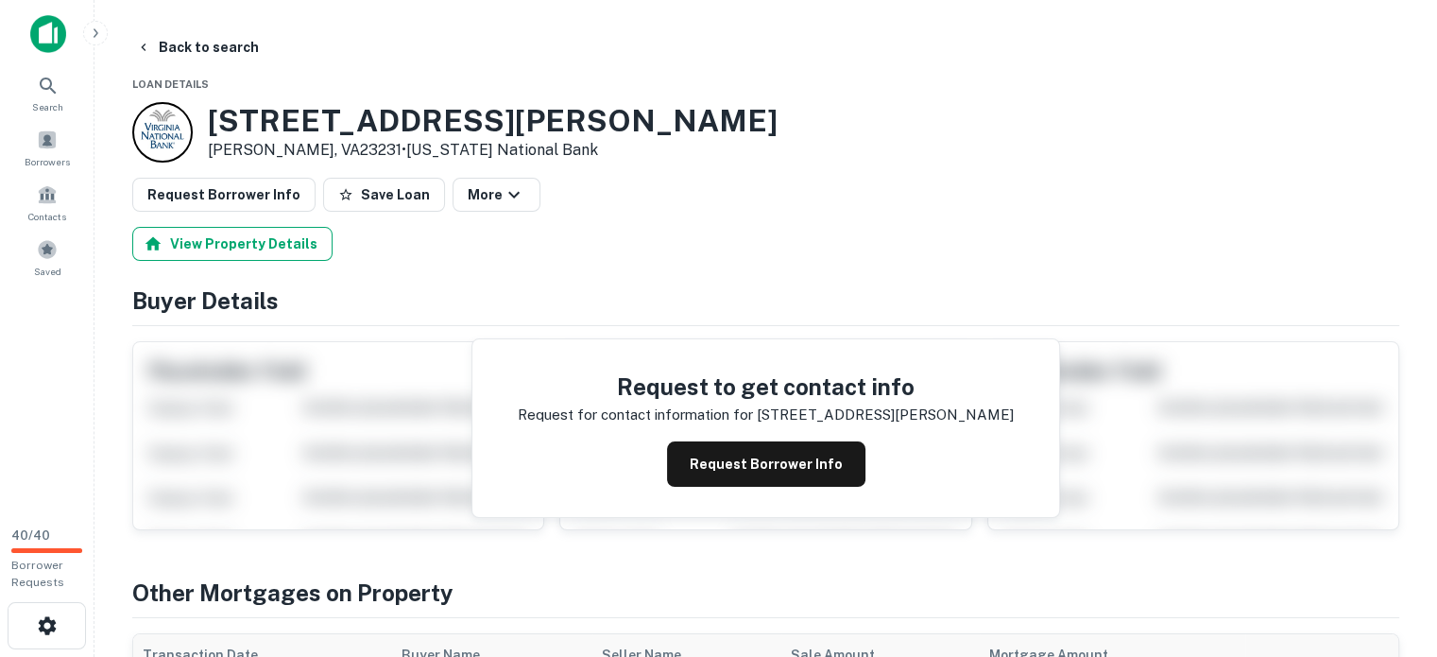
click at [233, 261] on button "View Property Details" at bounding box center [232, 244] width 200 height 34
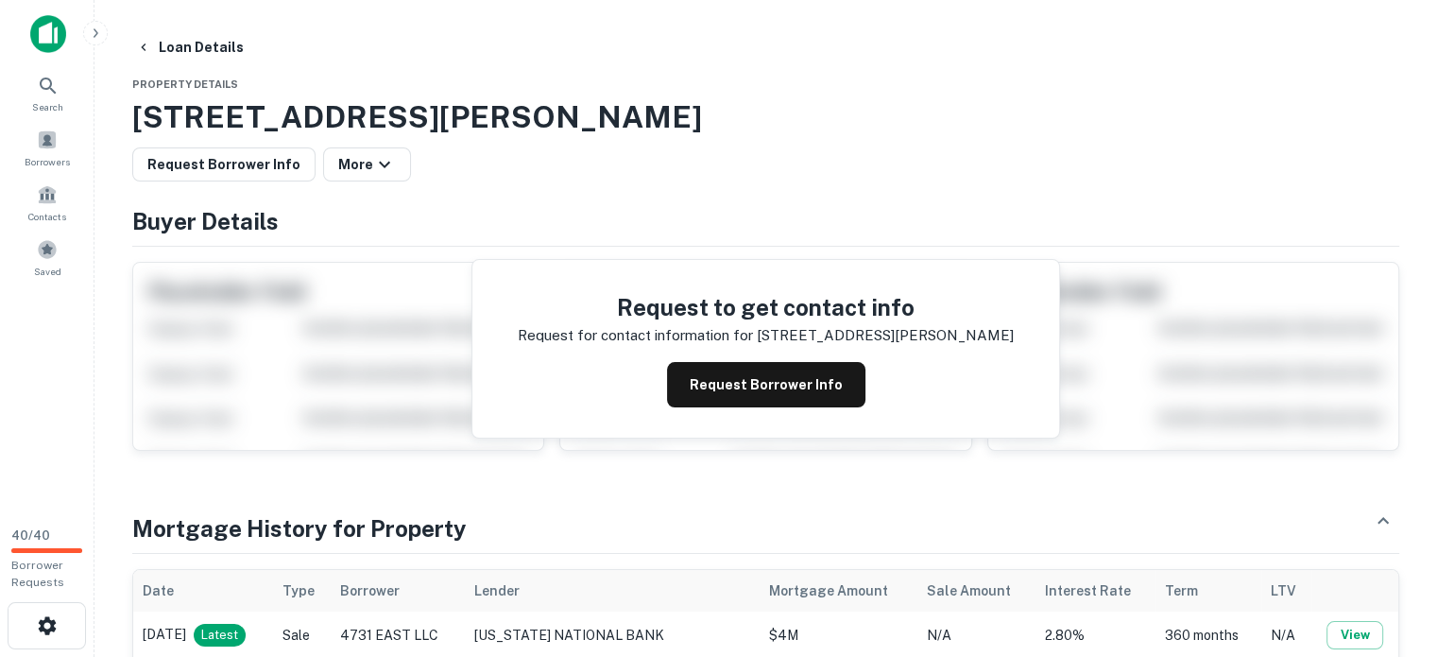
drag, startPoint x: 138, startPoint y: 138, endPoint x: 777, endPoint y: 137, distance: 639.5
click at [777, 137] on h3 "4731 Eubank Rd, Henrico, VA, 23231" at bounding box center [765, 116] width 1267 height 45
copy h3 "4731 Eubank Rd, Henrico, VA, 23231"
click at [209, 46] on button "Loan Details" at bounding box center [189, 47] width 123 height 34
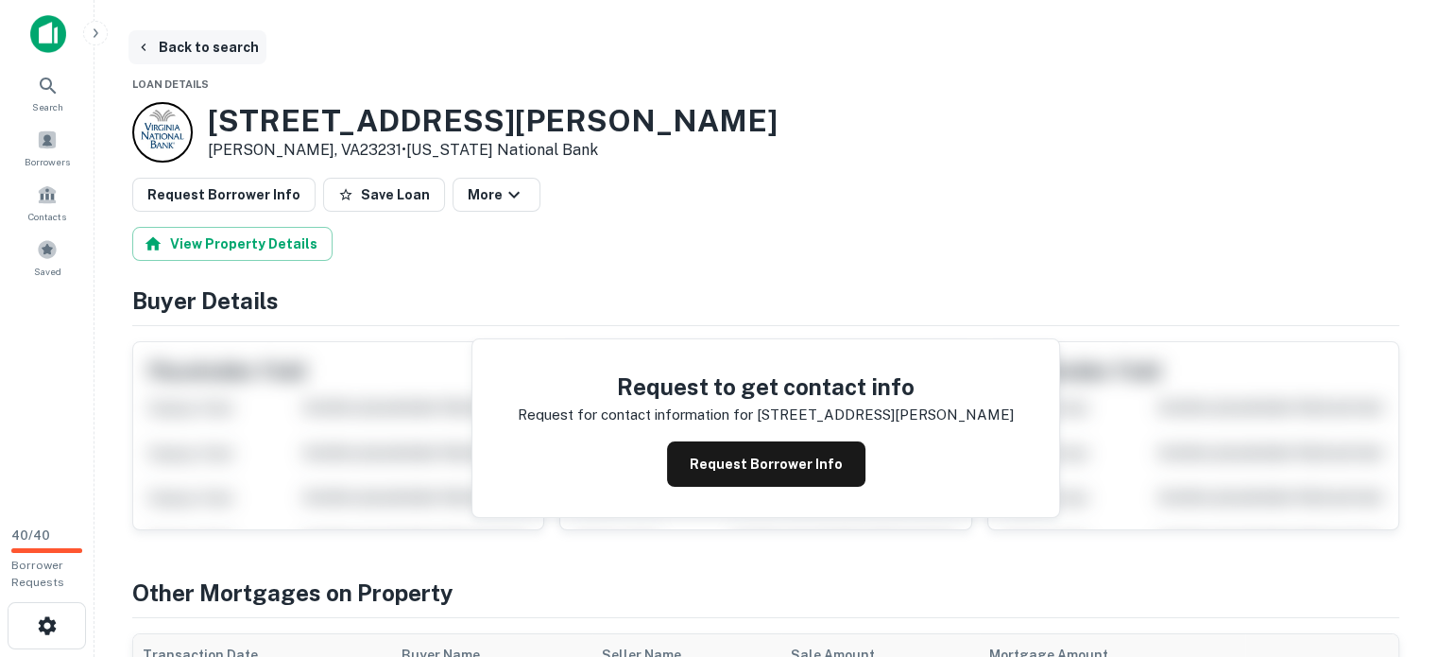
click at [202, 43] on button "Back to search" at bounding box center [197, 47] width 138 height 34
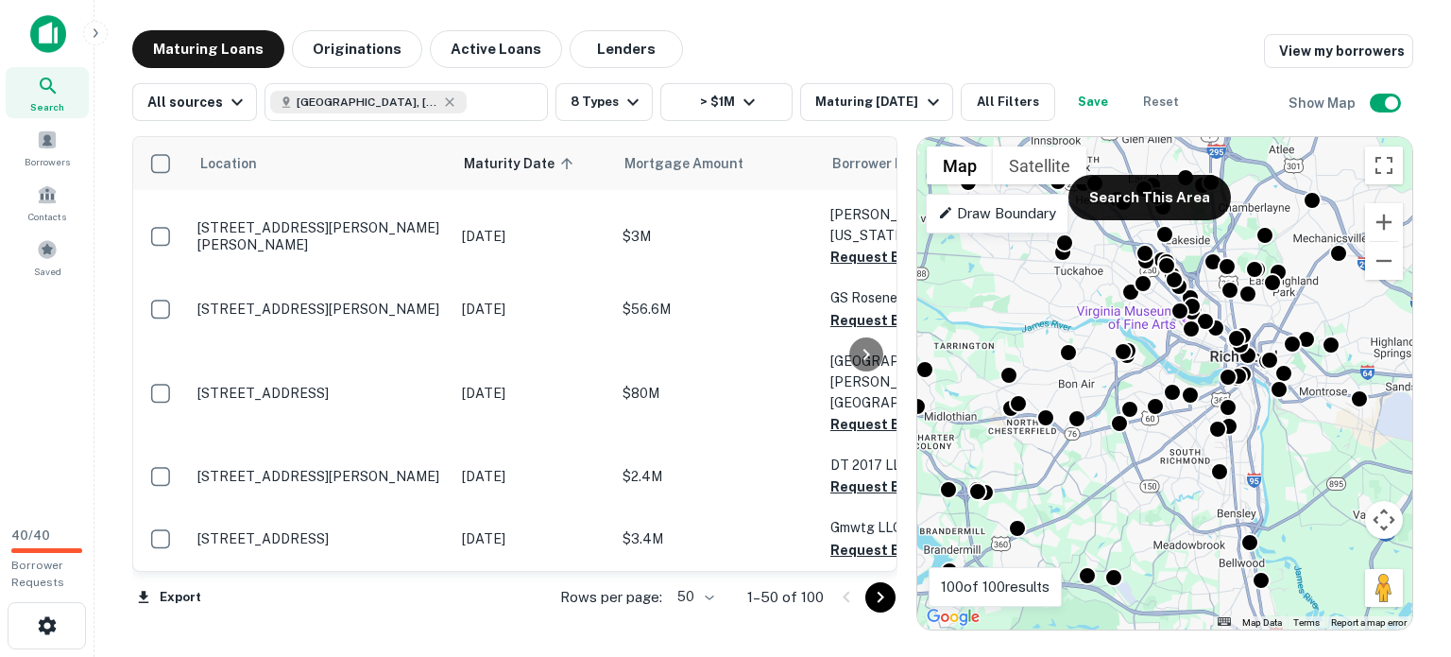
scroll to position [5283, 0]
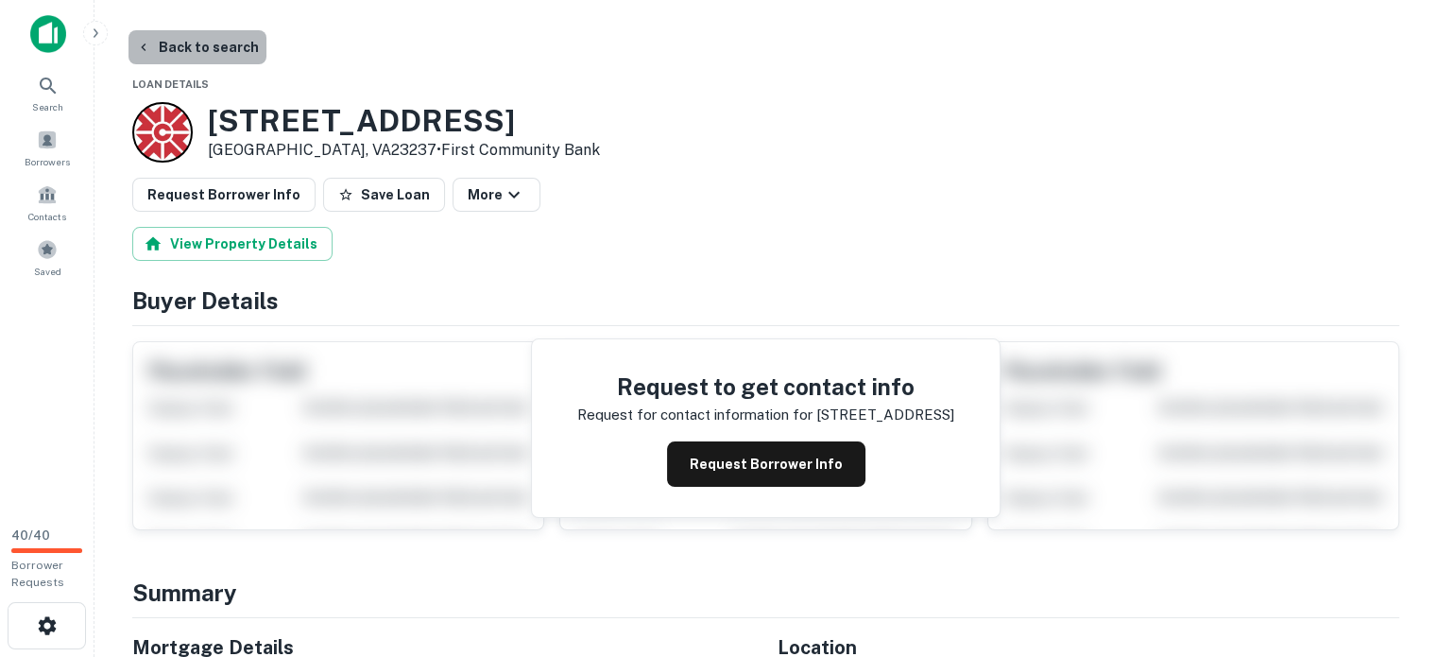
click at [200, 48] on button "Back to search" at bounding box center [197, 47] width 138 height 34
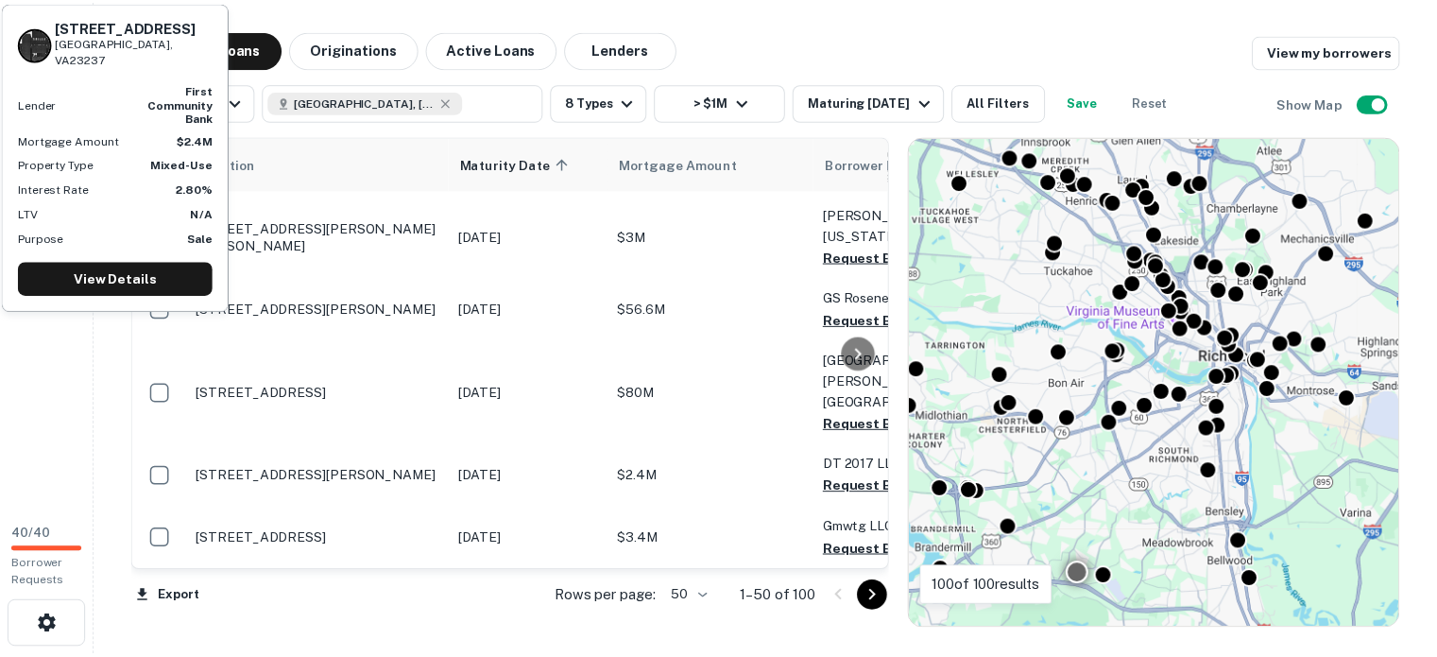
scroll to position [5283, 0]
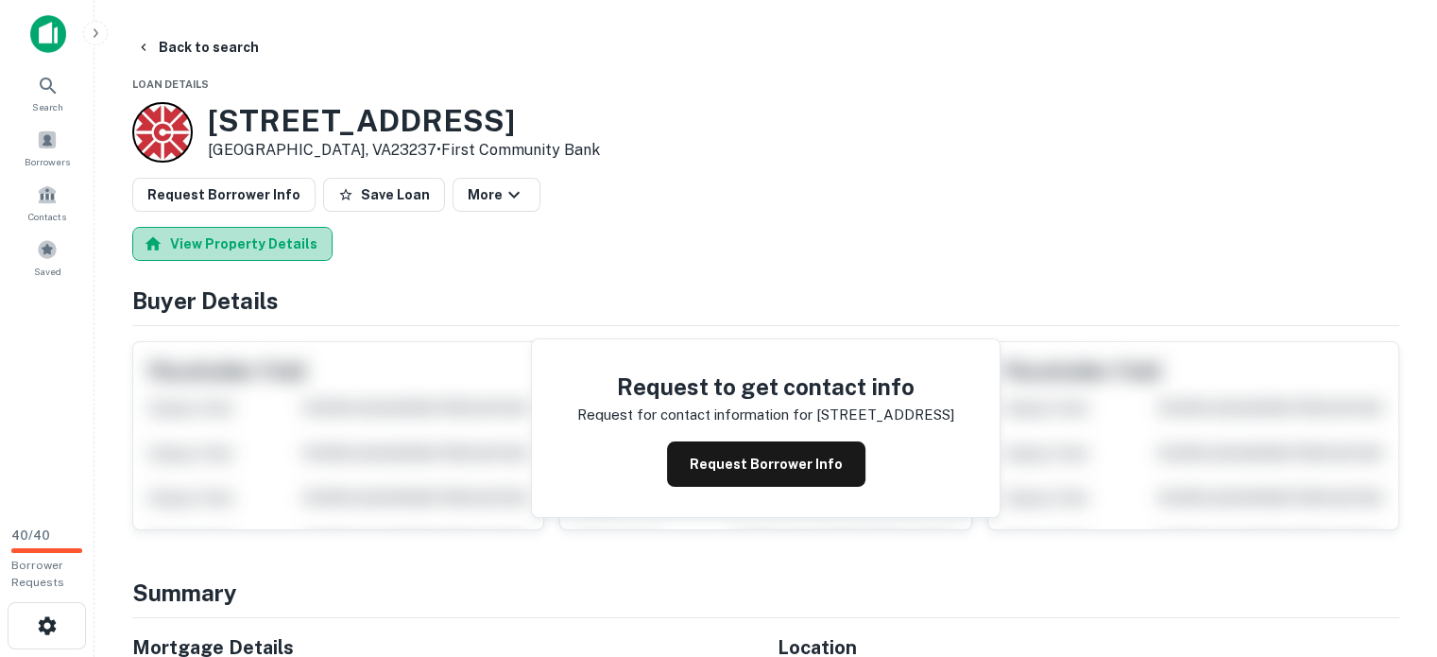
click at [286, 261] on button "View Property Details" at bounding box center [232, 244] width 200 height 34
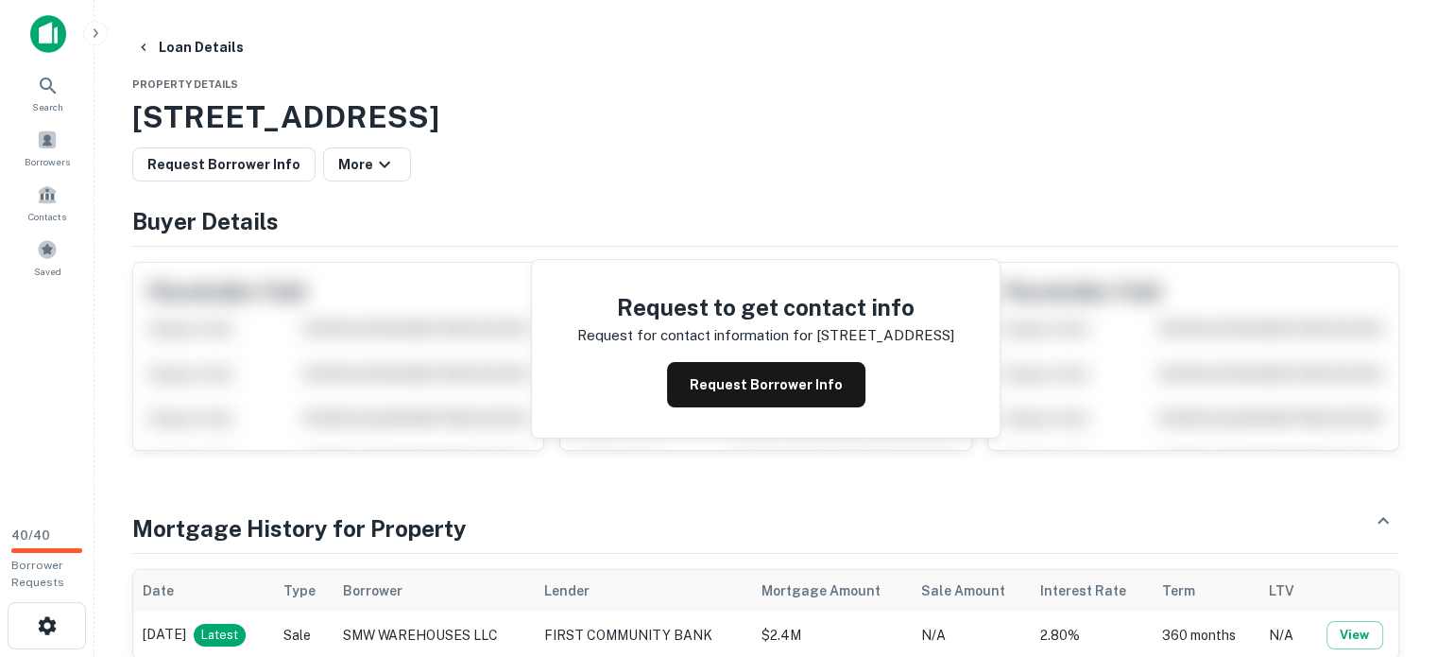
click at [877, 135] on h3 "[STREET_ADDRESS]" at bounding box center [765, 116] width 1267 height 45
click at [191, 42] on button "Loan Details" at bounding box center [189, 47] width 123 height 34
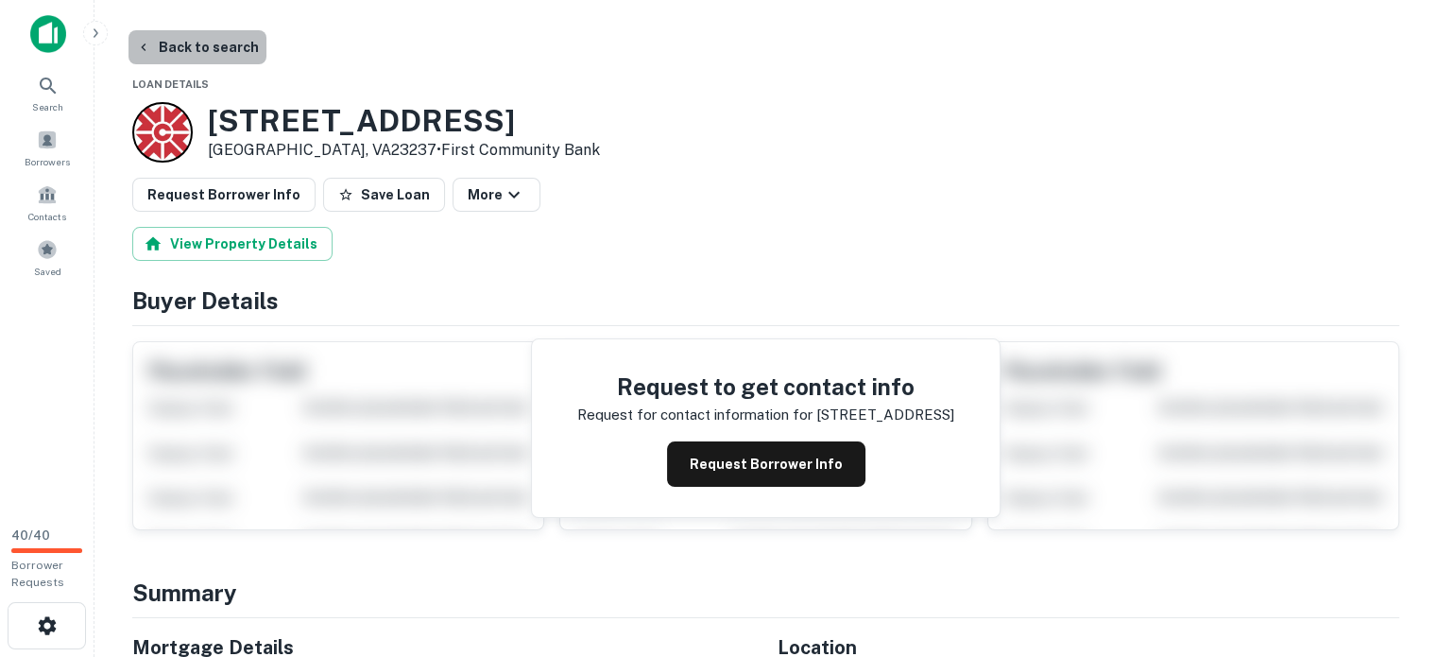
click at [191, 42] on button "Back to search" at bounding box center [197, 47] width 138 height 34
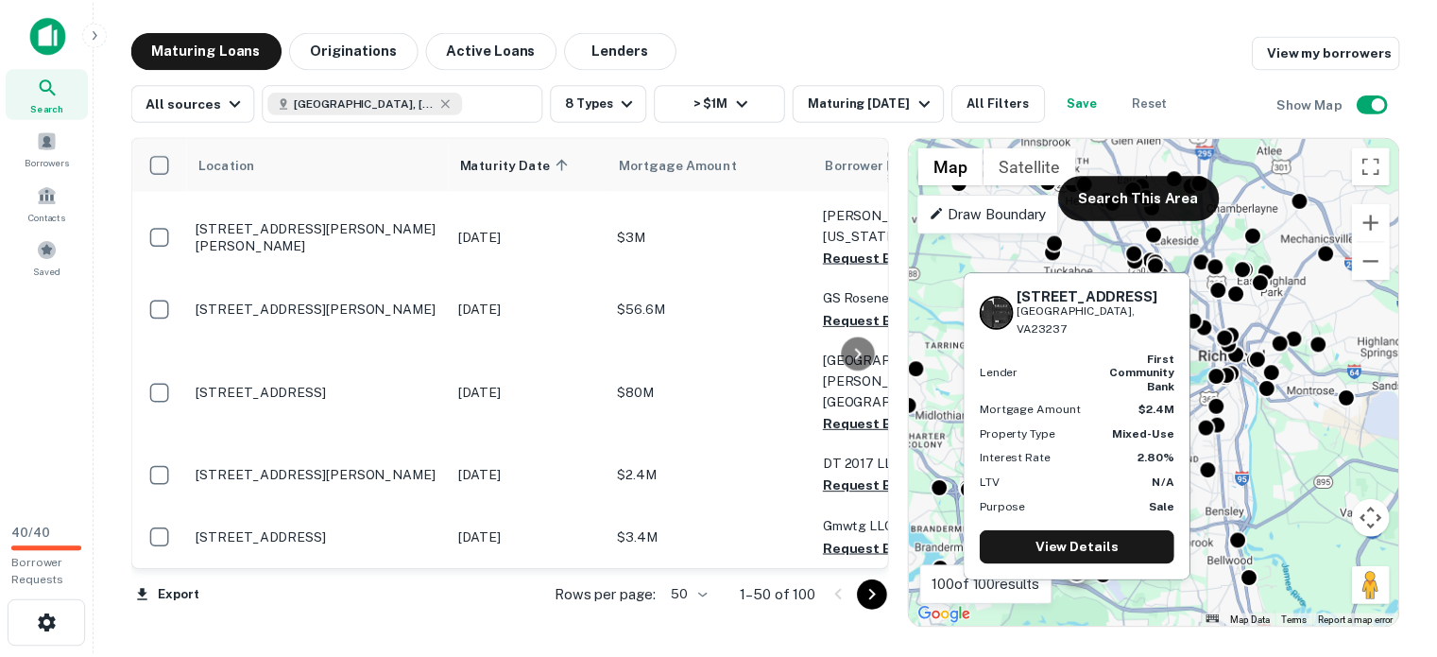
scroll to position [5378, 0]
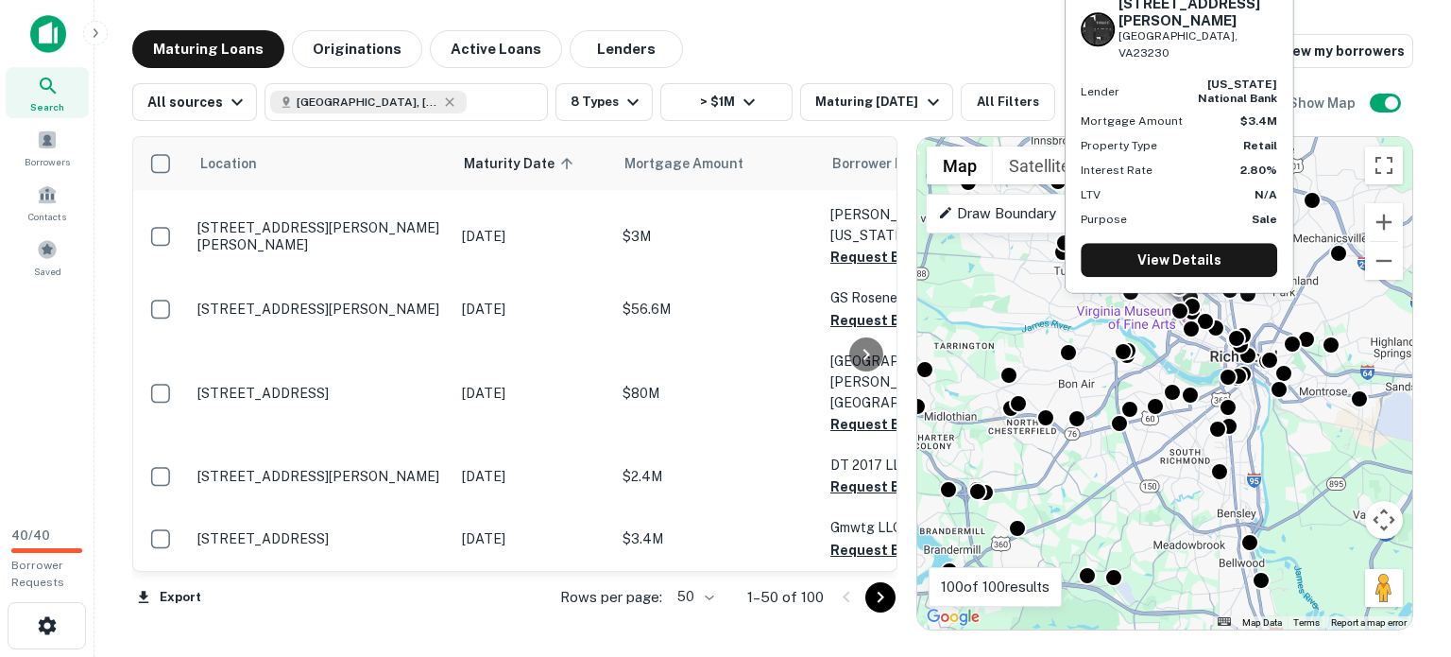
click at [299, 26] on p "[STREET_ADDRESS][PERSON_NAME]" at bounding box center [320, 17] width 246 height 17
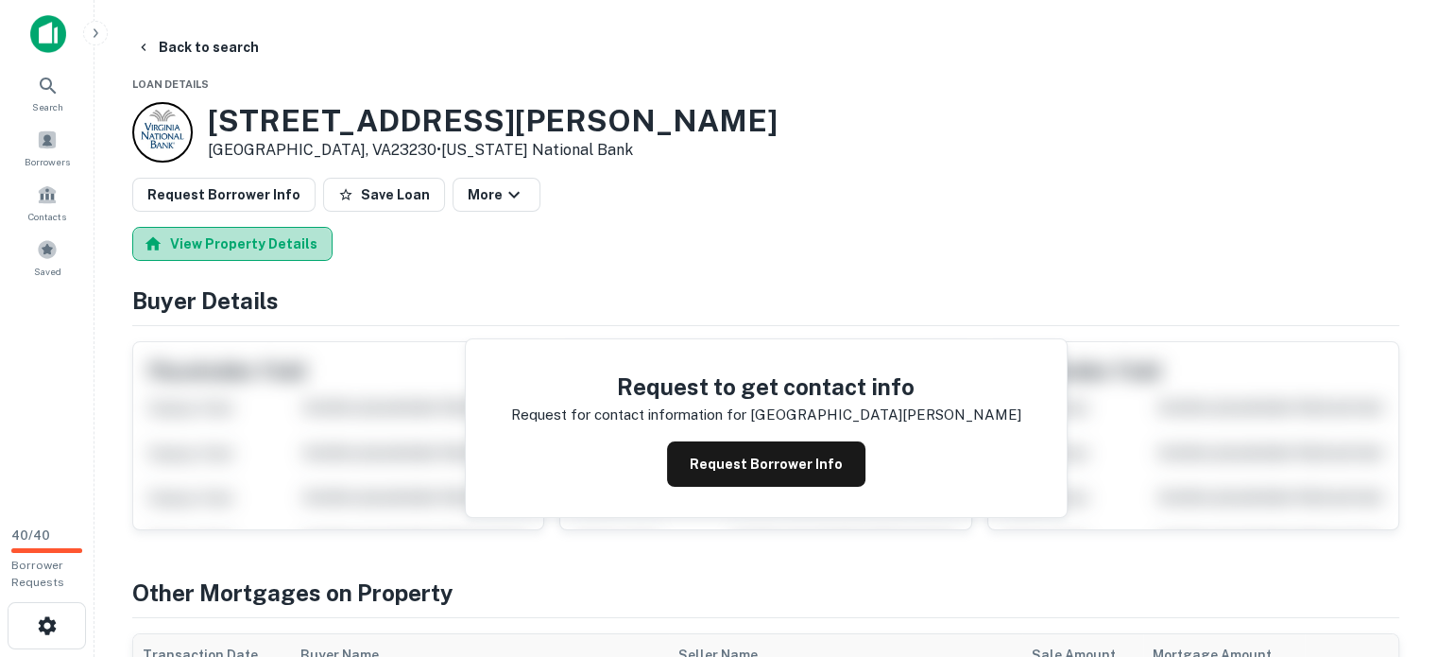
click at [274, 261] on button "View Property Details" at bounding box center [232, 244] width 200 height 34
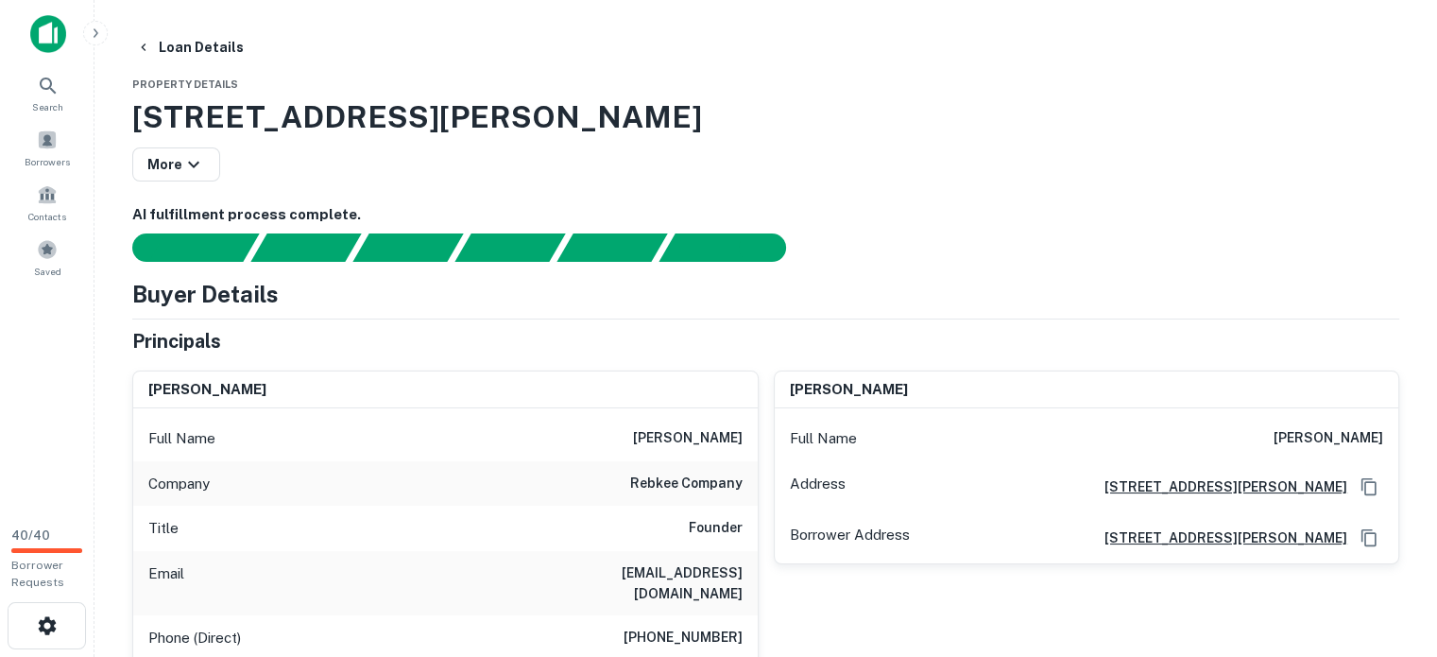
drag, startPoint x: 129, startPoint y: 123, endPoint x: 823, endPoint y: 136, distance: 693.5
copy h3 "[STREET_ADDRESS][PERSON_NAME]"
click at [248, 44] on button "Loan Details" at bounding box center [189, 47] width 123 height 34
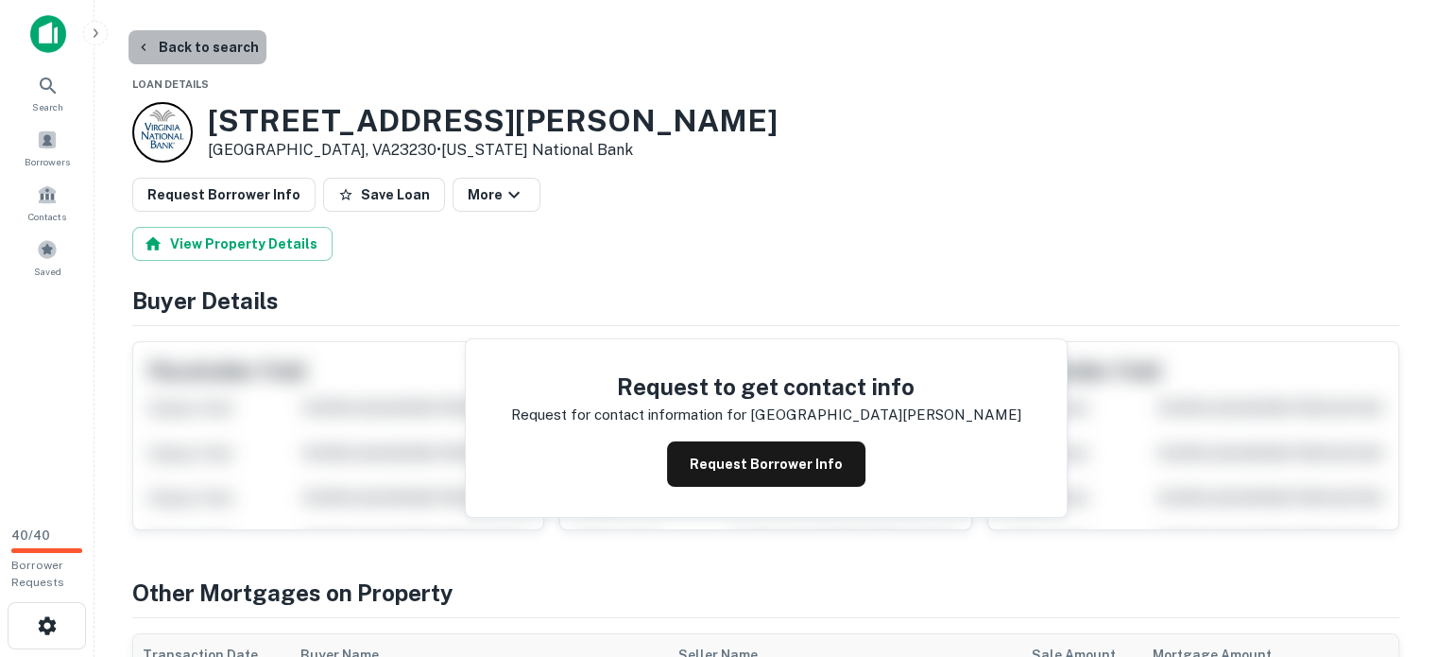
click at [183, 50] on button "Back to search" at bounding box center [197, 47] width 138 height 34
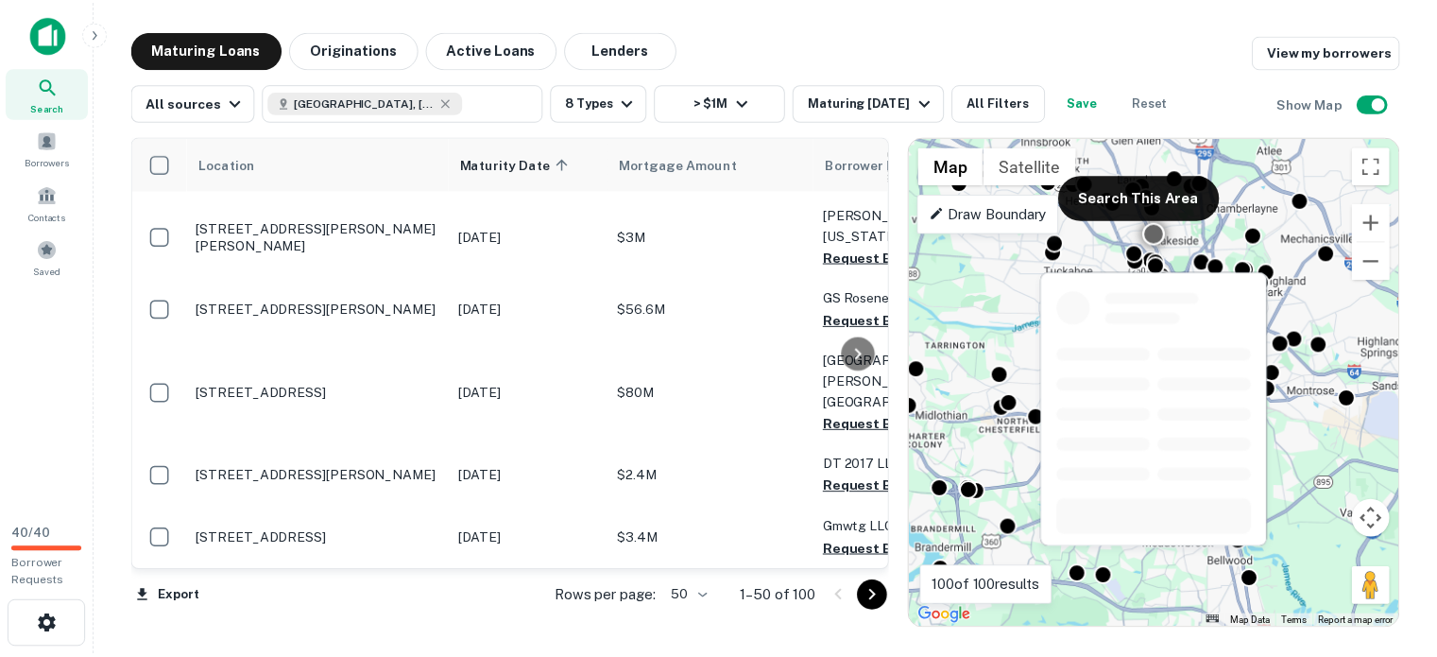
scroll to position [5472, 0]
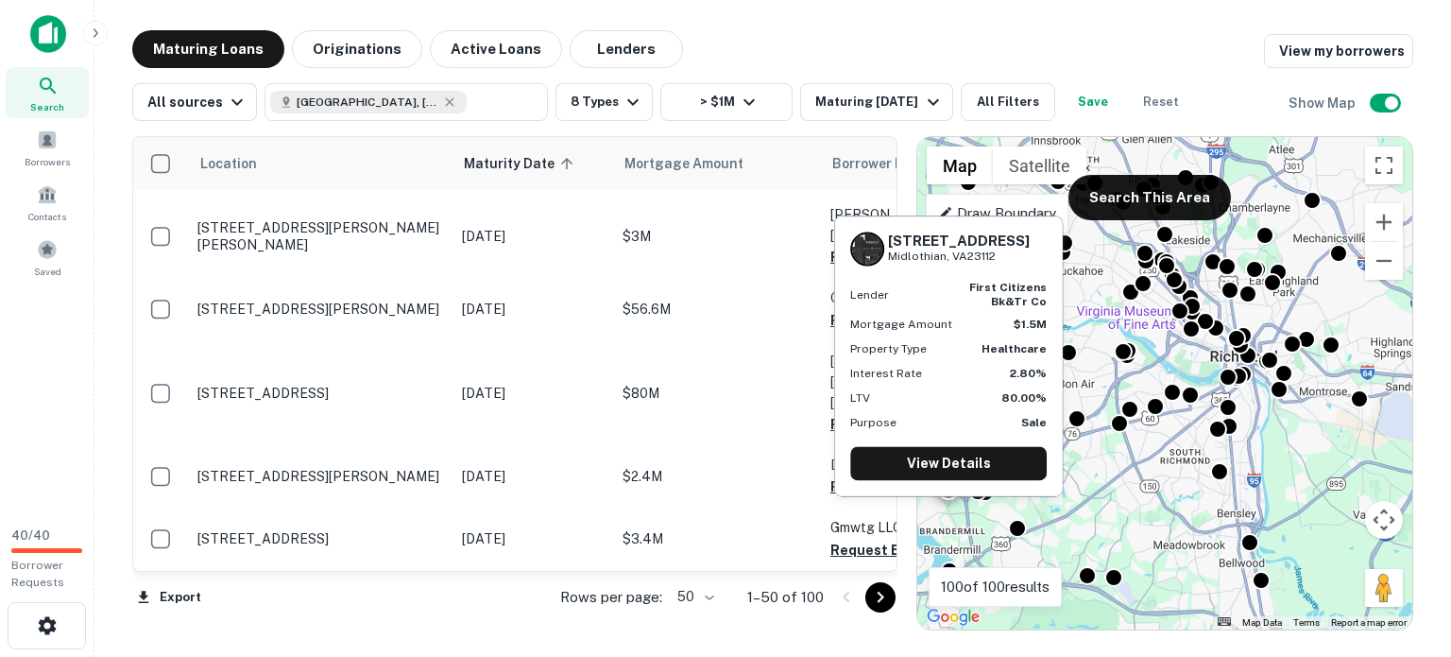
click at [314, 98] on p "[STREET_ADDRESS]" at bounding box center [320, 89] width 246 height 17
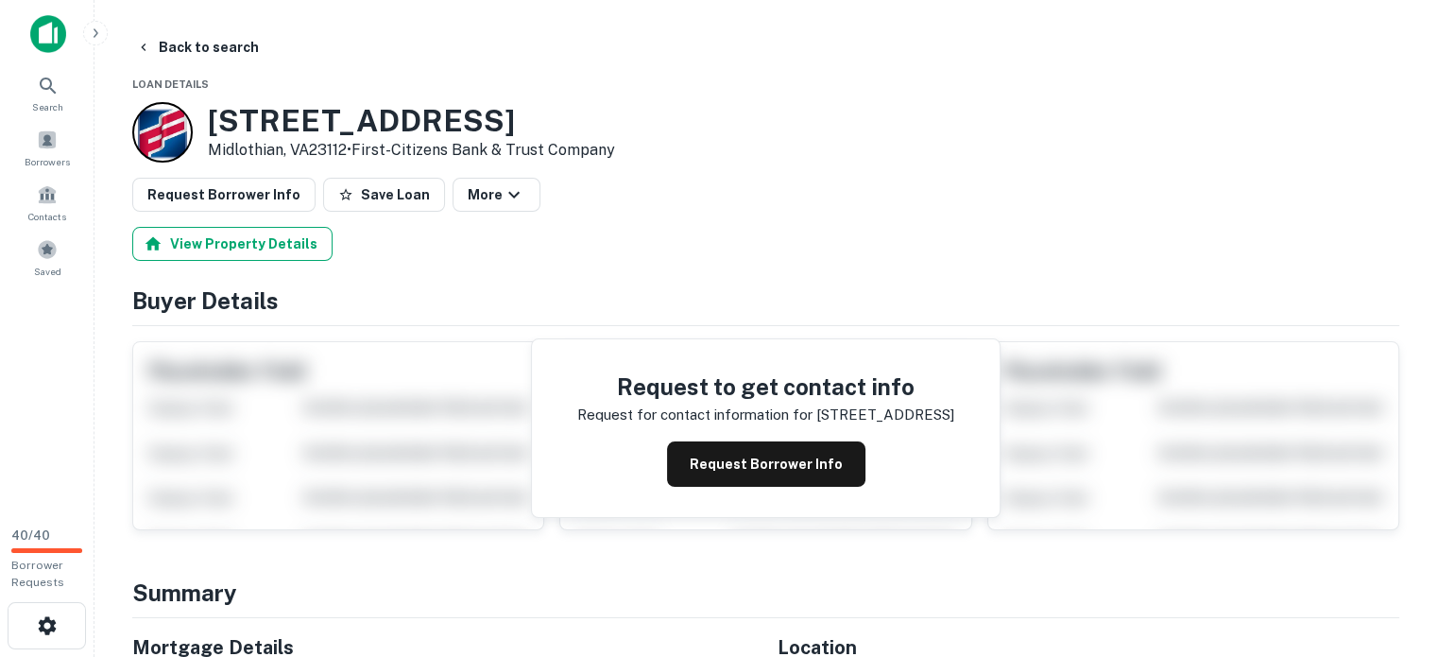
click at [246, 261] on button "View Property Details" at bounding box center [232, 244] width 200 height 34
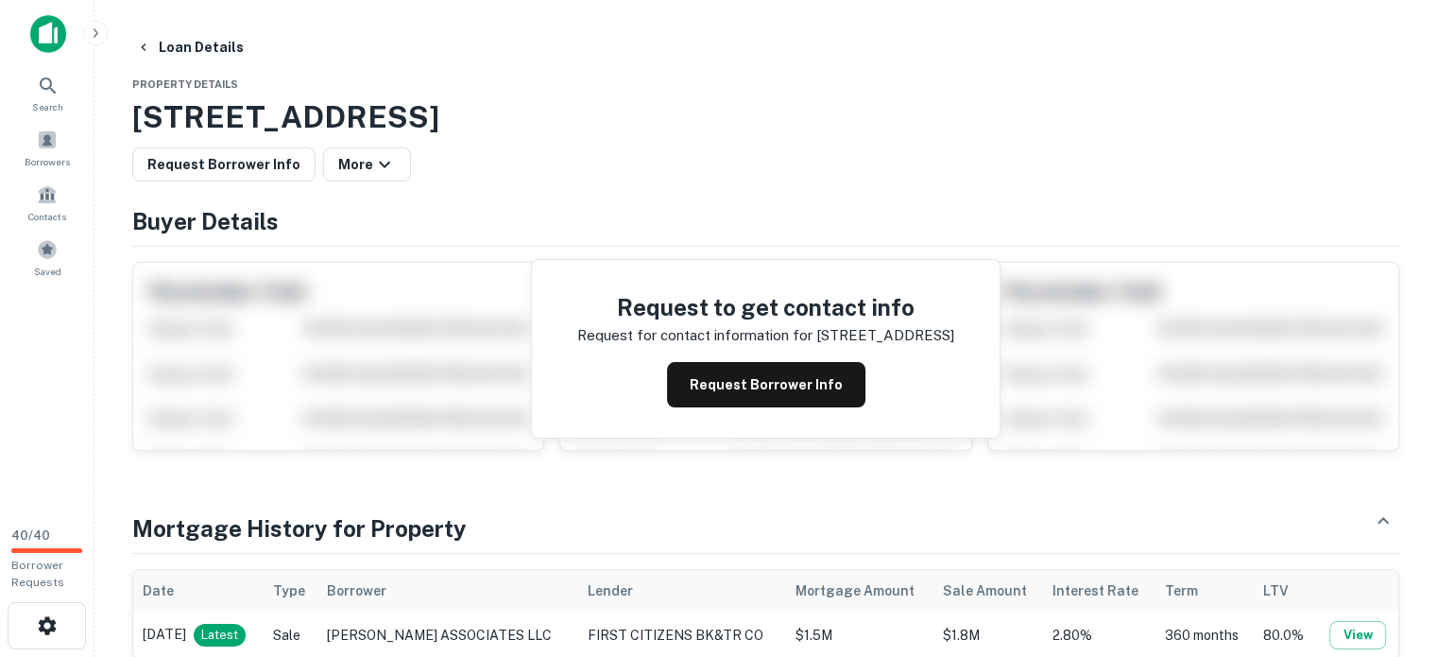
drag, startPoint x: 132, startPoint y: 132, endPoint x: 1041, endPoint y: 128, distance: 908.8
click at [1049, 128] on h3 "[STREET_ADDRESS]" at bounding box center [765, 116] width 1267 height 45
copy h3 "[STREET_ADDRESS]"
